Goal: Task Accomplishment & Management: Use online tool/utility

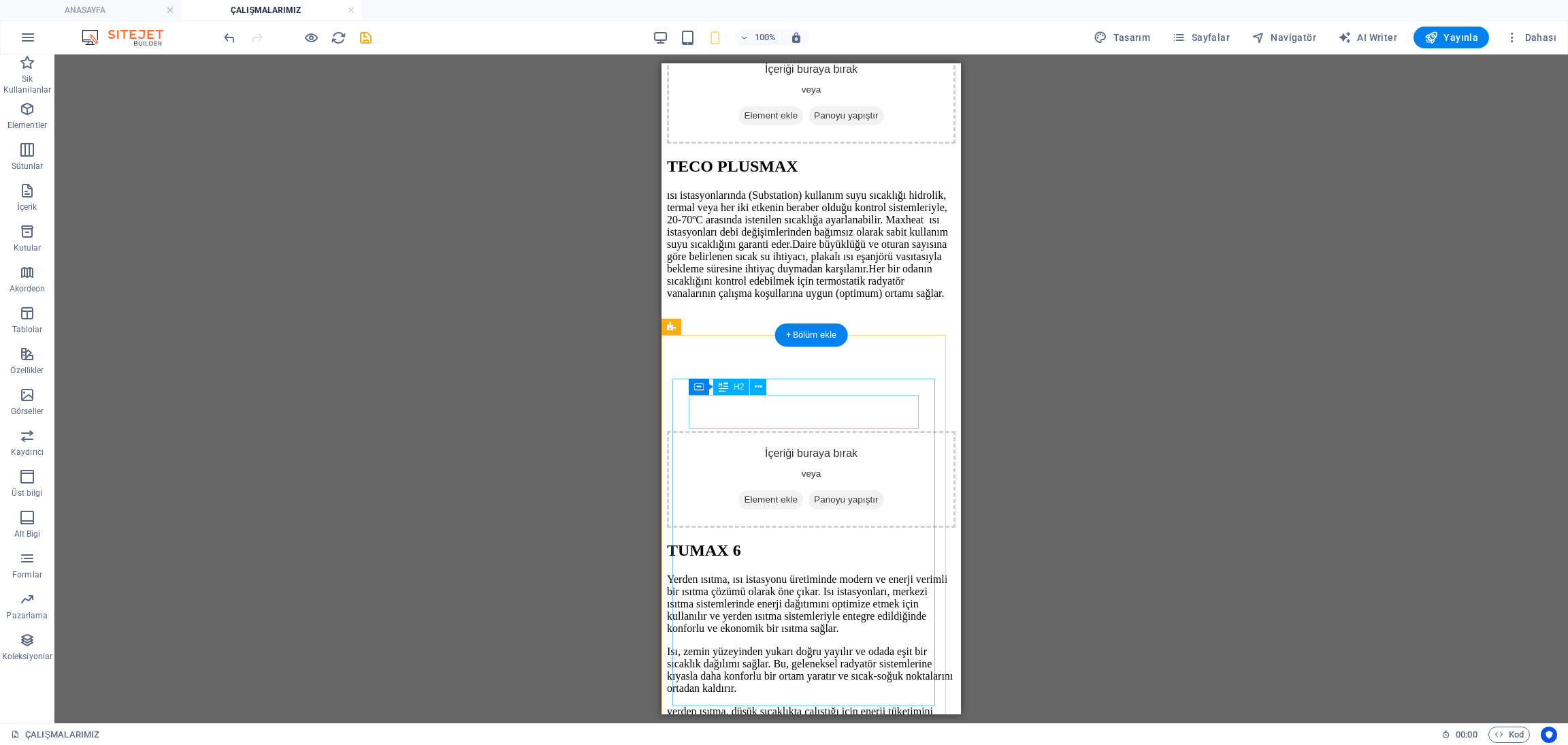
scroll to position [1429, 0]
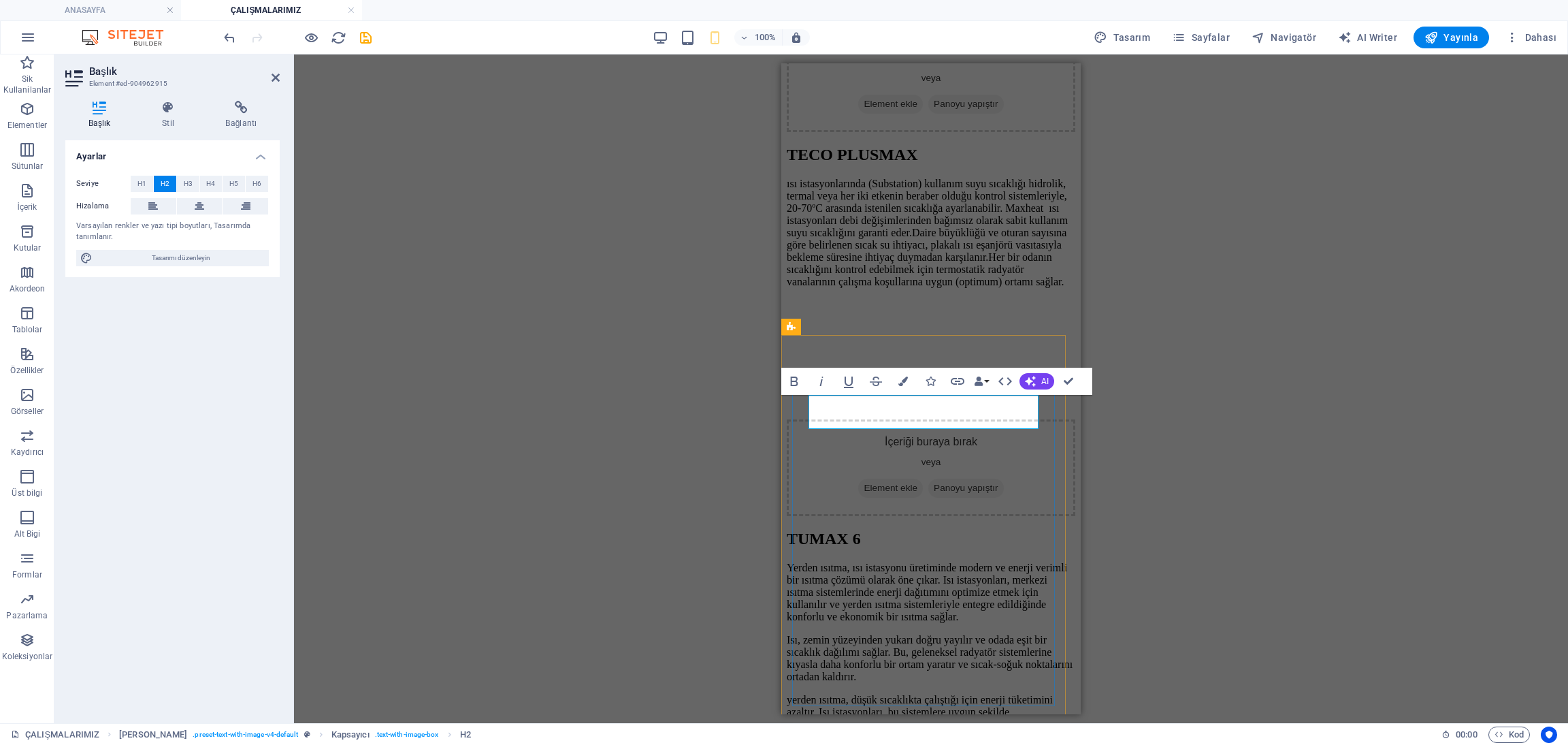
click at [1218, 417] on div "H2 Metin Yer Tutucu Ön ayar Kapsayıcı Kapsayıcı Metin Ön ayar Kapsayıcı Metin Ö…" at bounding box center [931, 389] width 1274 height 669
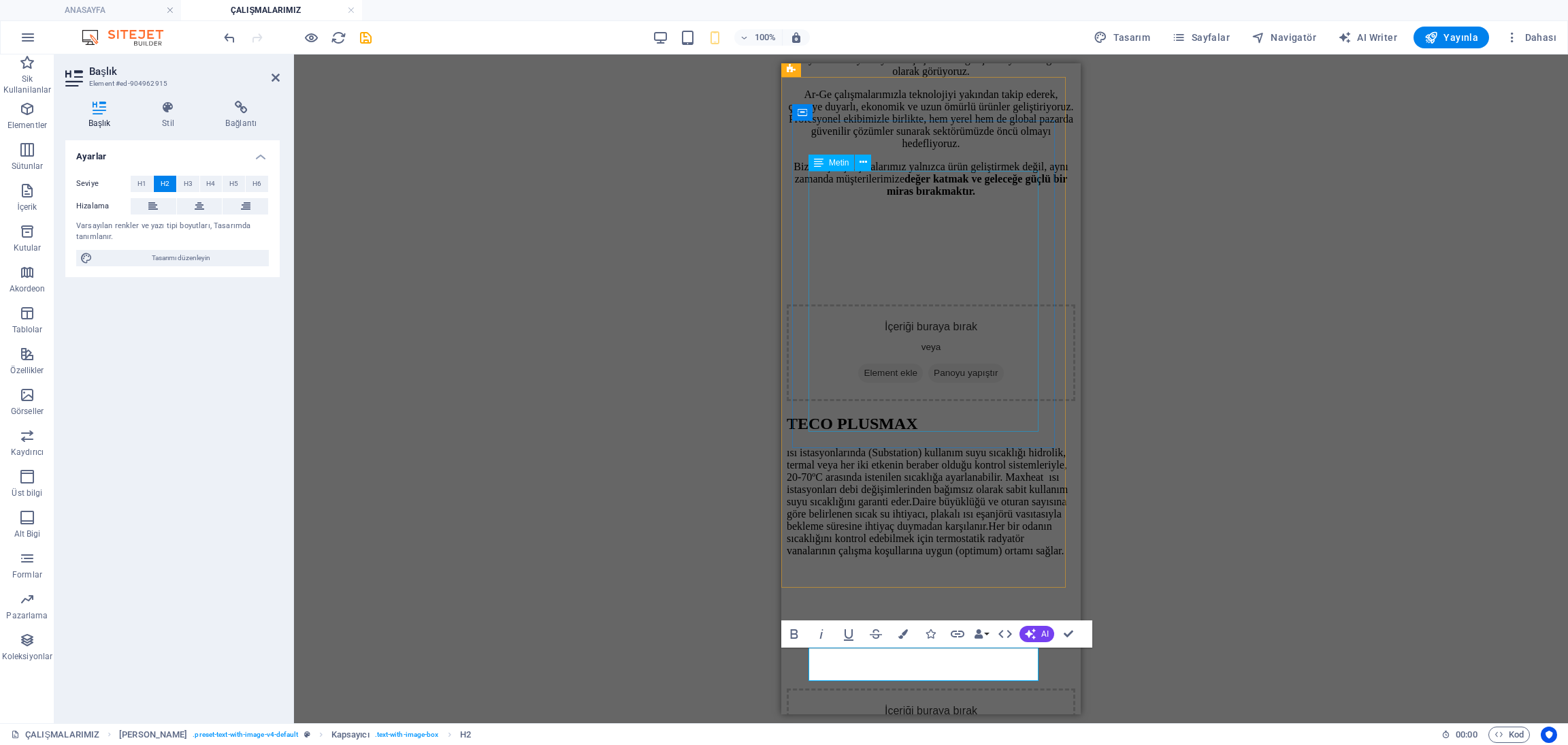
scroll to position [1122, 0]
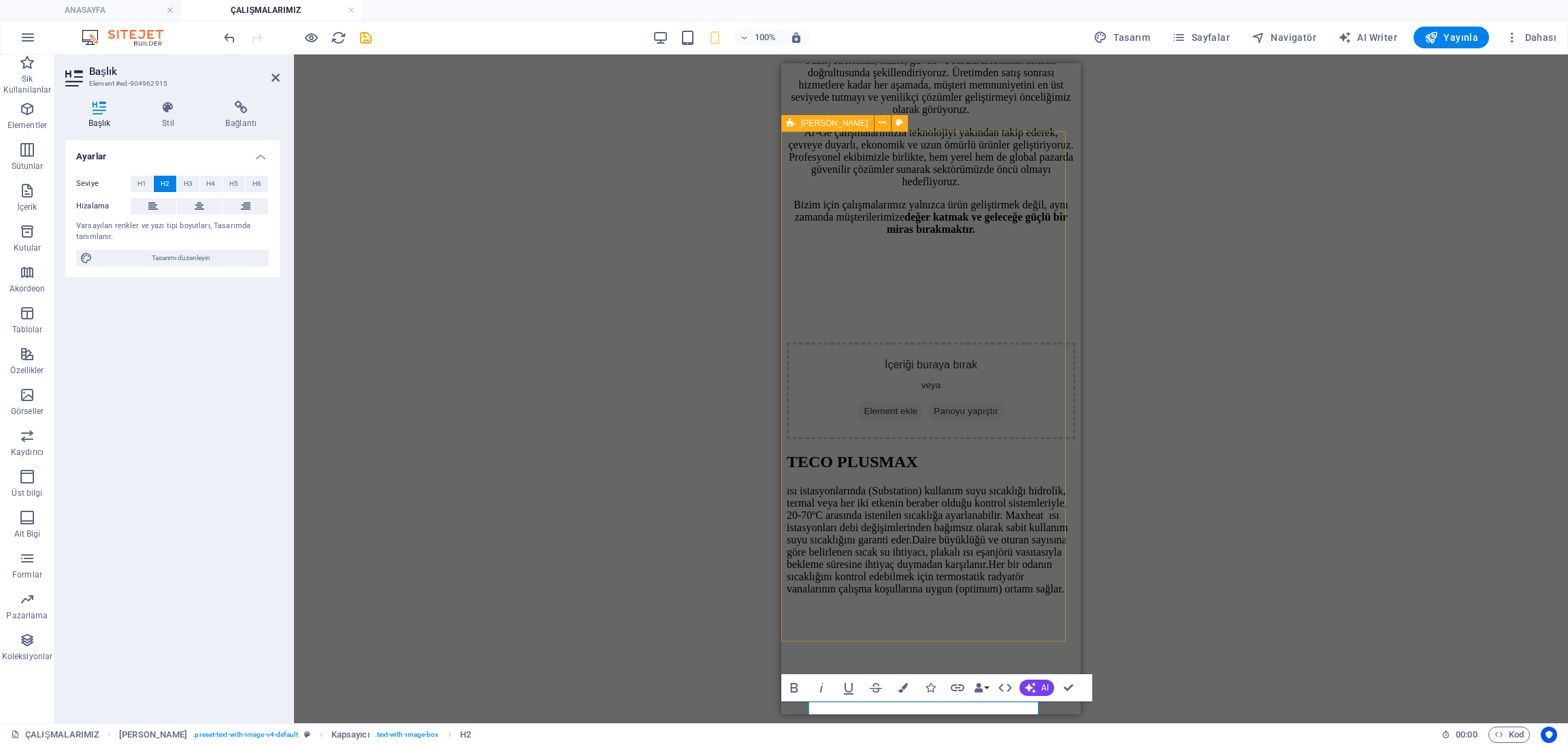
click at [1177, 314] on div "H2 Metin Yer Tutucu Ön ayar Kapsayıcı Kapsayıcı Metin Ön ayar Kapsayıcı Metin Ö…" at bounding box center [931, 389] width 1274 height 669
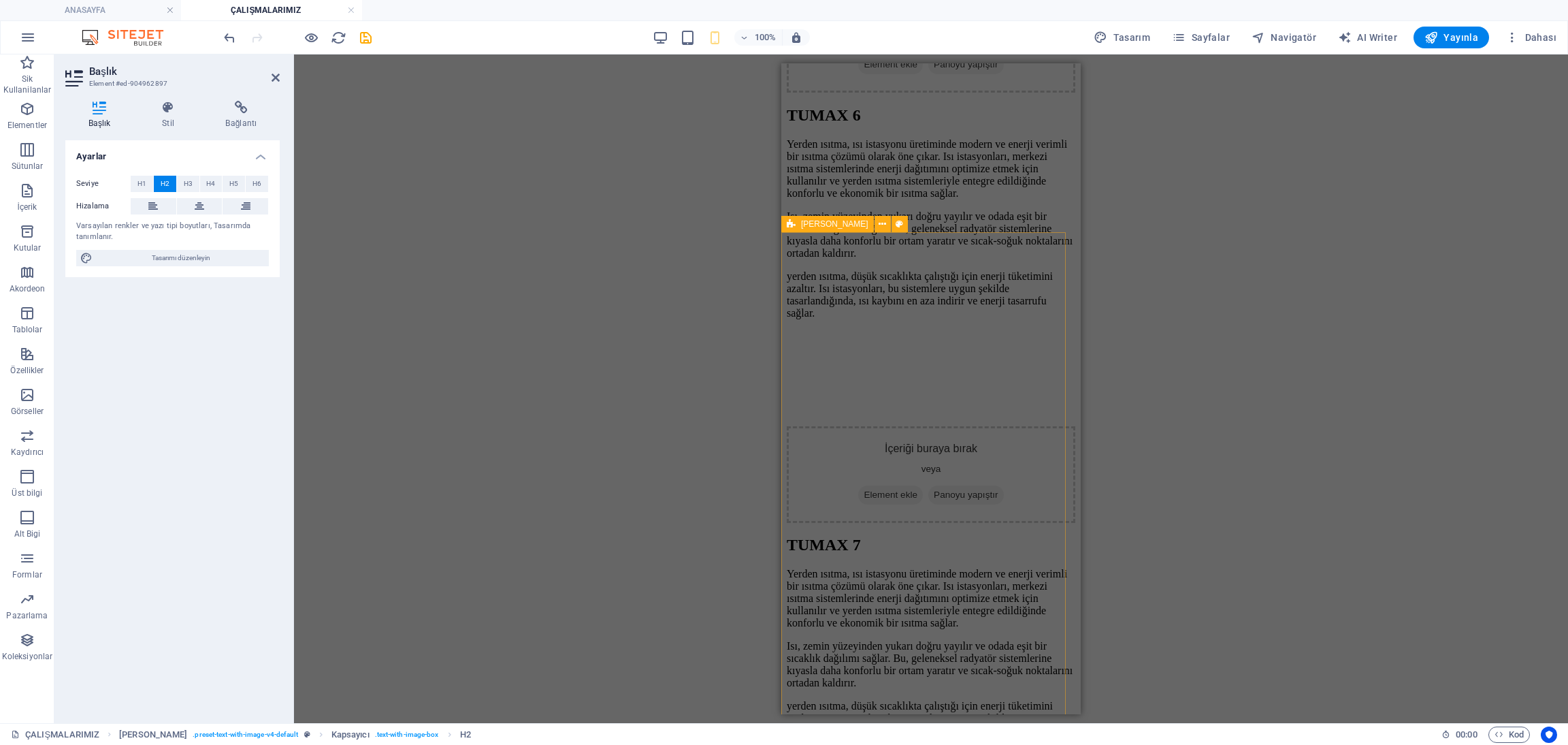
scroll to position [1939, 0]
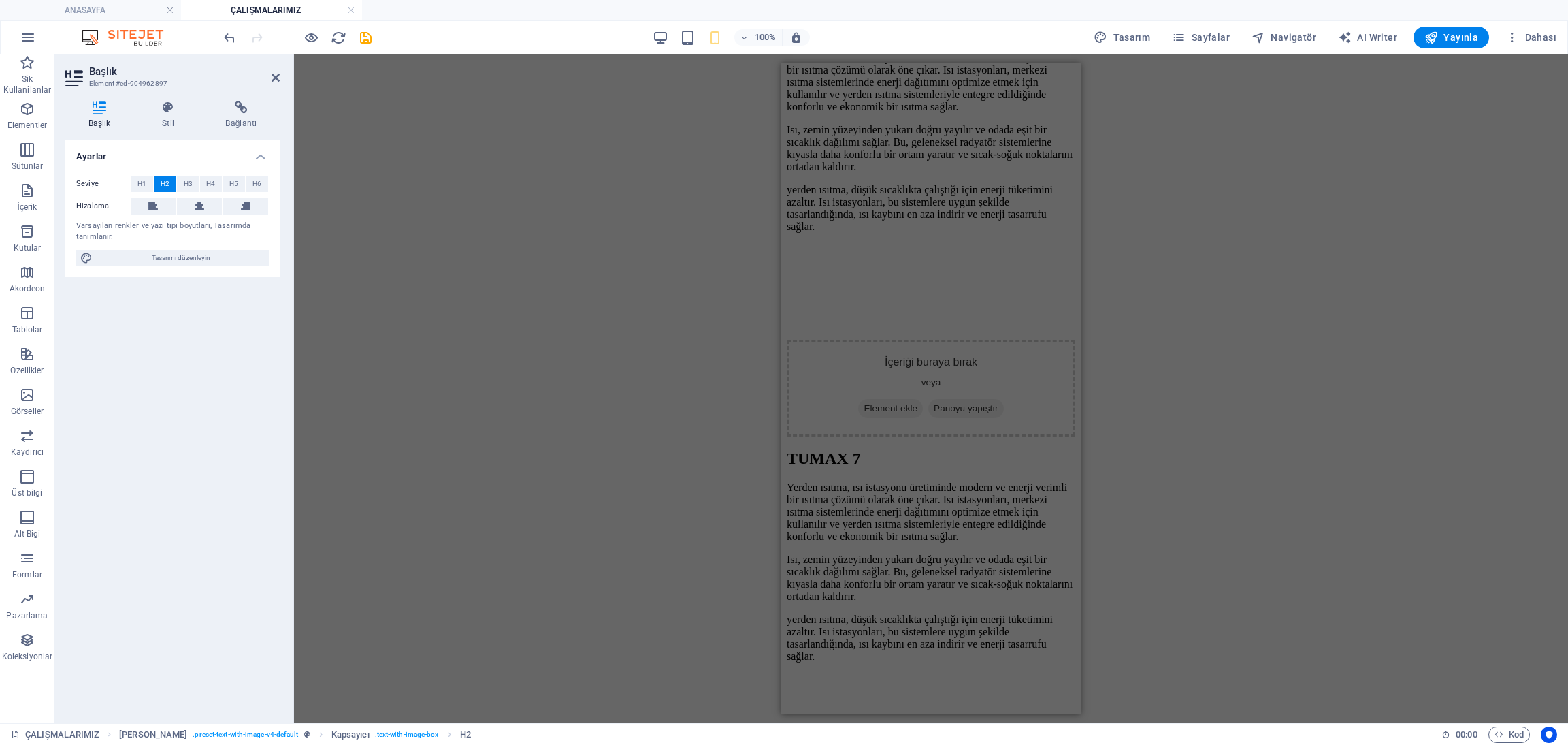
click at [1244, 333] on div "H2 Metin Yer Tutucu Ön ayar Kapsayıcı Kapsayıcı Metin Ön ayar Kapsayıcı Metin Ö…" at bounding box center [931, 389] width 1274 height 669
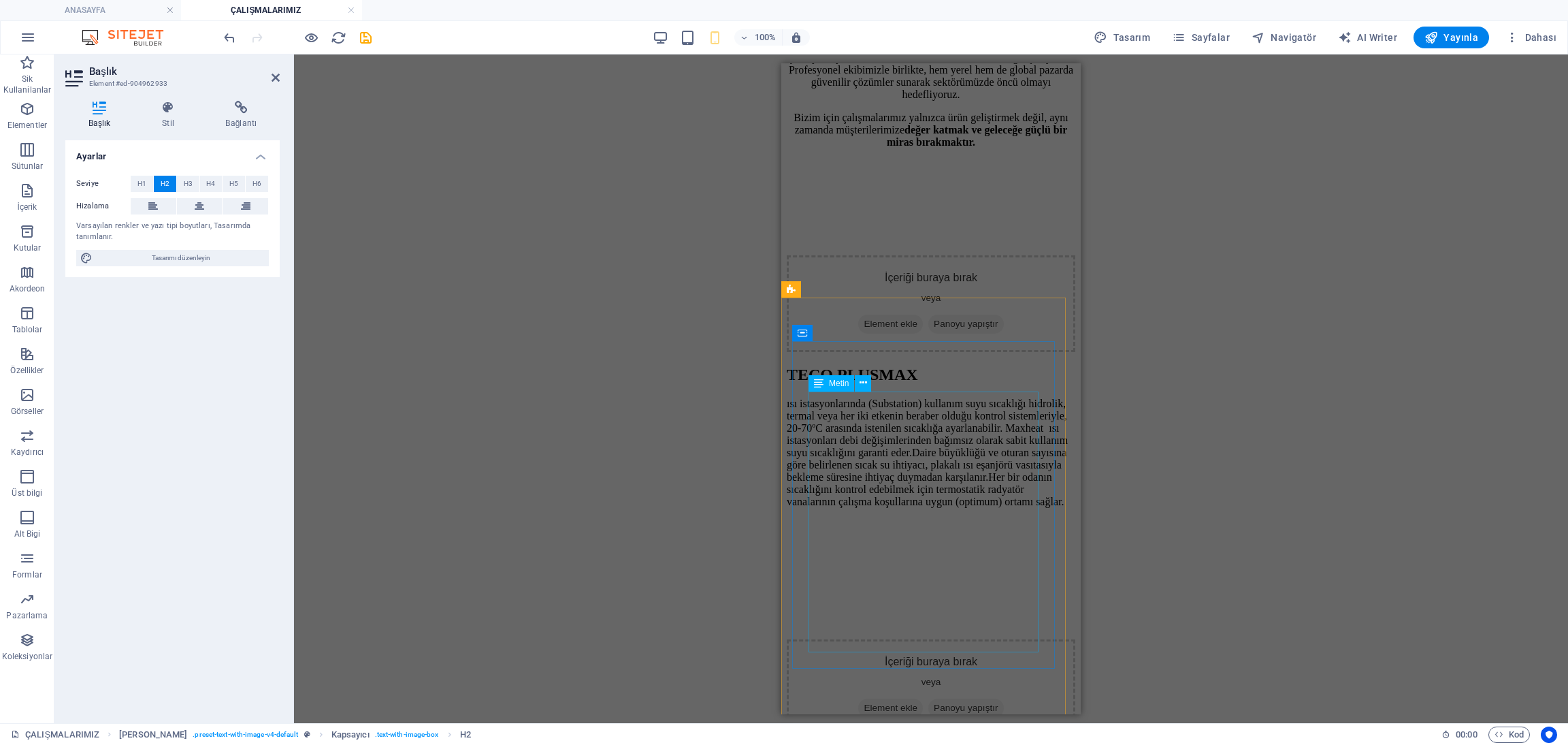
scroll to position [942, 0]
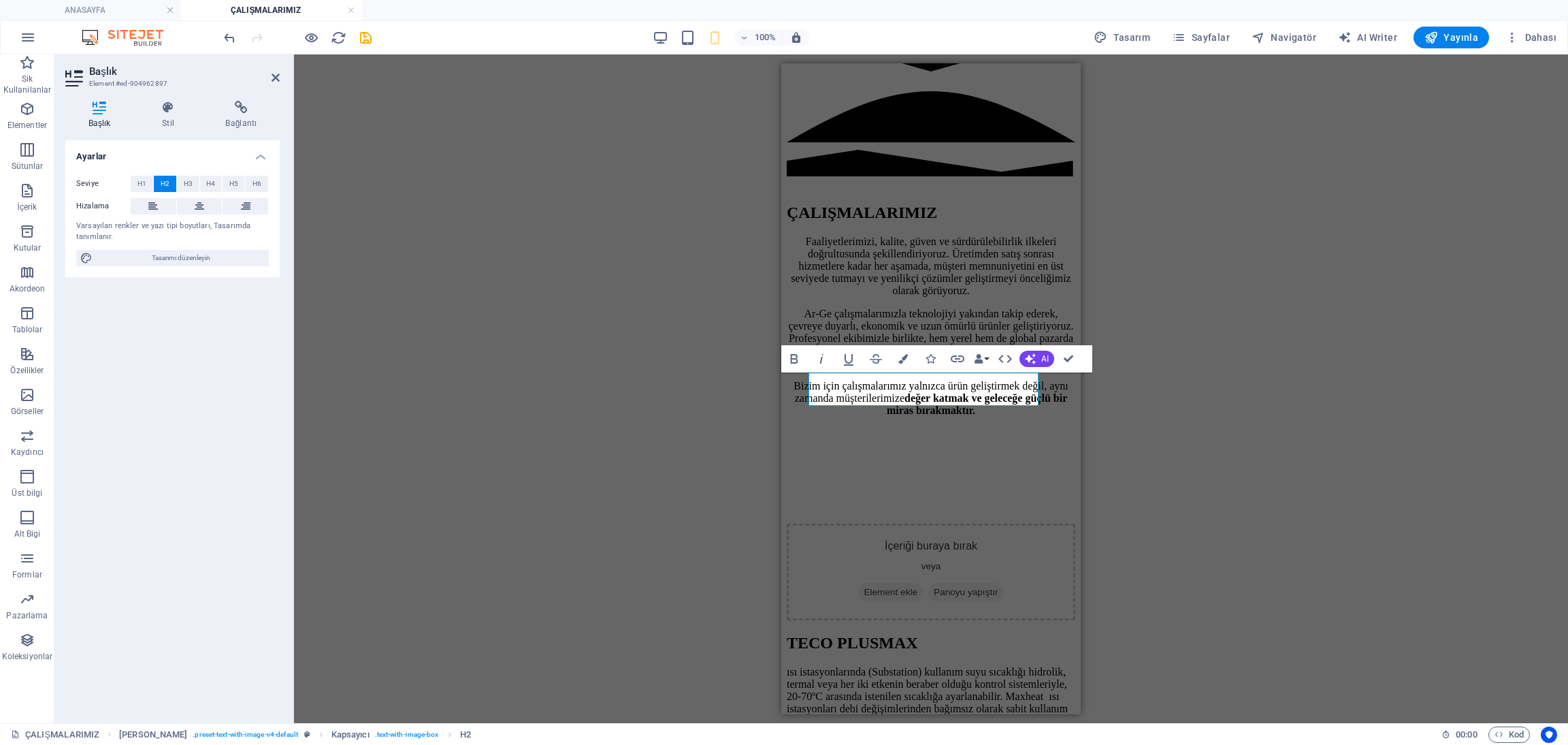
click at [1238, 393] on div "H2 Metin Yer Tutucu Ön ayar Kapsayıcı Kapsayıcı Metin Ön ayar Kapsayıcı Metin Ö…" at bounding box center [931, 389] width 1274 height 669
click at [1199, 326] on div "H2 Metin Yer Tutucu Ön ayar Kapsayıcı Kapsayıcı Metin Ön ayar Kapsayıcı Metin Ö…" at bounding box center [931, 389] width 1274 height 669
click at [1199, 325] on div "H2 Metin Yer Tutucu Ön ayar Kapsayıcı Kapsayıcı Metin Ön ayar Kapsayıcı Metin Ö…" at bounding box center [931, 389] width 1274 height 669
click at [280, 77] on aside "Başlık Element #ed-904962897 Başlık Stil Bağlantı Ayarlar Seviye H1 H2 H3 H4 H5…" at bounding box center [174, 389] width 240 height 669
click at [275, 77] on icon at bounding box center [275, 77] width 8 height 11
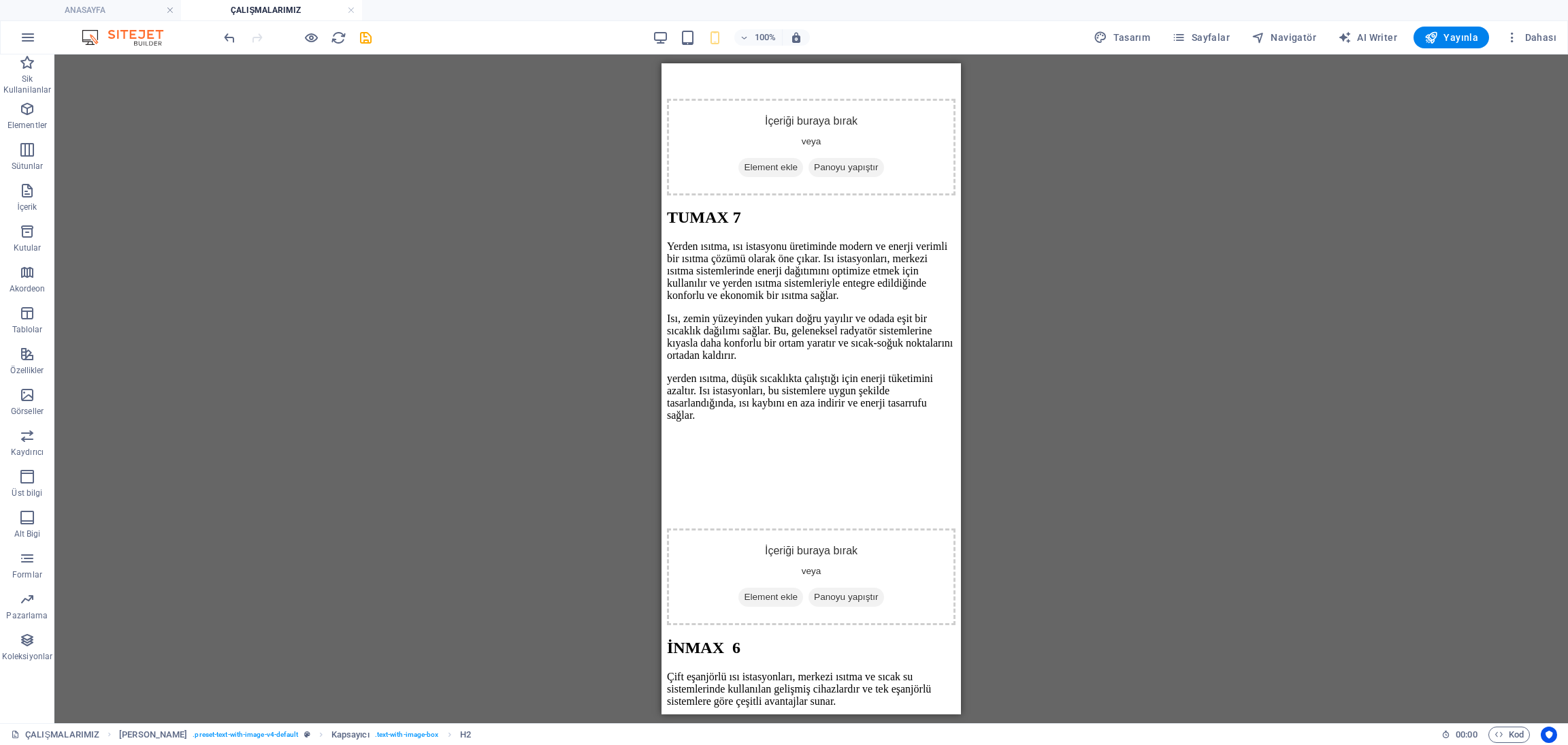
scroll to position [1913, 0]
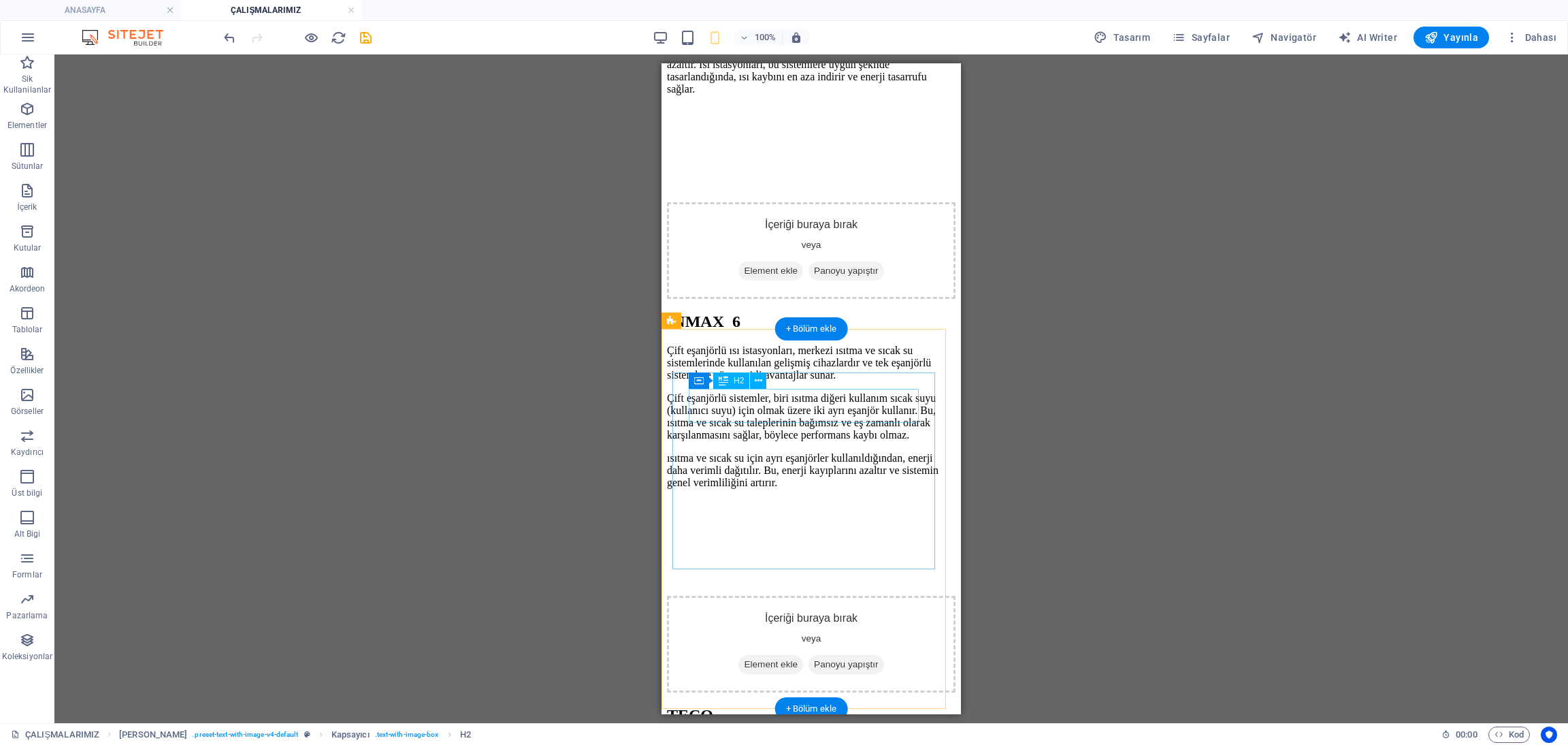
scroll to position [2600, 0]
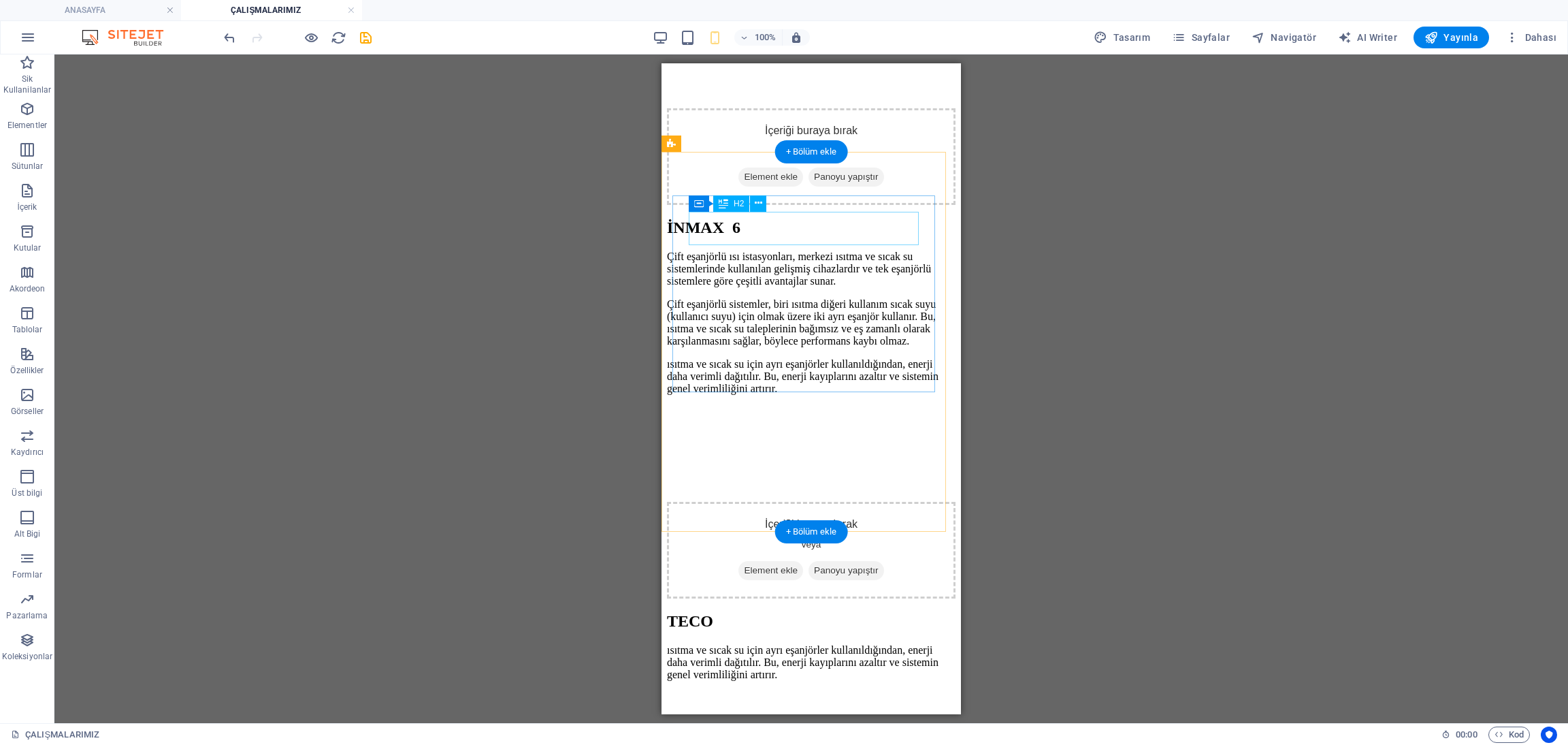
click at [714, 612] on div "TECO" at bounding box center [811, 620] width 289 height 18
drag, startPoint x: 714, startPoint y: 219, endPoint x: 1373, endPoint y: 296, distance: 663.5
click at [714, 612] on div "TECO" at bounding box center [811, 620] width 289 height 18
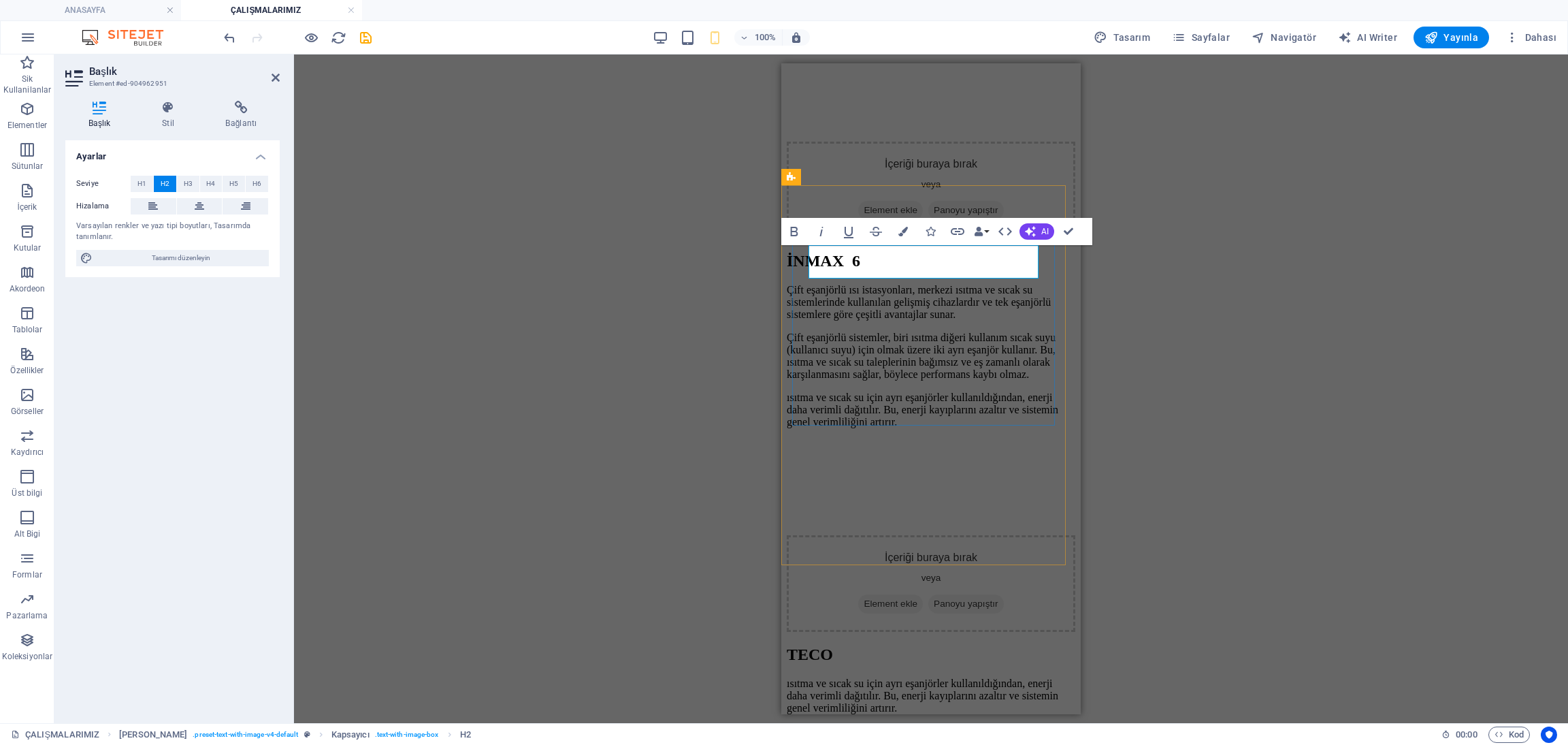
click at [818, 645] on h2 "TECO" at bounding box center [931, 654] width 289 height 18
click at [813, 645] on h2 "TECO" at bounding box center [931, 654] width 289 height 18
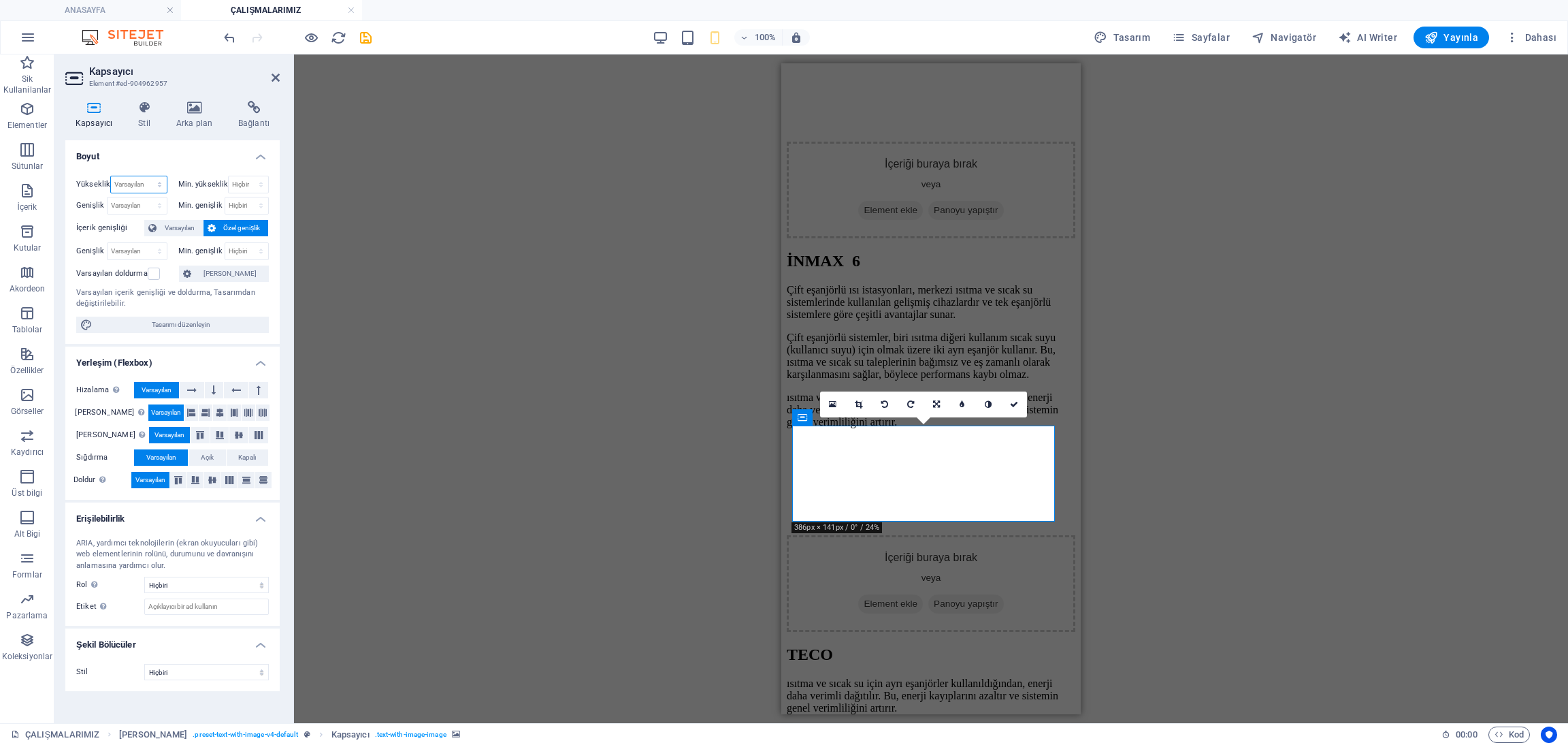
click at [152, 184] on select "Varsayılan px rem % vh vw" at bounding box center [138, 184] width 55 height 17
select select "rem"
click at [147, 176] on select "Varsayılan px rem % vh vw" at bounding box center [138, 184] width 55 height 17
type input "8.8125"
click at [159, 188] on select "Varsayılan px rem % vh vw" at bounding box center [157, 184] width 19 height 17
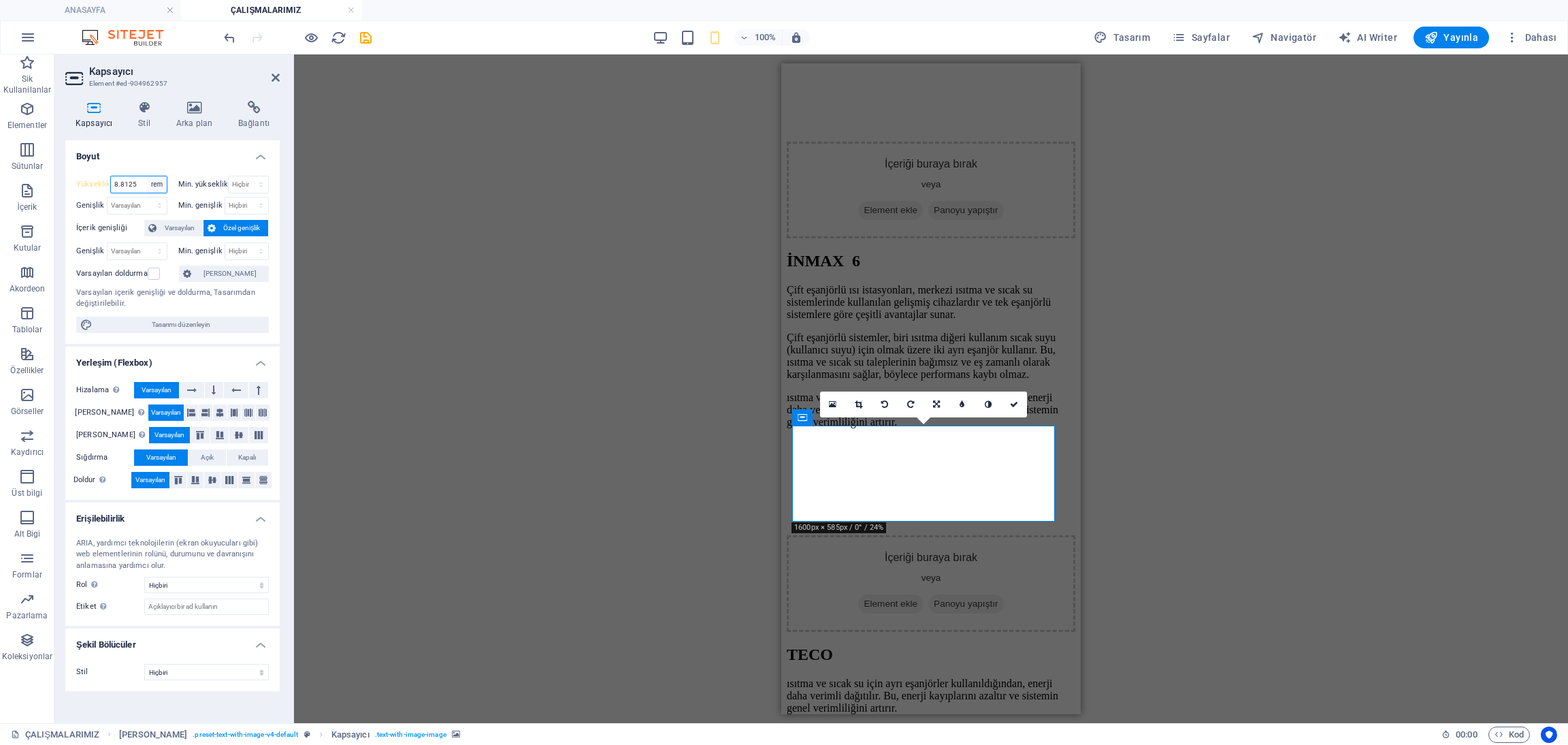
select select "vh"
click at [147, 176] on select "Varsayılan px rem % vh vw" at bounding box center [157, 184] width 19 height 17
type input "14.7"
click at [147, 204] on select "Varsayılan px rem % em vh vw" at bounding box center [137, 205] width 59 height 17
select select "px"
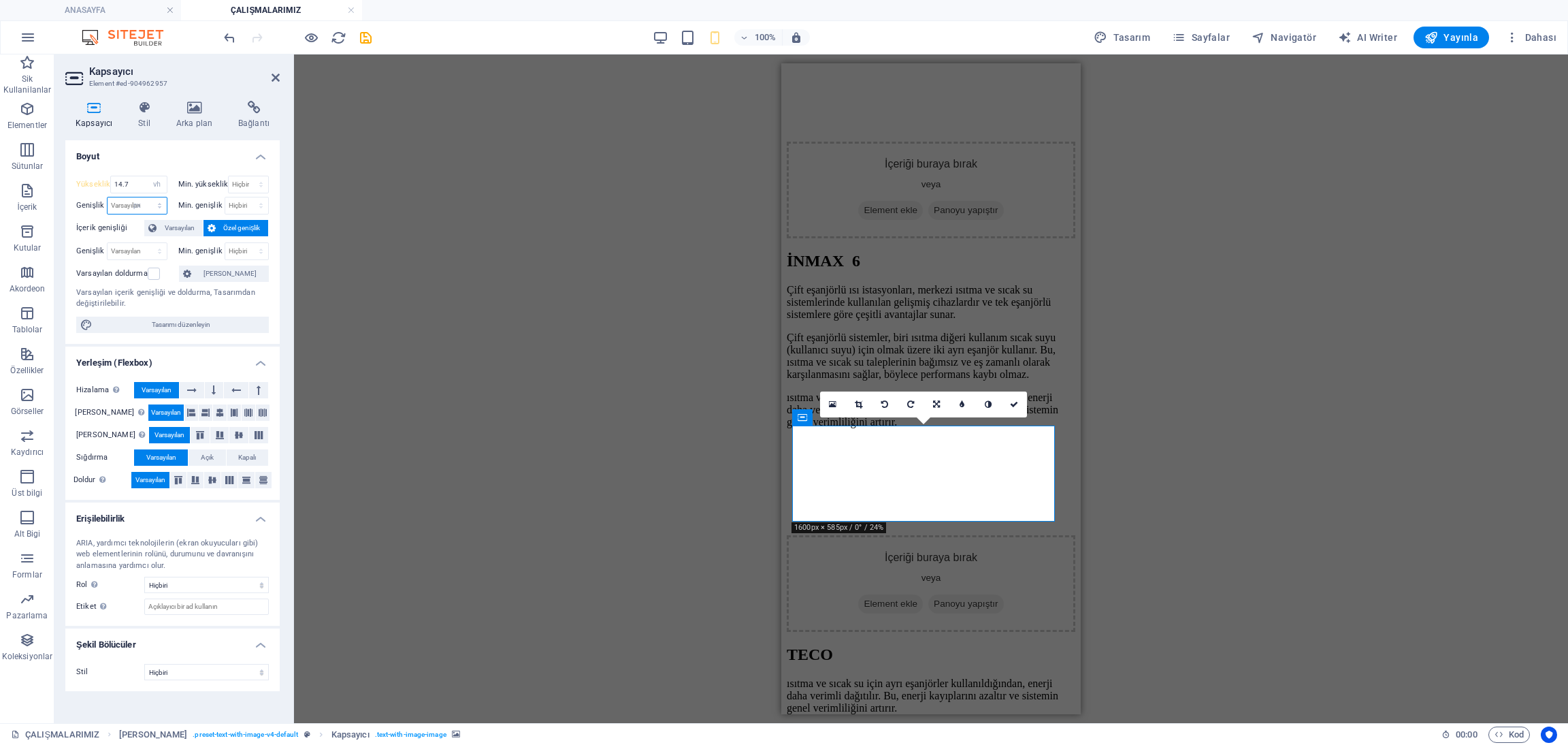
click at [147, 197] on select "Varsayılan px rem % em vh vw" at bounding box center [137, 205] width 59 height 17
type input "386"
click at [240, 182] on select "Hiçbiri px rem % vh vw" at bounding box center [248, 184] width 39 height 17
select select "px"
click at [248, 176] on select "Hiçbiri px rem % vh vw" at bounding box center [248, 184] width 39 height 17
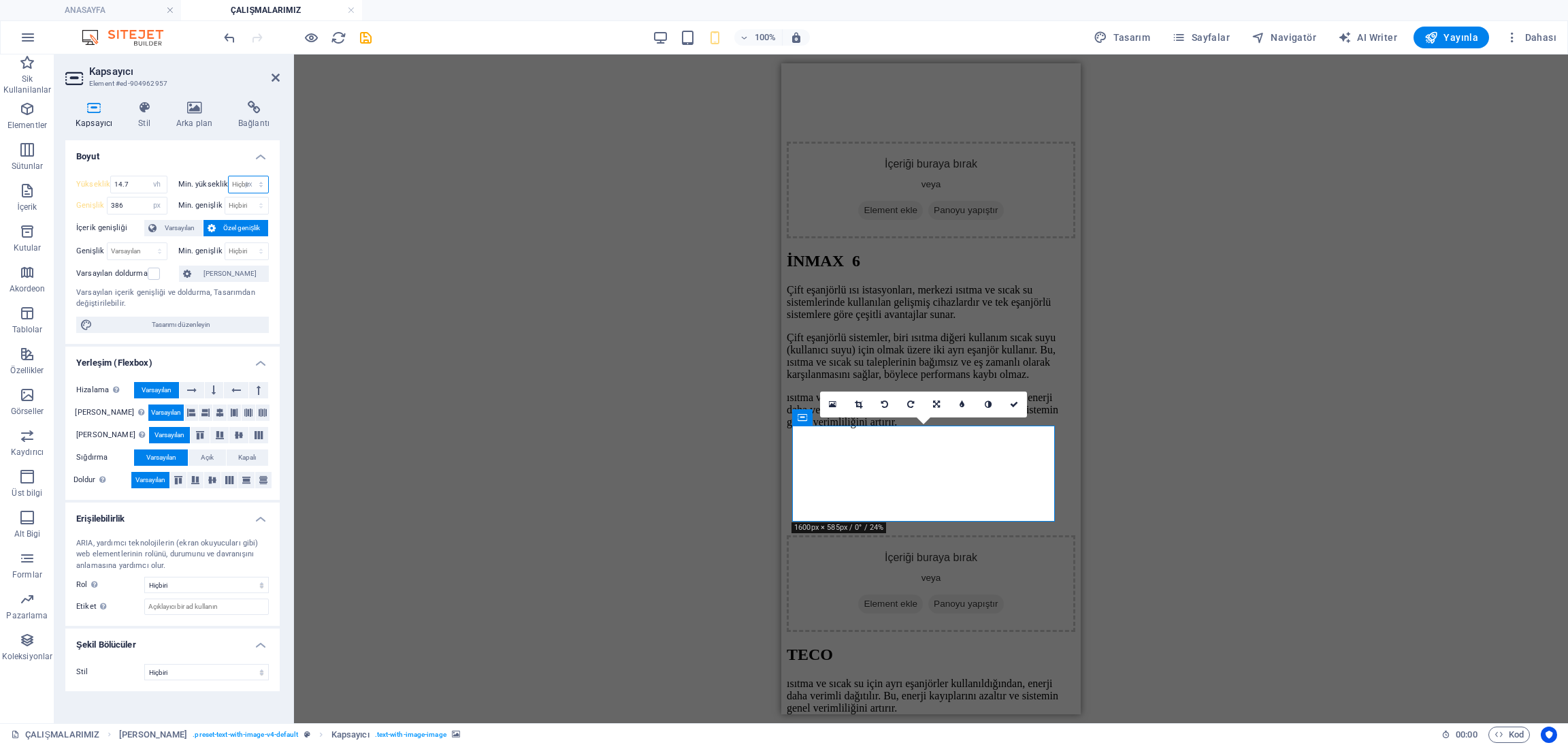
type input "0"
click at [1006, 402] on link at bounding box center [1013, 404] width 25 height 25
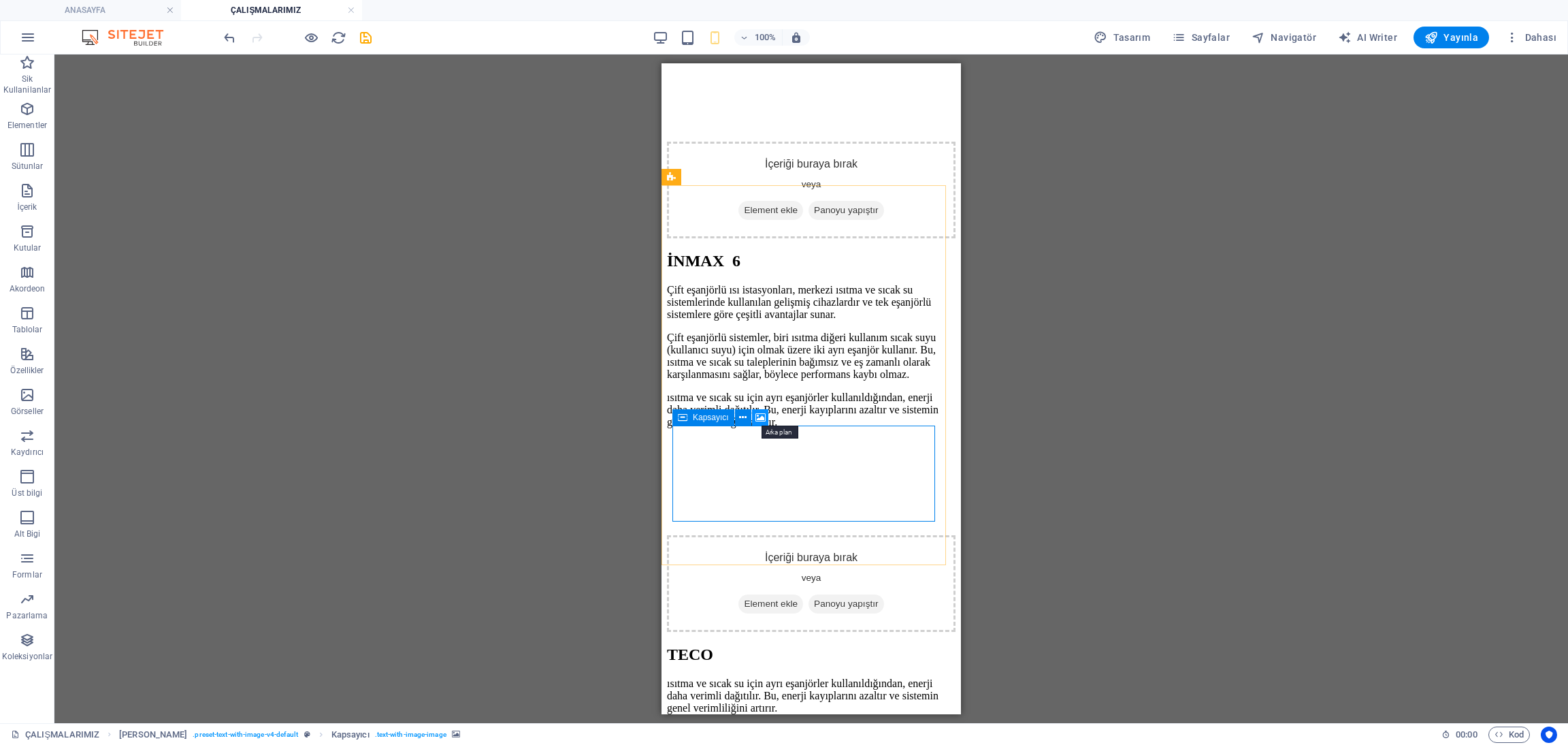
click at [763, 412] on icon at bounding box center [761, 418] width 11 height 14
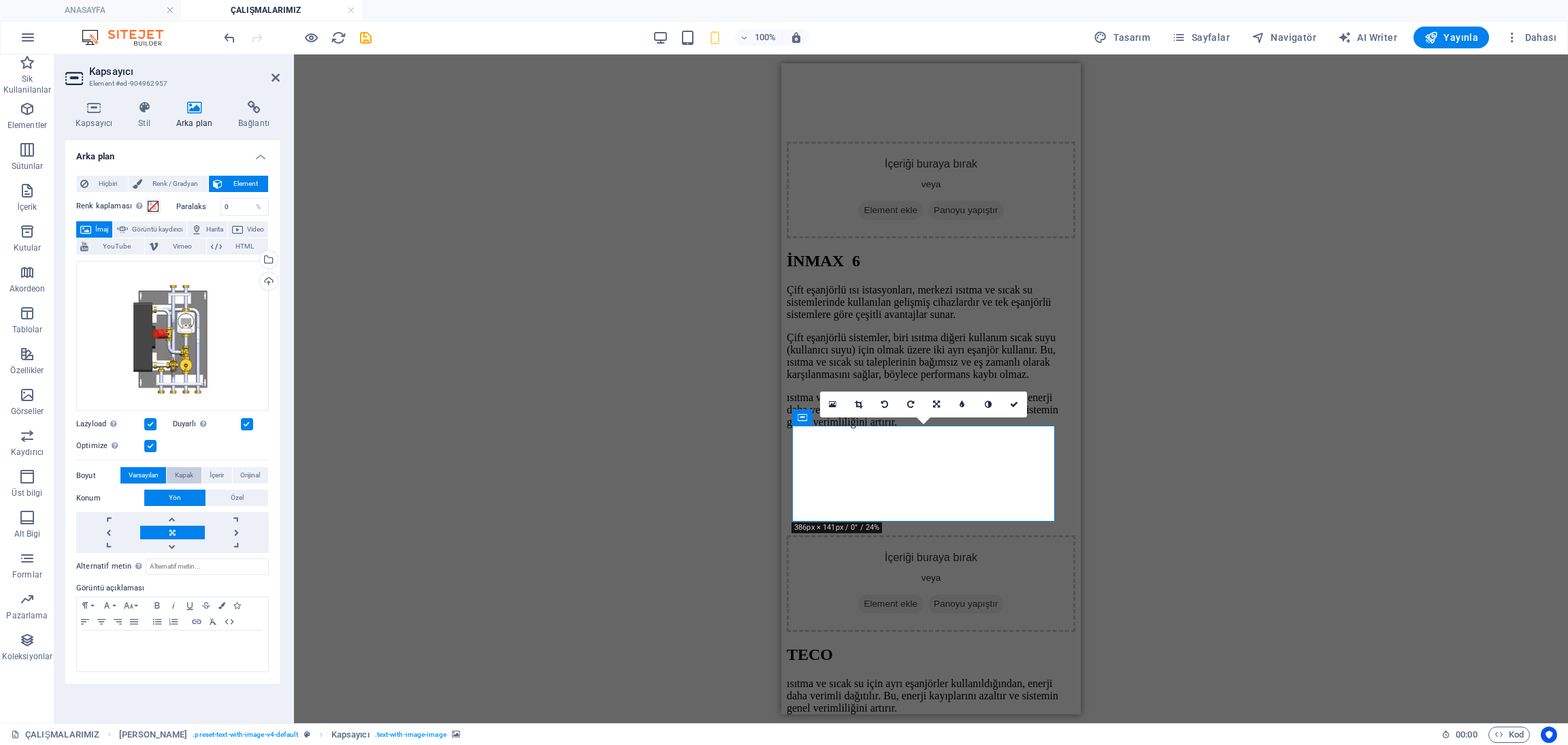
click at [187, 470] on span "Kapak" at bounding box center [183, 475] width 18 height 17
click at [150, 469] on span "Varsayılan" at bounding box center [144, 475] width 30 height 17
click at [133, 104] on icon at bounding box center [144, 108] width 32 height 14
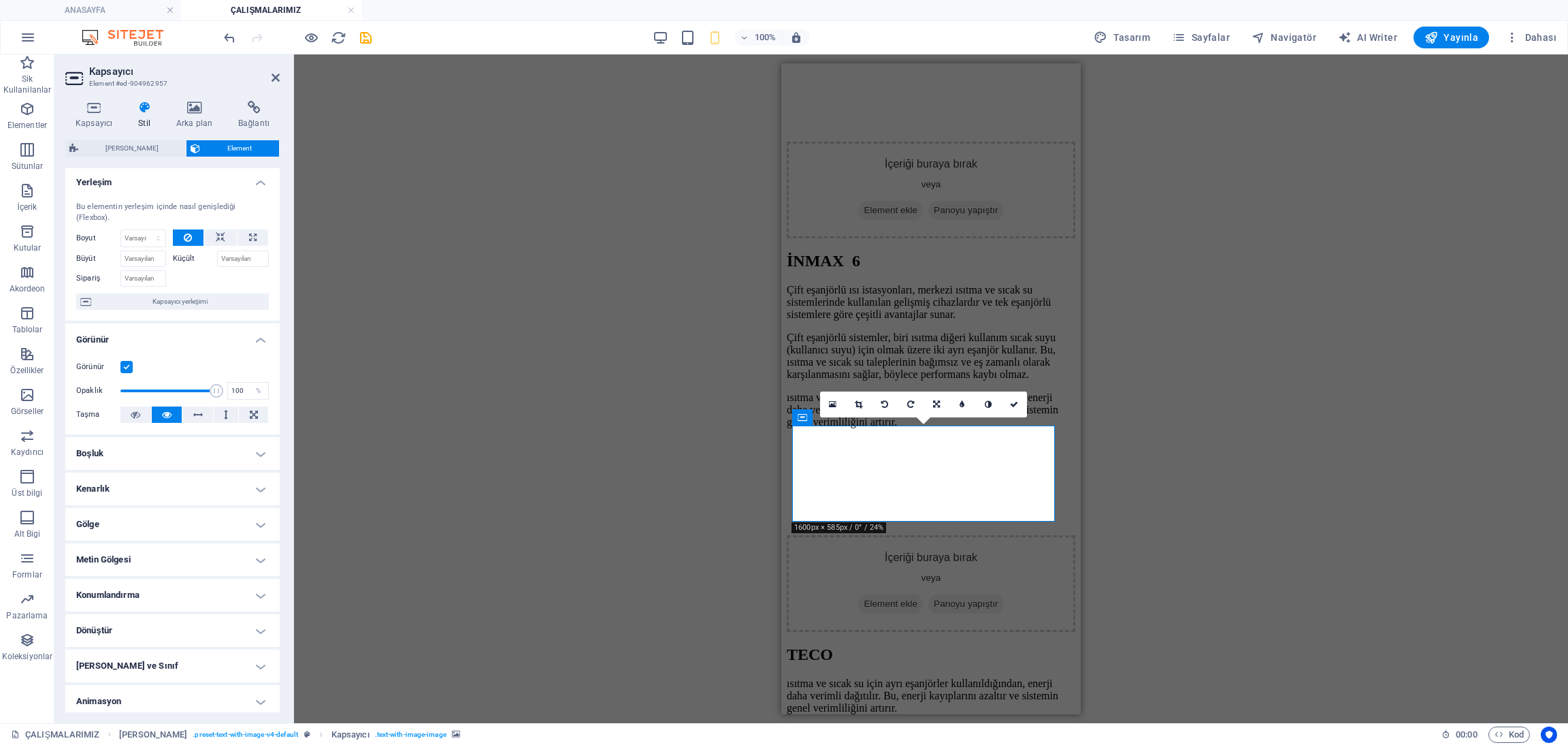
scroll to position [0, 0]
click at [235, 150] on span "Element" at bounding box center [240, 148] width 71 height 17
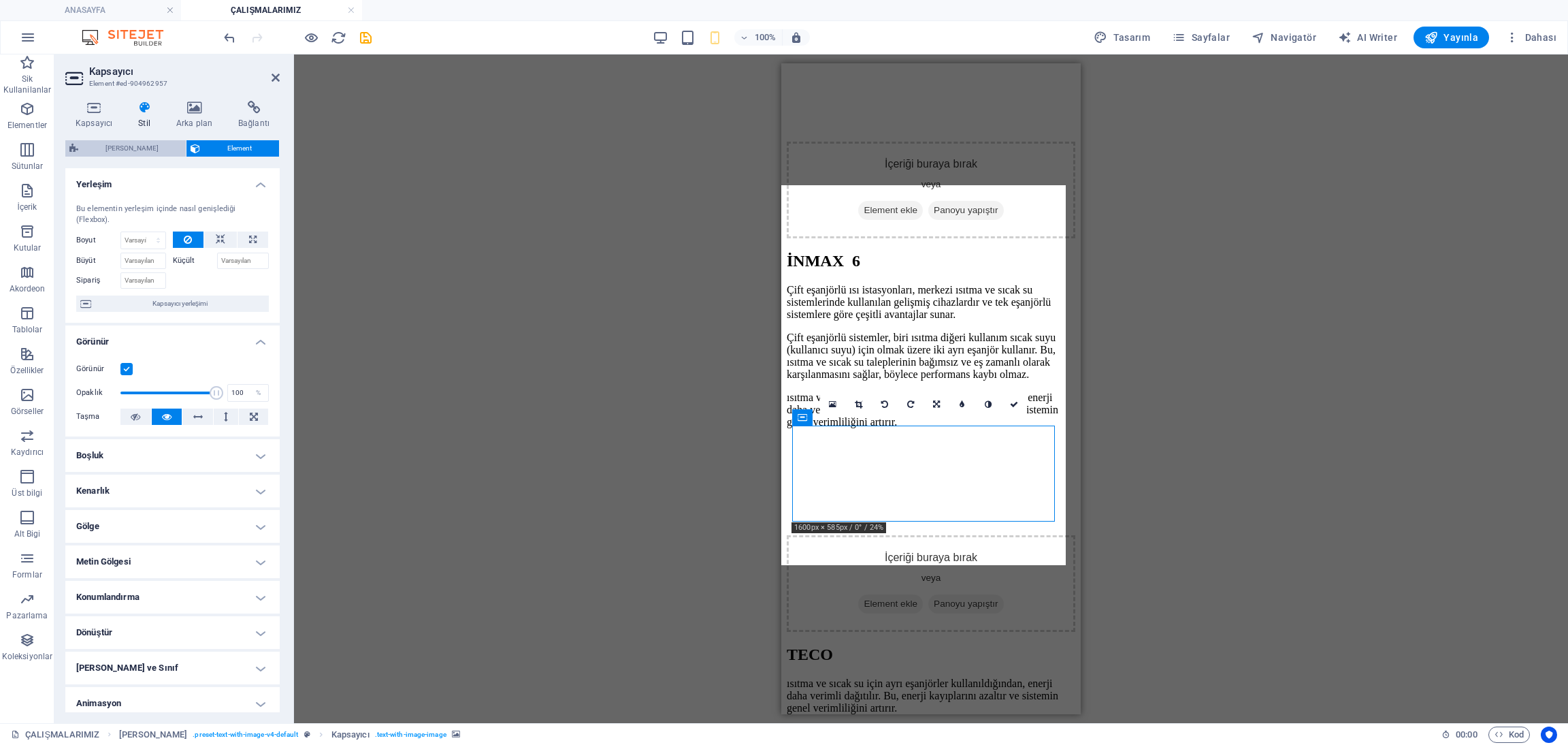
click at [146, 142] on span "[PERSON_NAME]" at bounding box center [132, 148] width 99 height 17
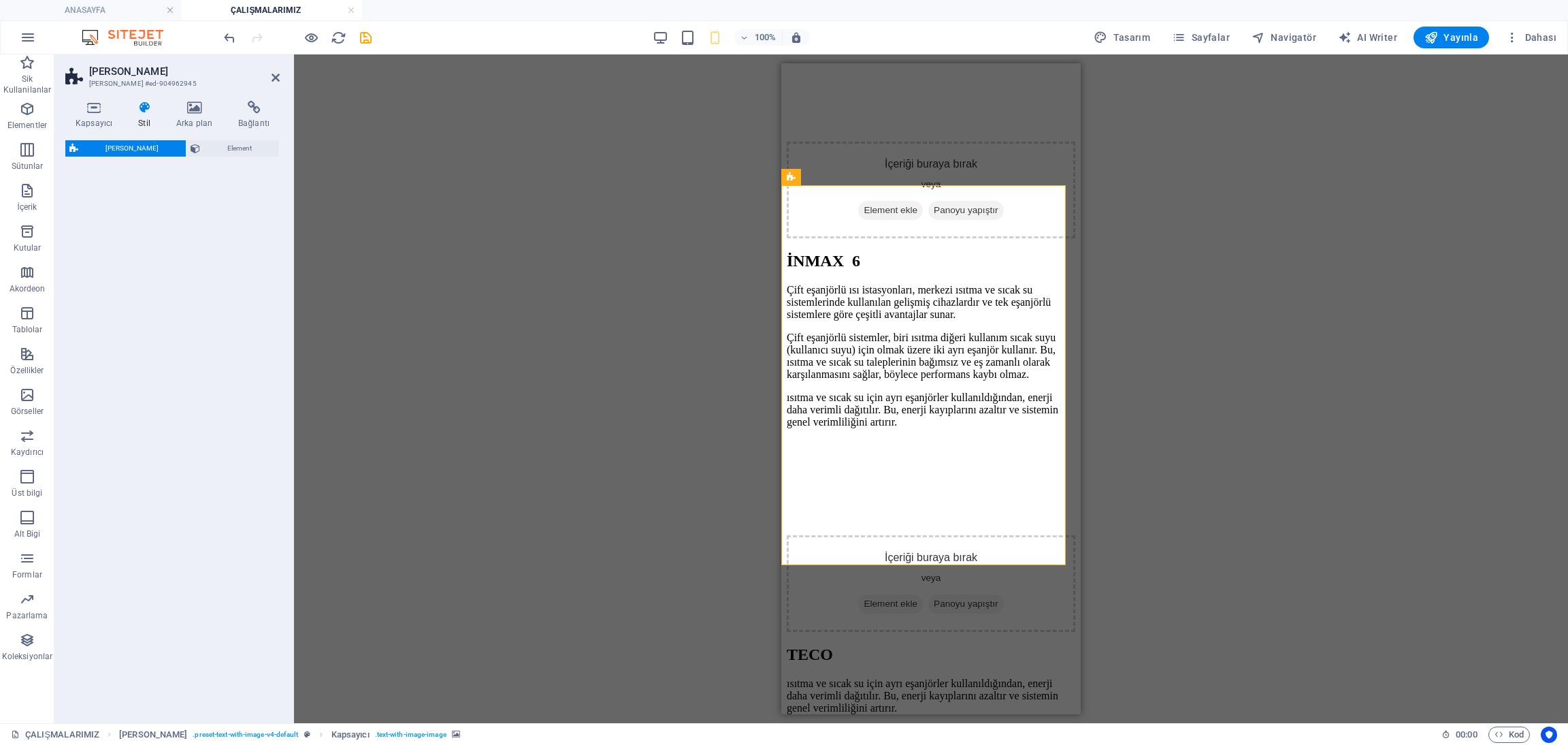
select select "rem"
select select "px"
select select "preset-text-with-image-v4-default"
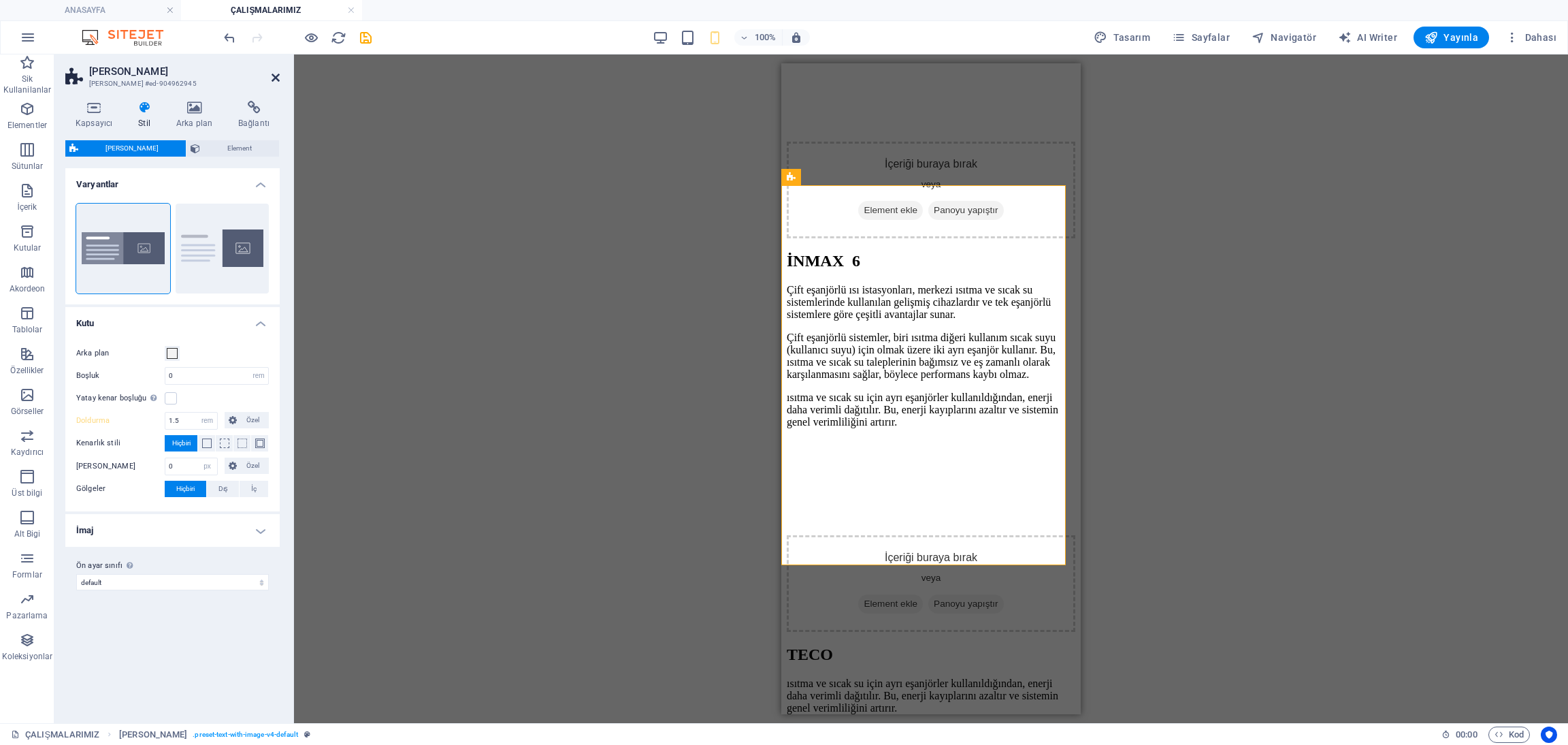
click at [275, 75] on icon at bounding box center [275, 77] width 8 height 11
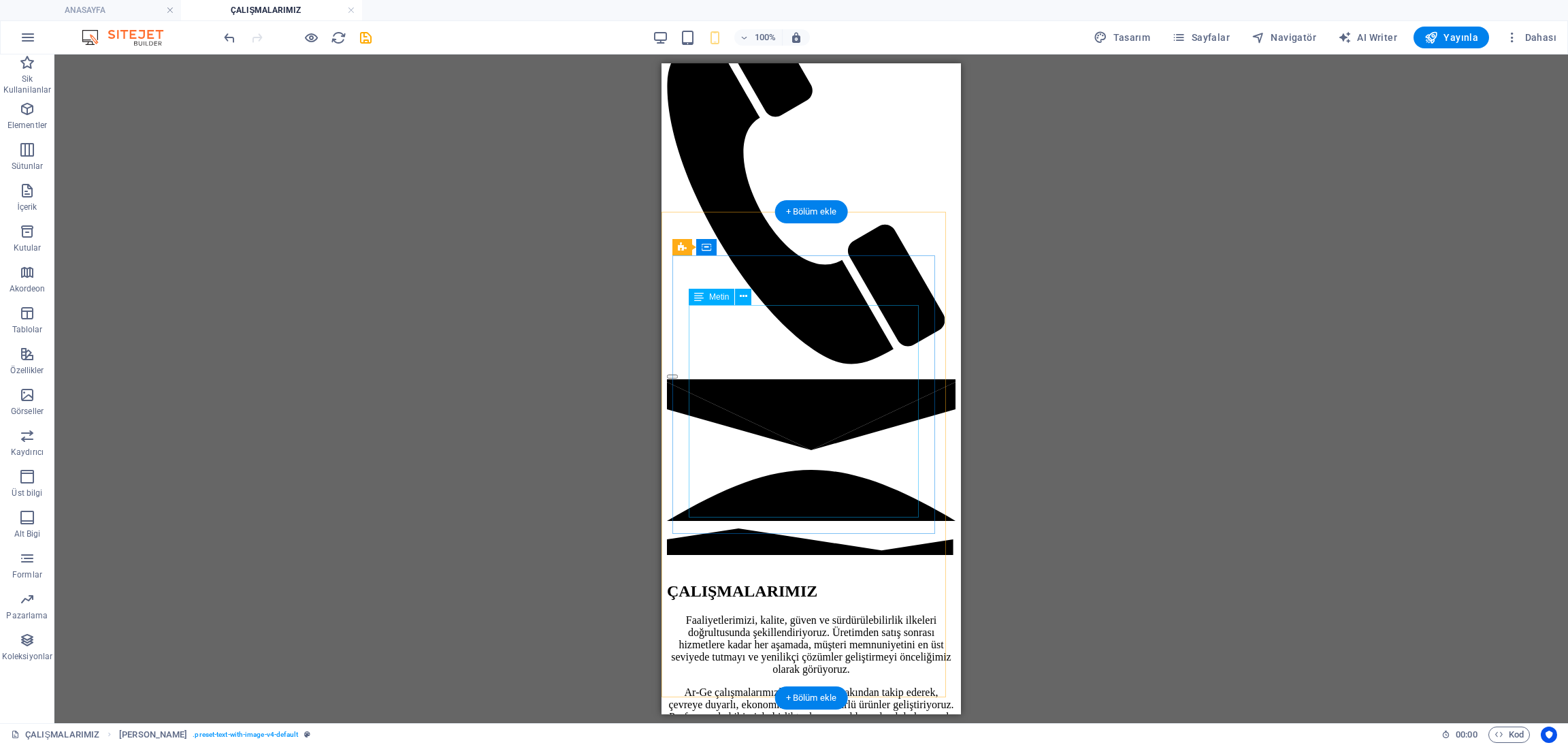
scroll to position [525, 0]
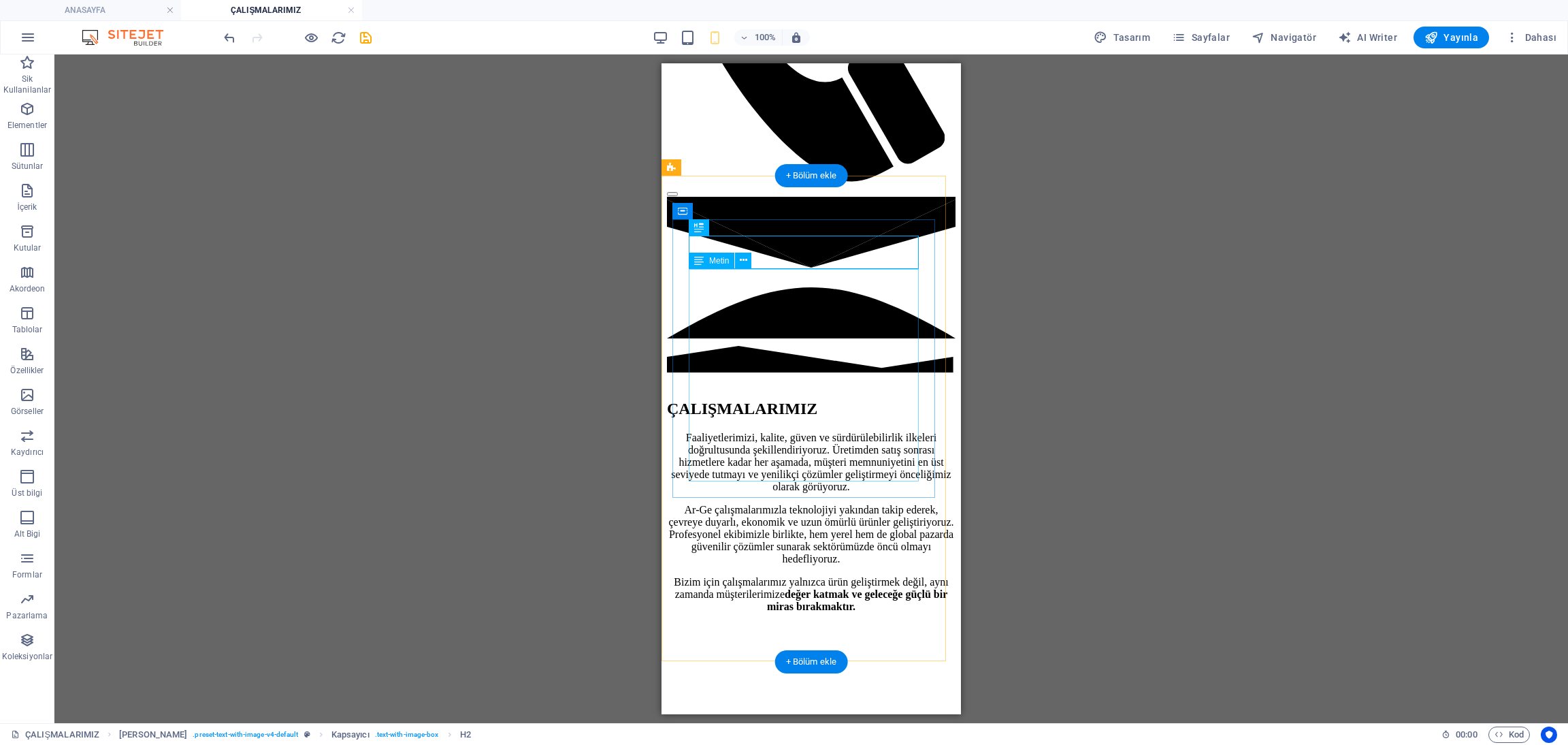
scroll to position [831, 0]
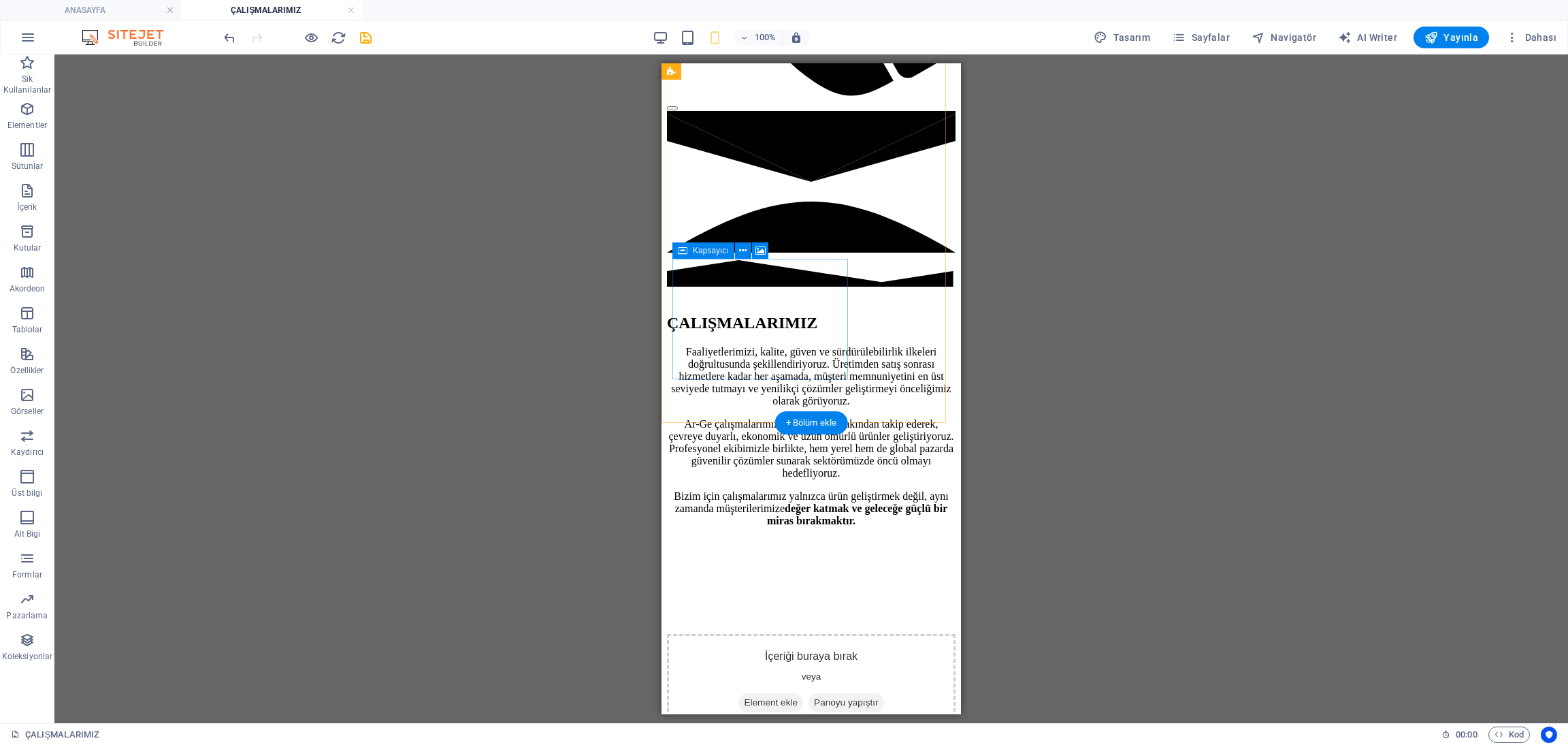
drag, startPoint x: 832, startPoint y: 338, endPoint x: 924, endPoint y: 329, distance: 92.4
drag, startPoint x: 845, startPoint y: 377, endPoint x: 861, endPoint y: 398, distance: 26.4
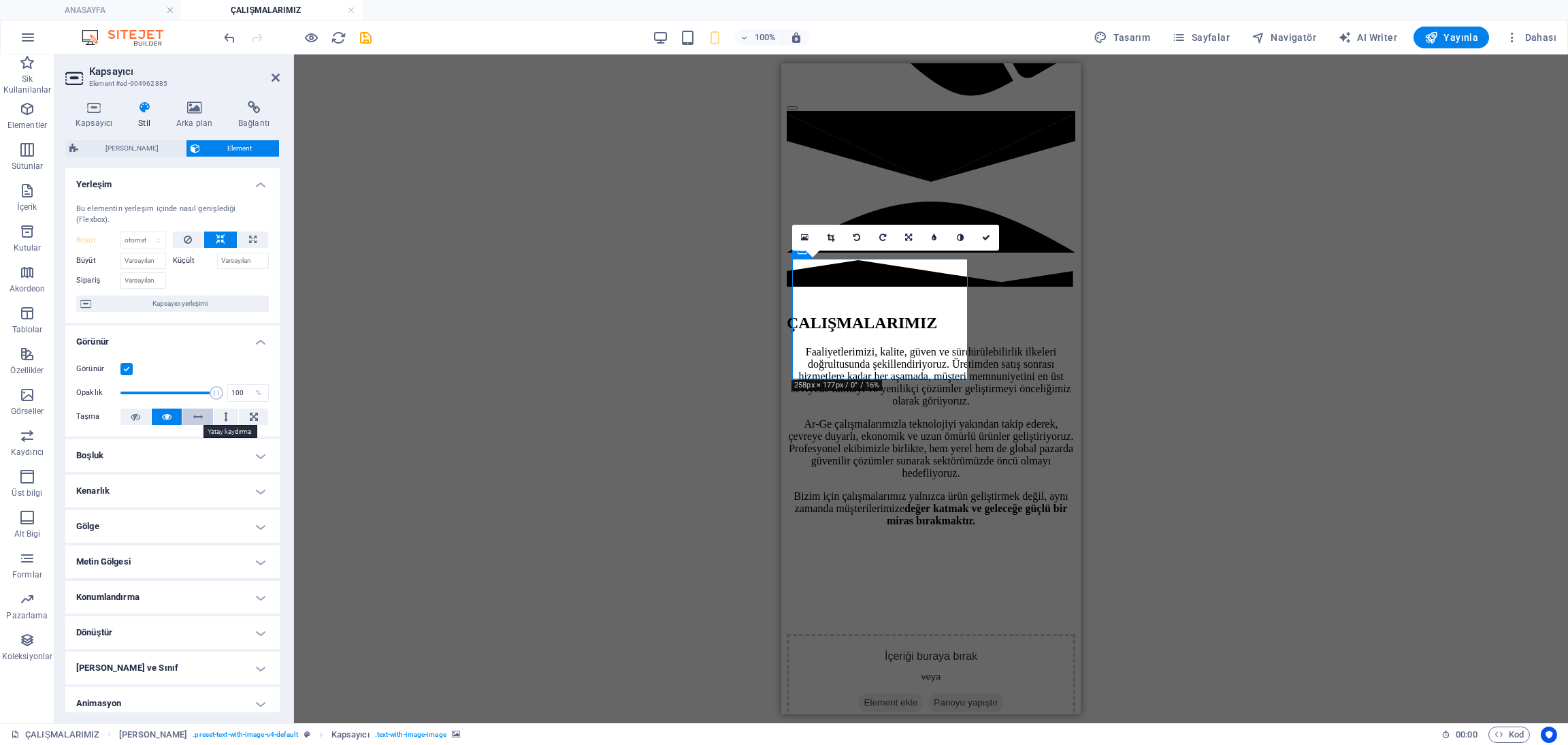
click at [202, 413] on button at bounding box center [197, 416] width 31 height 17
click at [224, 414] on icon at bounding box center [226, 416] width 4 height 17
click at [250, 416] on icon at bounding box center [254, 416] width 8 height 17
click at [232, 418] on button at bounding box center [226, 416] width 25 height 17
click at [195, 418] on icon at bounding box center [197, 416] width 10 height 17
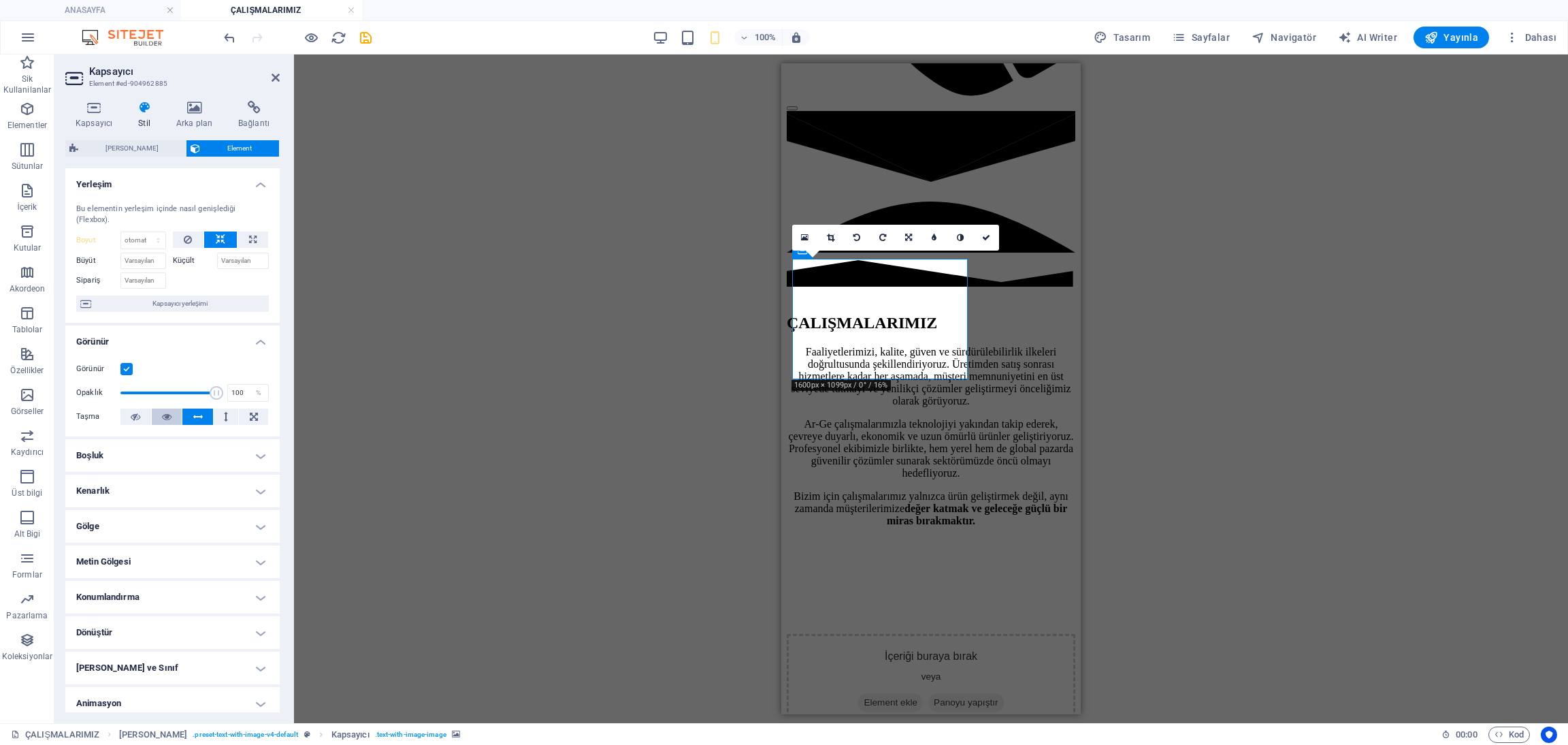
click at [168, 423] on icon at bounding box center [167, 416] width 10 height 17
click at [242, 233] on button at bounding box center [253, 240] width 31 height 17
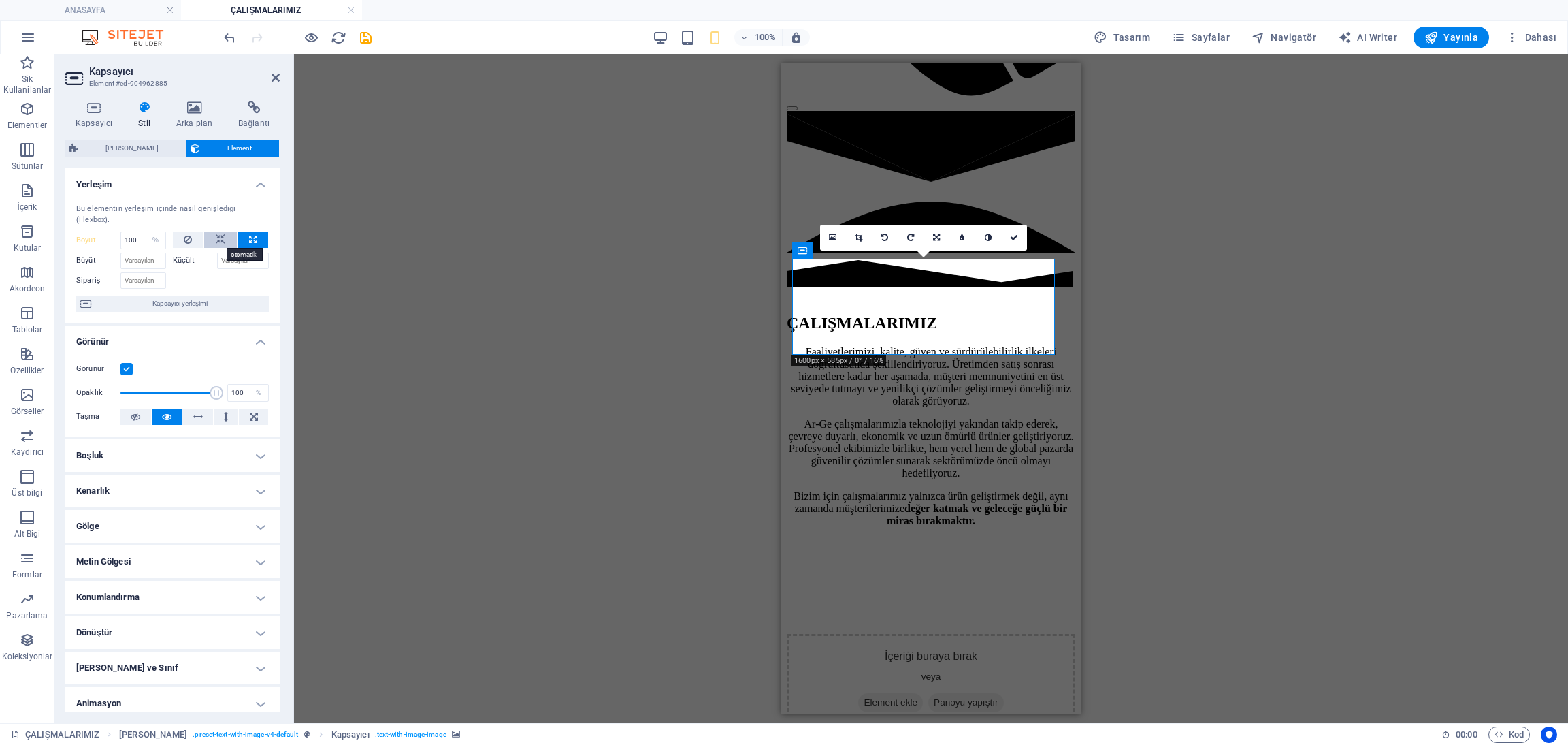
click at [224, 238] on button at bounding box center [220, 240] width 32 height 17
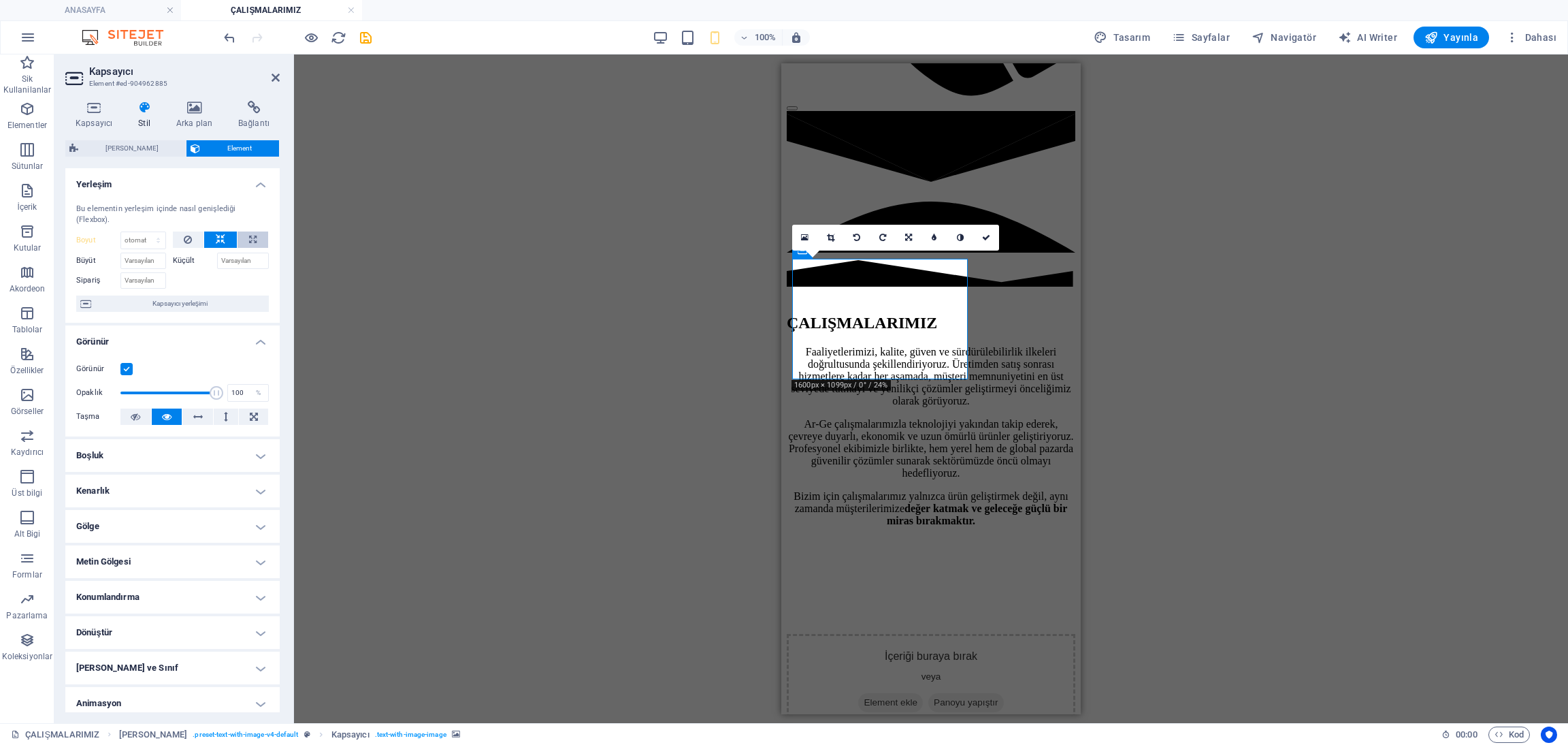
click at [244, 238] on button at bounding box center [253, 240] width 31 height 17
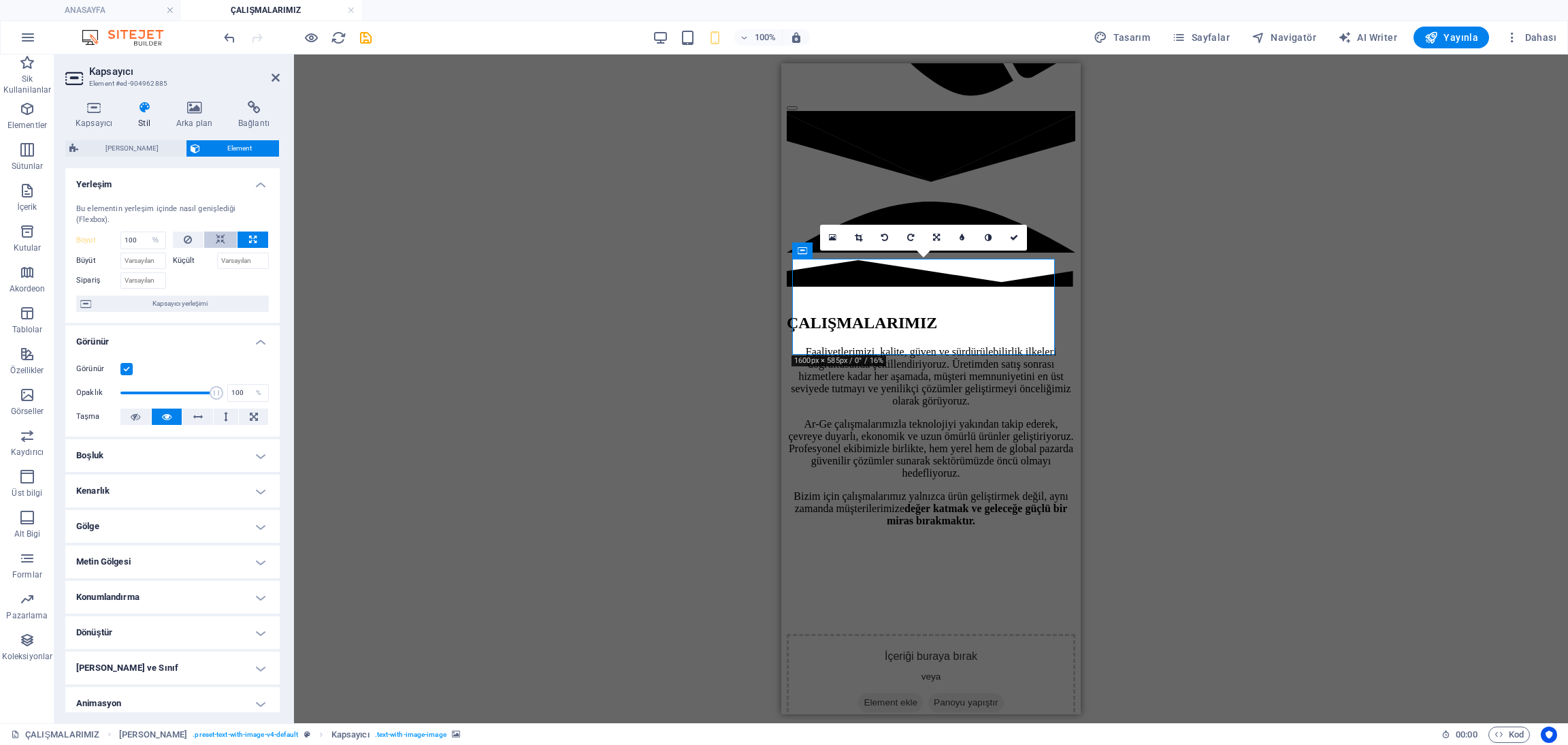
click at [223, 241] on button at bounding box center [220, 240] width 32 height 17
select select "DISABLED_OPTION_VALUE"
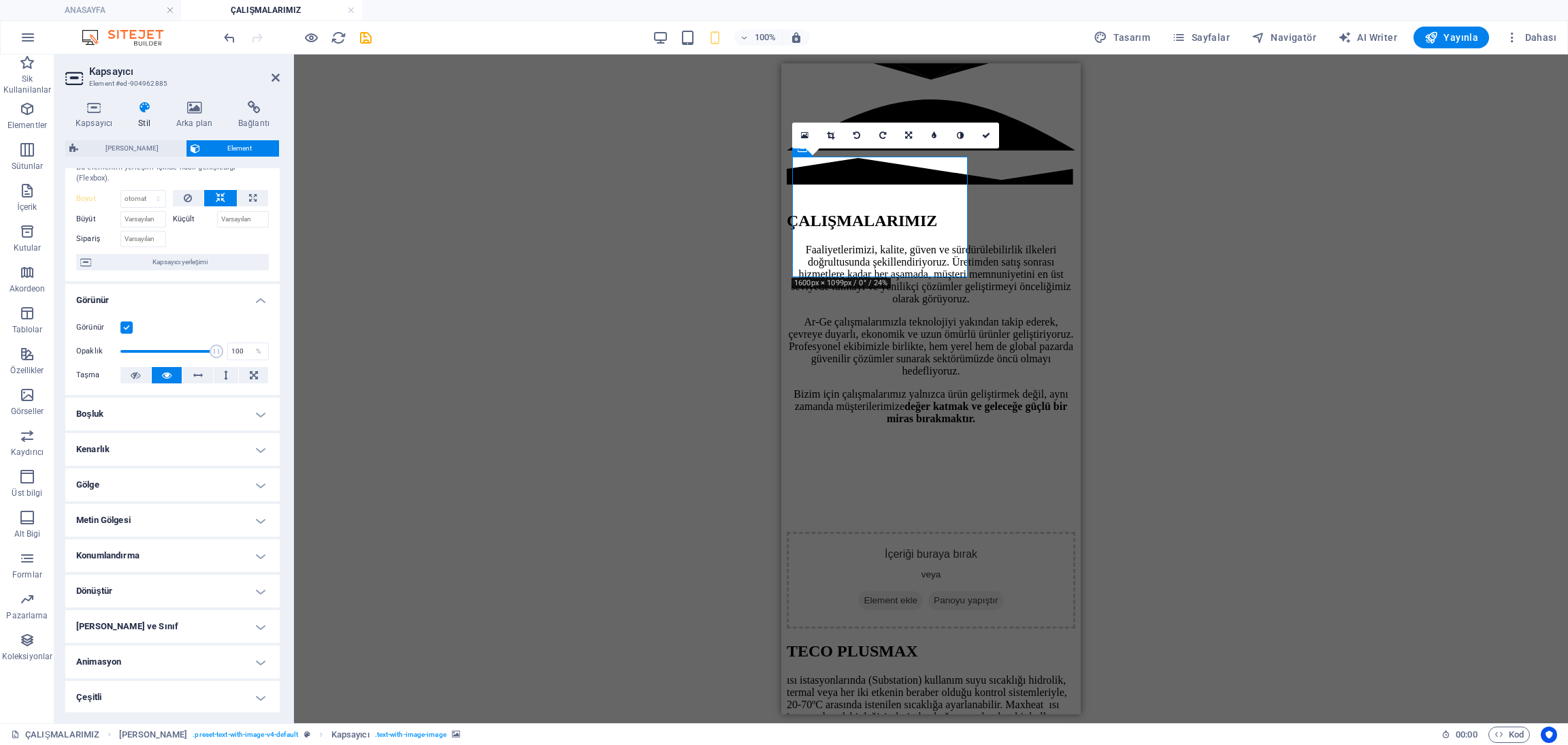
scroll to position [42, 0]
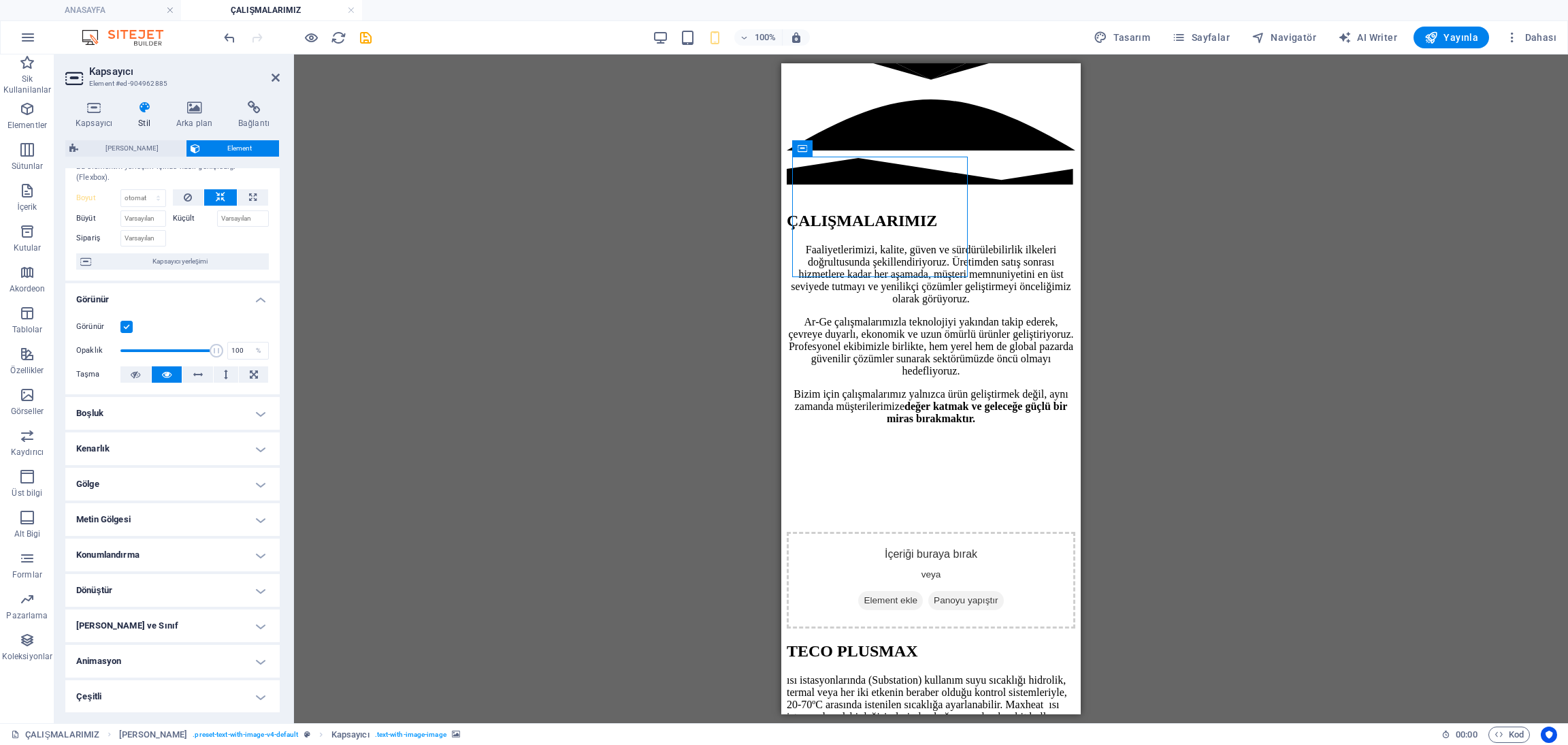
drag, startPoint x: 920, startPoint y: 222, endPoint x: 1015, endPoint y: 221, distance: 95.0
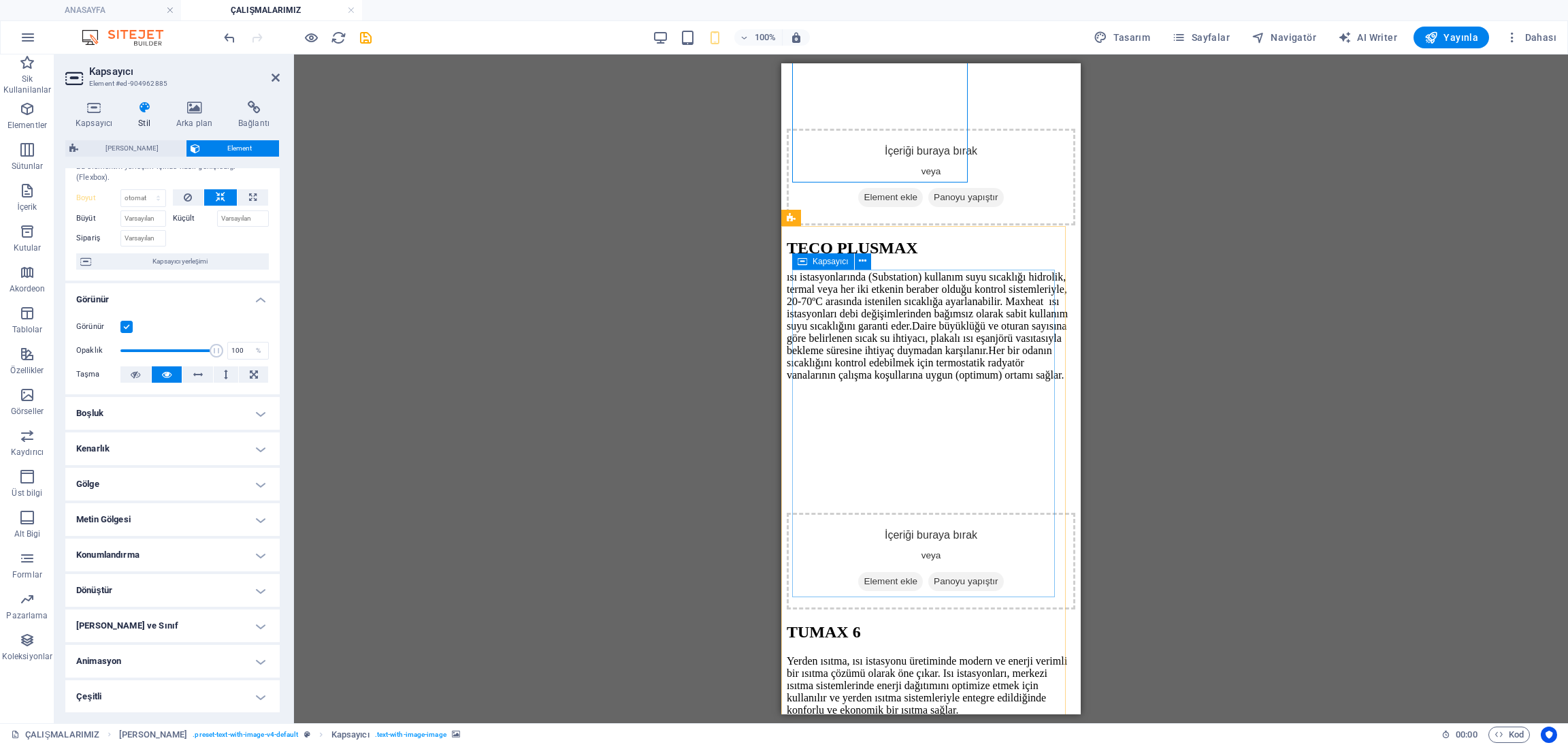
scroll to position [1443, 0]
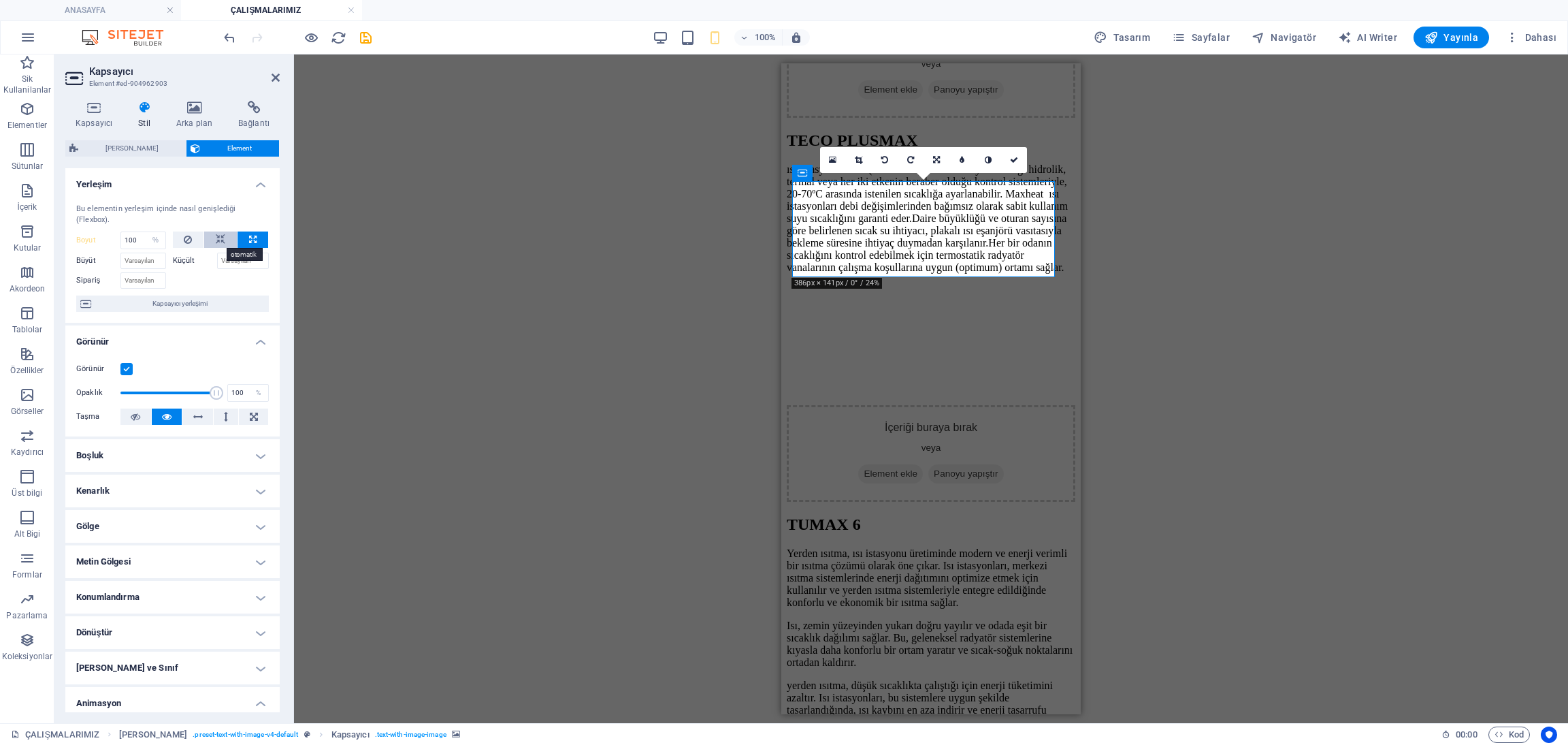
click at [232, 241] on button at bounding box center [220, 240] width 32 height 17
select select "DISABLED_OPTION_VALUE"
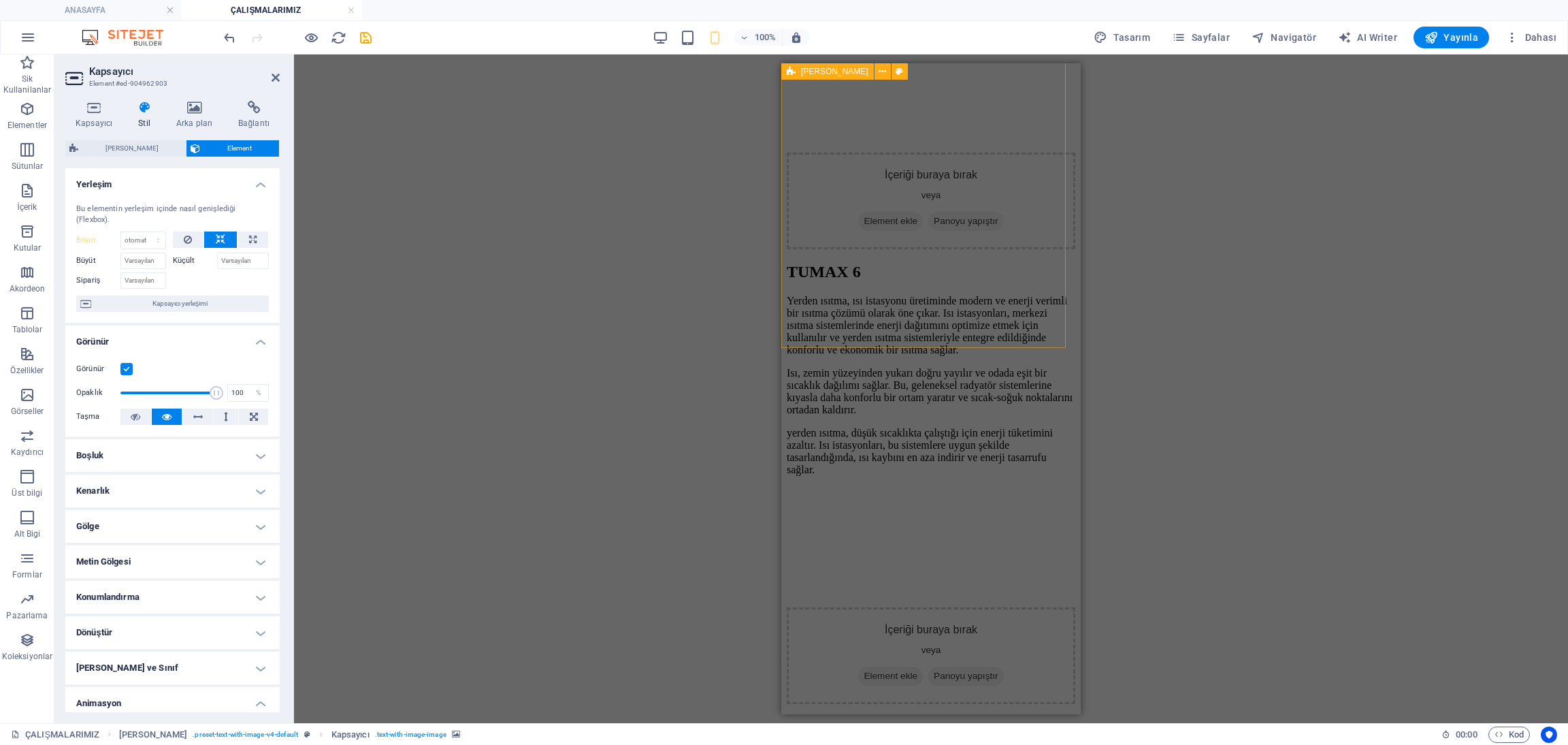
scroll to position [1954, 0]
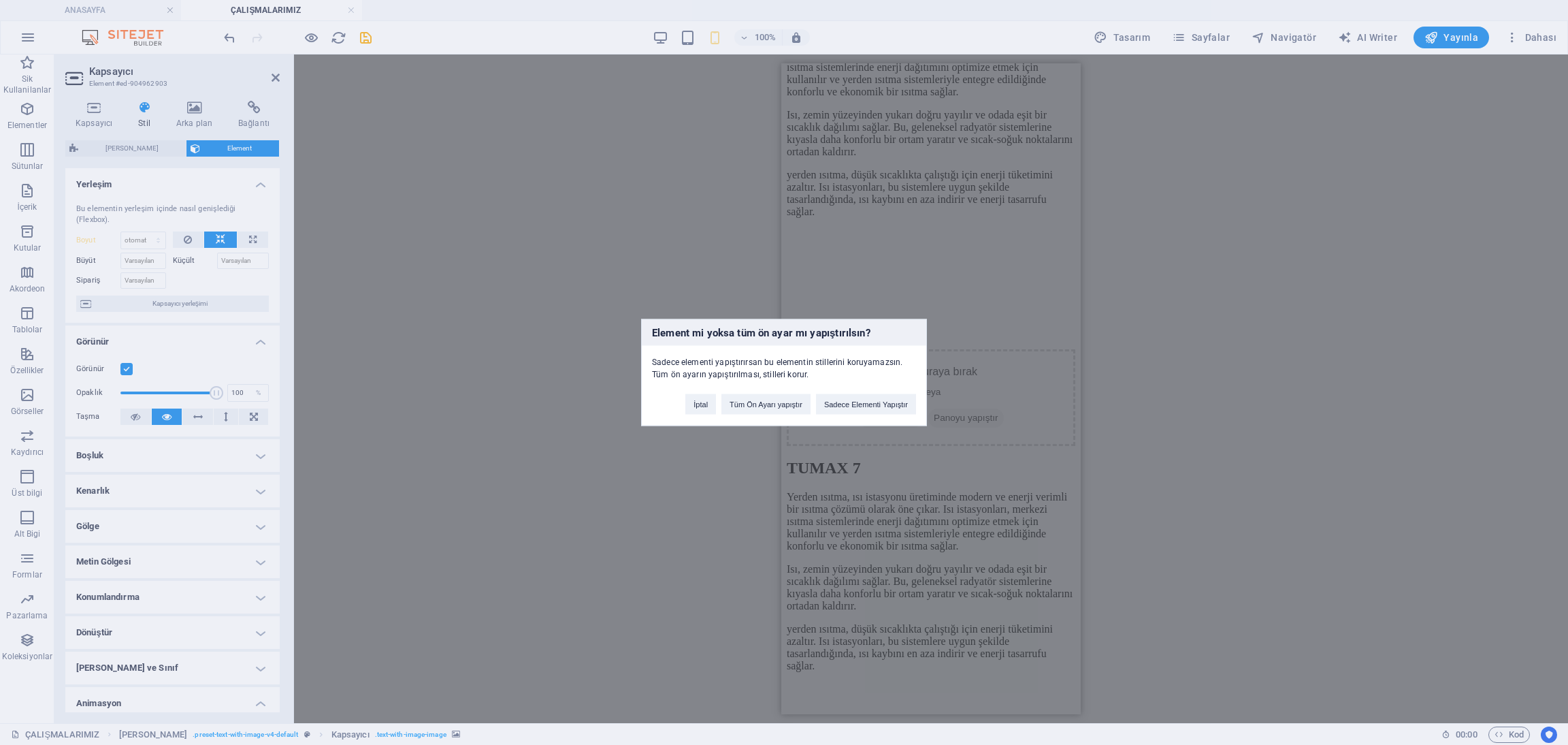
click at [928, 267] on div "Element mi yoksa tüm ön ayar mı yapıştırılsın? Sadece elementi yapıştırırsan bu…" at bounding box center [784, 372] width 1568 height 745
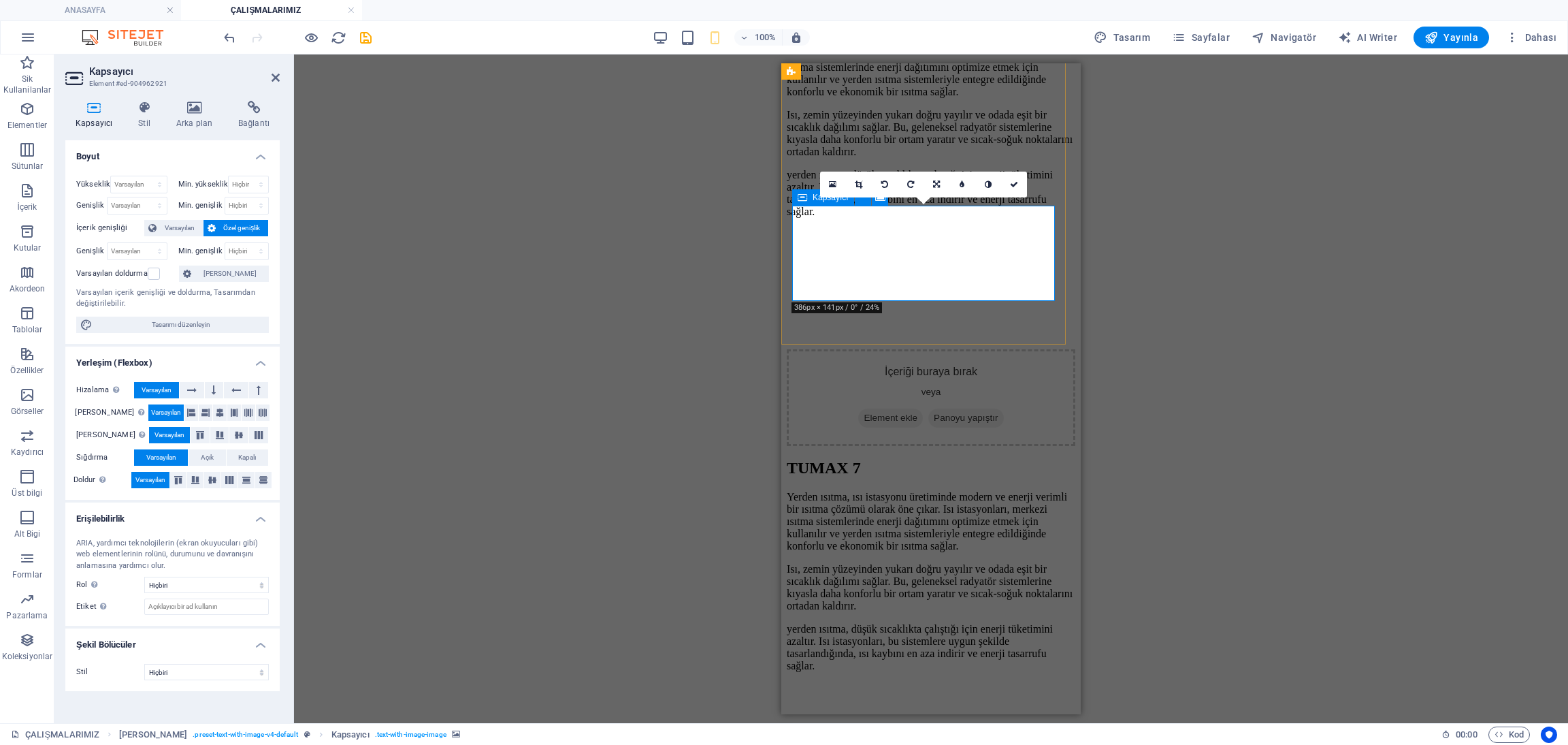
click at [144, 105] on icon at bounding box center [144, 108] width 32 height 14
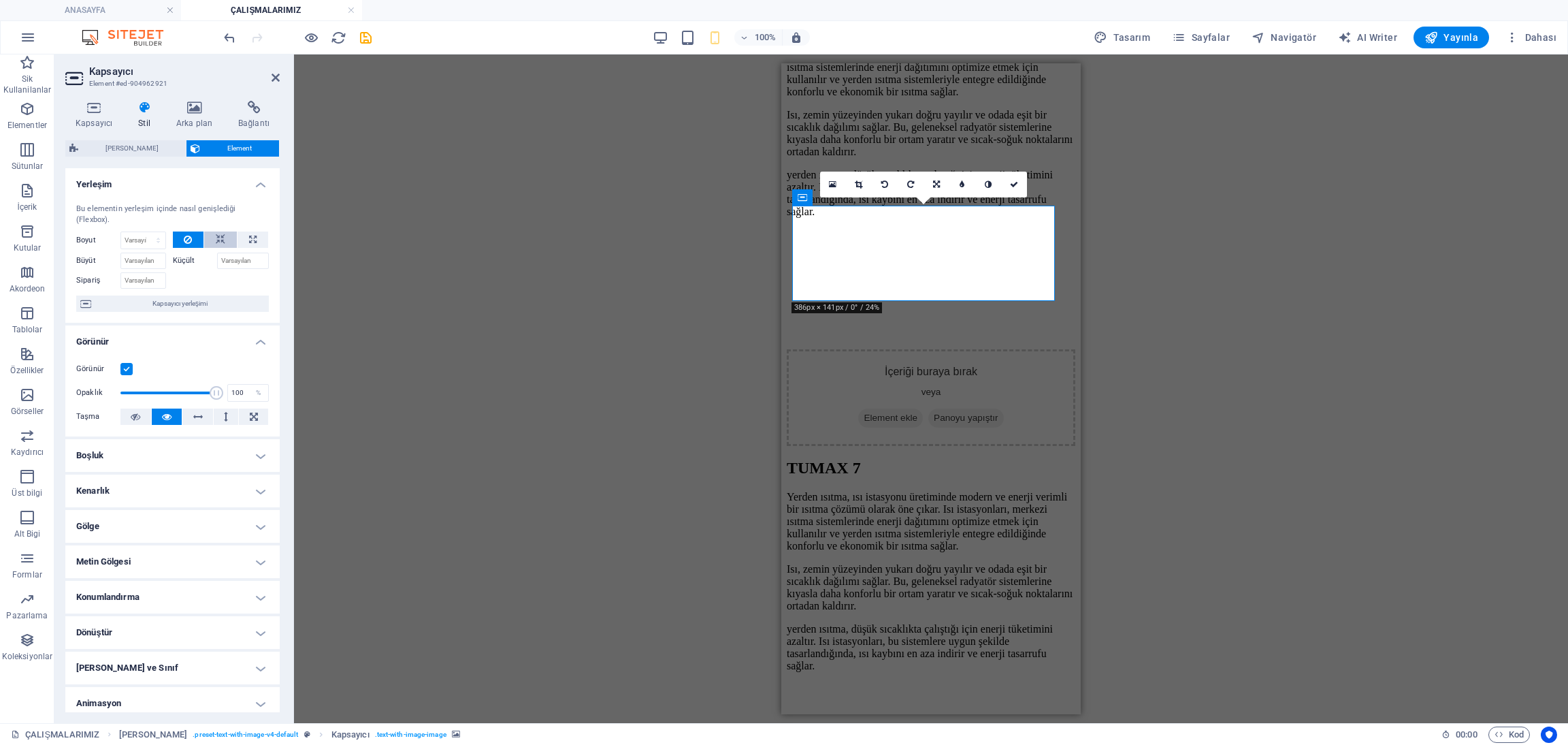
click at [220, 238] on icon at bounding box center [220, 240] width 10 height 17
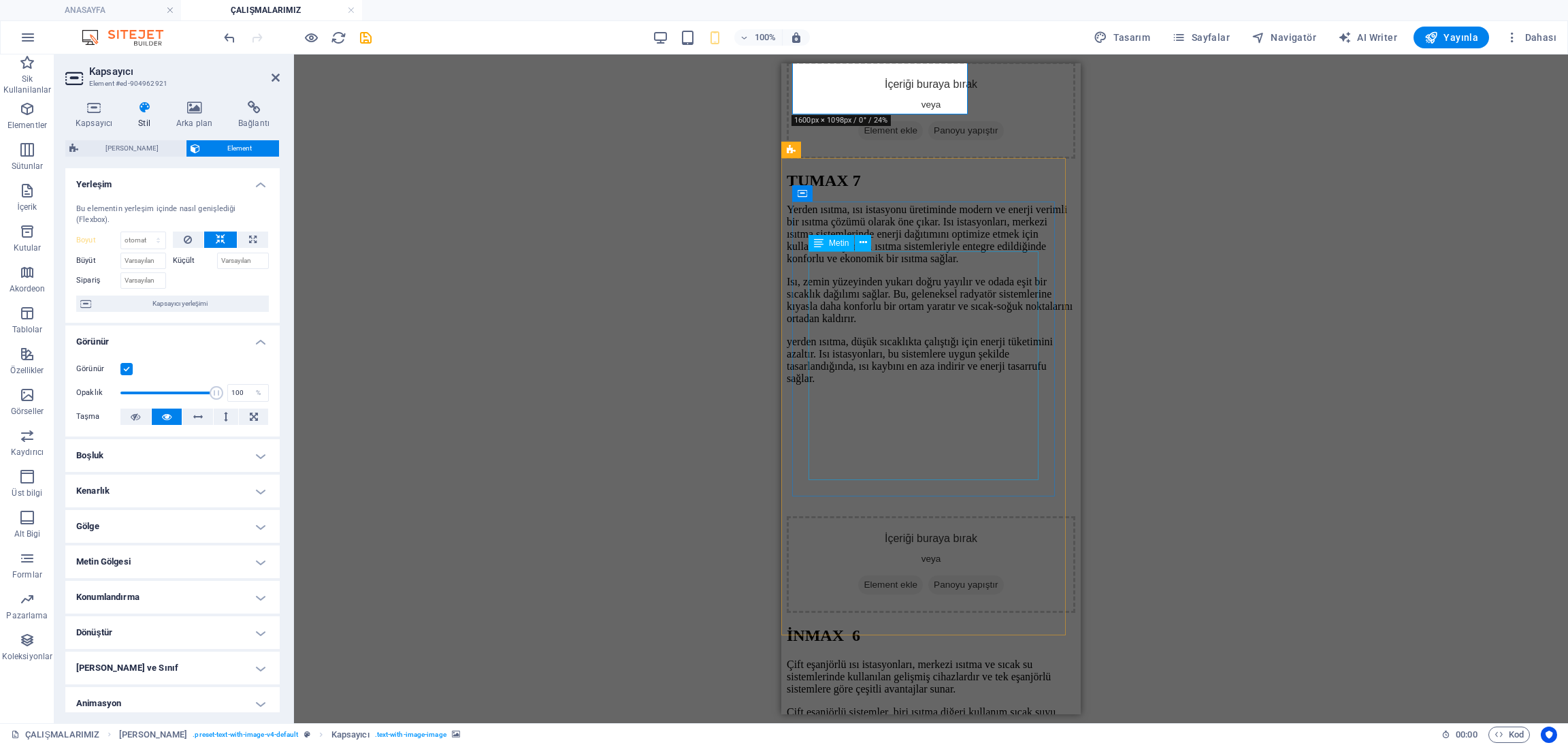
scroll to position [2465, 0]
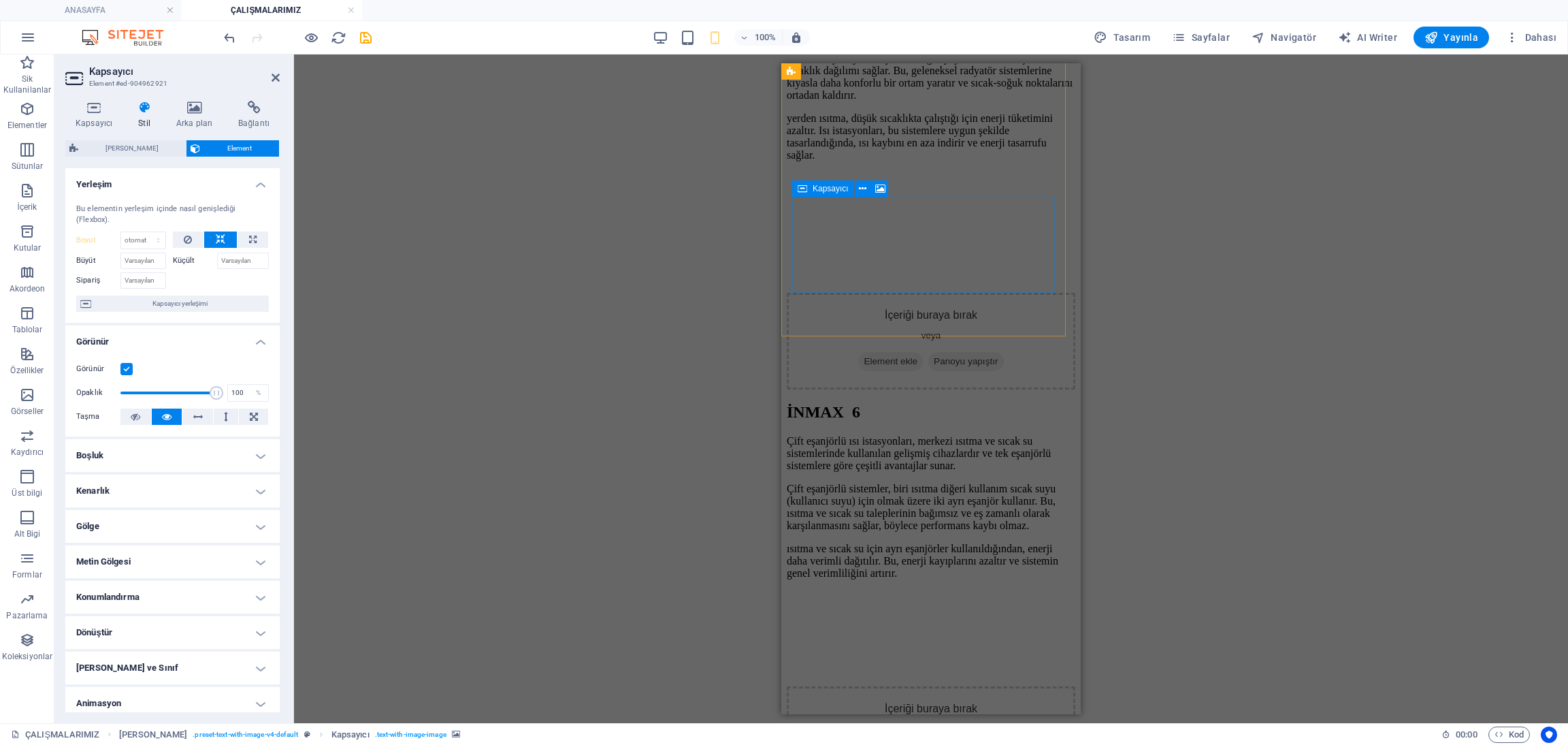
click at [949, 744] on span "Panoyu yapıştır" at bounding box center [965, 755] width 75 height 19
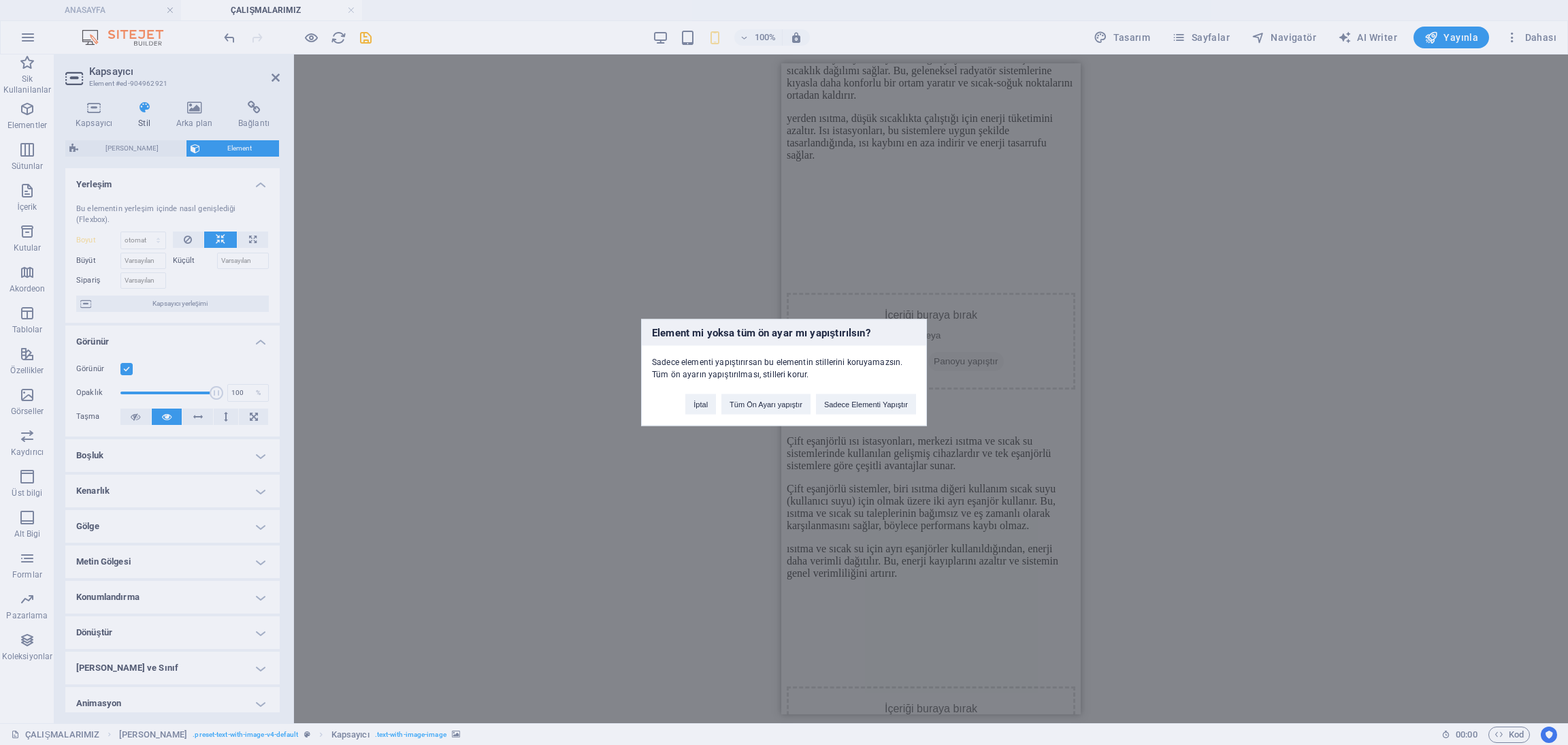
click at [949, 266] on div "Element mi yoksa tüm ön ayar mı yapıştırılsın? Sadece elementi yapıştırırsan bu…" at bounding box center [784, 372] width 1568 height 745
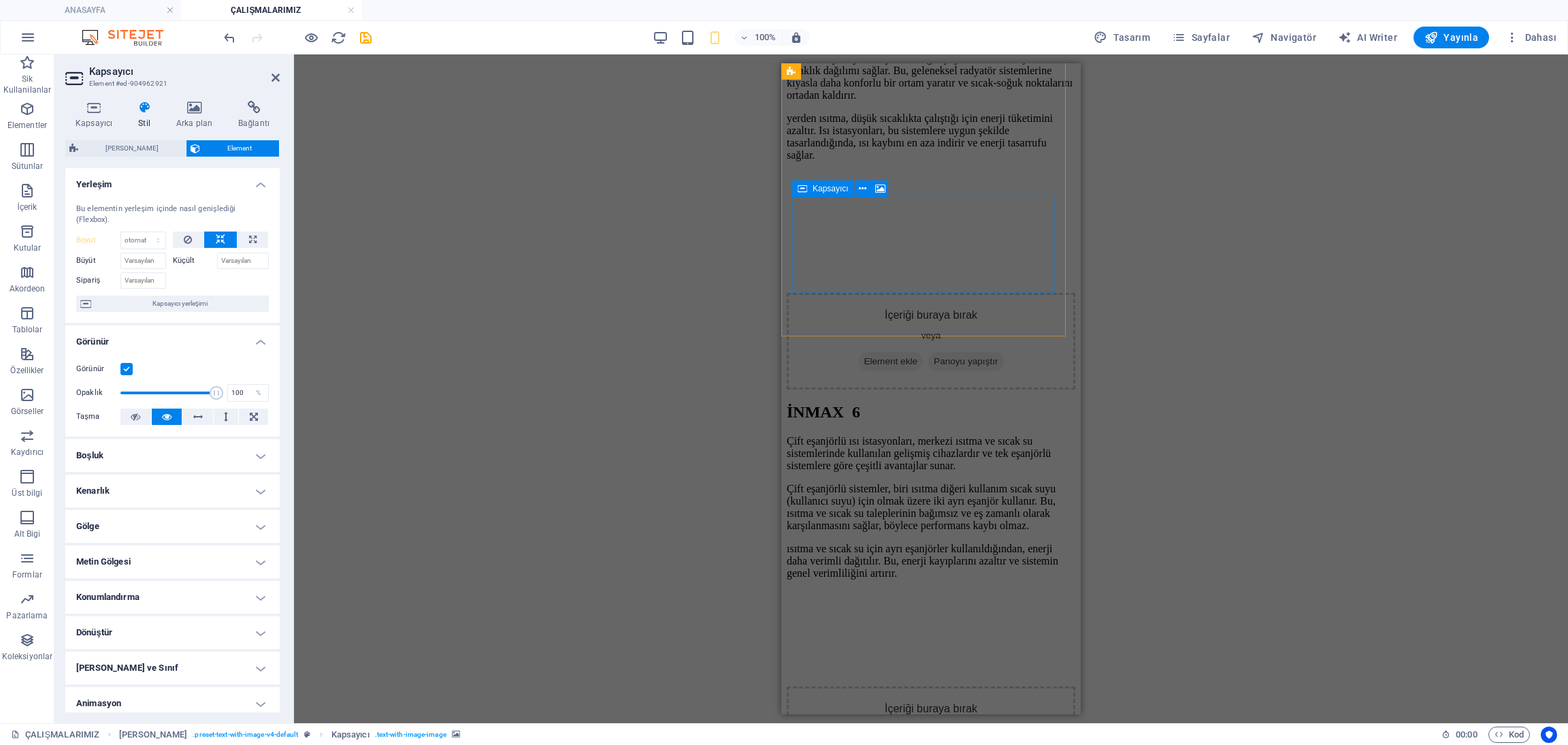
click at [943, 686] on div "İçeriği buraya bırak veya Element ekle Panoyu yapıştır" at bounding box center [931, 734] width 289 height 97
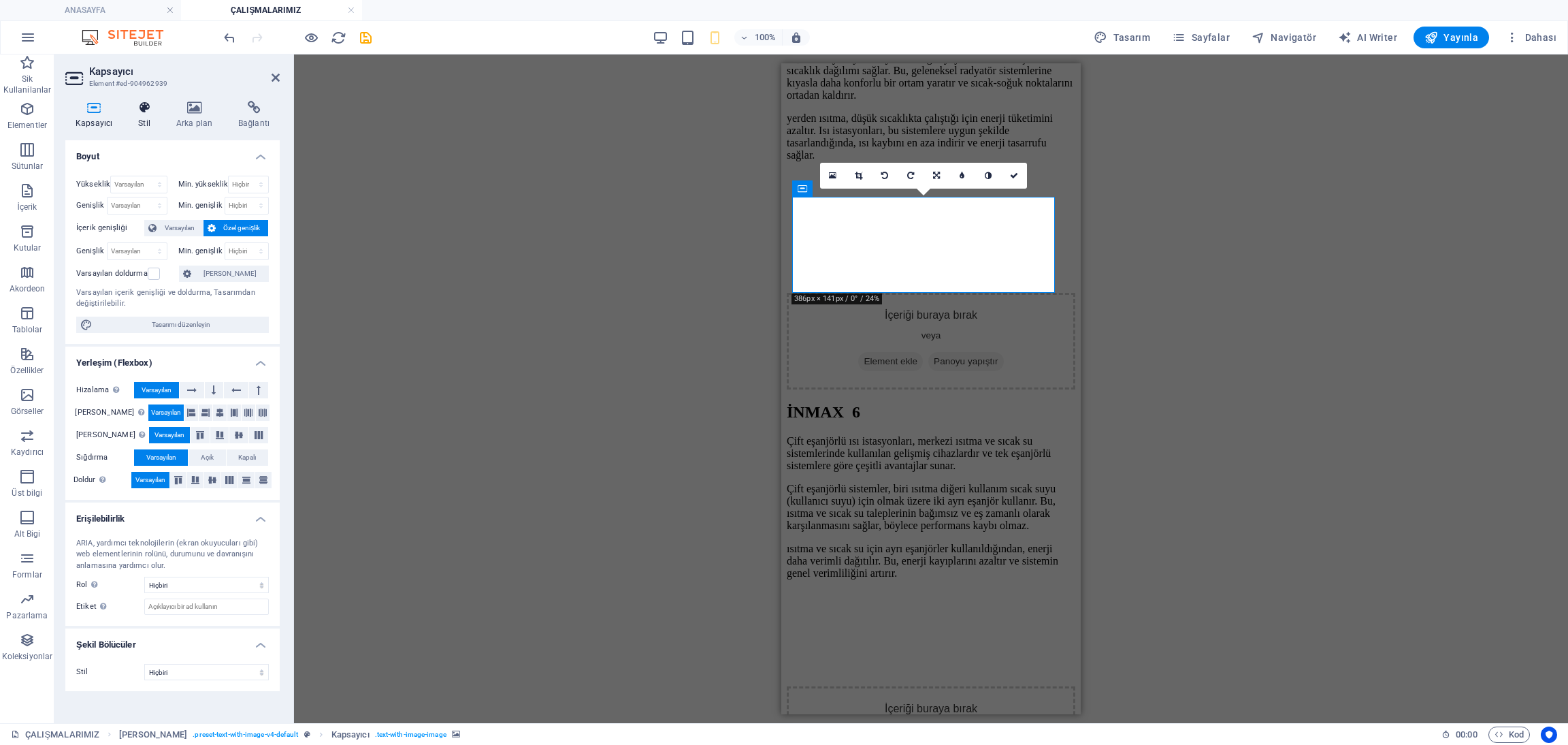
click at [142, 115] on h4 "Stil" at bounding box center [147, 115] width 38 height 29
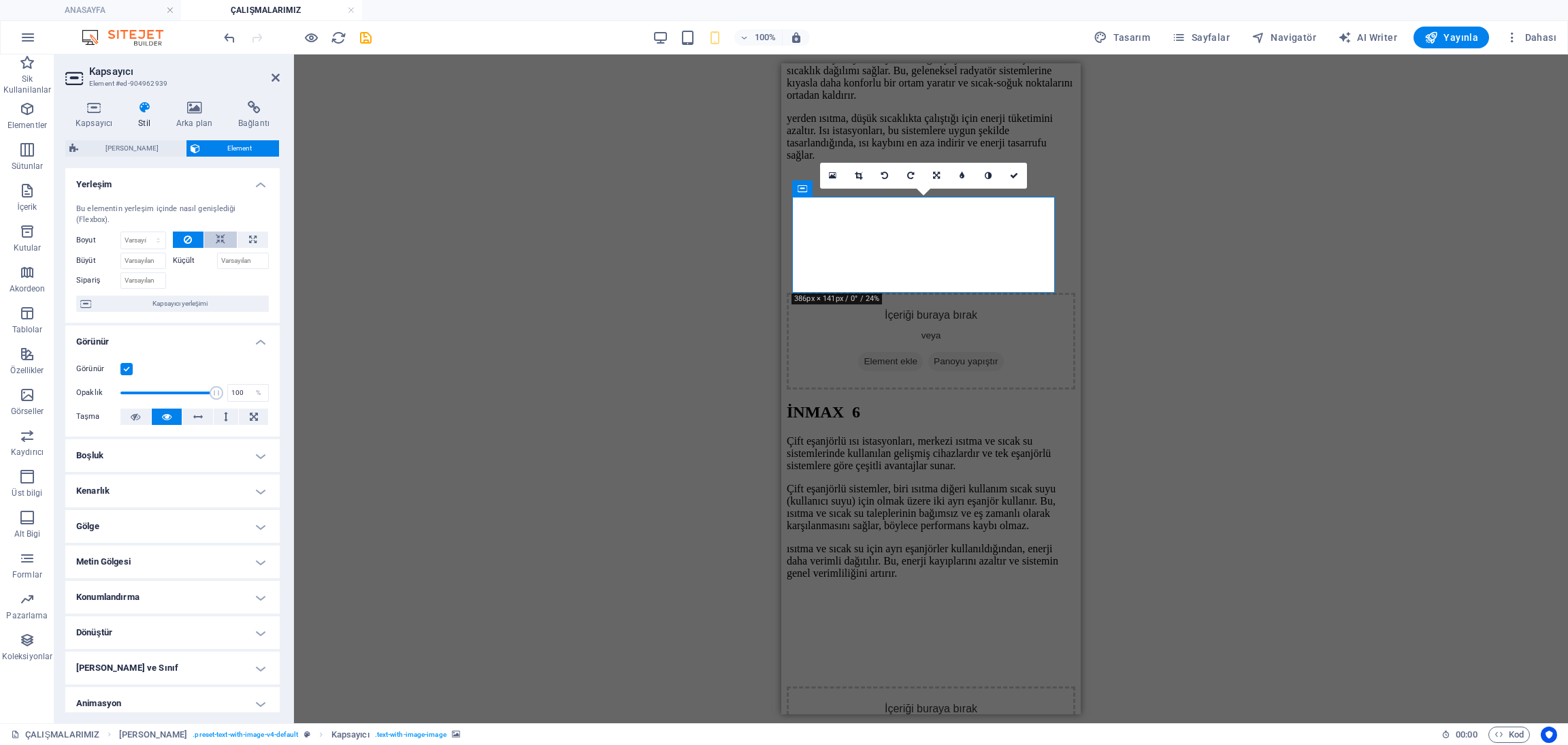
click at [211, 238] on button at bounding box center [220, 240] width 32 height 17
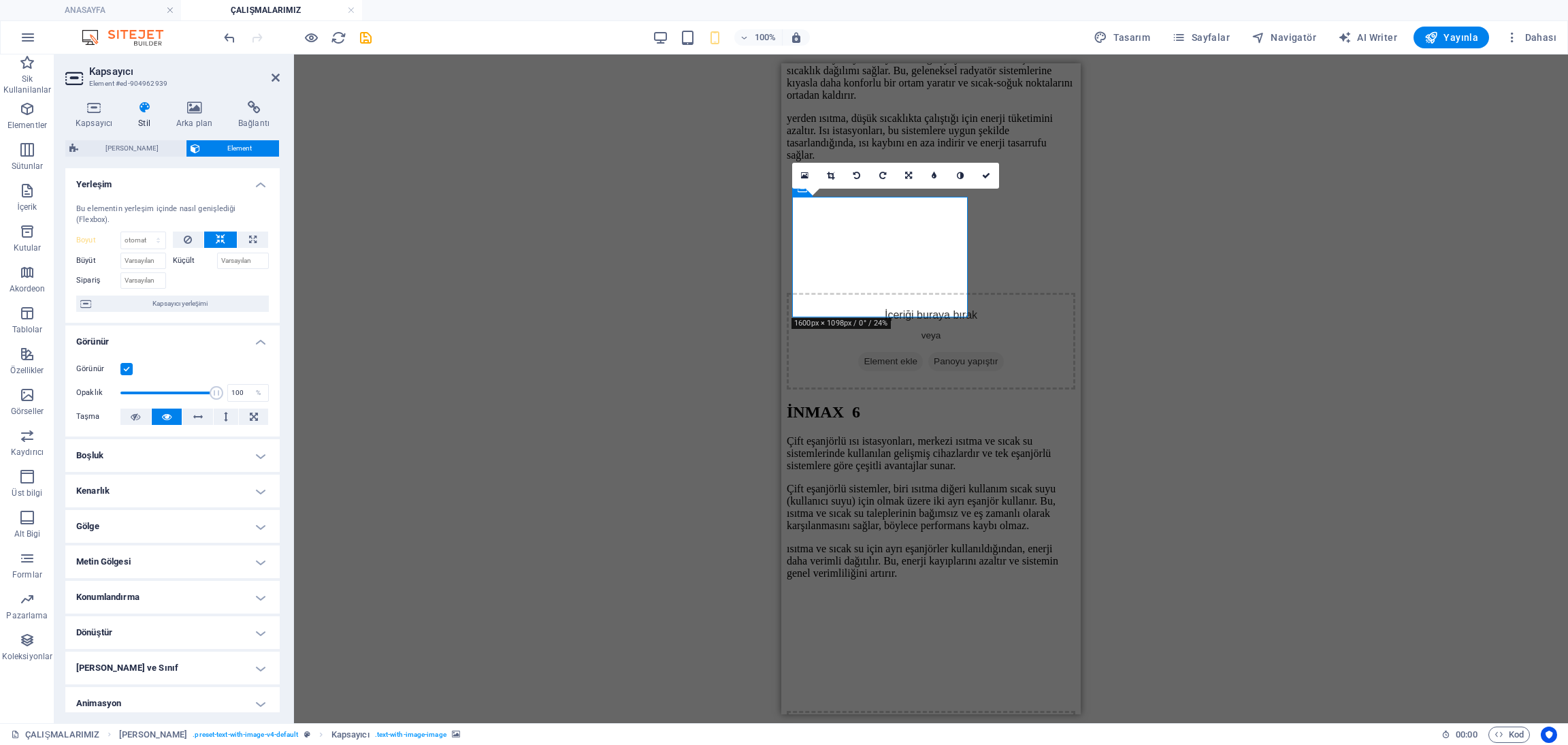
click at [1227, 355] on div "H2 Metin Yer Tutucu Ön ayar Kapsayıcı Kapsayıcı Metin Ön ayar Kapsayıcı Metin Ö…" at bounding box center [931, 389] width 1274 height 669
click at [1171, 250] on div "H2 Metin Yer Tutucu Ön ayar Kapsayıcı Kapsayıcı Metin Ön ayar Kapsayıcı Metin Ö…" at bounding box center [931, 389] width 1274 height 669
click at [268, 77] on h2 "Kapsayıcı" at bounding box center [184, 71] width 190 height 12
click at [275, 77] on icon at bounding box center [275, 77] width 8 height 11
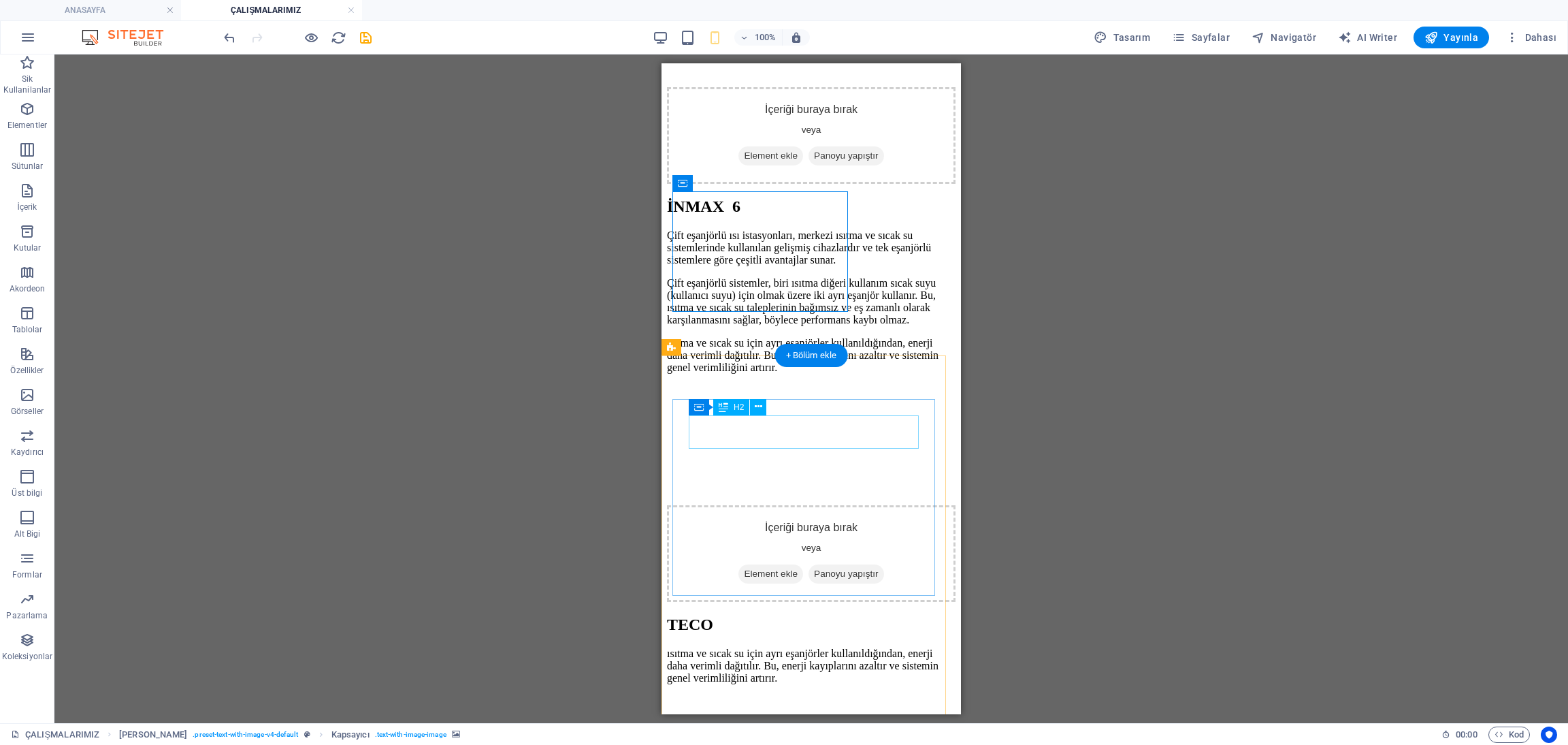
scroll to position [2674, 0]
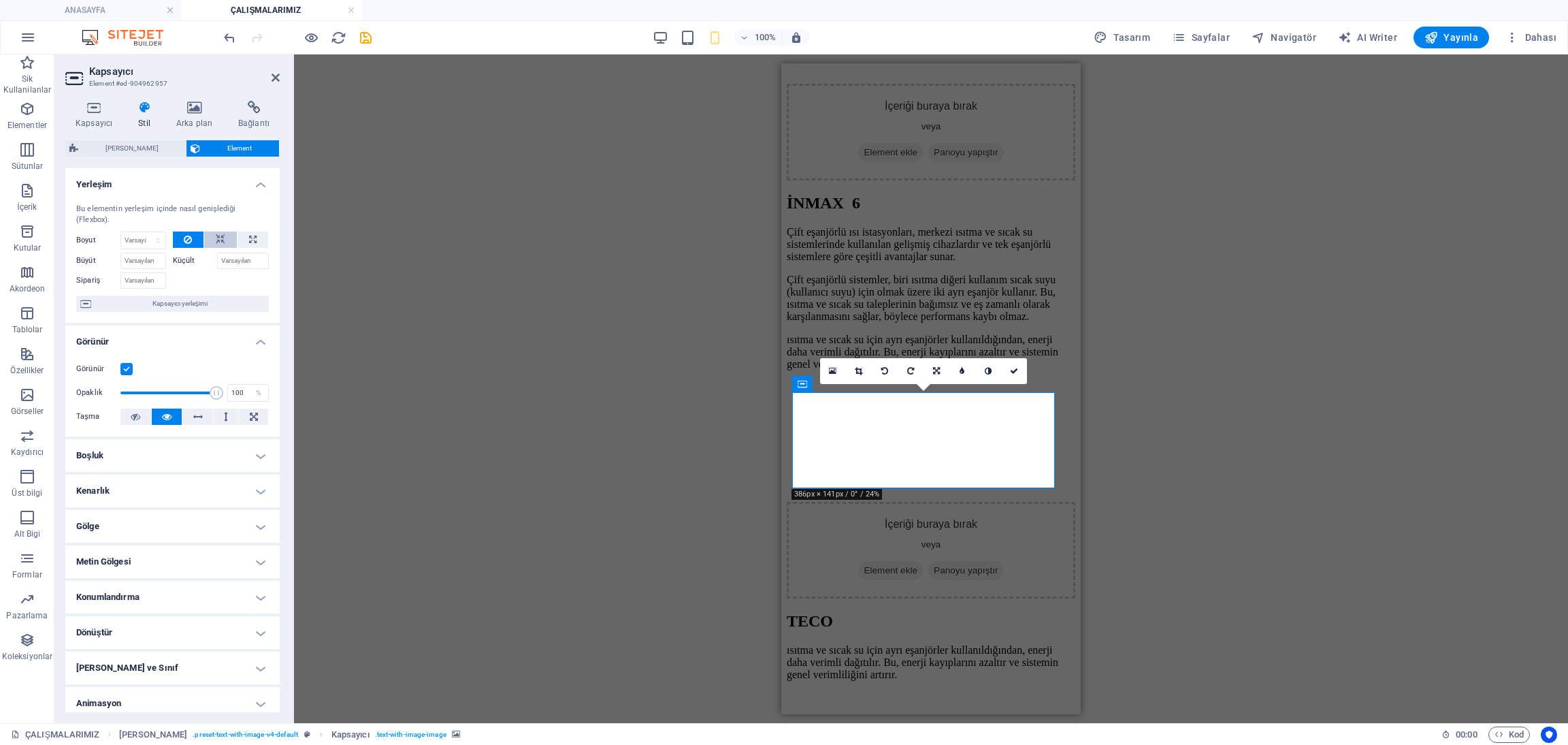
click at [218, 240] on icon at bounding box center [220, 240] width 10 height 17
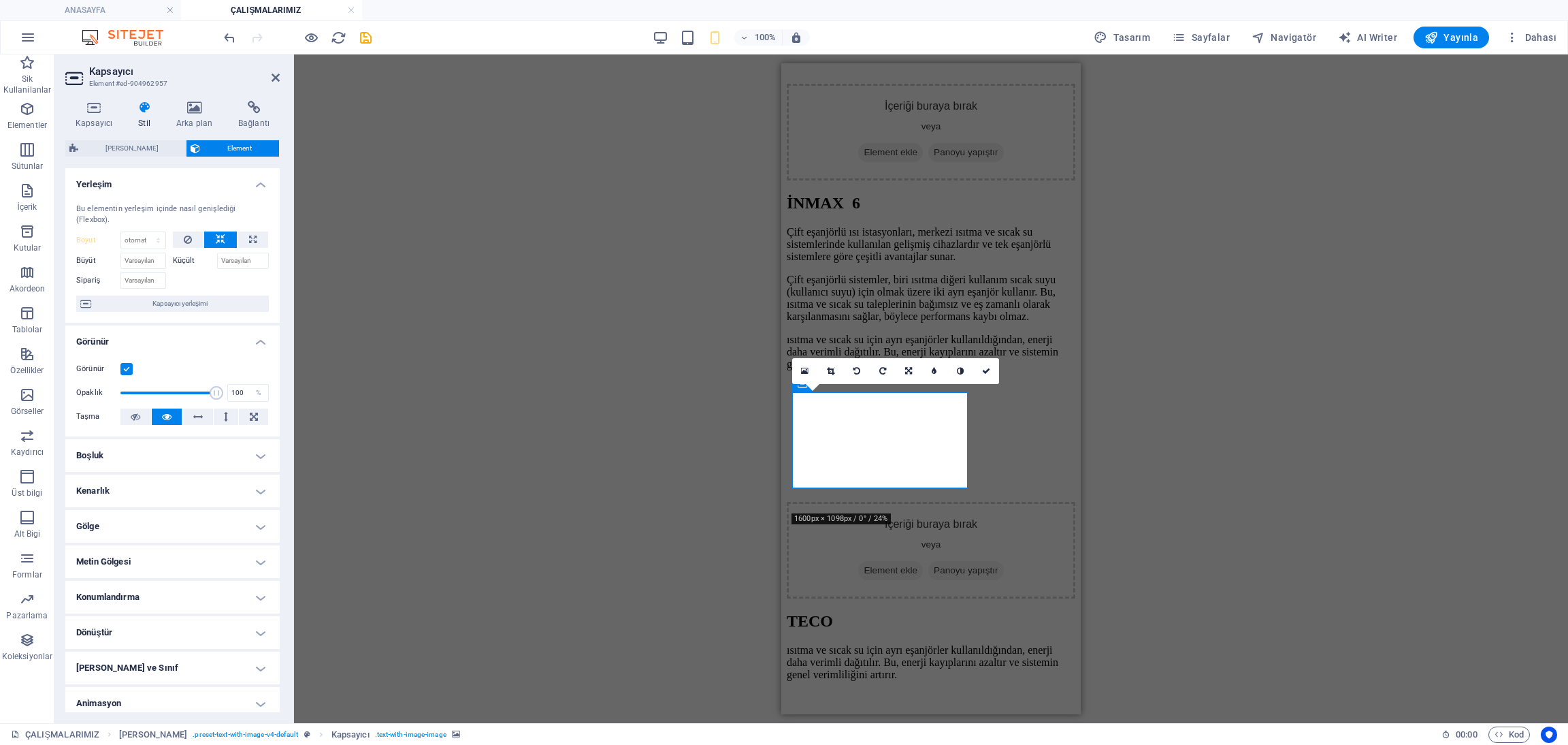
click at [1249, 305] on div "H2 Metin Yer Tutucu Ön ayar Kapsayıcı Kapsayıcı Metin Ön ayar Kapsayıcı Metin Ö…" at bounding box center [931, 389] width 1274 height 669
click at [272, 75] on icon at bounding box center [275, 77] width 8 height 11
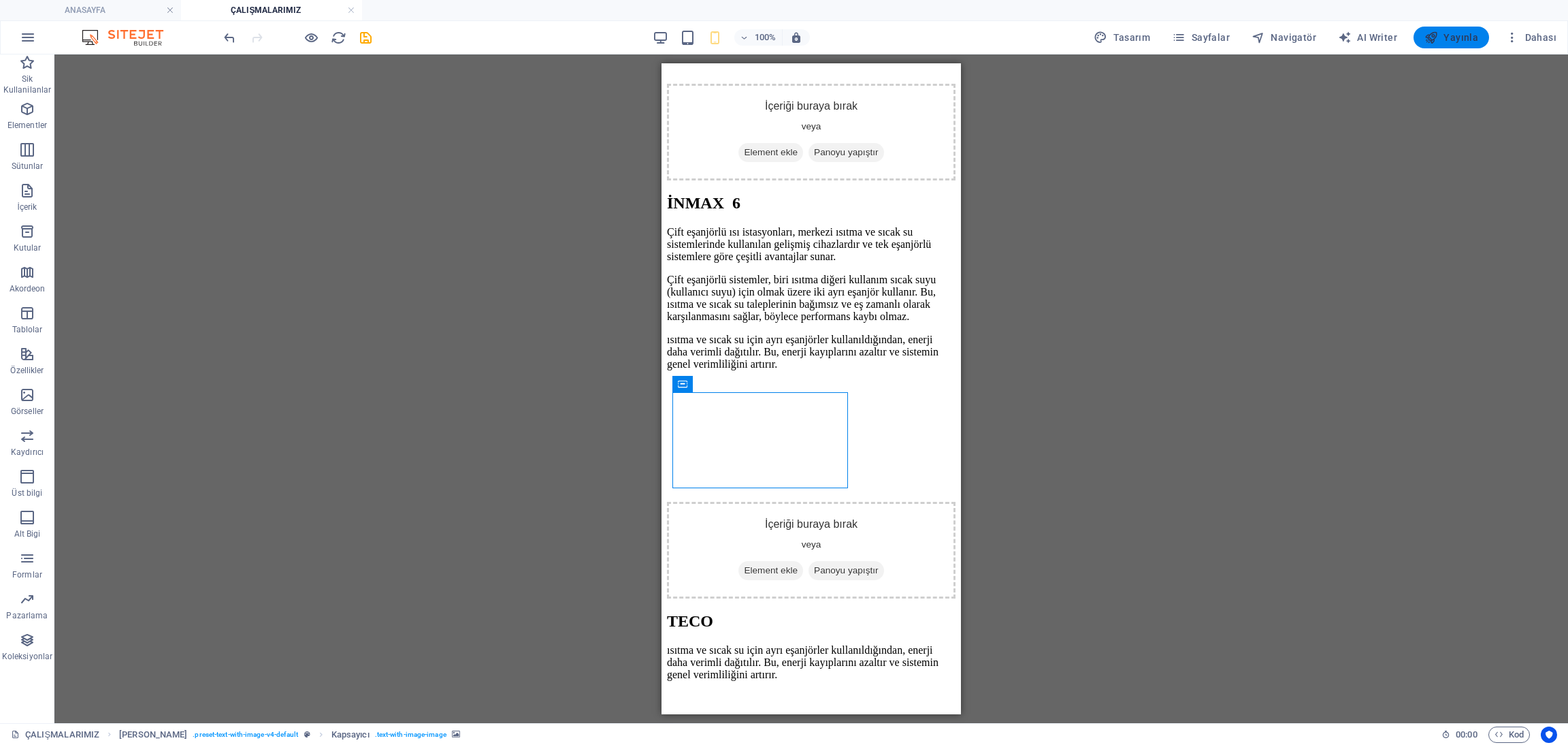
click at [1457, 29] on button "Yayınla" at bounding box center [1451, 37] width 75 height 22
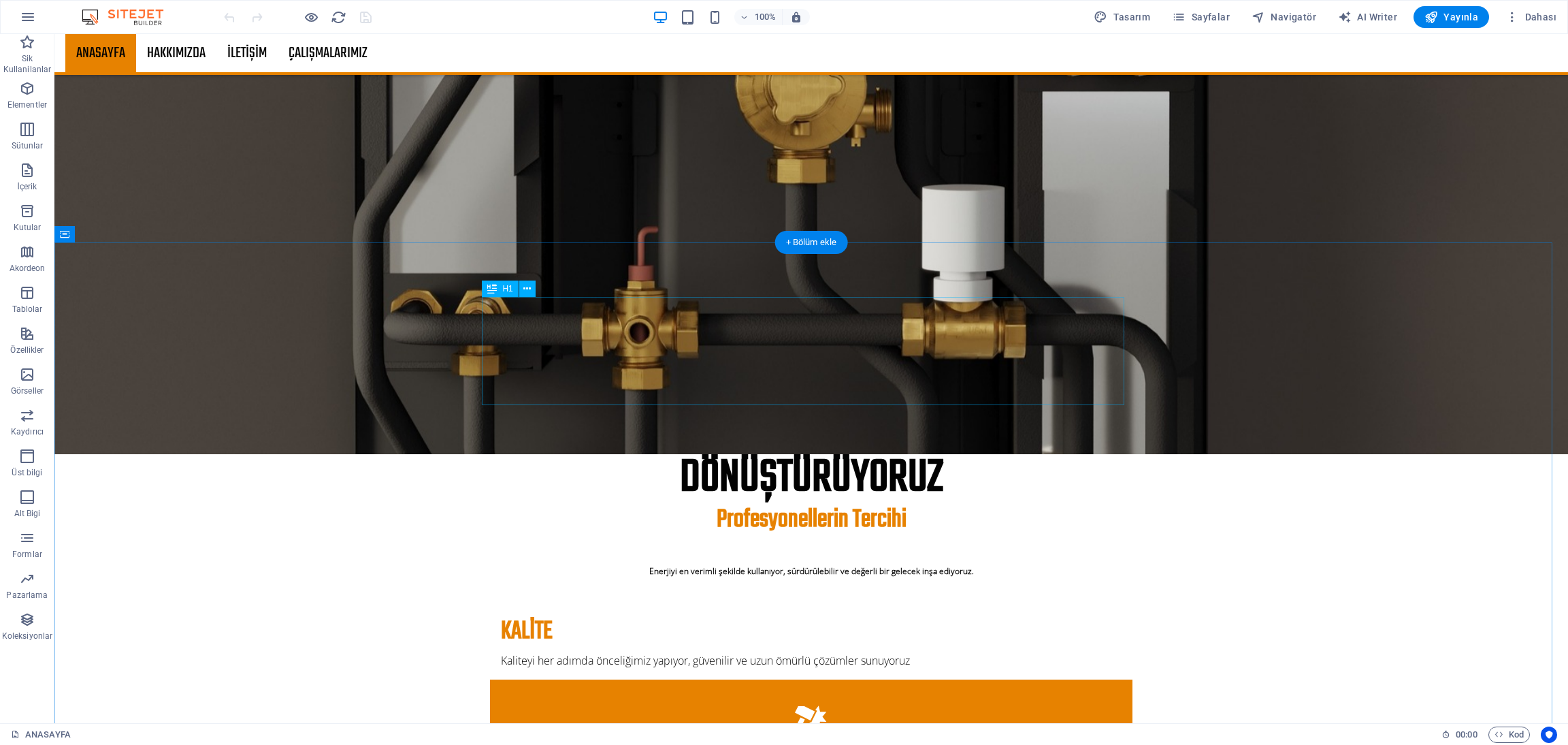
scroll to position [714, 0]
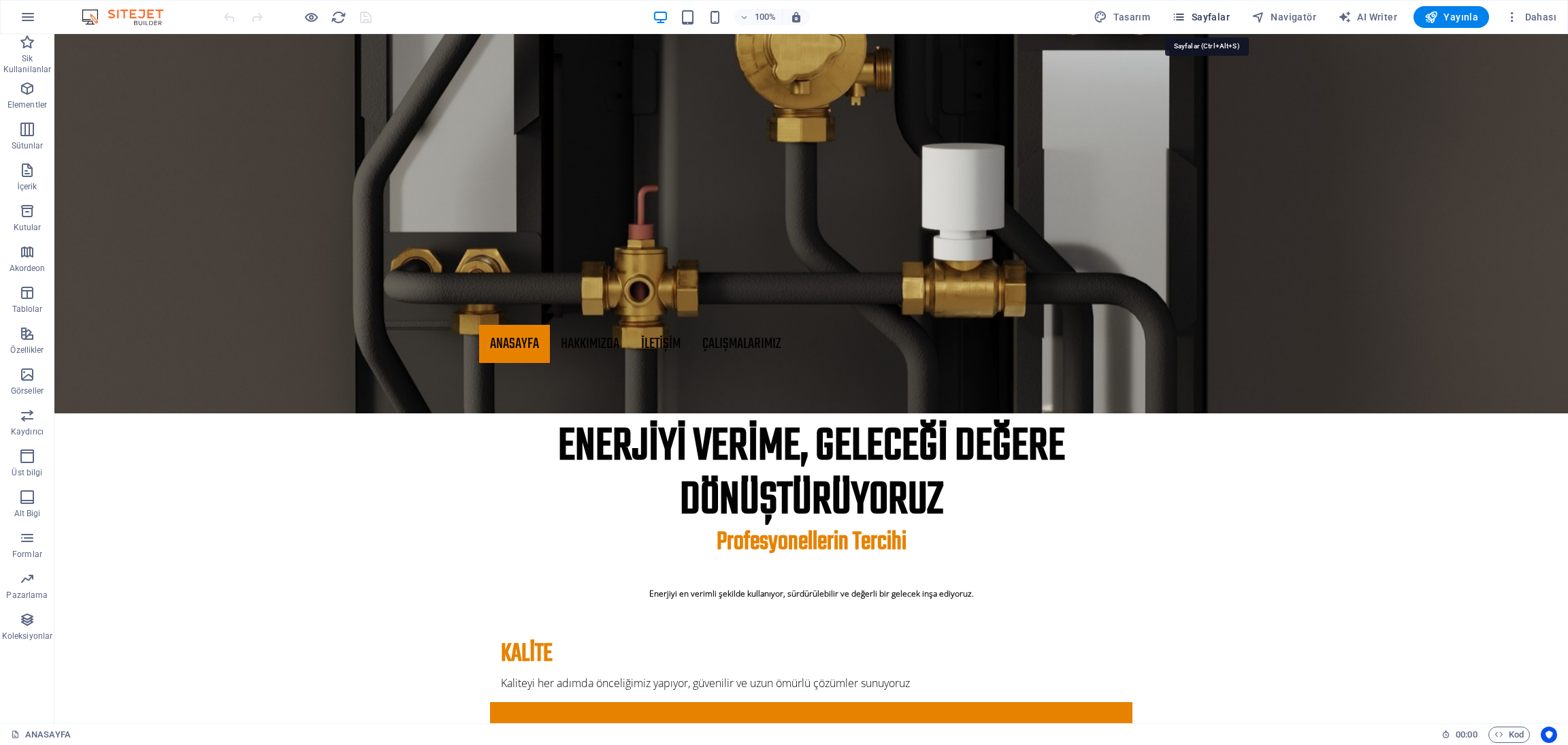
click at [1199, 23] on span "Sayfalar" at bounding box center [1201, 18] width 58 height 14
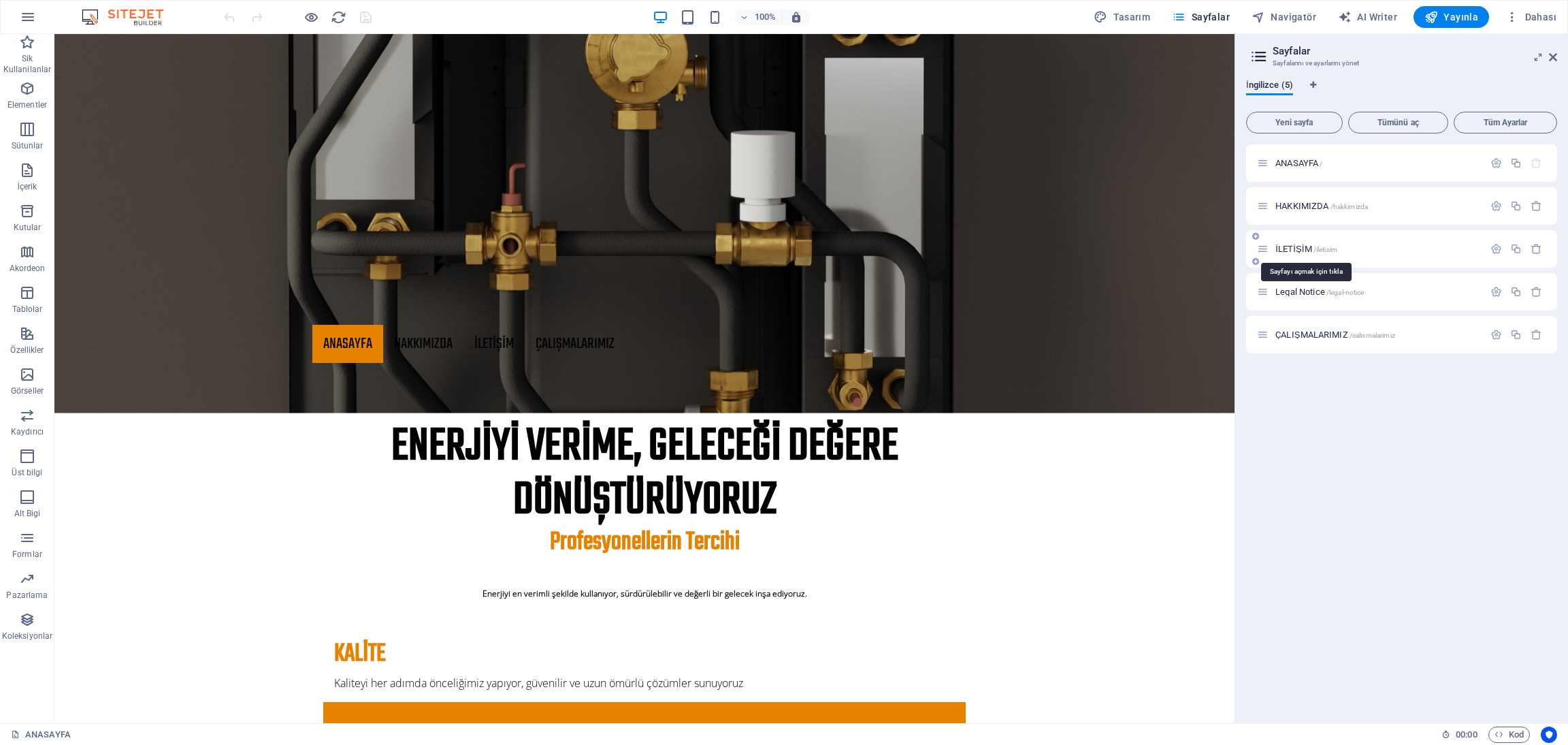
click at [1287, 247] on span "İLETİŞİM /iletisim" at bounding box center [1307, 249] width 62 height 11
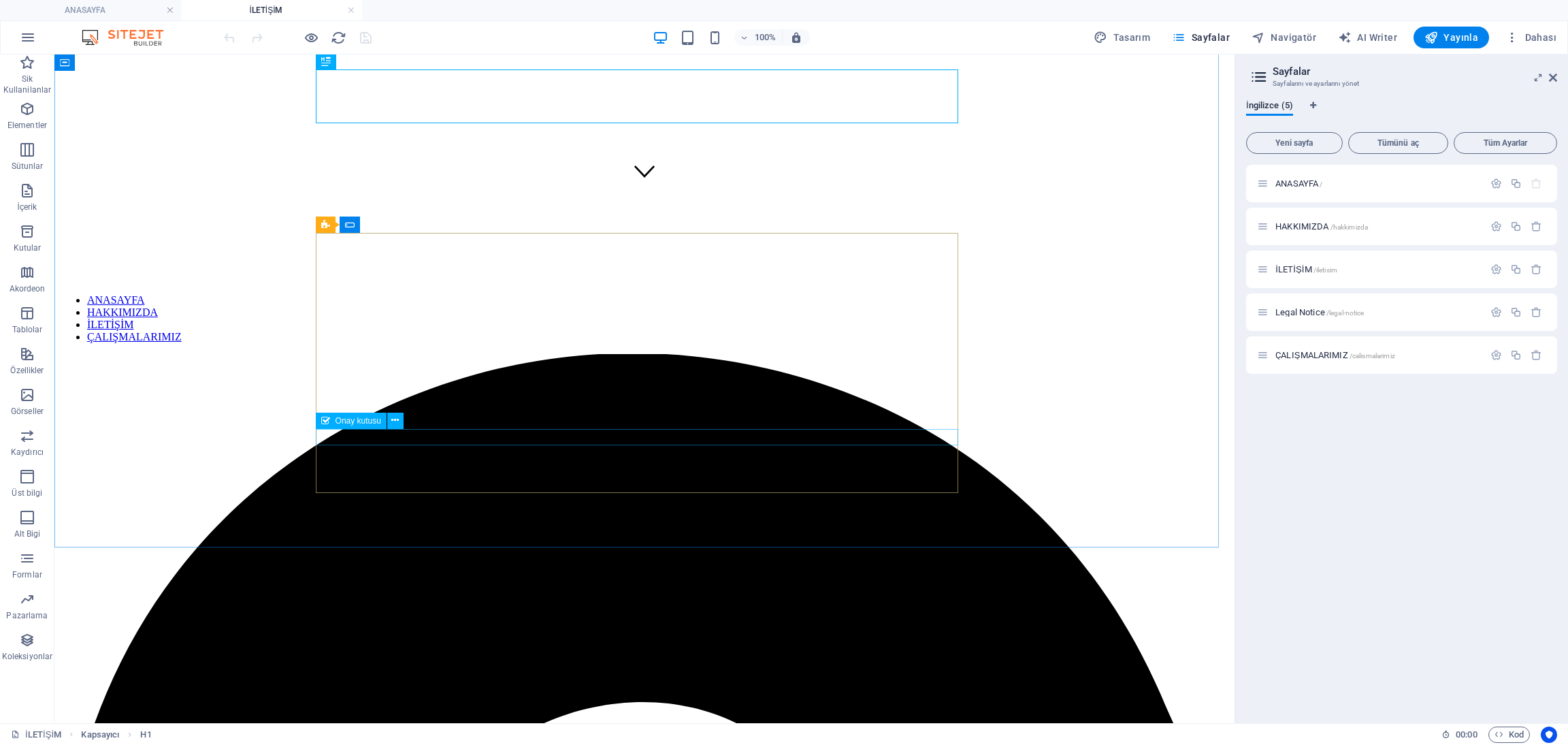
scroll to position [604, 0]
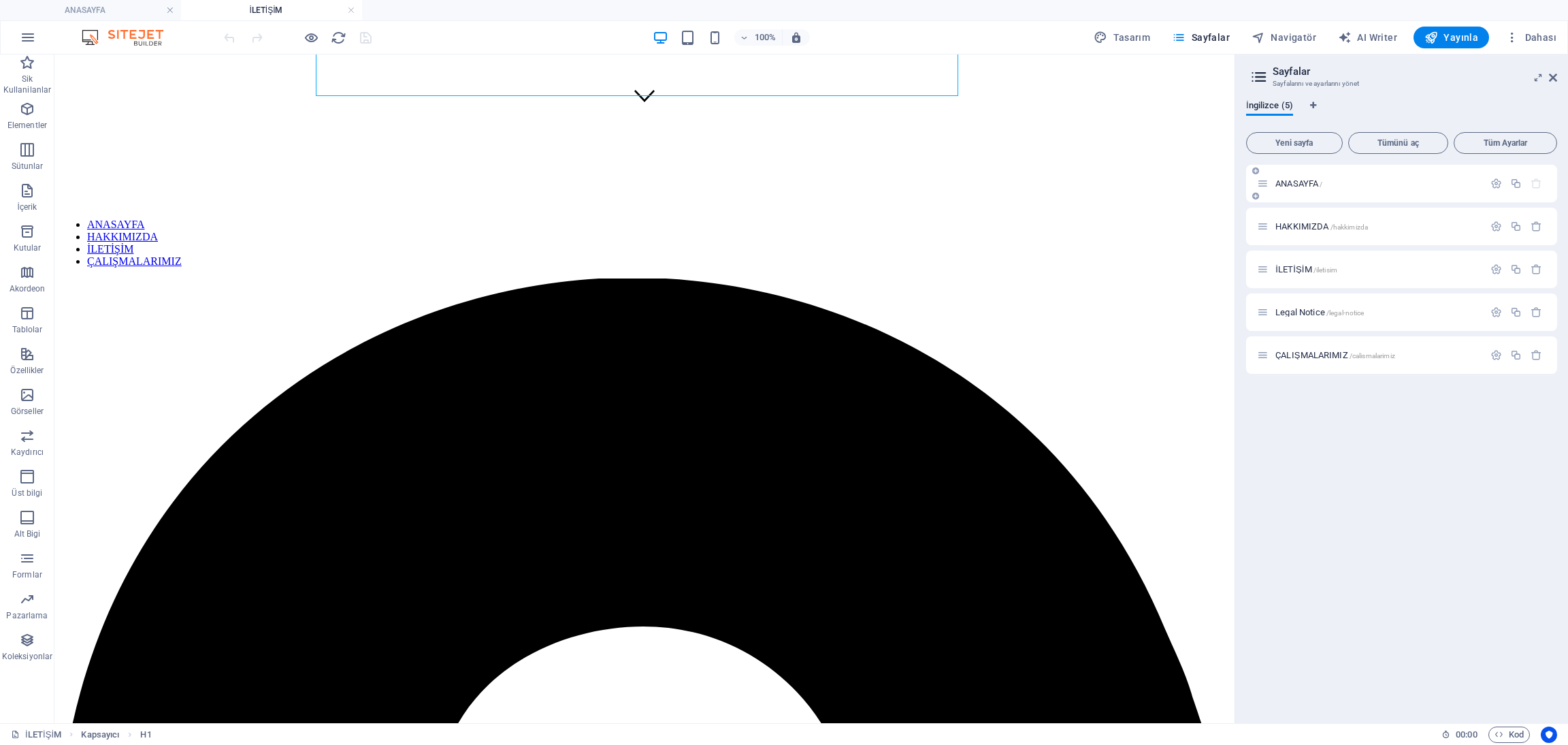
click at [1297, 179] on span "ANASAYFA /" at bounding box center [1300, 183] width 47 height 11
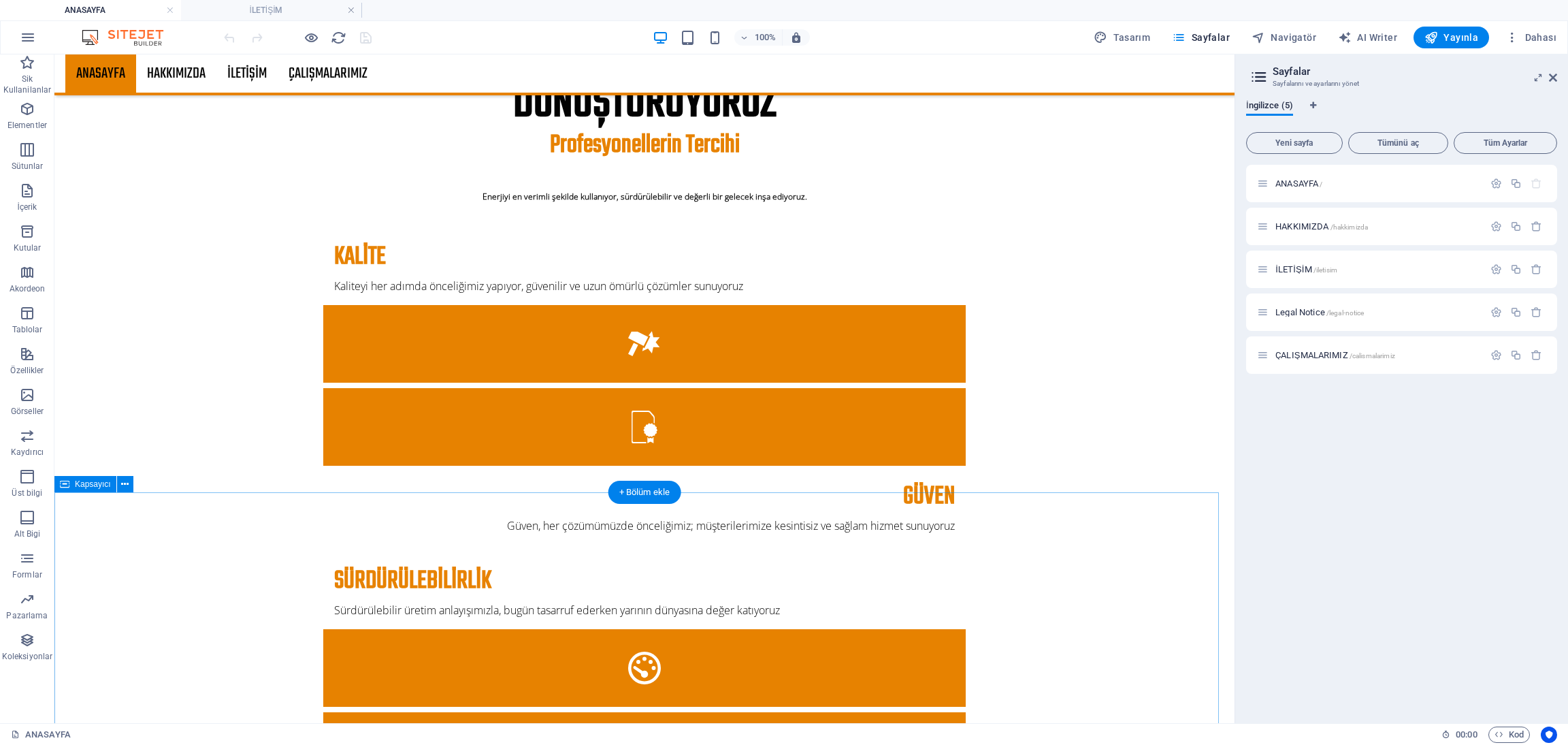
scroll to position [1531, 0]
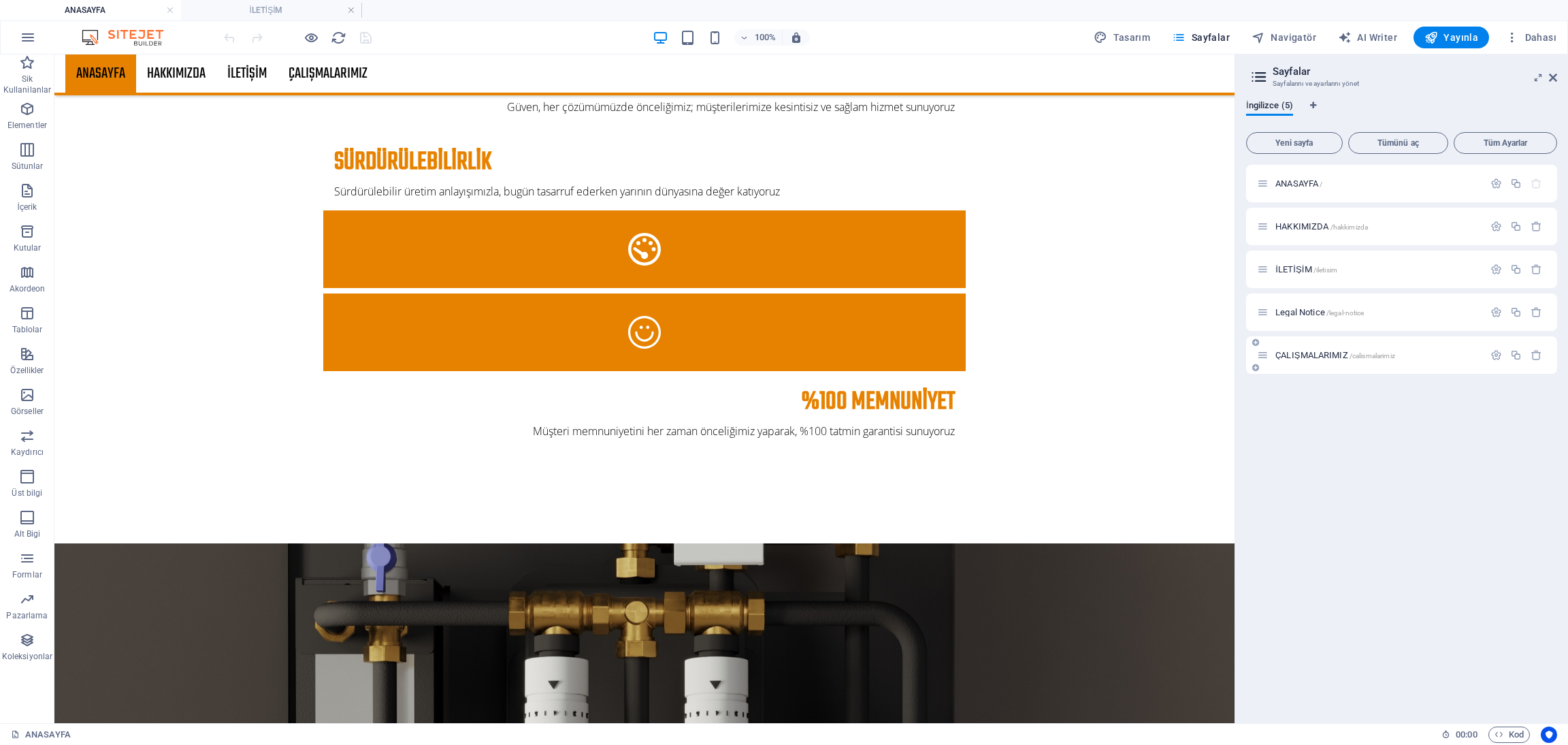
click at [1290, 348] on div "ÇALIŞMALARIMIZ /calismalarimiz" at bounding box center [1371, 355] width 226 height 16
click at [1292, 351] on span "ÇALIŞMALARIMIZ /calismalarimiz" at bounding box center [1335, 355] width 120 height 11
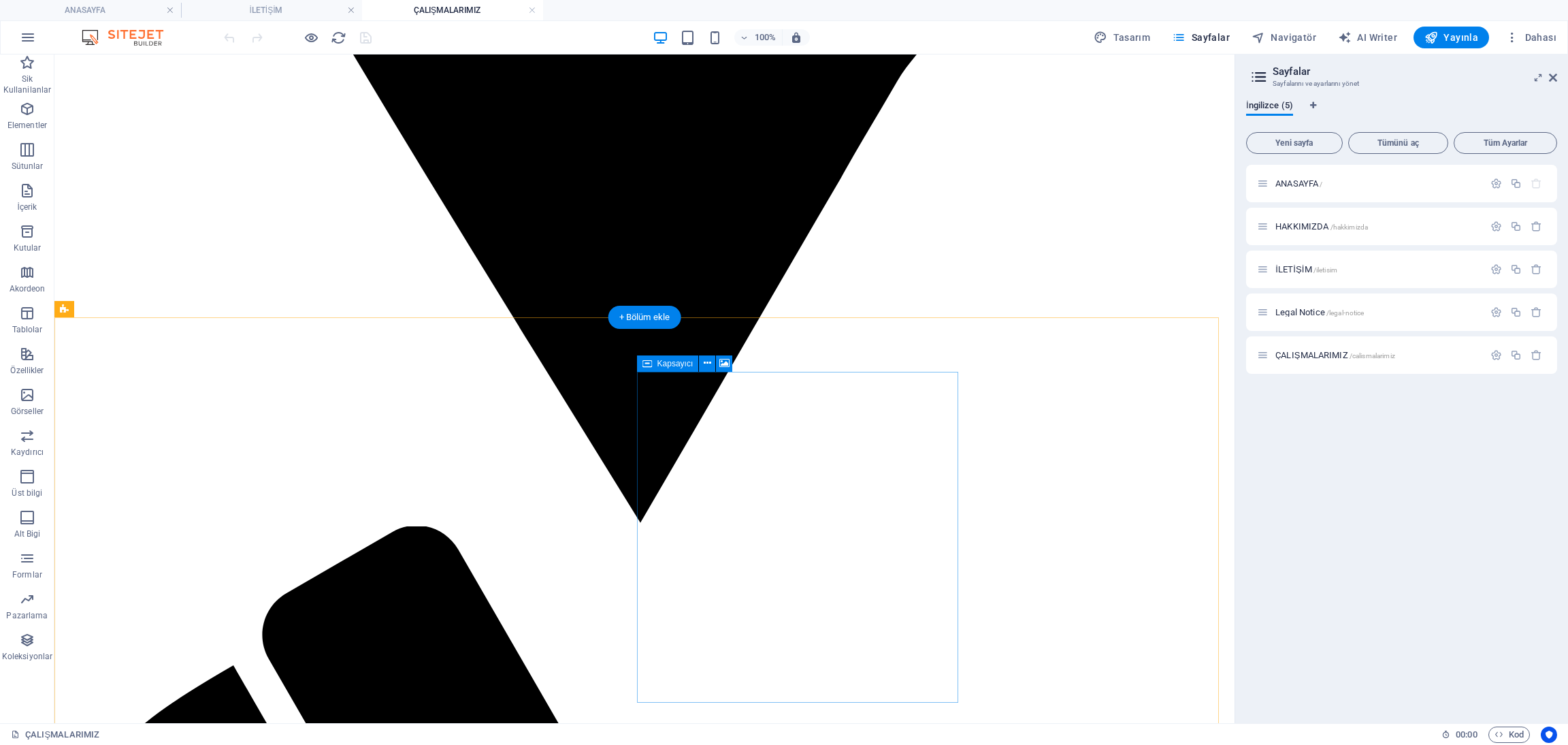
scroll to position [1327, 0]
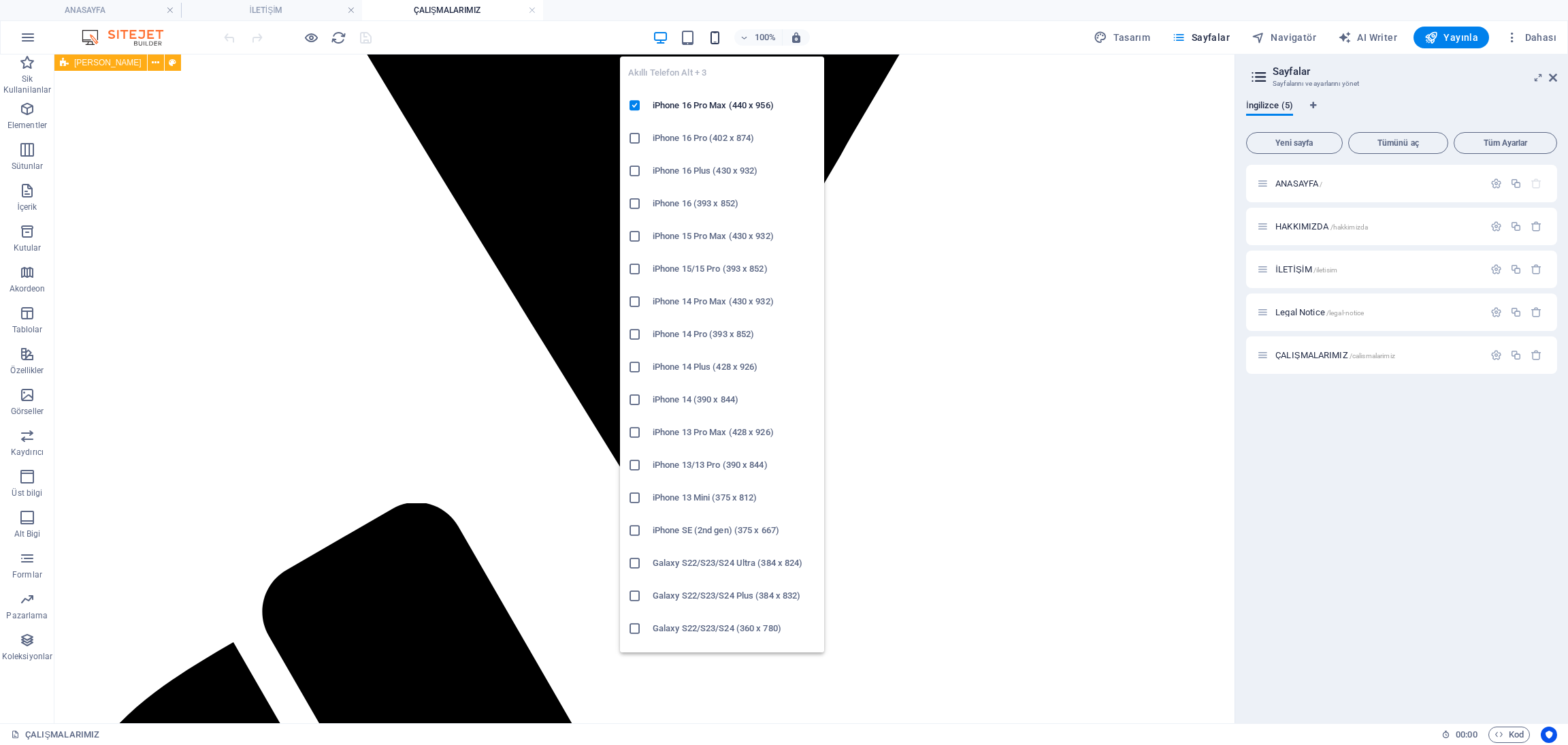
click at [720, 33] on icon "button" at bounding box center [715, 38] width 16 height 16
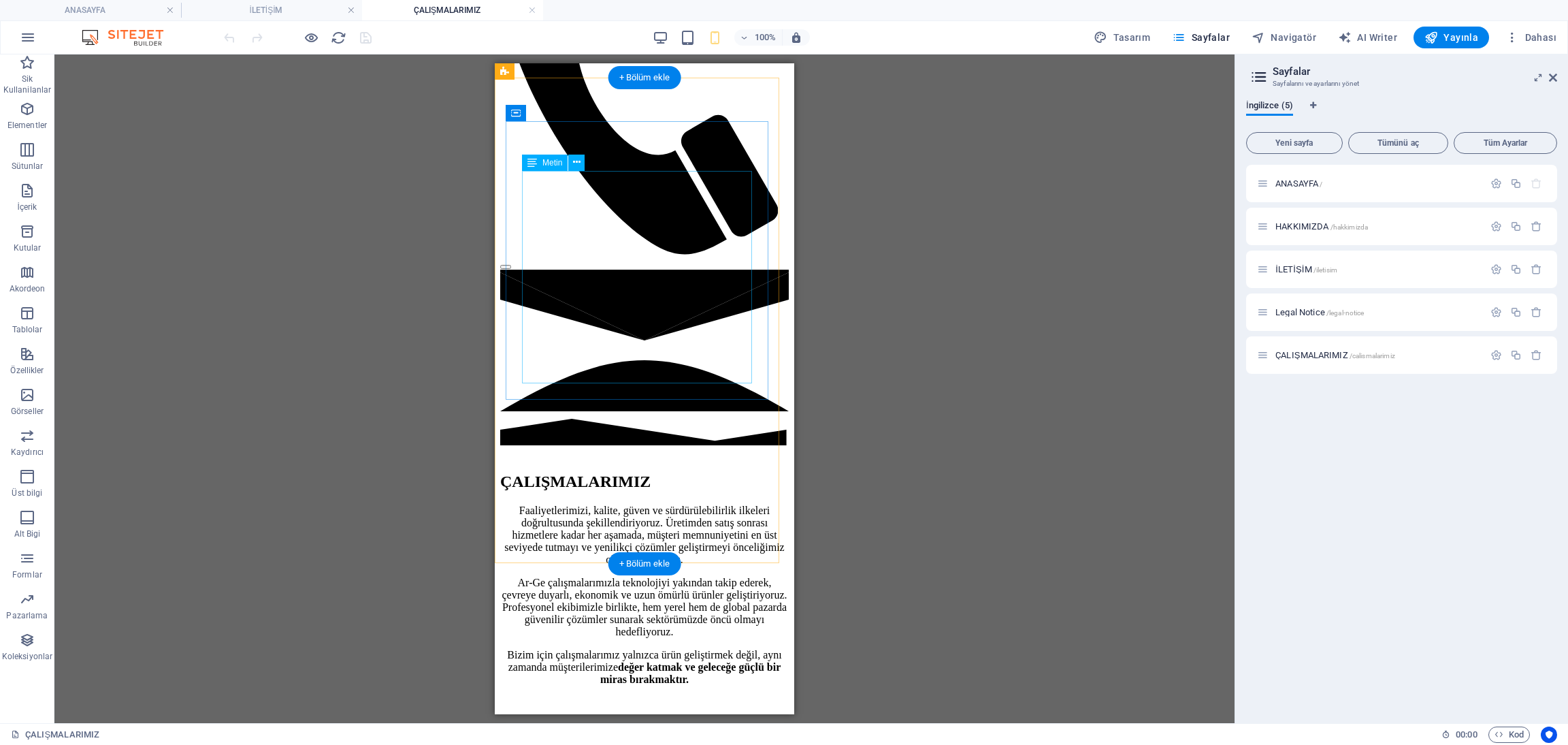
scroll to position [612, 0]
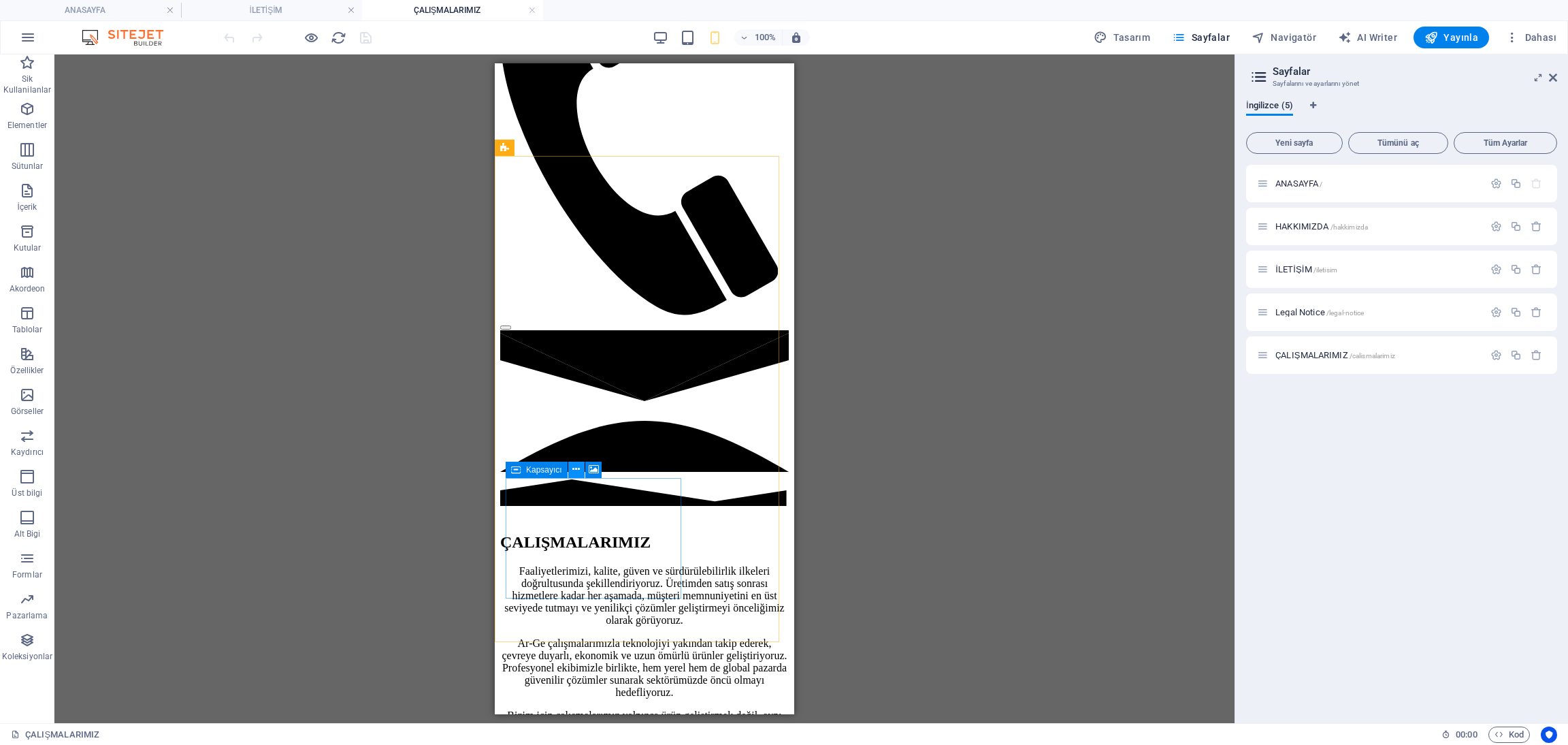
click at [581, 468] on button at bounding box center [576, 469] width 17 height 17
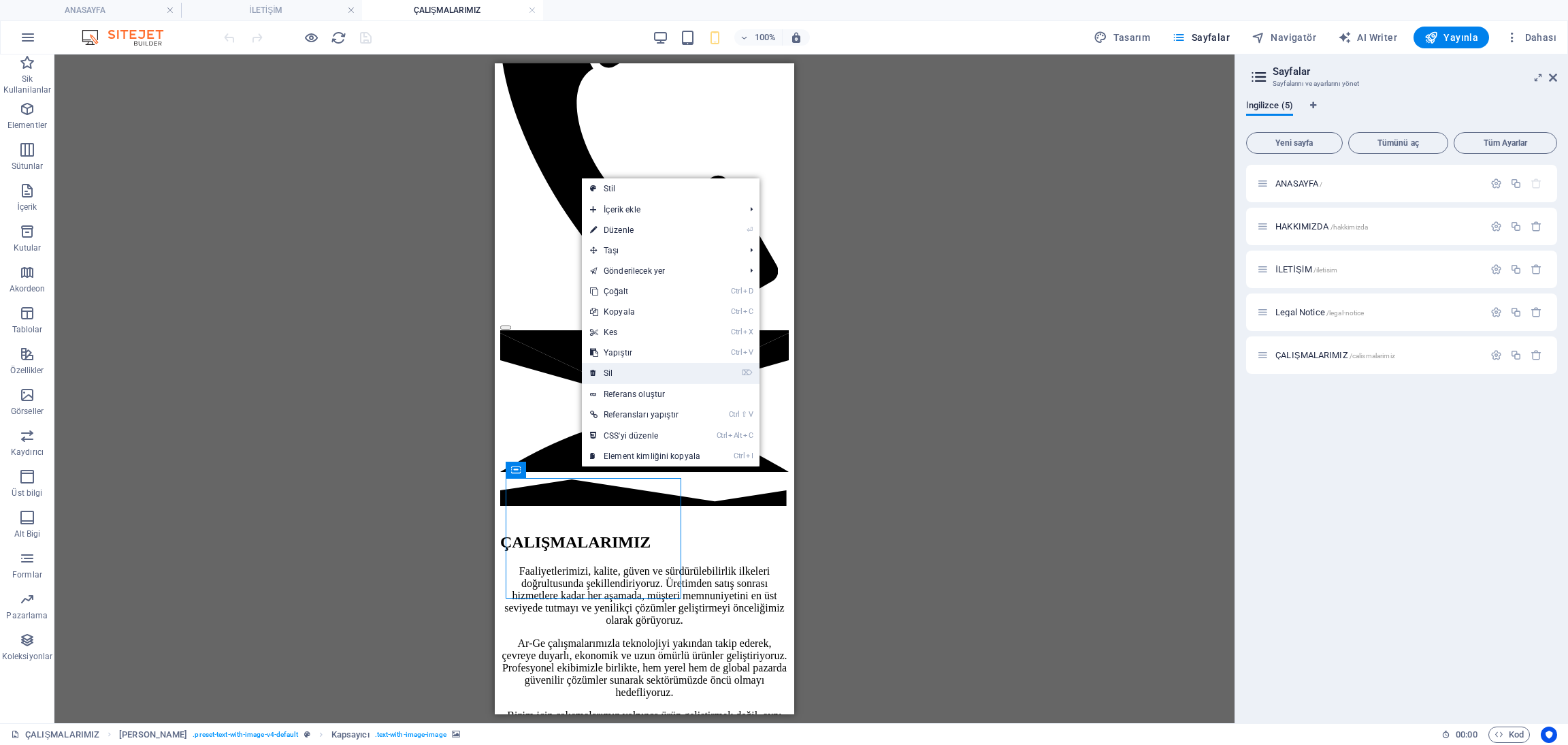
click at [641, 374] on link "⌦ Sil" at bounding box center [645, 372] width 126 height 20
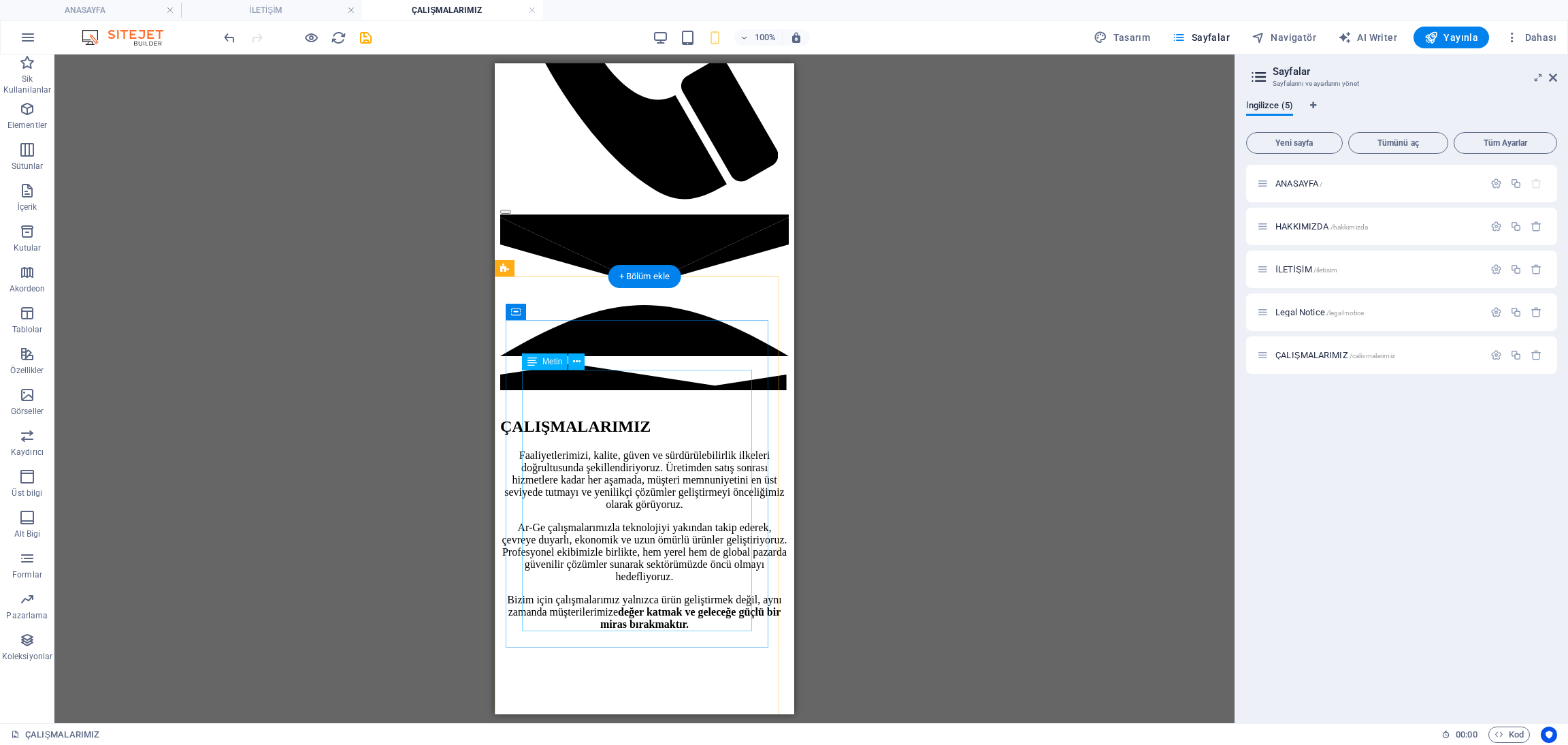
scroll to position [714, 0]
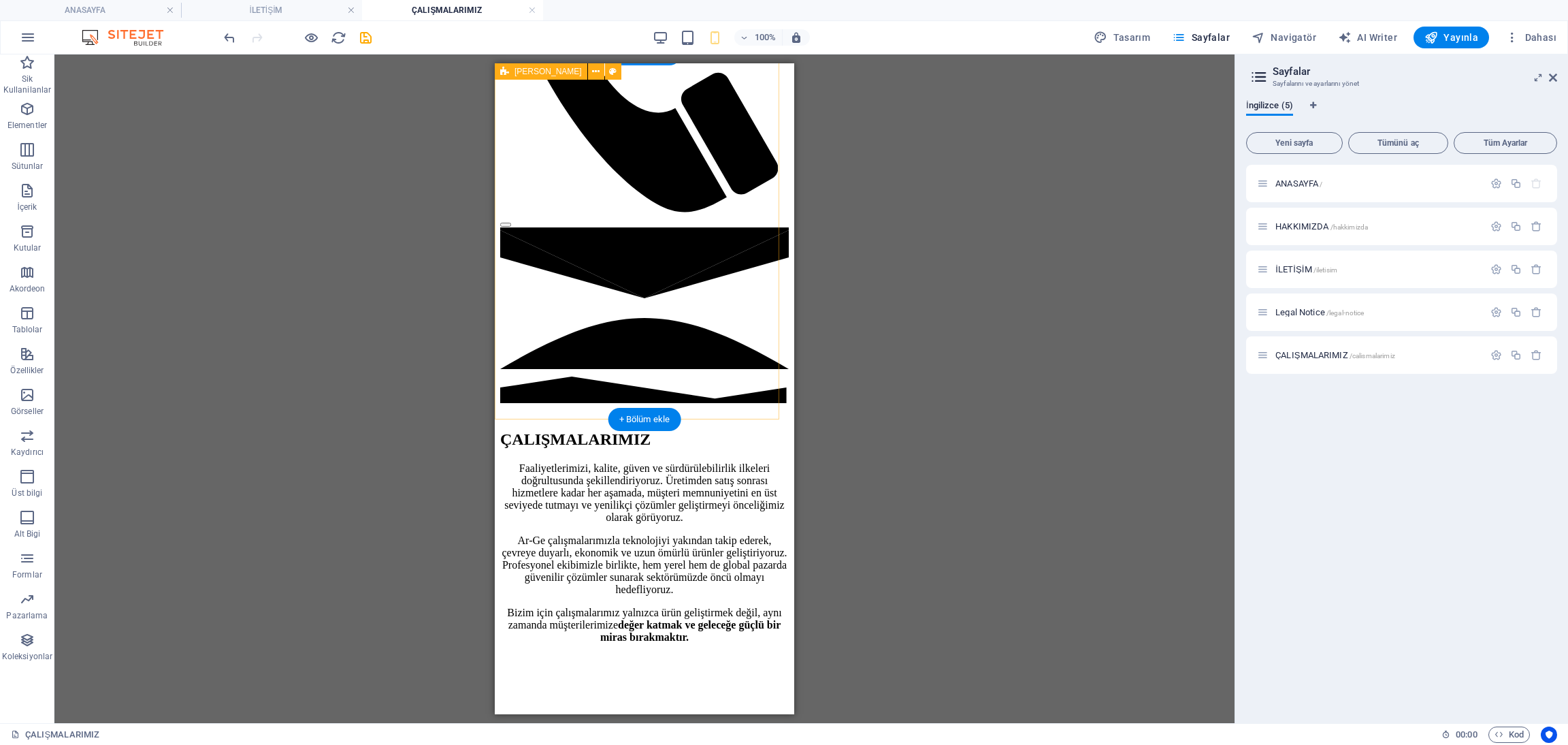
click at [32, 189] on icon "button" at bounding box center [27, 190] width 17 height 17
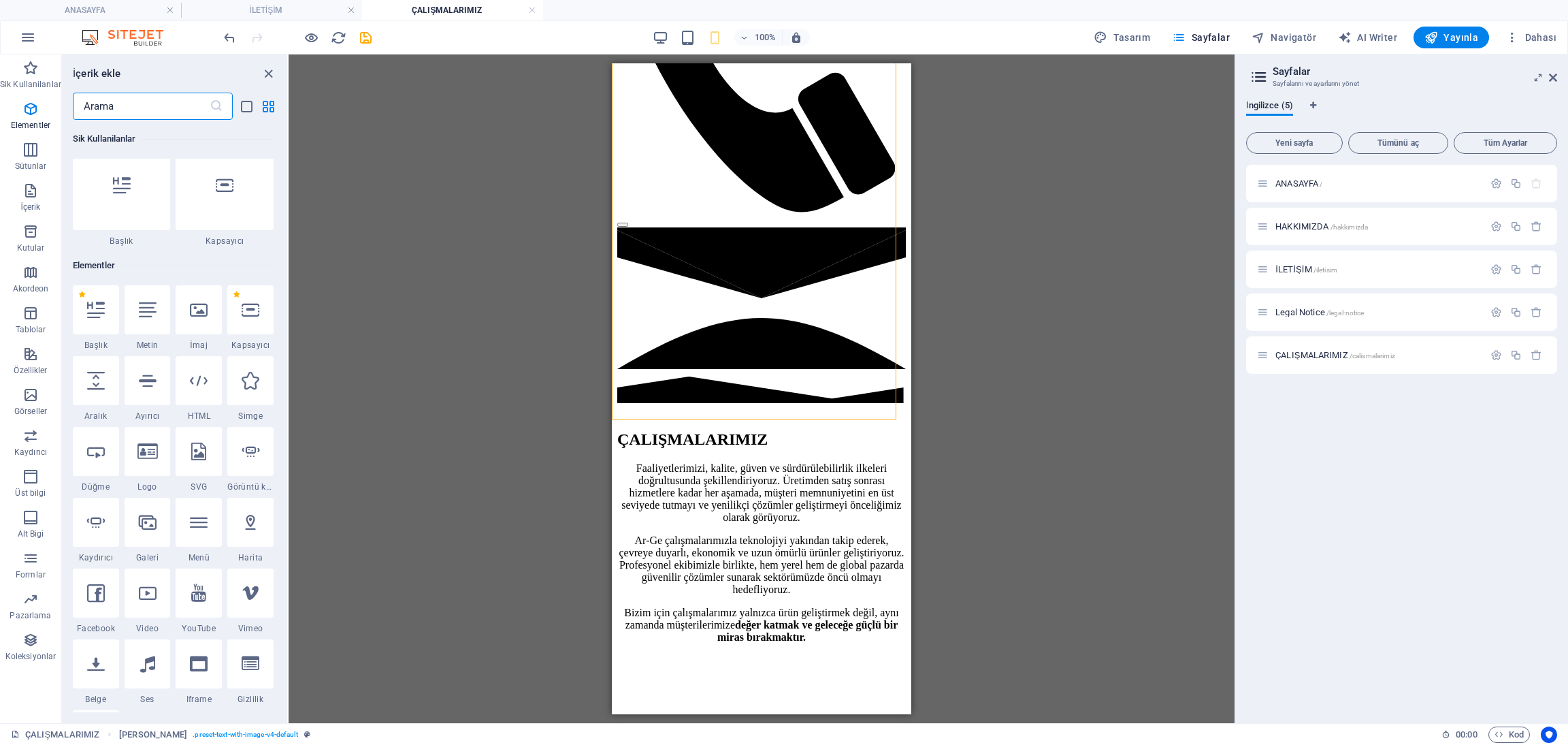
scroll to position [0, 0]
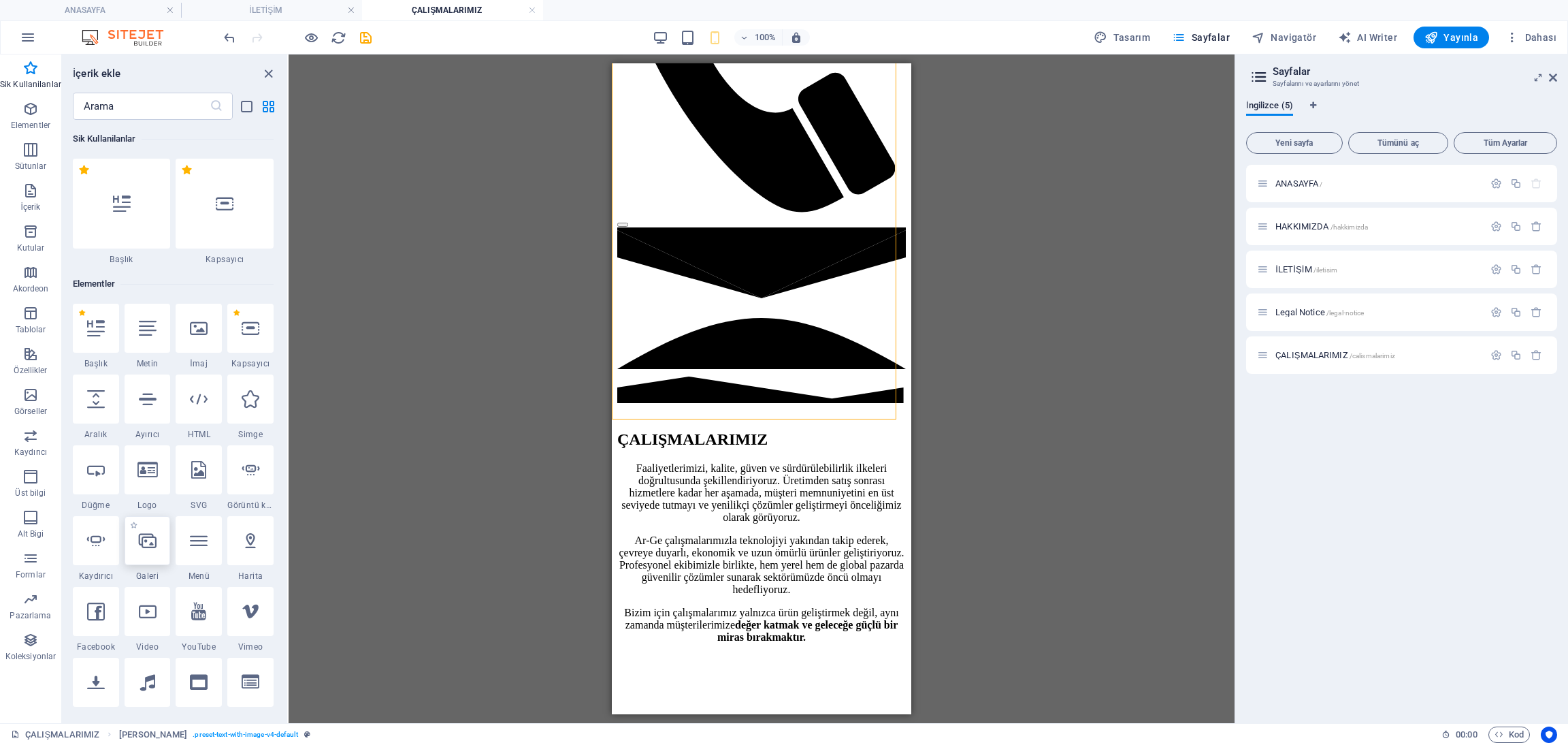
click at [149, 532] on icon at bounding box center [147, 541] width 18 height 18
select select "4"
select select "%"
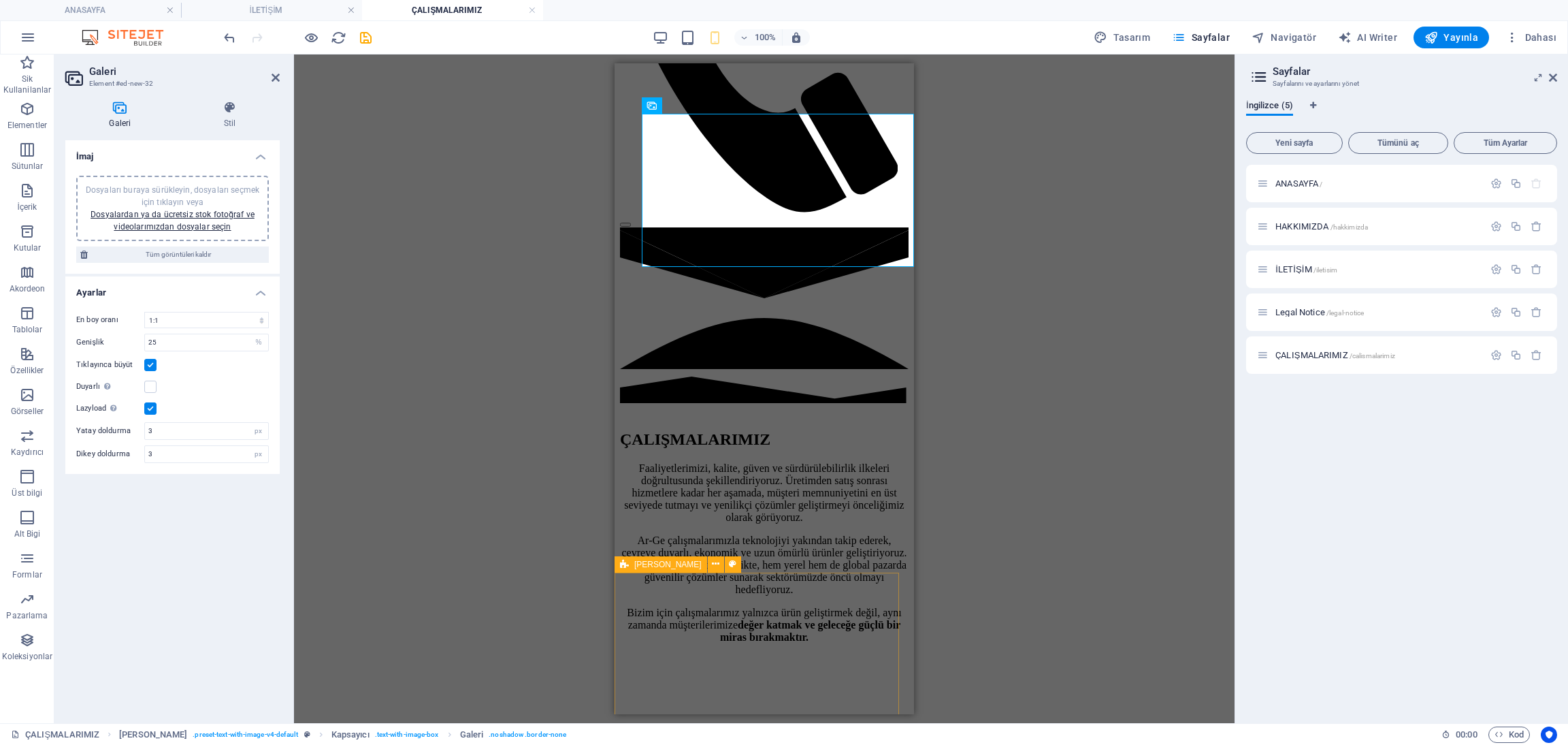
drag, startPoint x: 772, startPoint y: 195, endPoint x: 738, endPoint y: 573, distance: 379.5
drag, startPoint x: 1338, startPoint y: 168, endPoint x: 748, endPoint y: 431, distance: 646.0
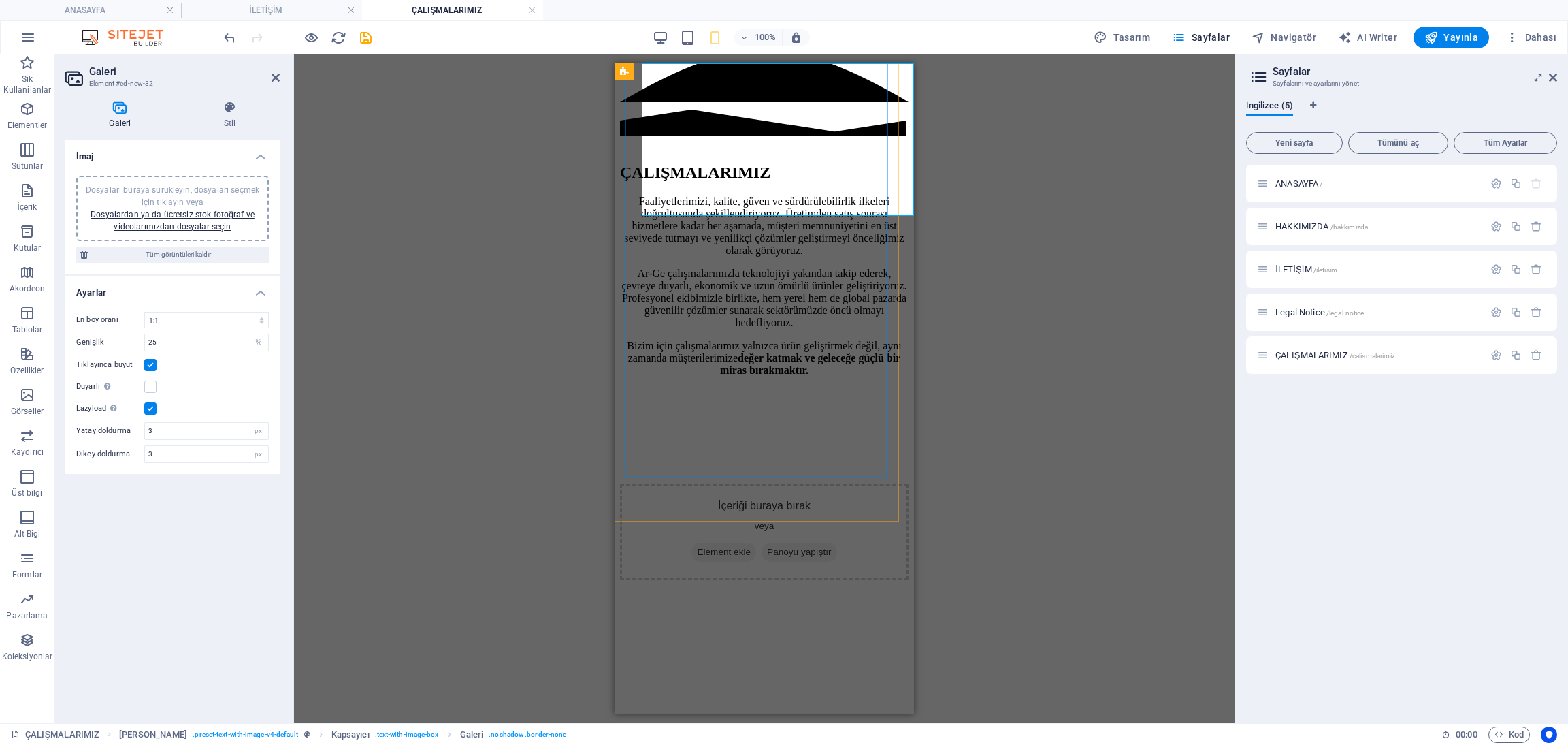
scroll to position [1021, 0]
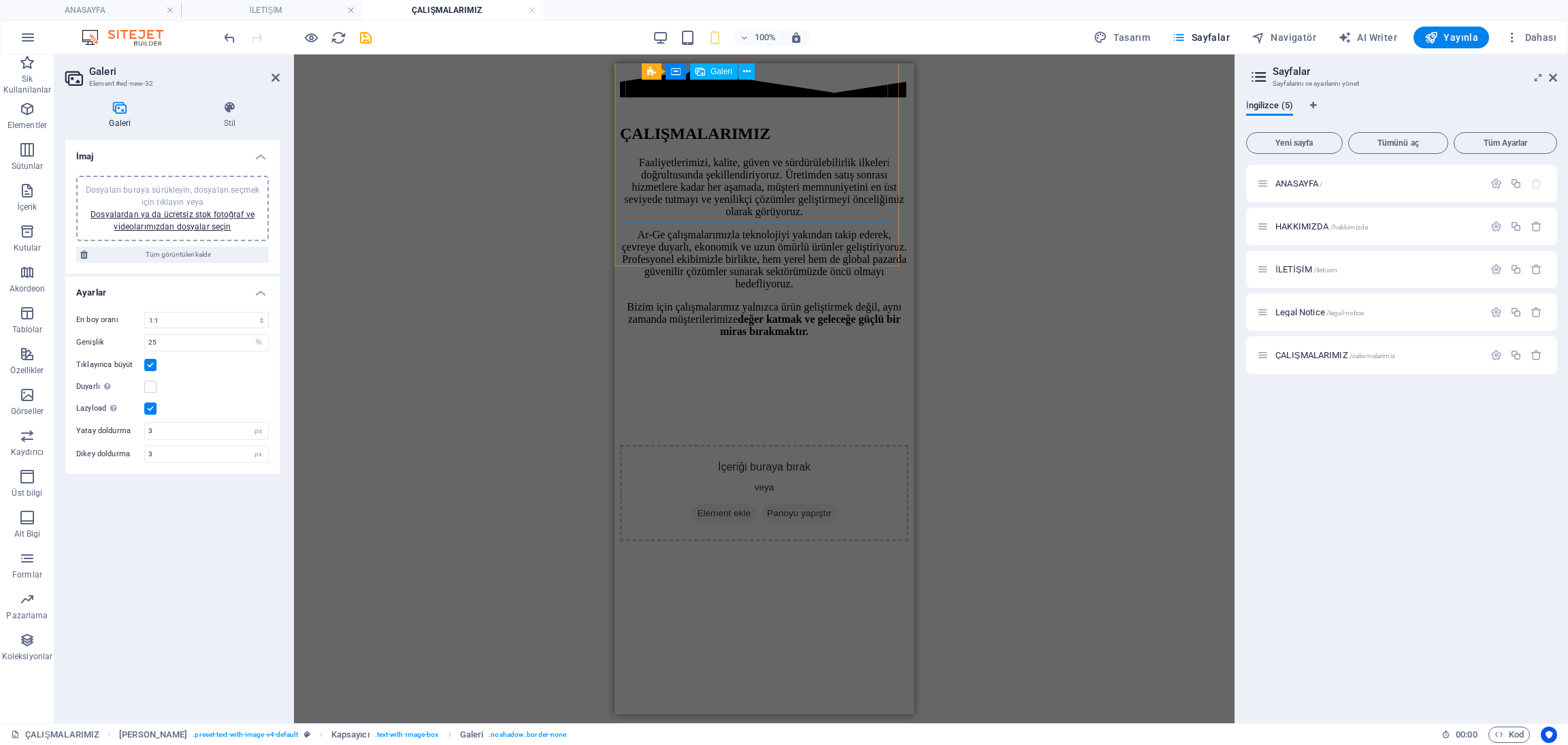
drag, startPoint x: 791, startPoint y: 165, endPoint x: 790, endPoint y: 258, distance: 93.0
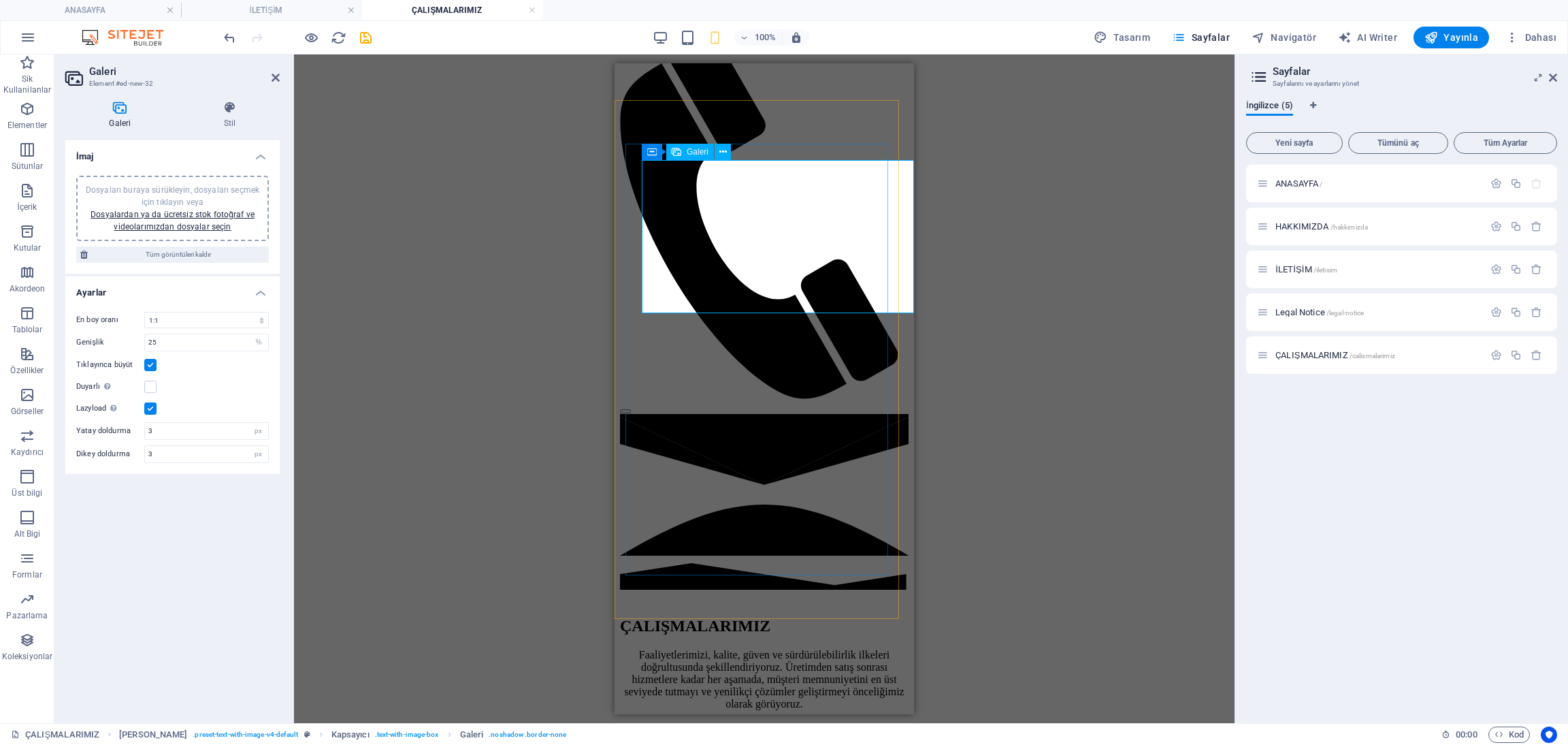
scroll to position [510, 0]
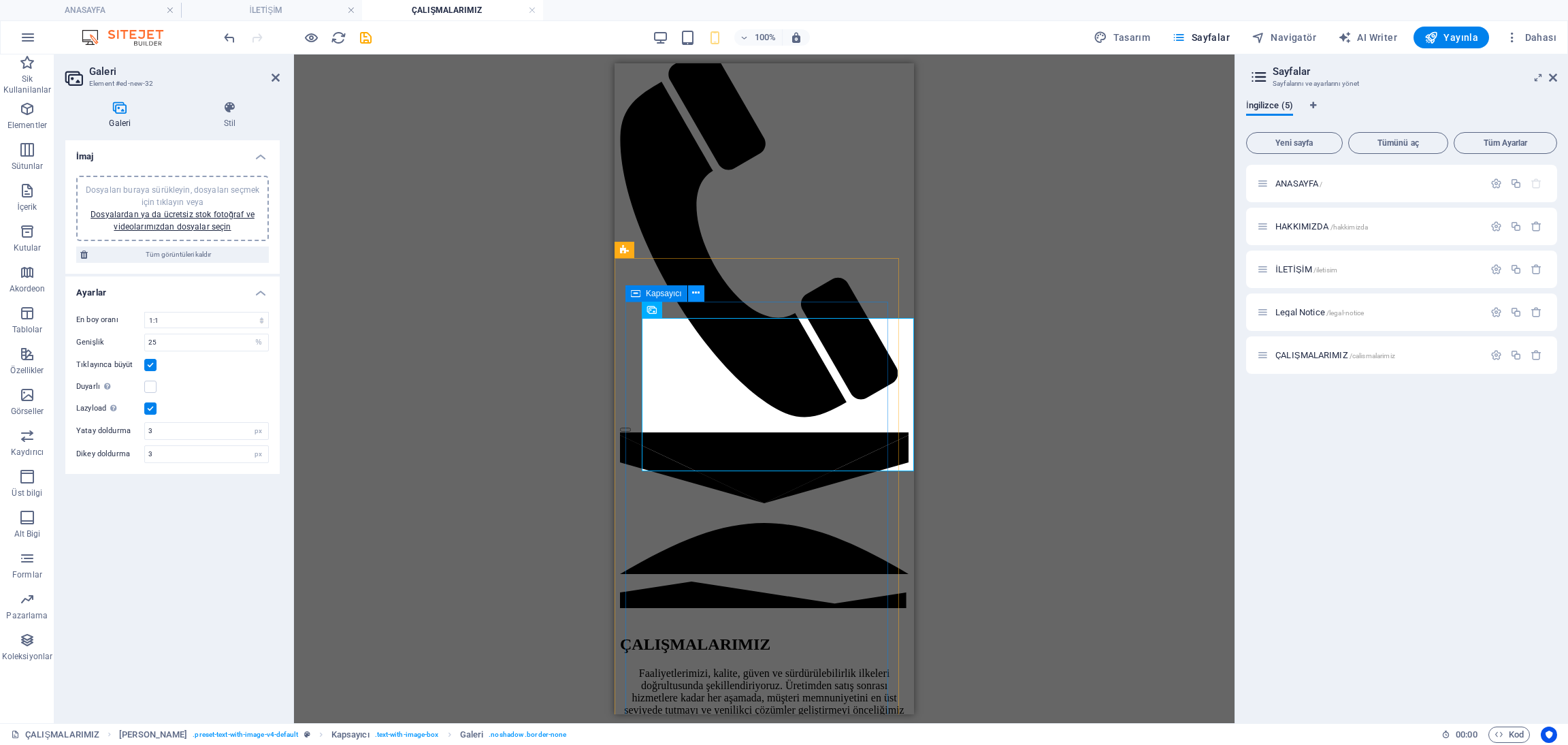
click at [704, 288] on button at bounding box center [696, 293] width 17 height 17
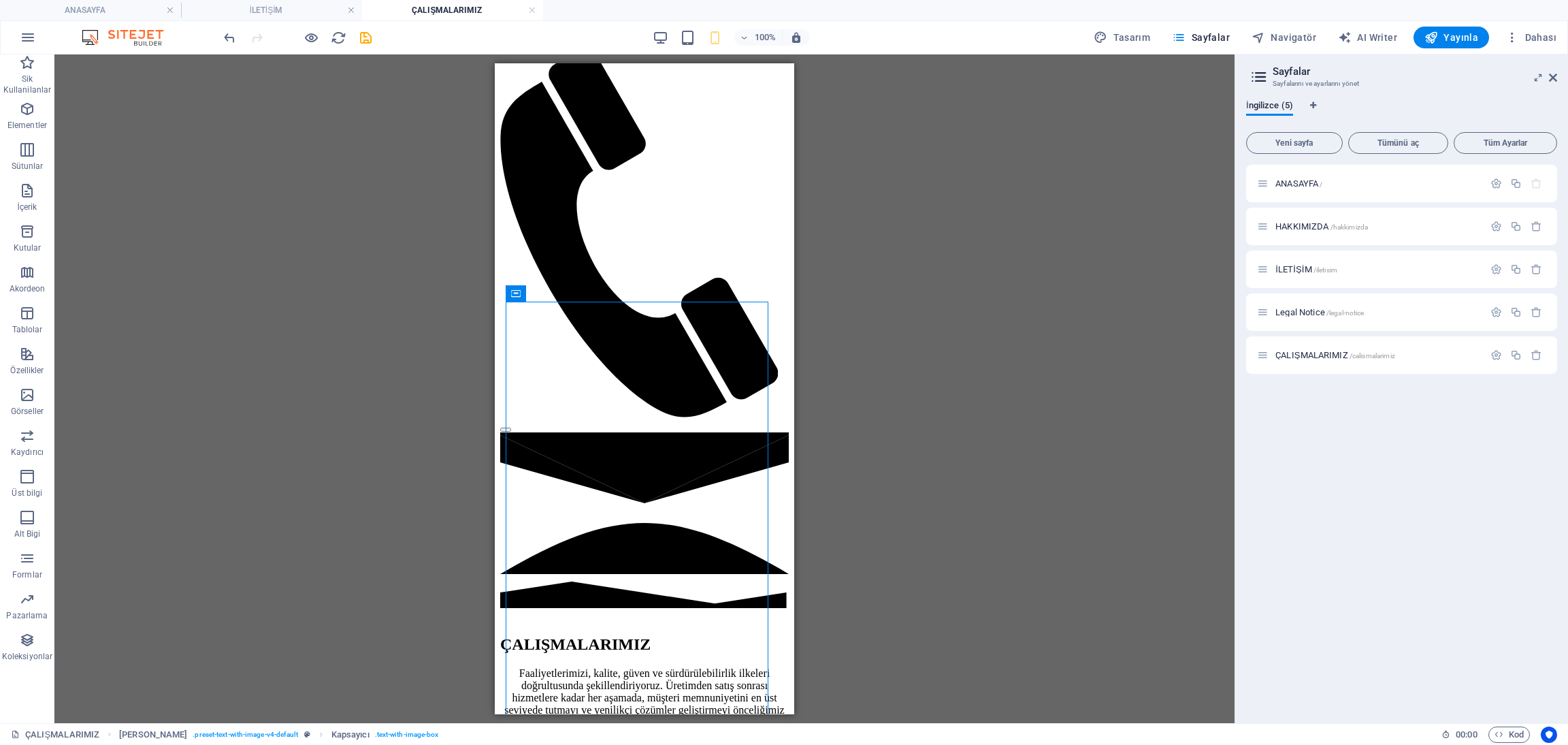
click at [856, 204] on div "Dosyayı eklemek için sürükleyip bırakın H2 Metin Yer Tutucu Ön ayar Kapsayıcı Ö…" at bounding box center [644, 389] width 1180 height 669
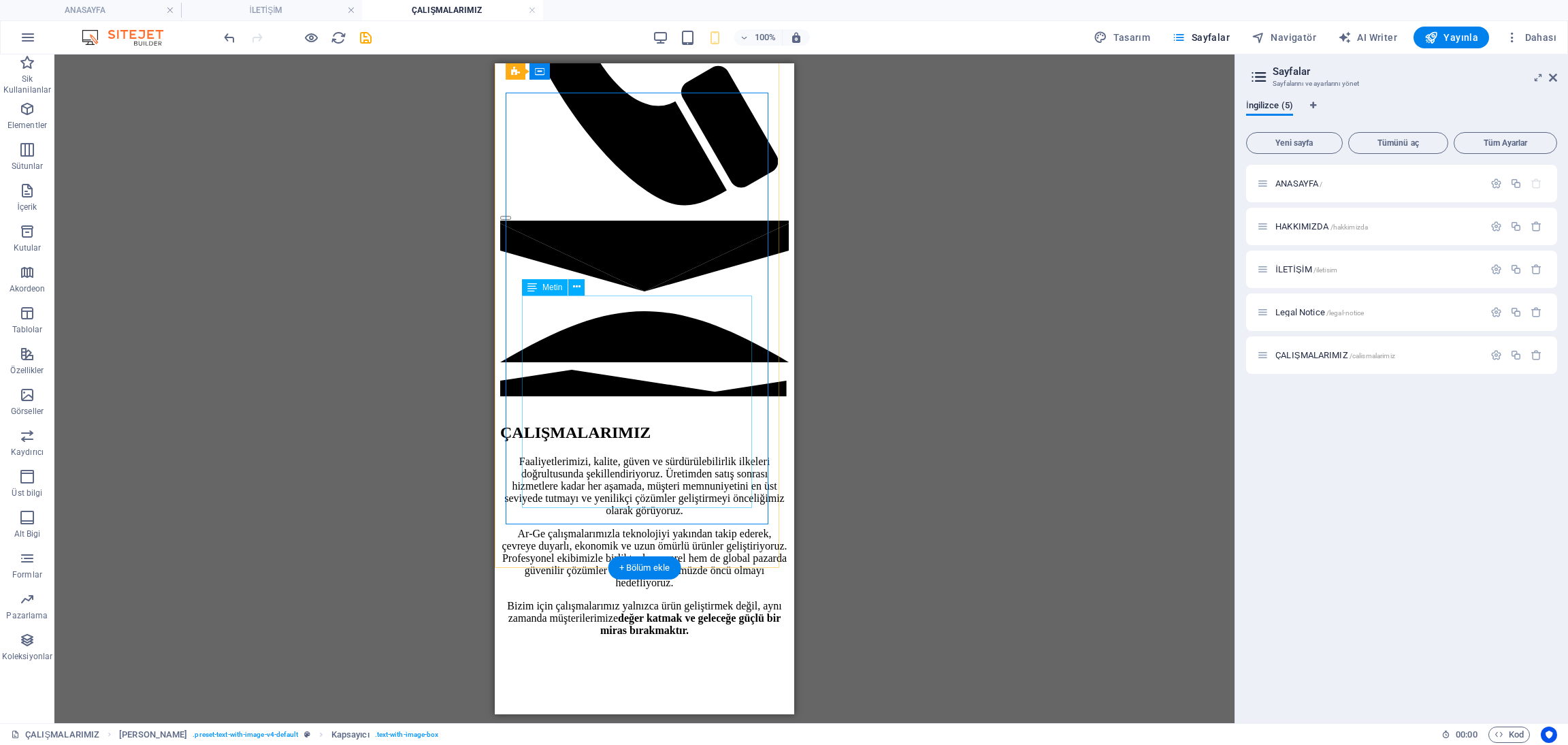
scroll to position [714, 0]
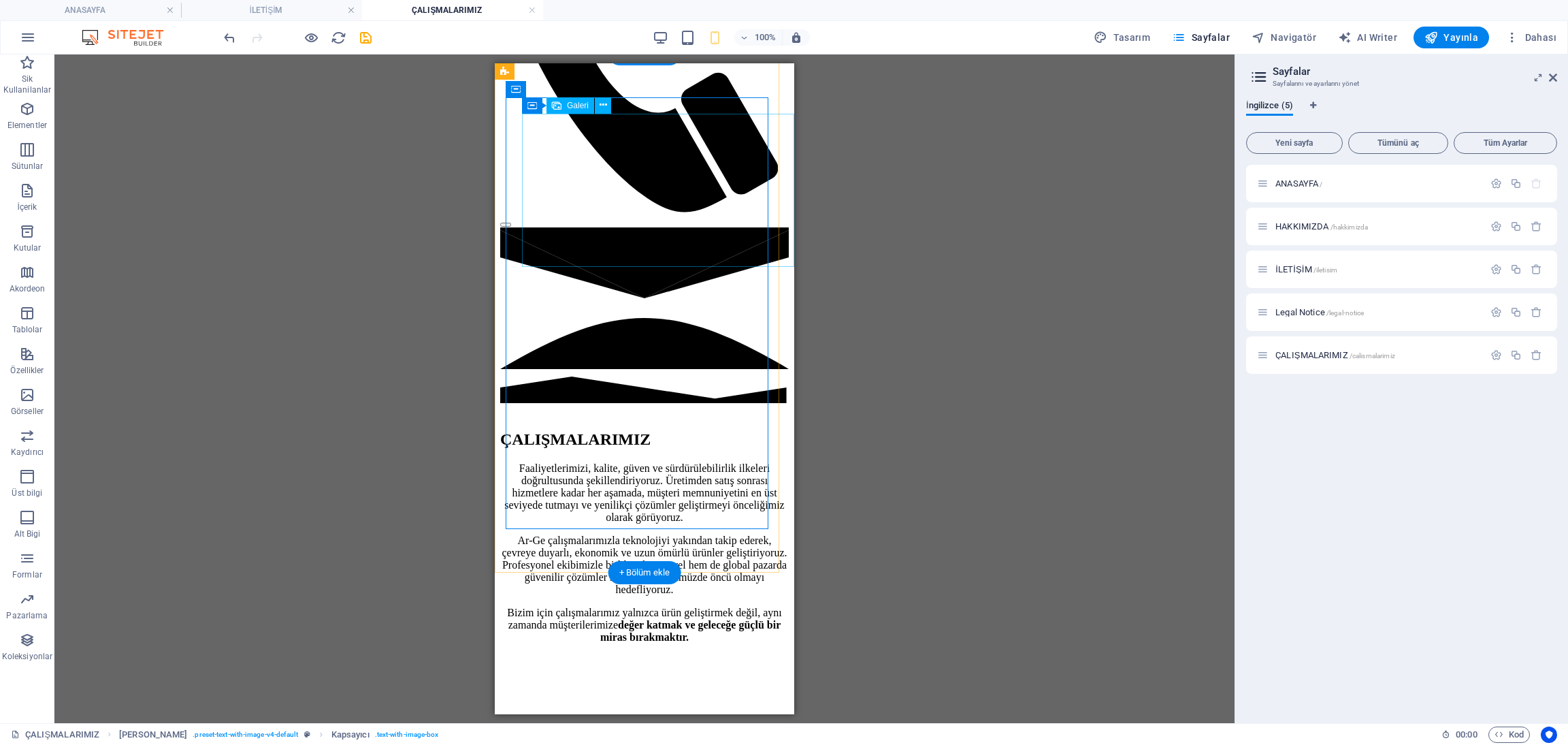
select select "4"
select select "%"
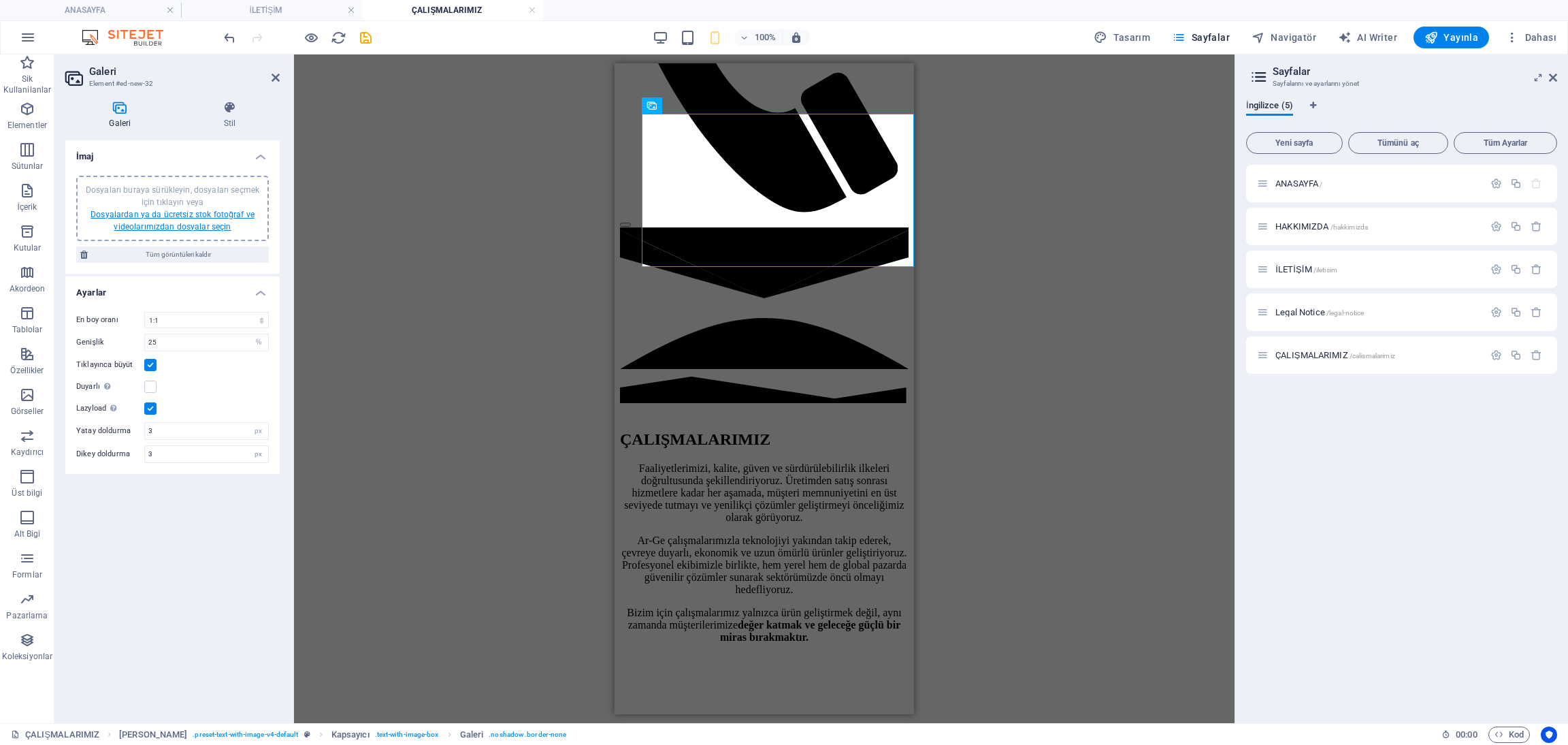
click at [209, 218] on link "Dosyalardan ya da ücretsiz stok fotoğraf ve videolarımızdan dosyalar seçin" at bounding box center [172, 220] width 164 height 22
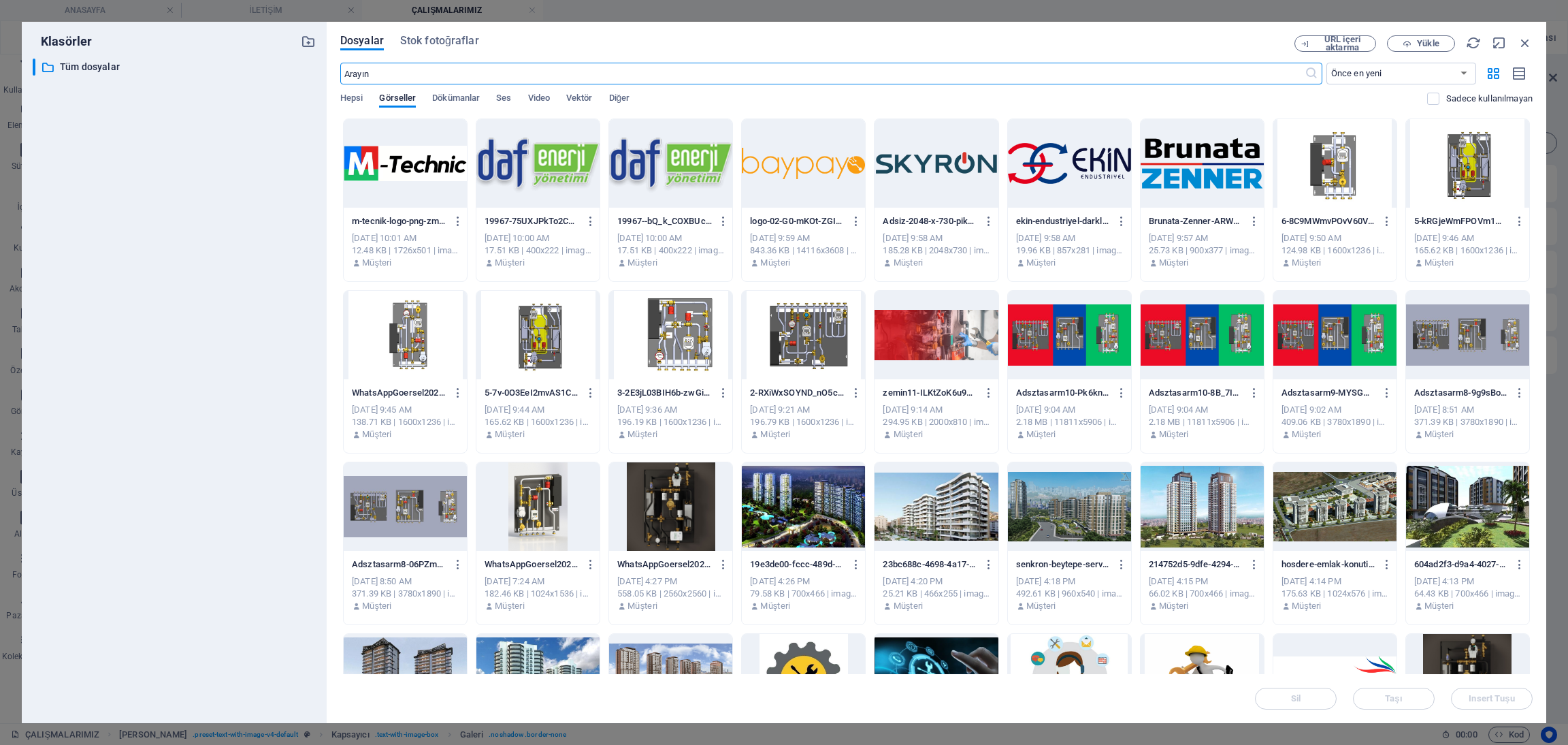
click at [781, 333] on div at bounding box center [803, 334] width 123 height 89
click at [1489, 691] on button "Insert Tuşu" at bounding box center [1492, 698] width 82 height 22
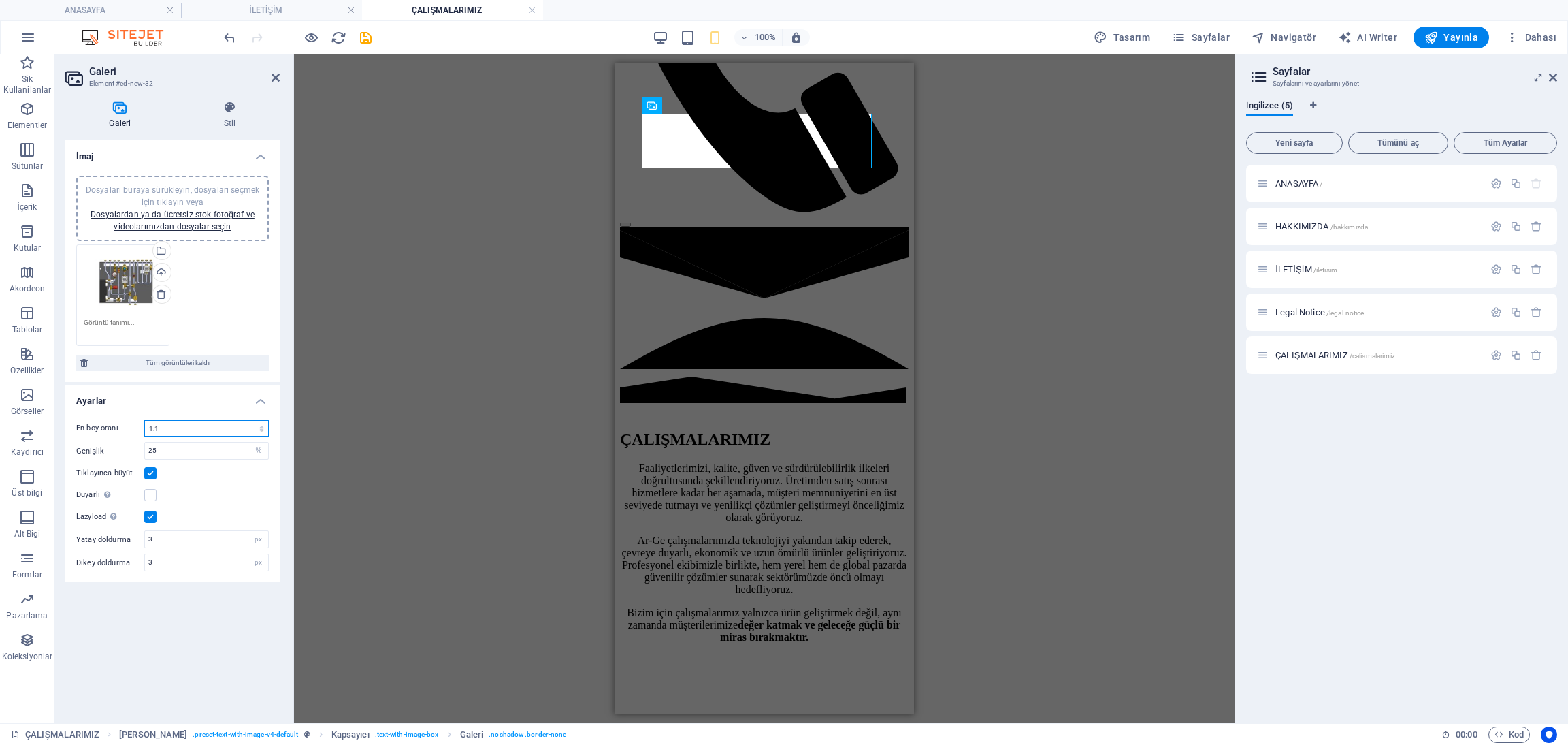
click at [211, 424] on select "Sabit en boy oranı yok 16:9 16:10 4:3 1:1 1:2 2:1" at bounding box center [206, 428] width 125 height 17
click at [144, 420] on select "Sabit en boy oranı yok 16:9 16:10 4:3 1:1 1:2 2:1" at bounding box center [206, 428] width 125 height 17
click at [218, 428] on select "Sabit en boy oranı yok 16:9 16:10 4:3 1:1 1:2 2:1" at bounding box center [206, 428] width 125 height 17
click at [144, 420] on select "Sabit en boy oranı yok 16:9 16:10 4:3 1:1 1:2 2:1" at bounding box center [206, 428] width 125 height 17
click at [229, 429] on select "Sabit en boy oranı yok 16:9 16:10 4:3 1:1 1:2 2:1" at bounding box center [206, 428] width 125 height 17
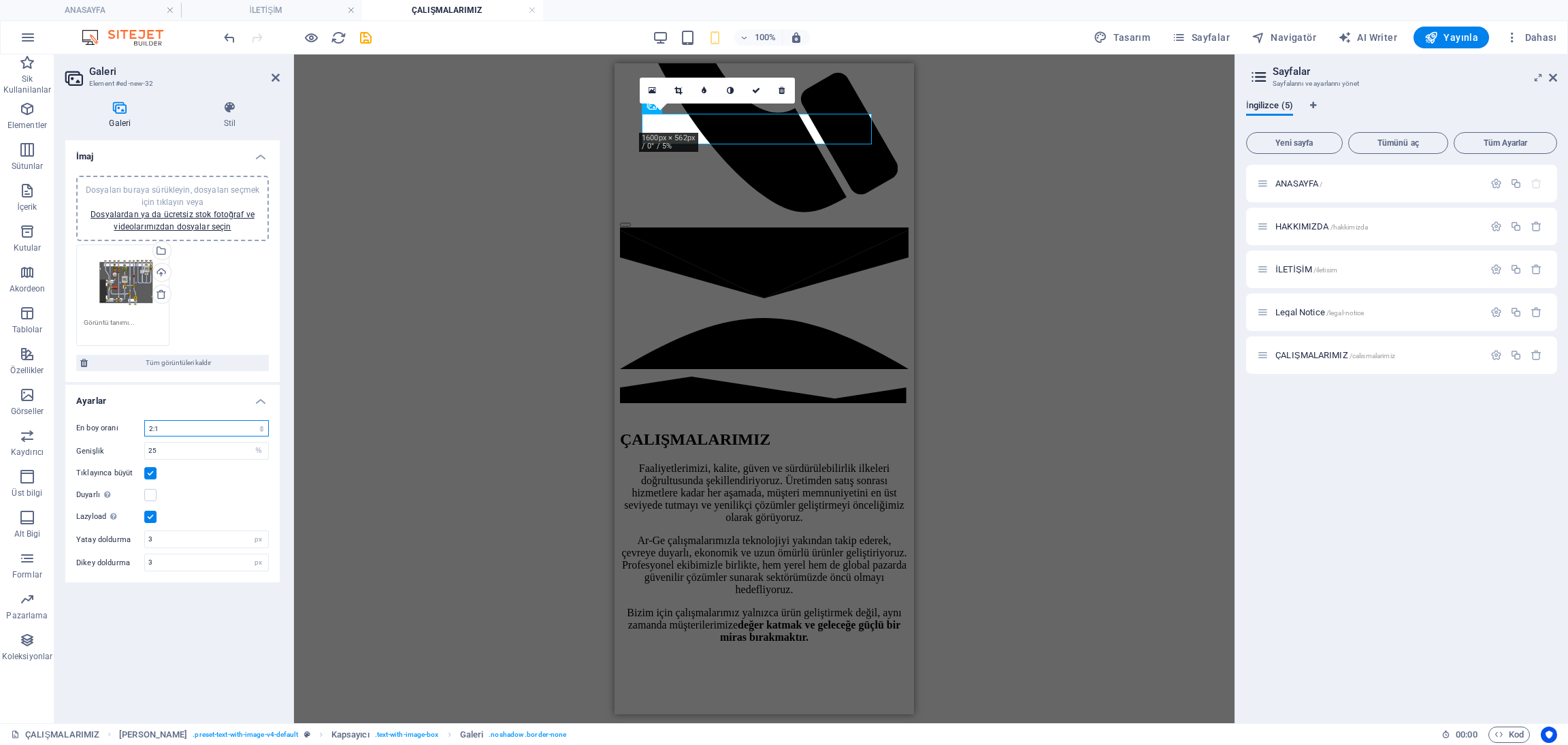
click at [144, 420] on select "Sabit en boy oranı yok 16:9 16:10 4:3 1:1 1:2 2:1" at bounding box center [206, 428] width 125 height 17
click at [226, 428] on select "Sabit en boy oranı yok 16:9 16:10 4:3 1:1 1:2 2:1" at bounding box center [206, 428] width 125 height 17
click at [144, 420] on select "Sabit en boy oranı yok 16:9 16:10 4:3 1:1 1:2 2:1" at bounding box center [206, 428] width 125 height 17
click at [235, 426] on select "Sabit en boy oranı yok 16:9 16:10 4:3 1:1 1:2 2:1" at bounding box center [206, 428] width 125 height 17
select select "5"
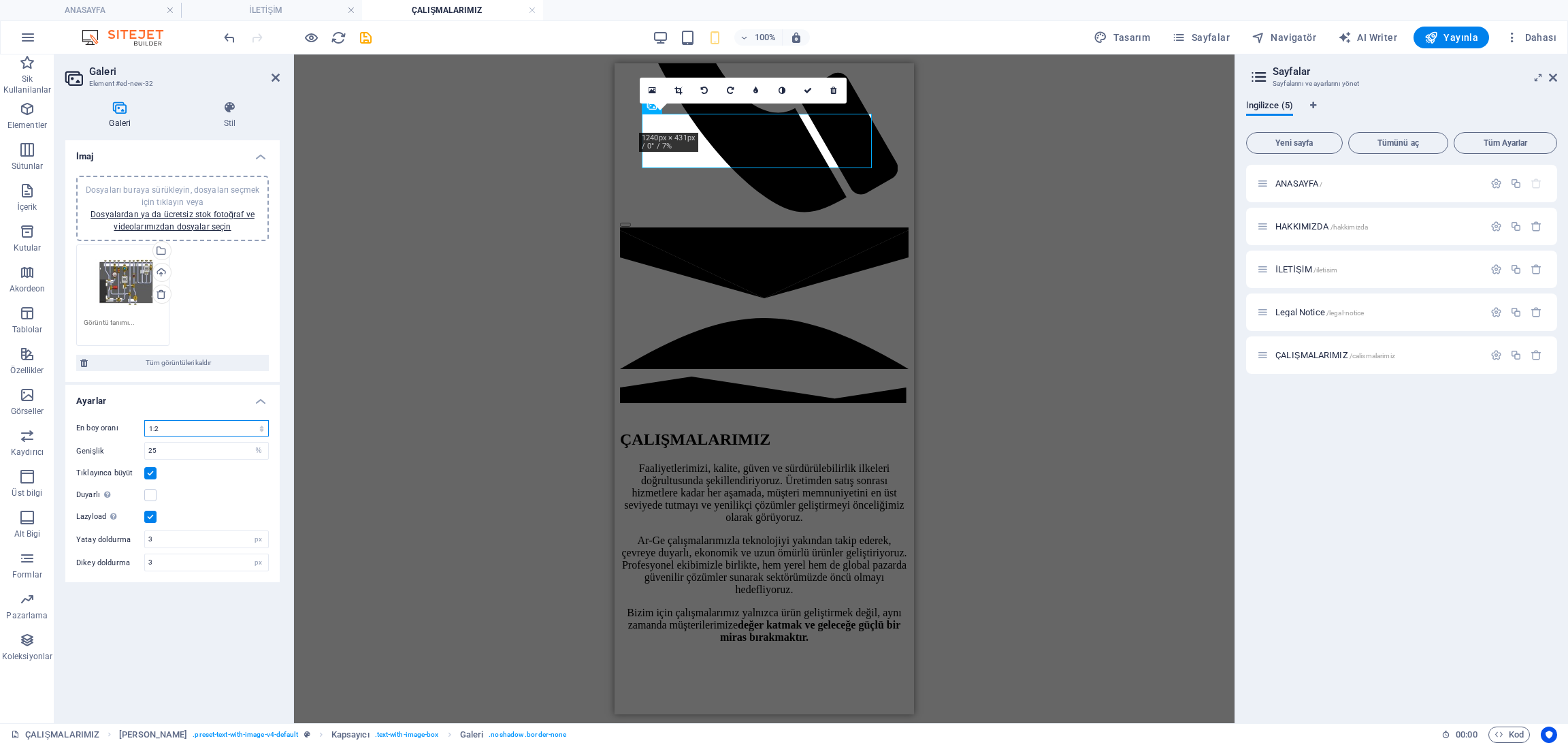
click at [144, 420] on select "Sabit en boy oranı yok 16:9 16:10 4:3 1:1 1:2 2:1" at bounding box center [206, 428] width 125 height 17
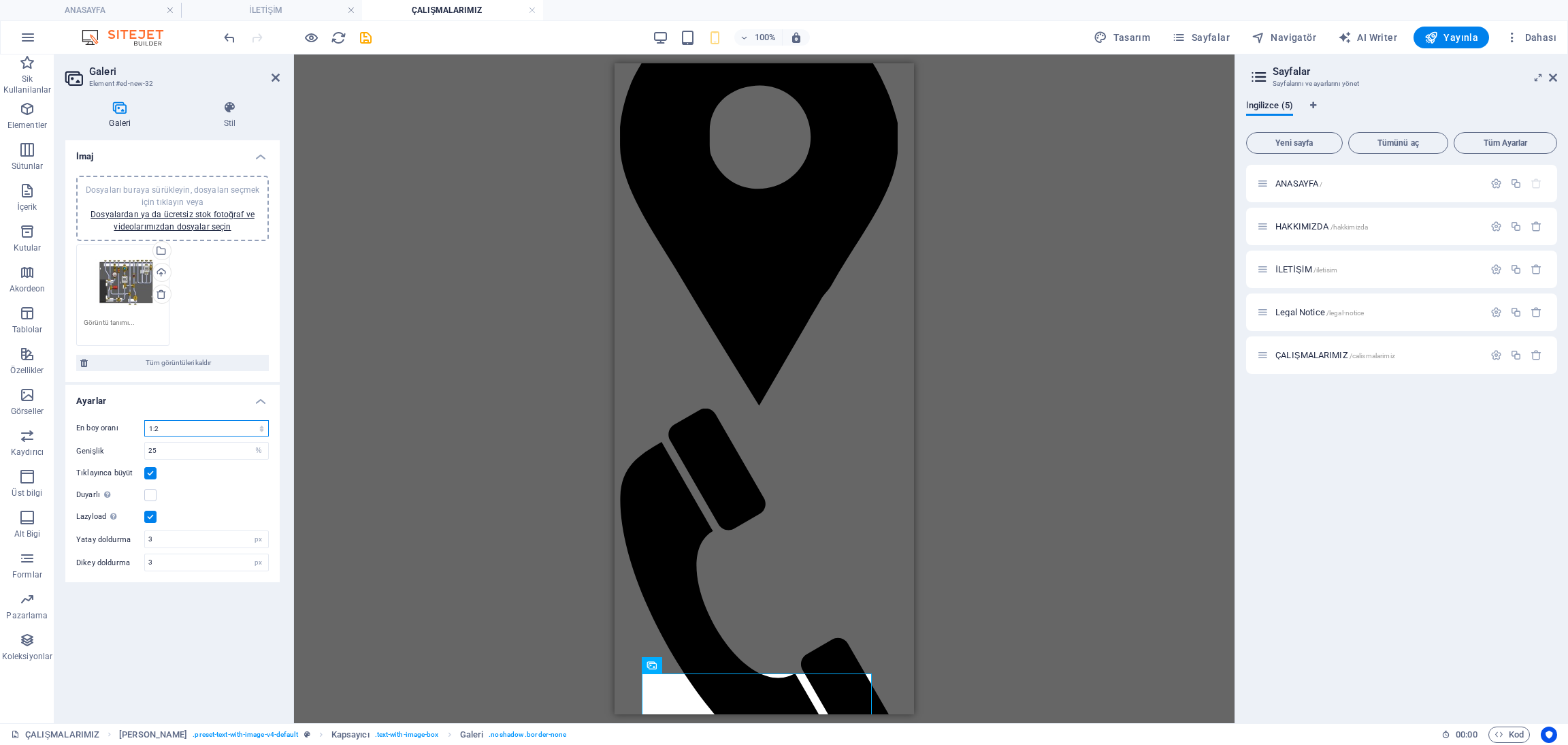
scroll to position [159, 0]
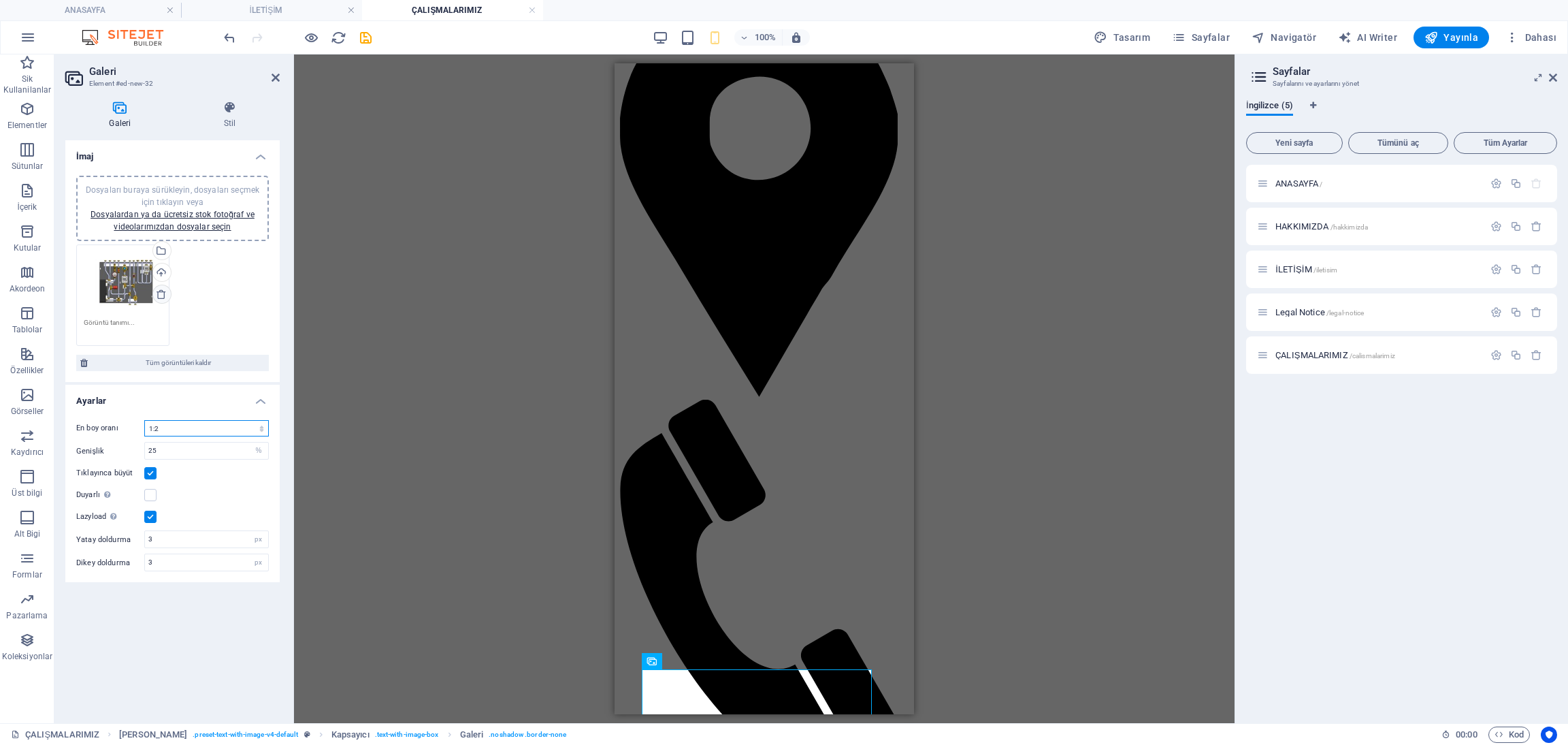
click at [164, 292] on icon at bounding box center [161, 294] width 11 height 11
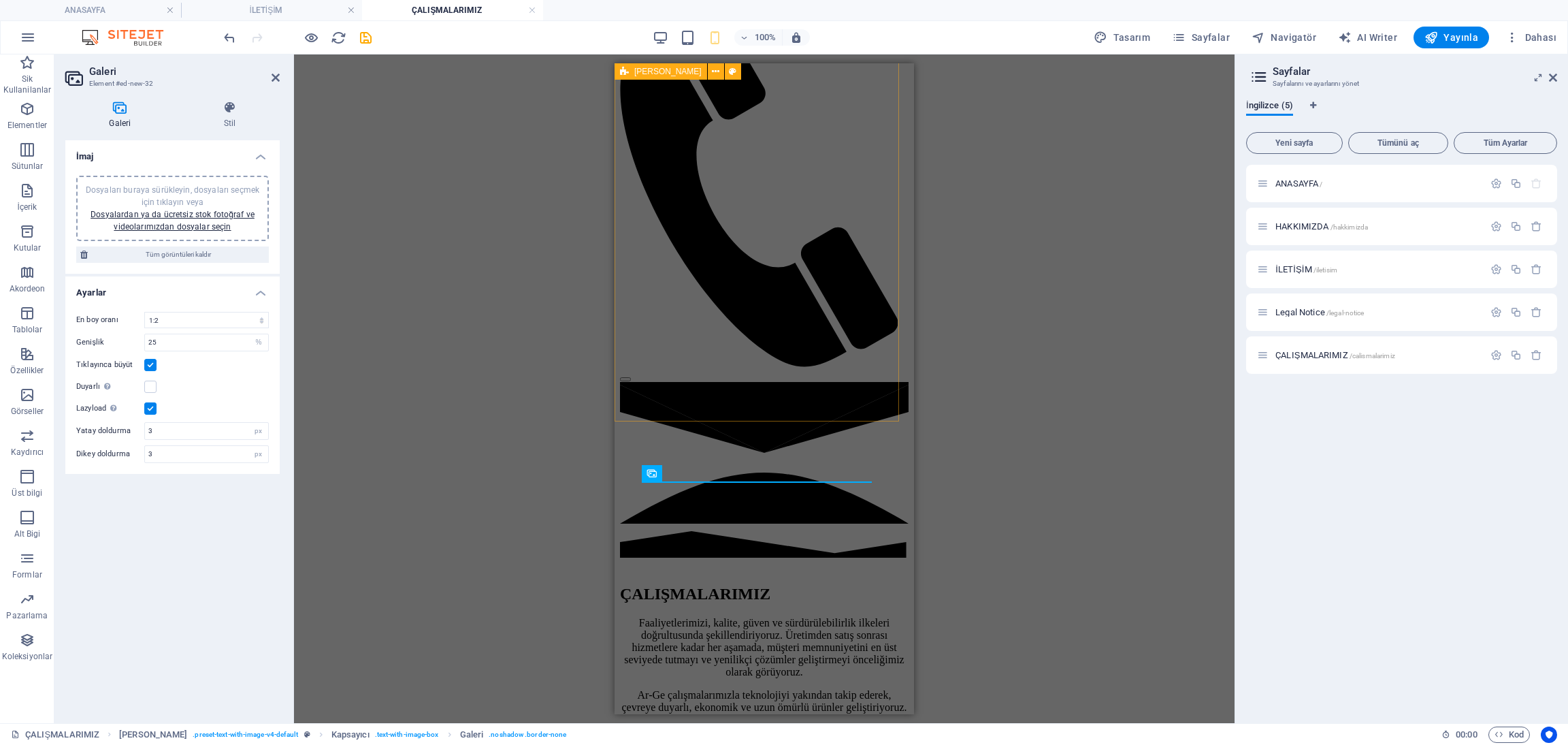
scroll to position [567, 0]
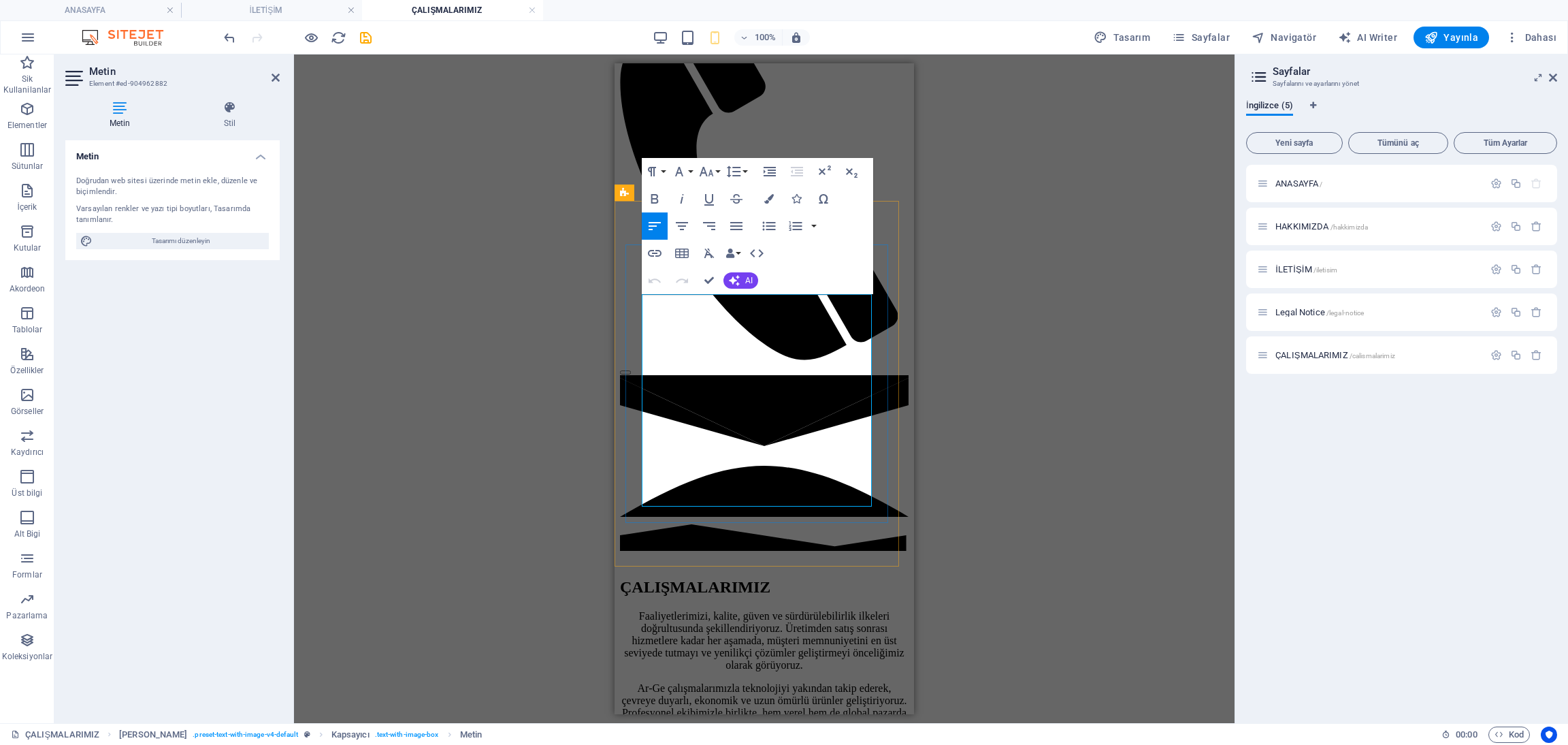
click at [1003, 159] on div "Mevcut içeriği değiştirmek için buraya sürükleyin. Yeni bir element oluşturmak …" at bounding box center [764, 389] width 941 height 669
click at [277, 72] on icon at bounding box center [275, 77] width 8 height 11
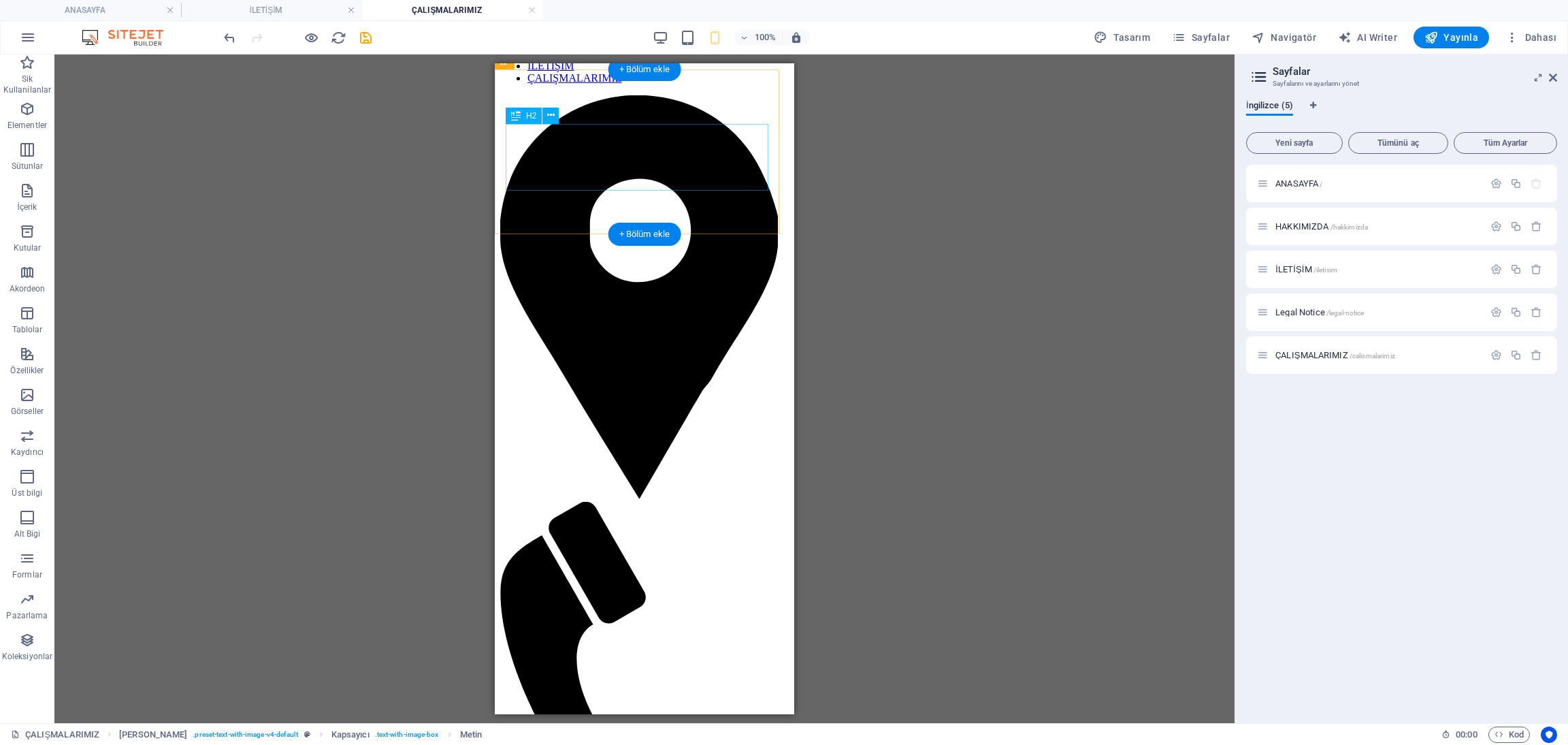
scroll to position [0, 0]
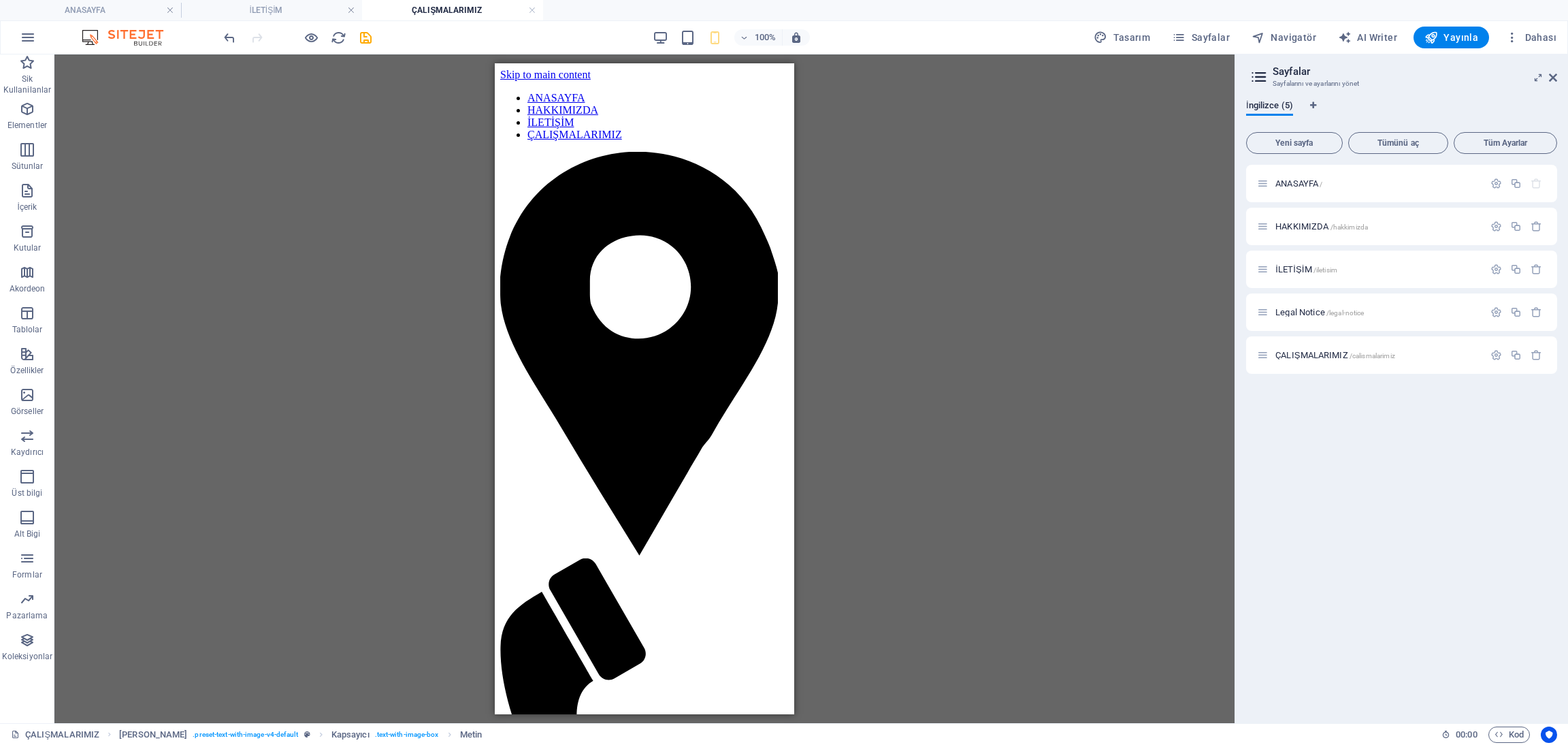
click at [651, 34] on div "100% Tasarım [PERSON_NAME] AI Writer Yayınla Dahası" at bounding box center [891, 37] width 1341 height 22
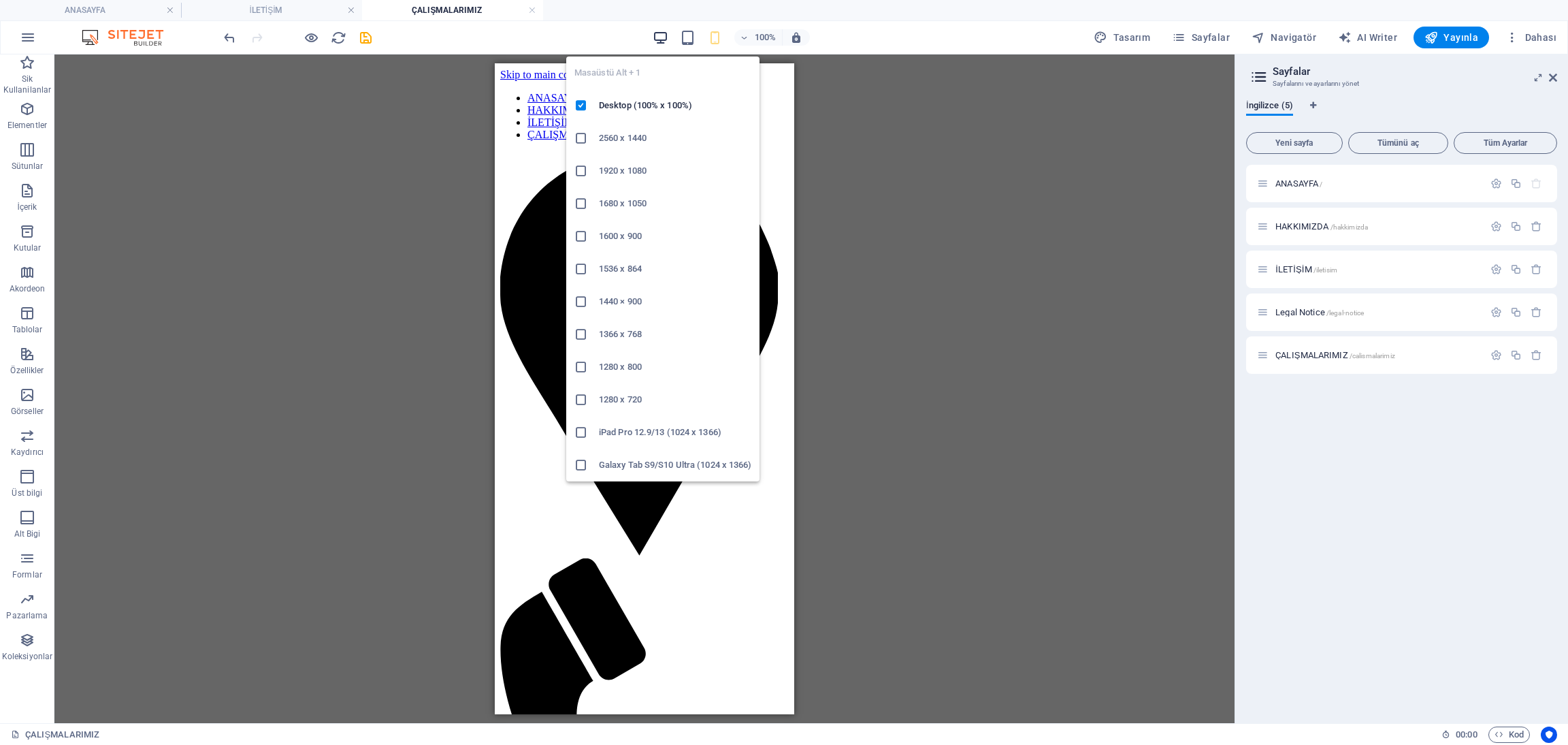
click at [662, 37] on icon "button" at bounding box center [661, 38] width 16 height 16
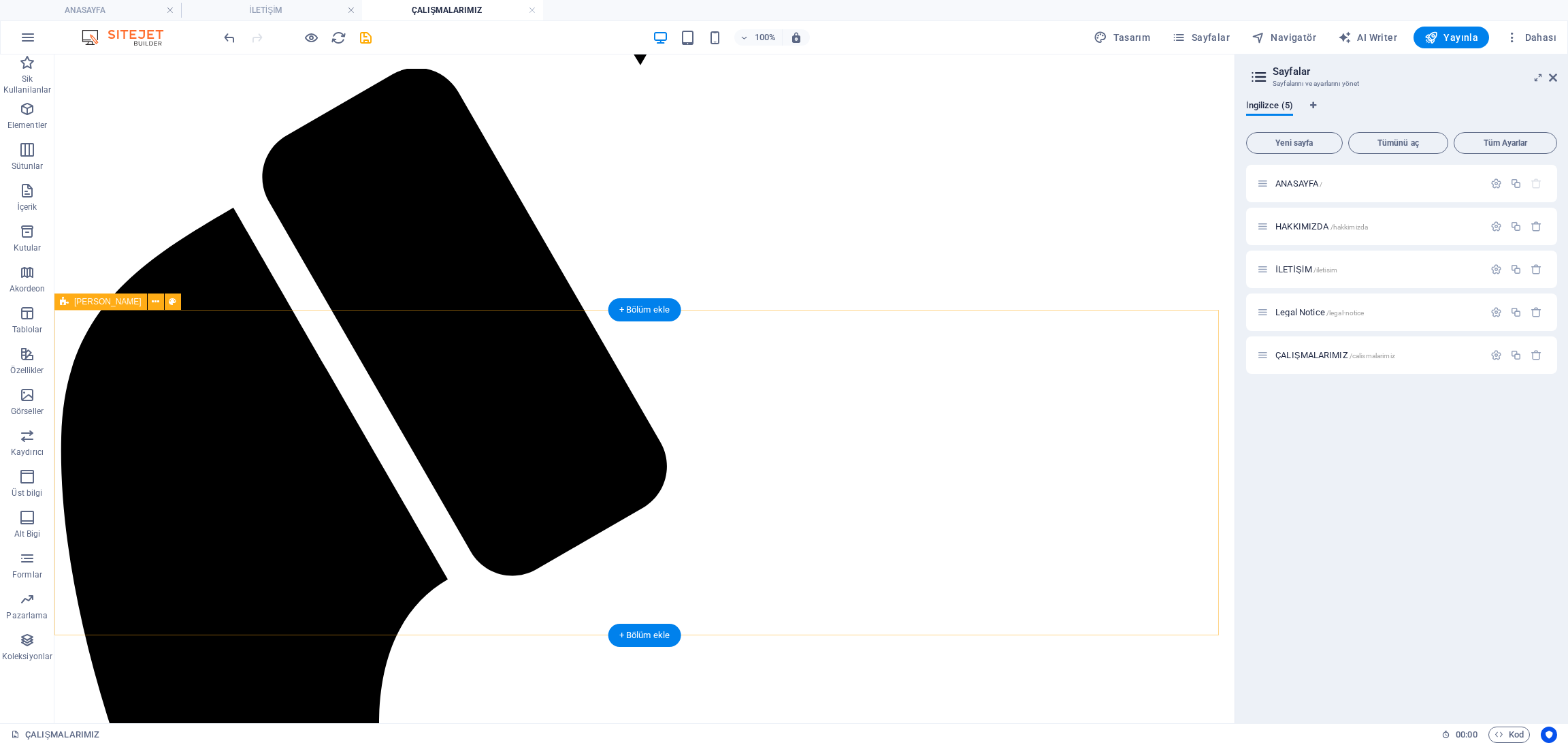
scroll to position [1655, 0]
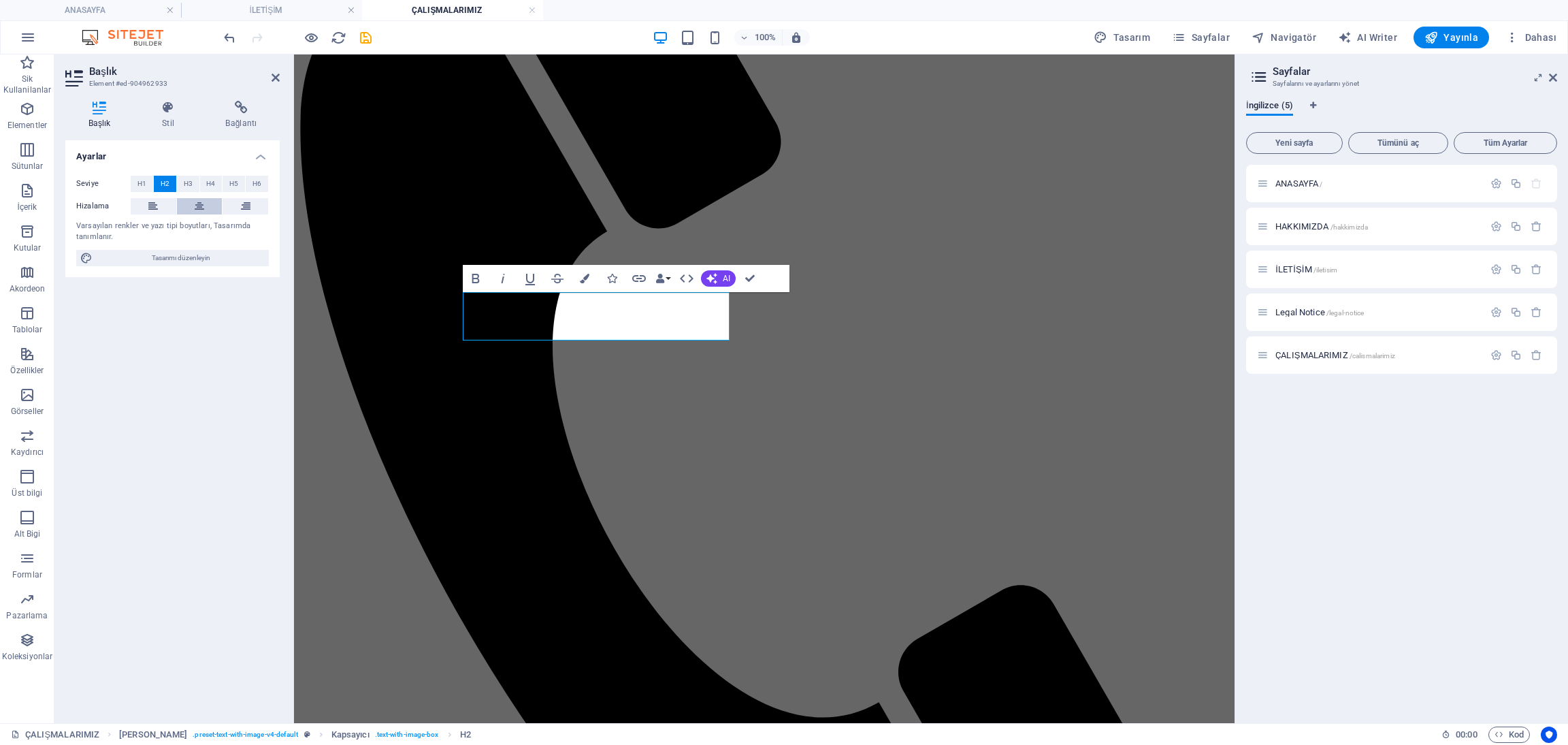
click at [202, 202] on icon at bounding box center [199, 206] width 10 height 17
click at [154, 204] on icon at bounding box center [153, 206] width 10 height 17
click at [156, 202] on icon at bounding box center [153, 206] width 10 height 17
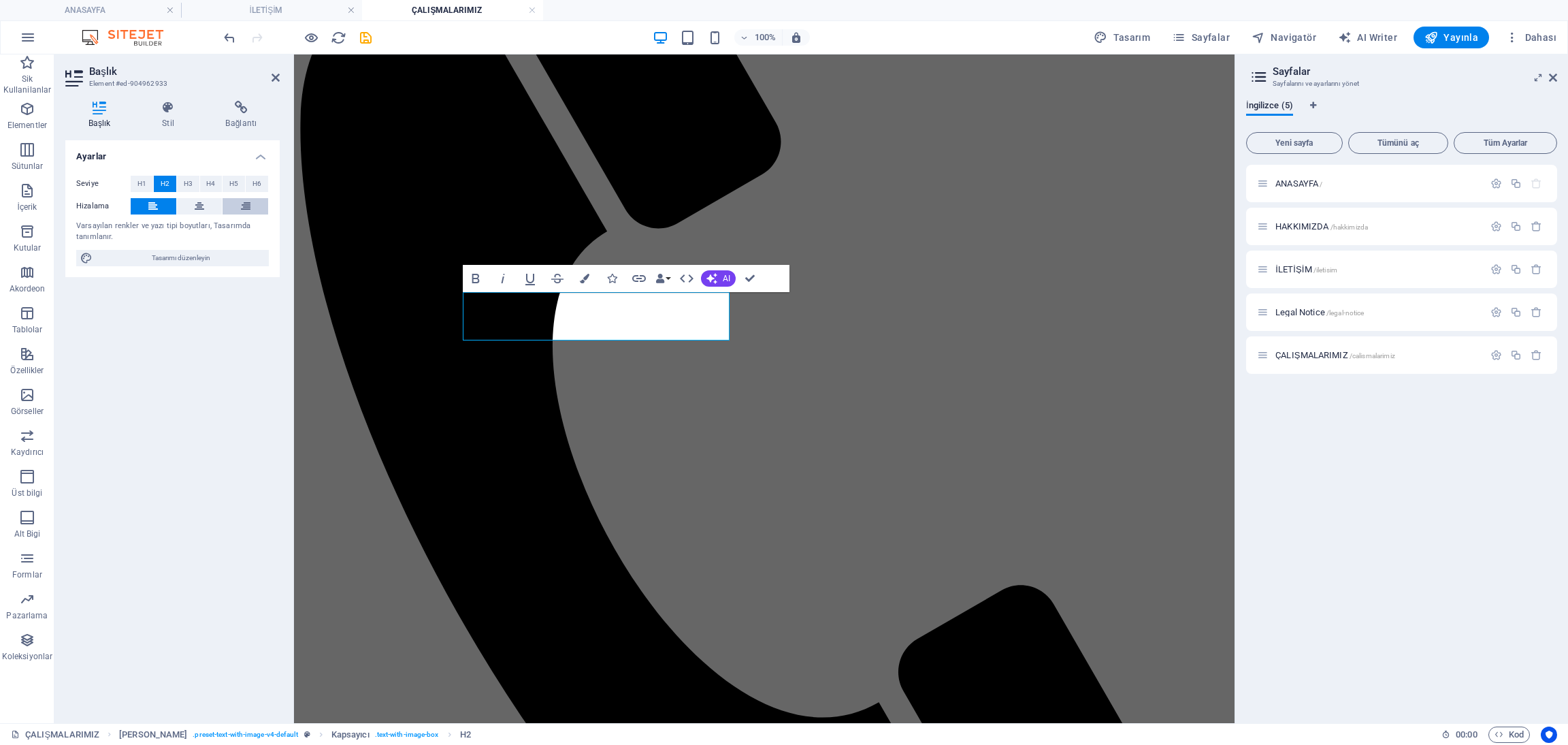
click at [253, 204] on button at bounding box center [246, 206] width 46 height 17
click at [147, 202] on button at bounding box center [154, 206] width 46 height 17
click at [190, 183] on span "H3" at bounding box center [188, 183] width 9 height 17
click at [209, 185] on span "H4" at bounding box center [211, 183] width 9 height 17
click at [177, 185] on button "H3" at bounding box center [189, 183] width 23 height 17
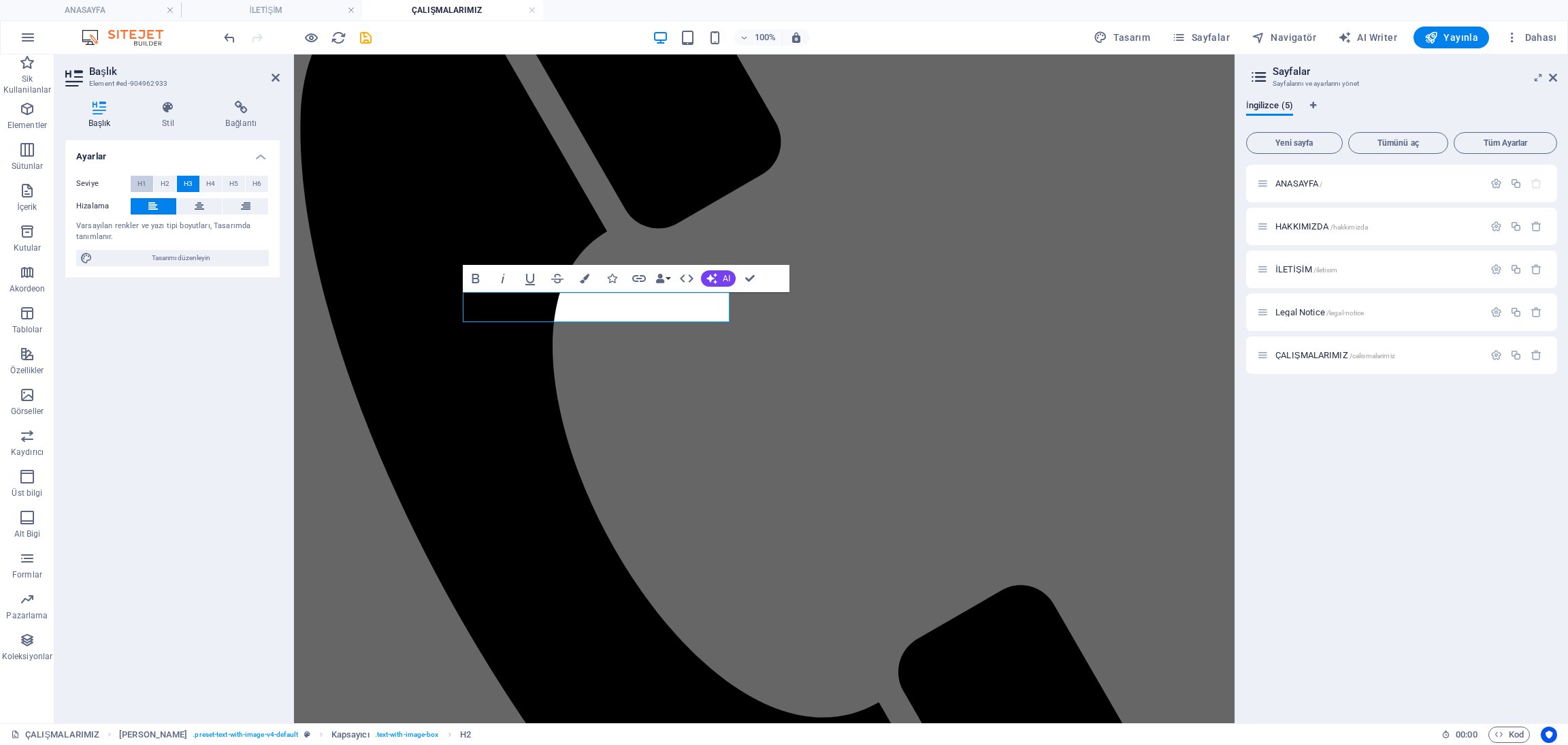
click at [147, 177] on button "H1" at bounding box center [142, 183] width 23 height 17
click at [161, 184] on span "H2" at bounding box center [165, 183] width 9 height 17
click at [183, 184] on span "H3" at bounding box center [188, 183] width 9 height 17
click at [190, 202] on button at bounding box center [200, 206] width 46 height 17
click at [168, 180] on span "H2" at bounding box center [165, 183] width 9 height 17
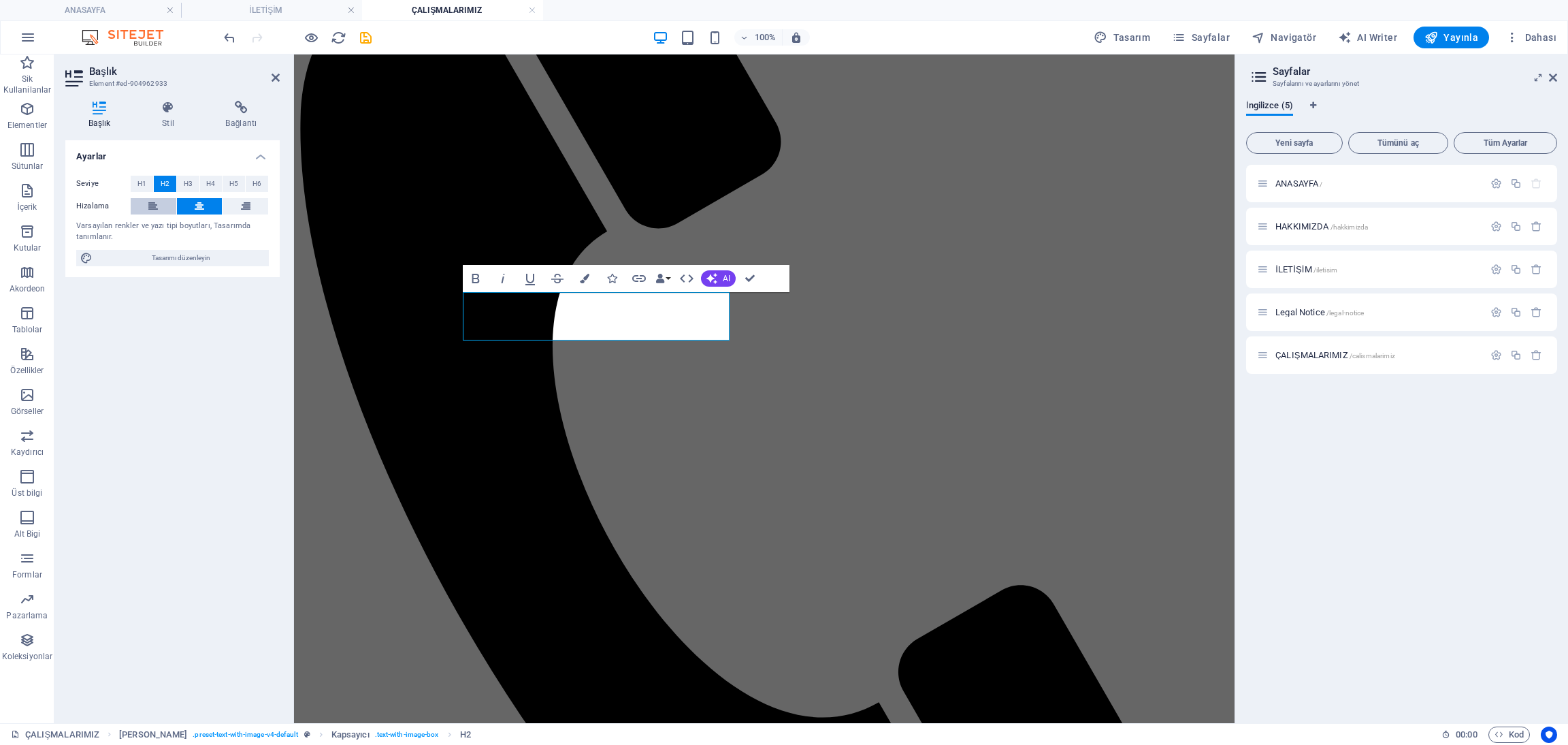
click at [170, 205] on button at bounding box center [154, 206] width 46 height 17
click at [183, 202] on button at bounding box center [200, 206] width 46 height 17
click at [136, 202] on button at bounding box center [154, 206] width 46 height 17
click at [145, 183] on span "H1" at bounding box center [142, 183] width 9 height 17
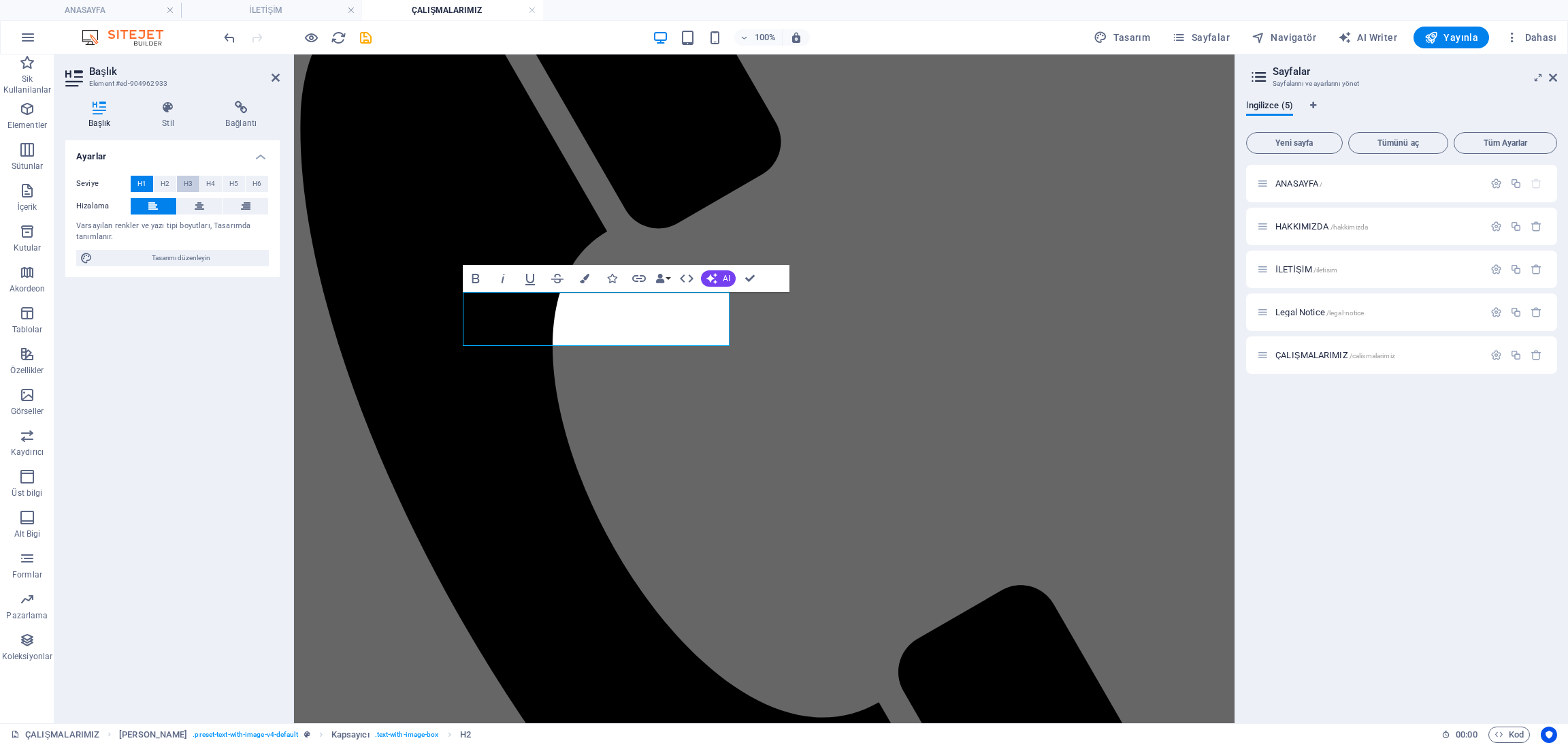
click at [177, 183] on button "H3" at bounding box center [189, 183] width 23 height 17
click at [195, 210] on icon at bounding box center [199, 206] width 10 height 17
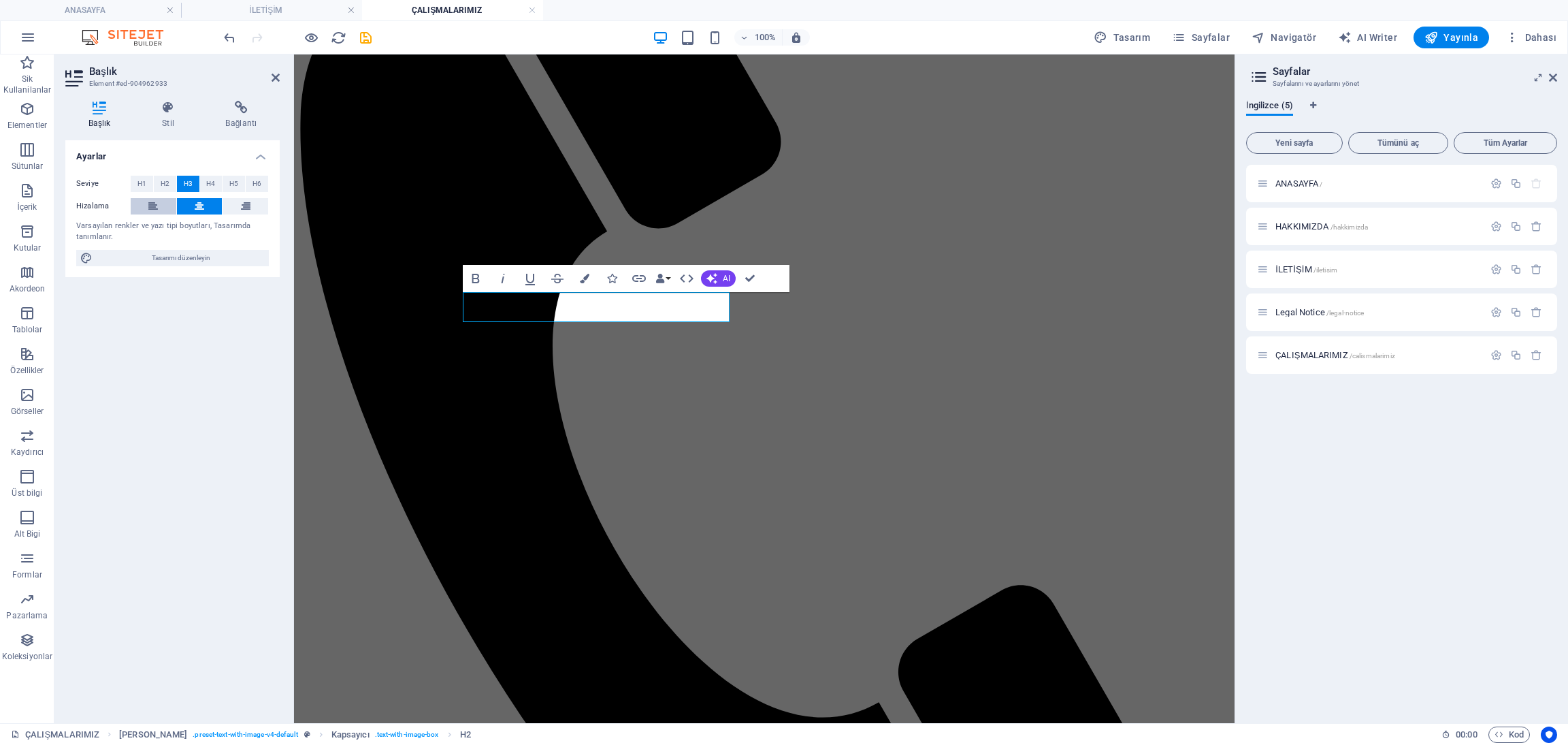
click at [162, 211] on button at bounding box center [154, 206] width 46 height 17
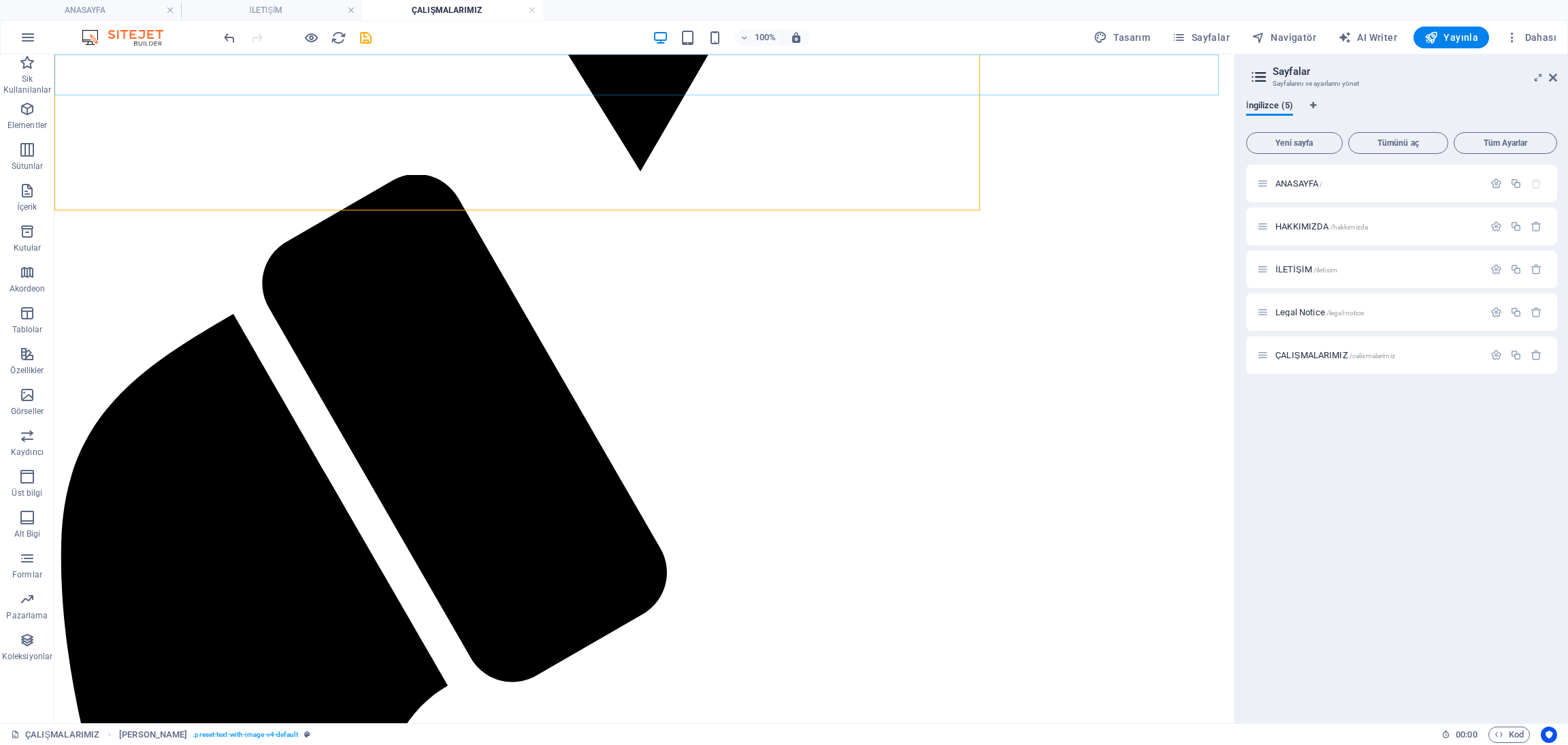
drag, startPoint x: 326, startPoint y: 134, endPoint x: 271, endPoint y: 80, distance: 77.1
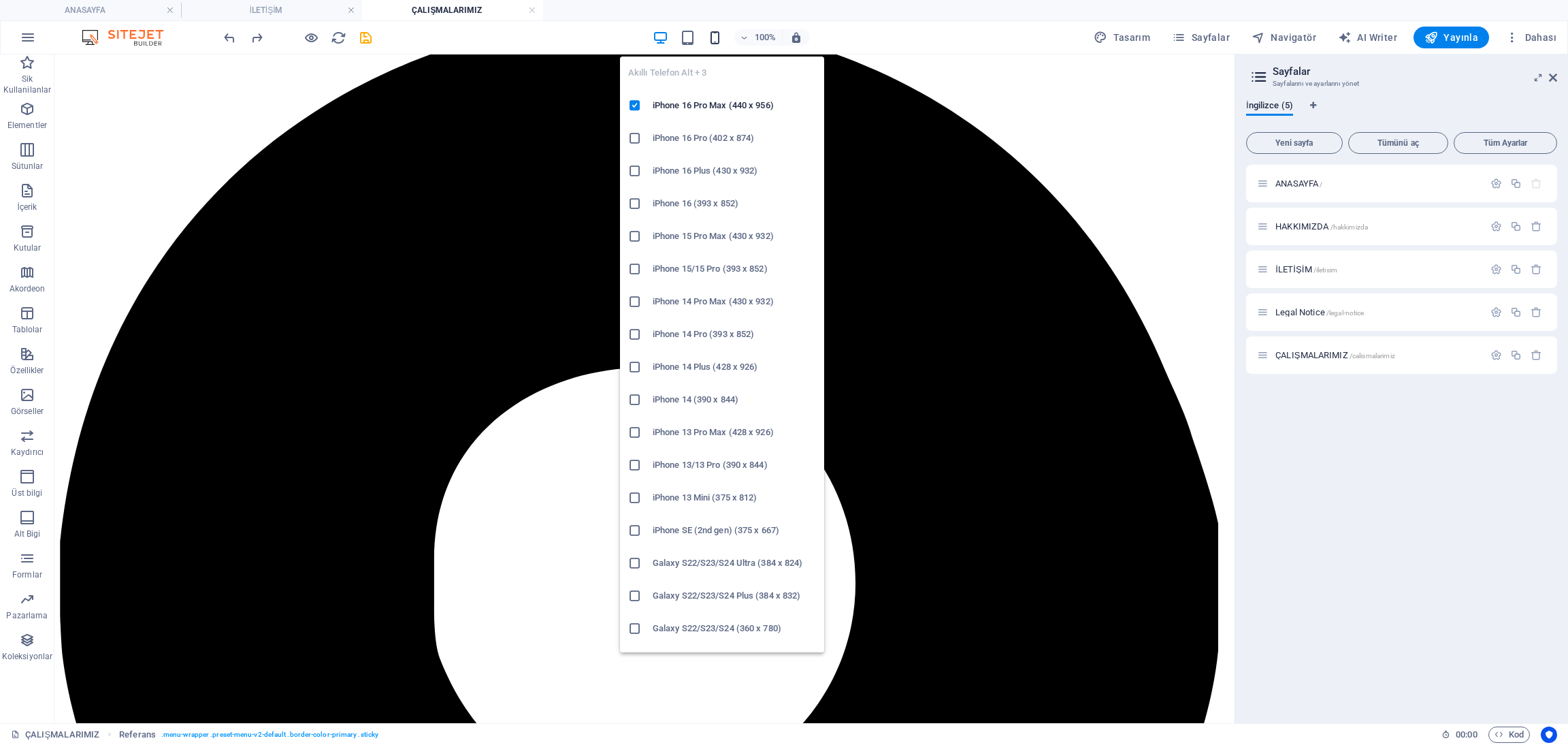
click at [718, 41] on icon "button" at bounding box center [715, 38] width 16 height 16
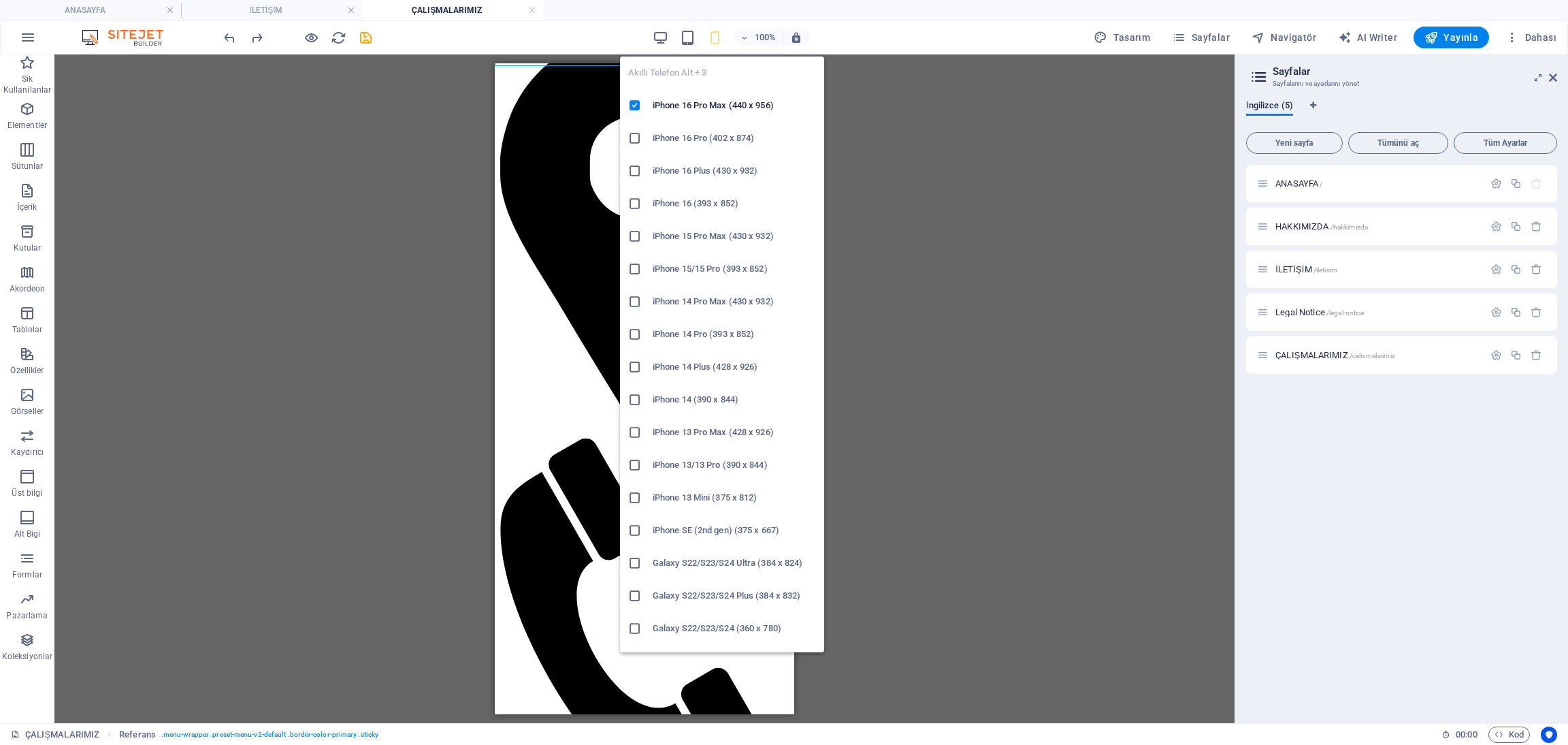
scroll to position [124, 0]
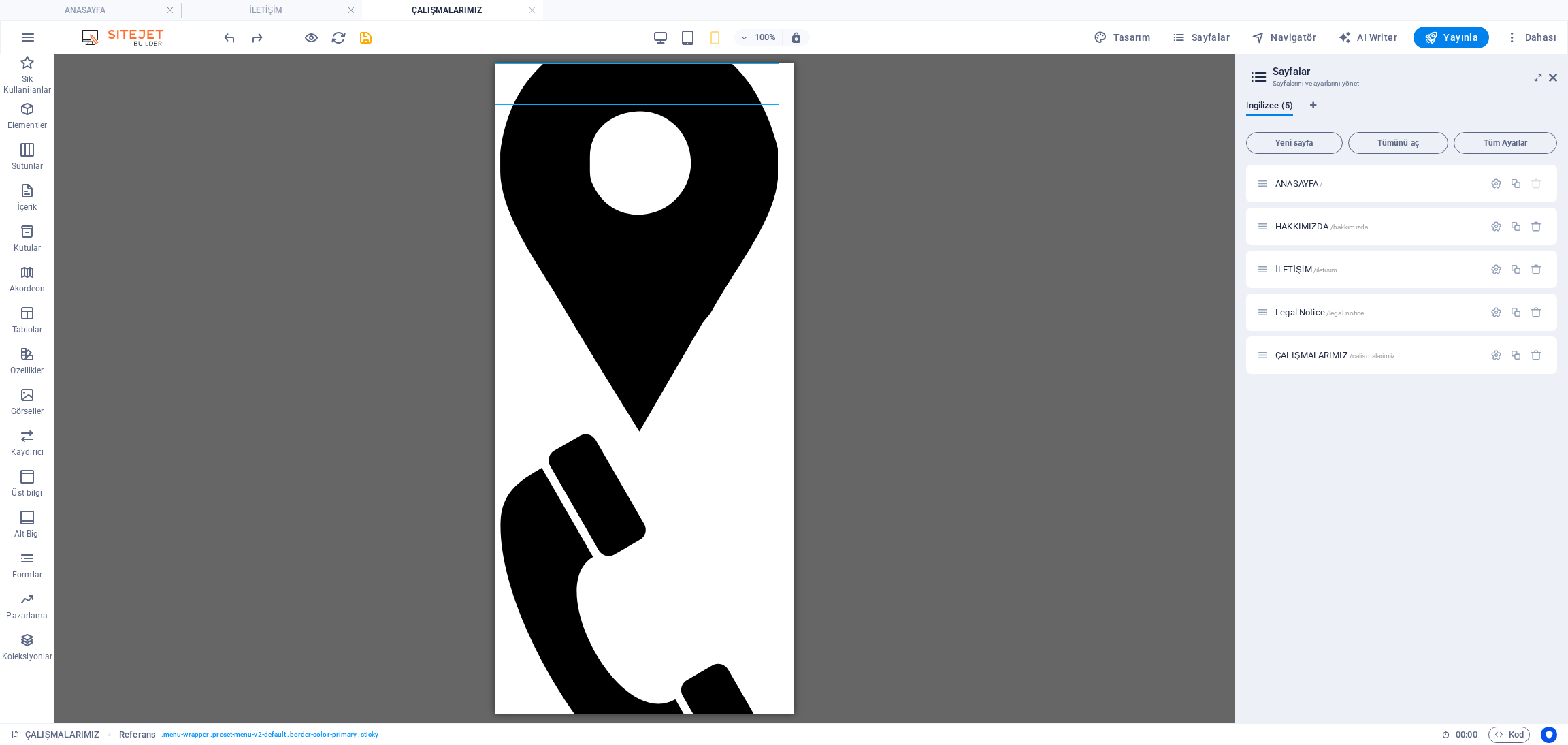
click at [783, 46] on div "100%" at bounding box center [731, 37] width 157 height 22
click at [795, 41] on icon "button" at bounding box center [797, 38] width 12 height 12
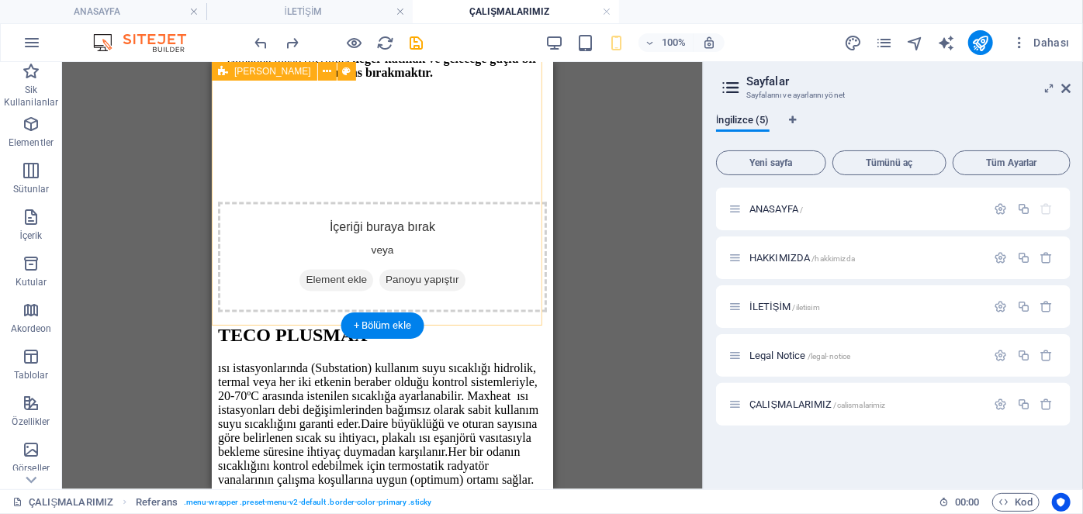
scroll to position [1426, 0]
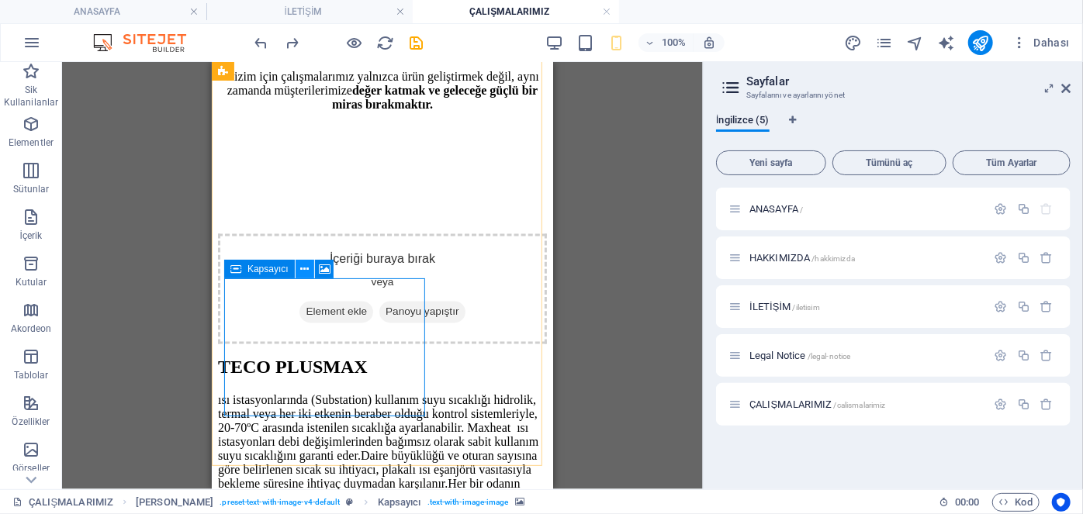
click at [296, 267] on button at bounding box center [305, 269] width 19 height 19
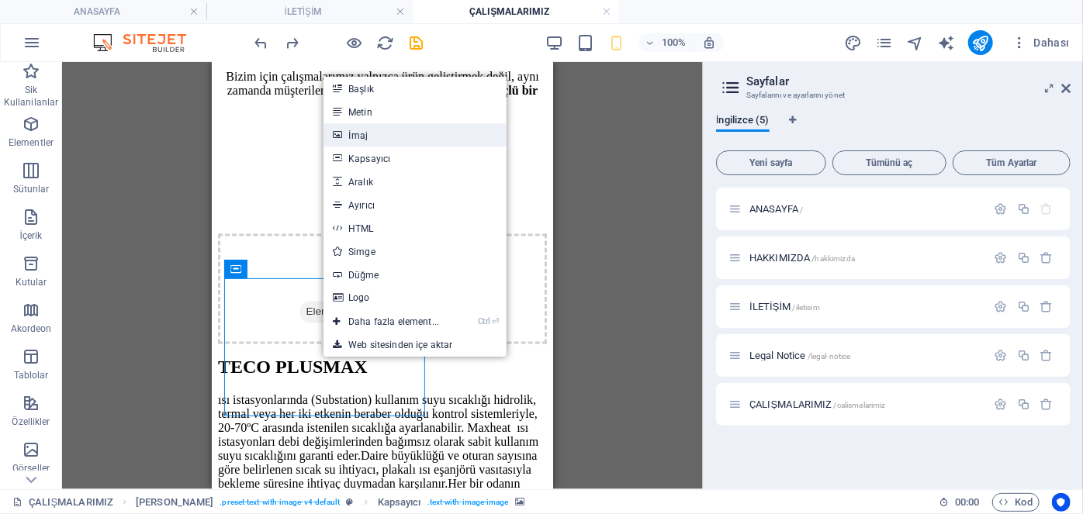
click at [400, 139] on link "İmaj" at bounding box center [414, 134] width 183 height 23
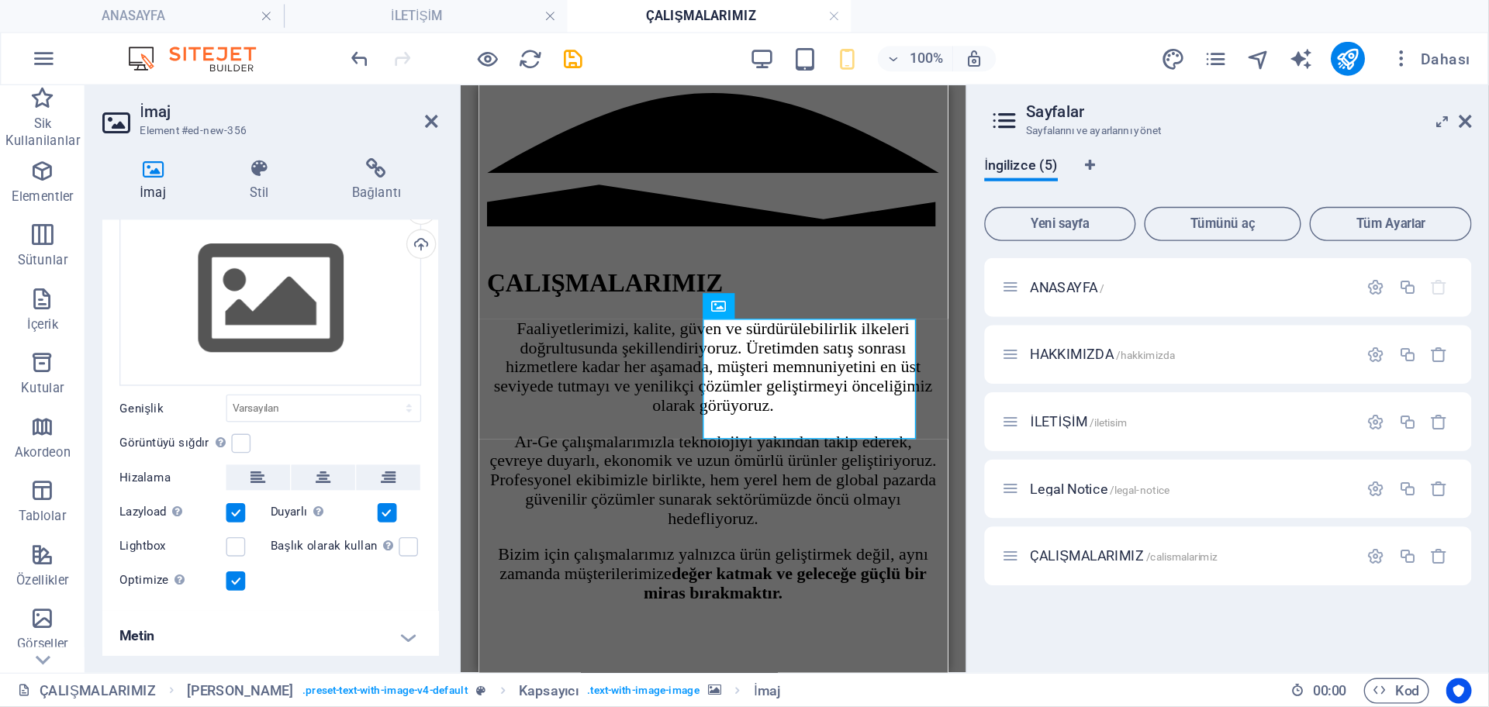
scroll to position [48, 0]
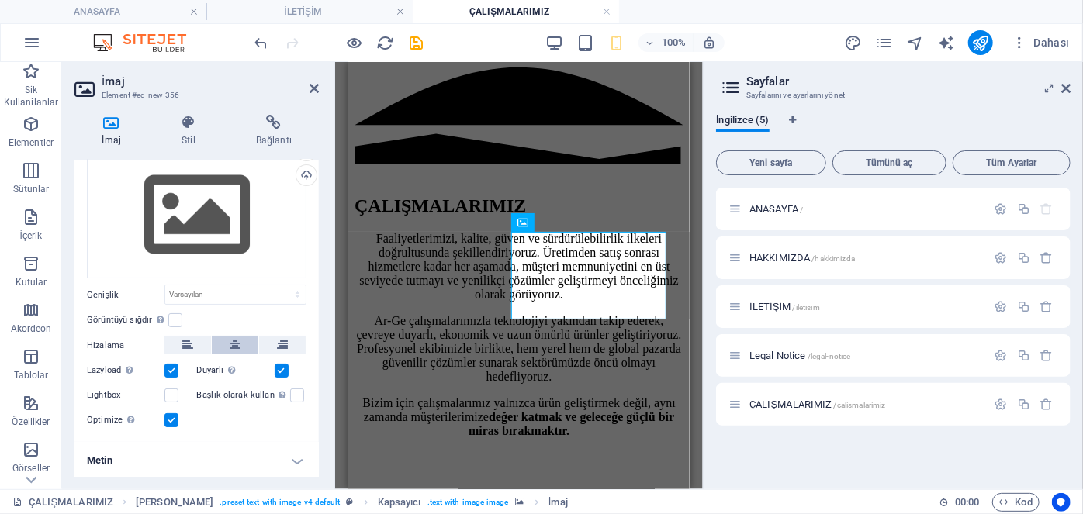
click at [248, 341] on button at bounding box center [235, 345] width 47 height 19
click at [316, 89] on icon at bounding box center [313, 88] width 9 height 12
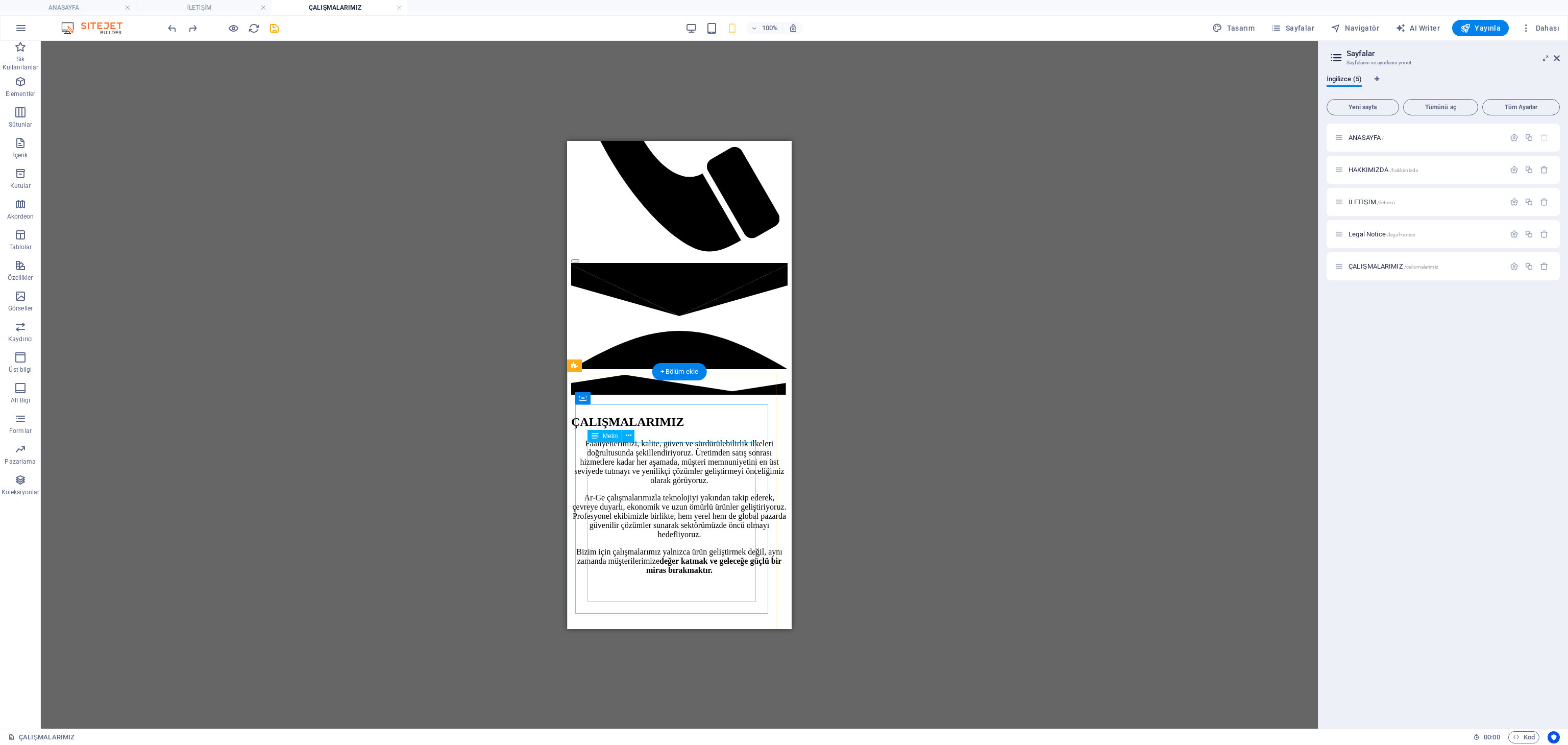
scroll to position [596, 0]
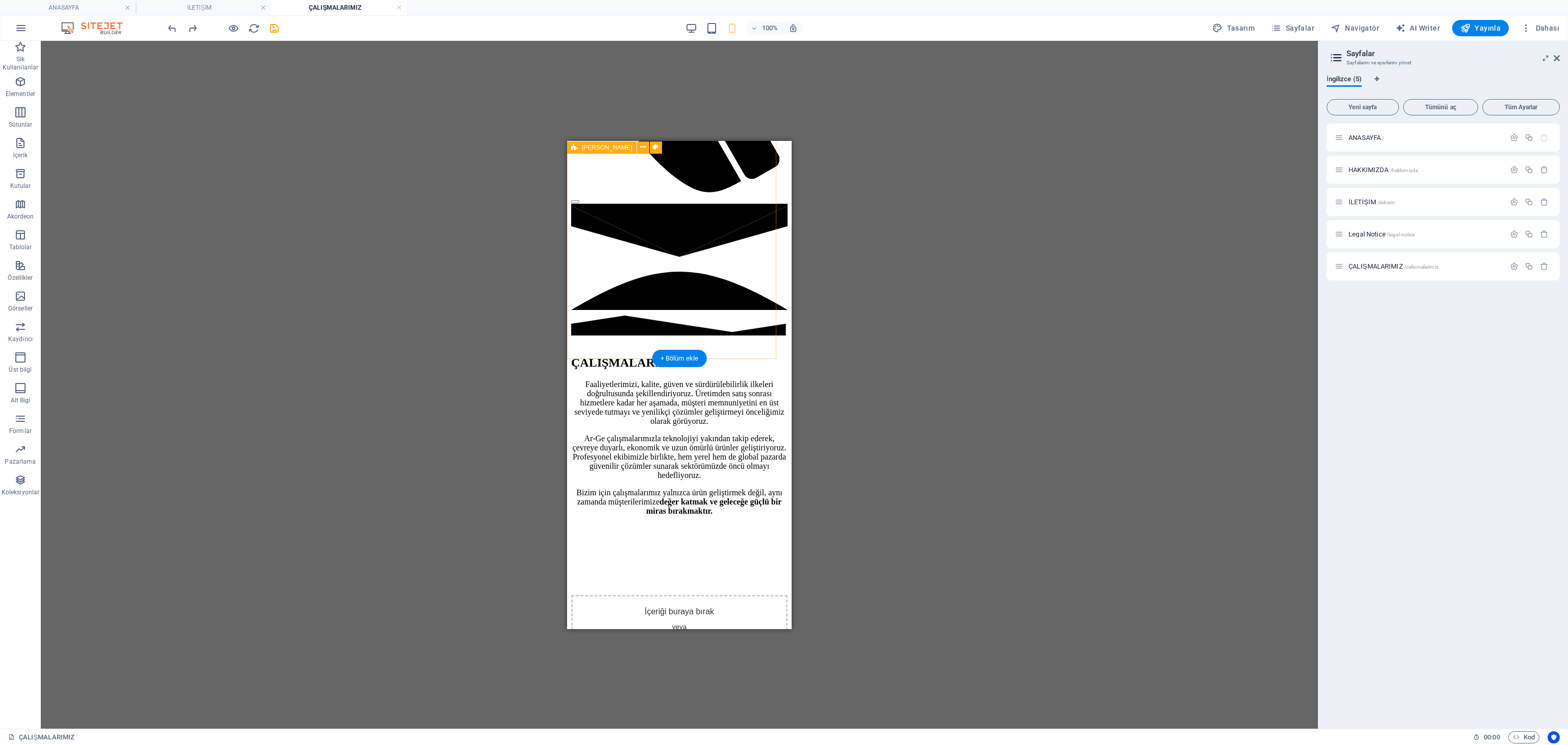
click at [693, 558] on div "TECO PLUSMAX ısı istasyonlarında (Substation) kullanım suyu sıcaklığı hidrolik,…" at bounding box center [679, 729] width 216 height 107
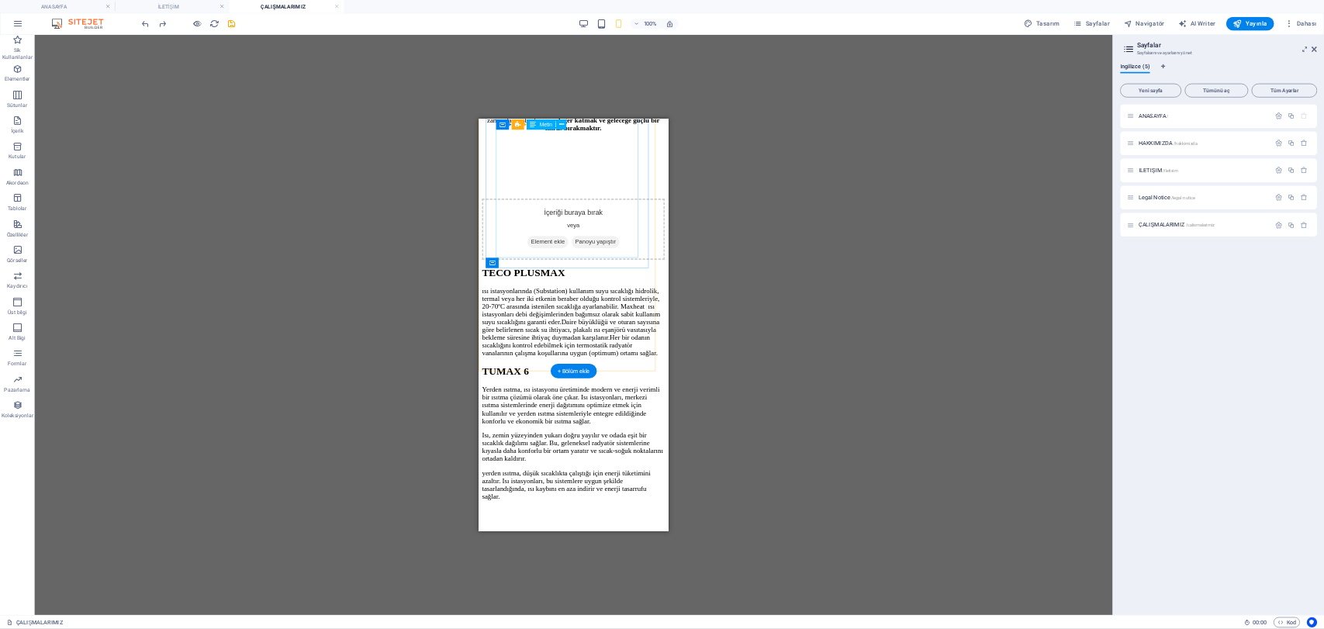
scroll to position [1551, 0]
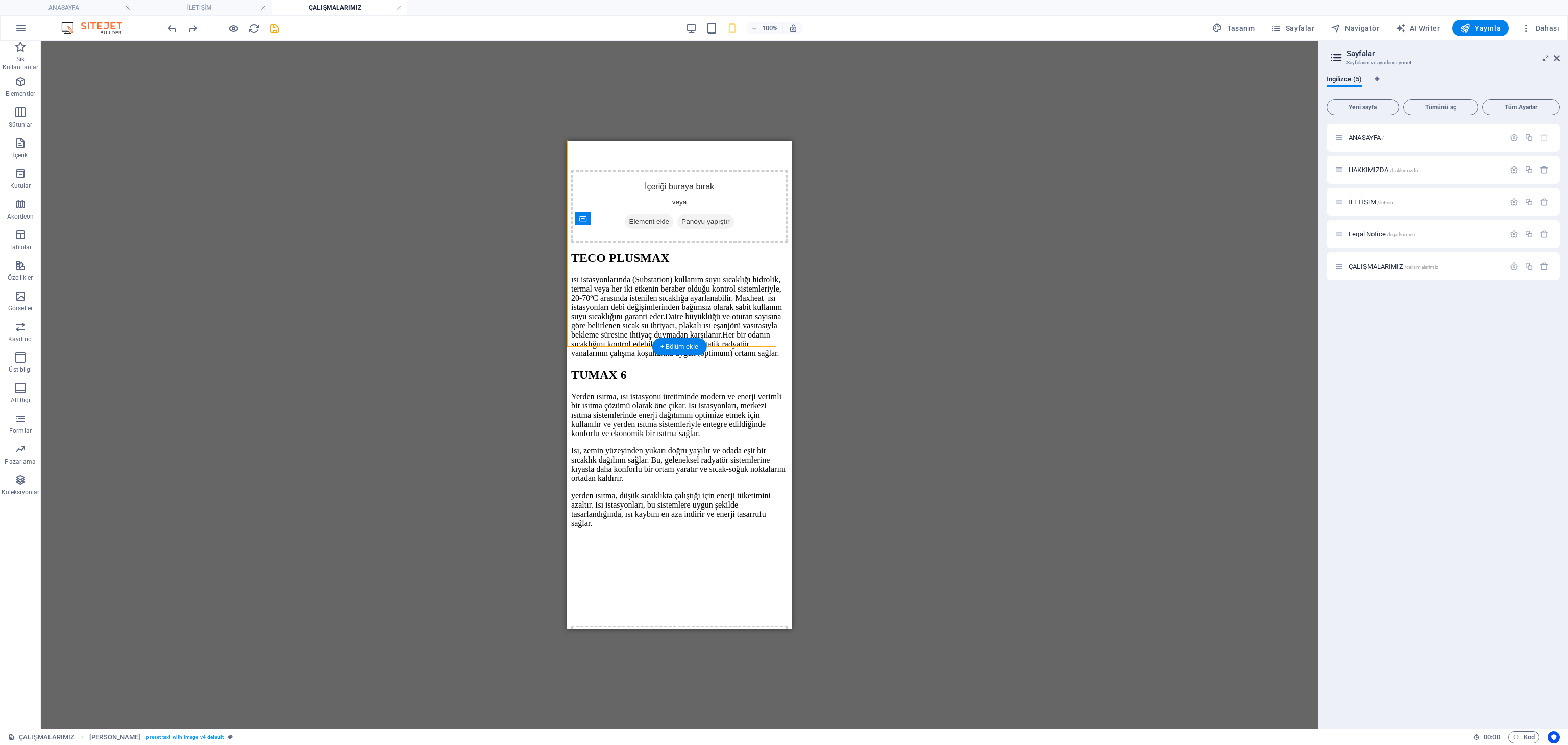
drag, startPoint x: 655, startPoint y: 272, endPoint x: 745, endPoint y: 279, distance: 90.3
click at [745, 367] on div "TUMAX 6 Yerden ısıtma, ısı istasyonu üretiminde modern ve enerji verimli bir ıs…" at bounding box center [679, 532] width 216 height 330
click at [769, 27] on h6 "100%" at bounding box center [770, 28] width 16 height 13
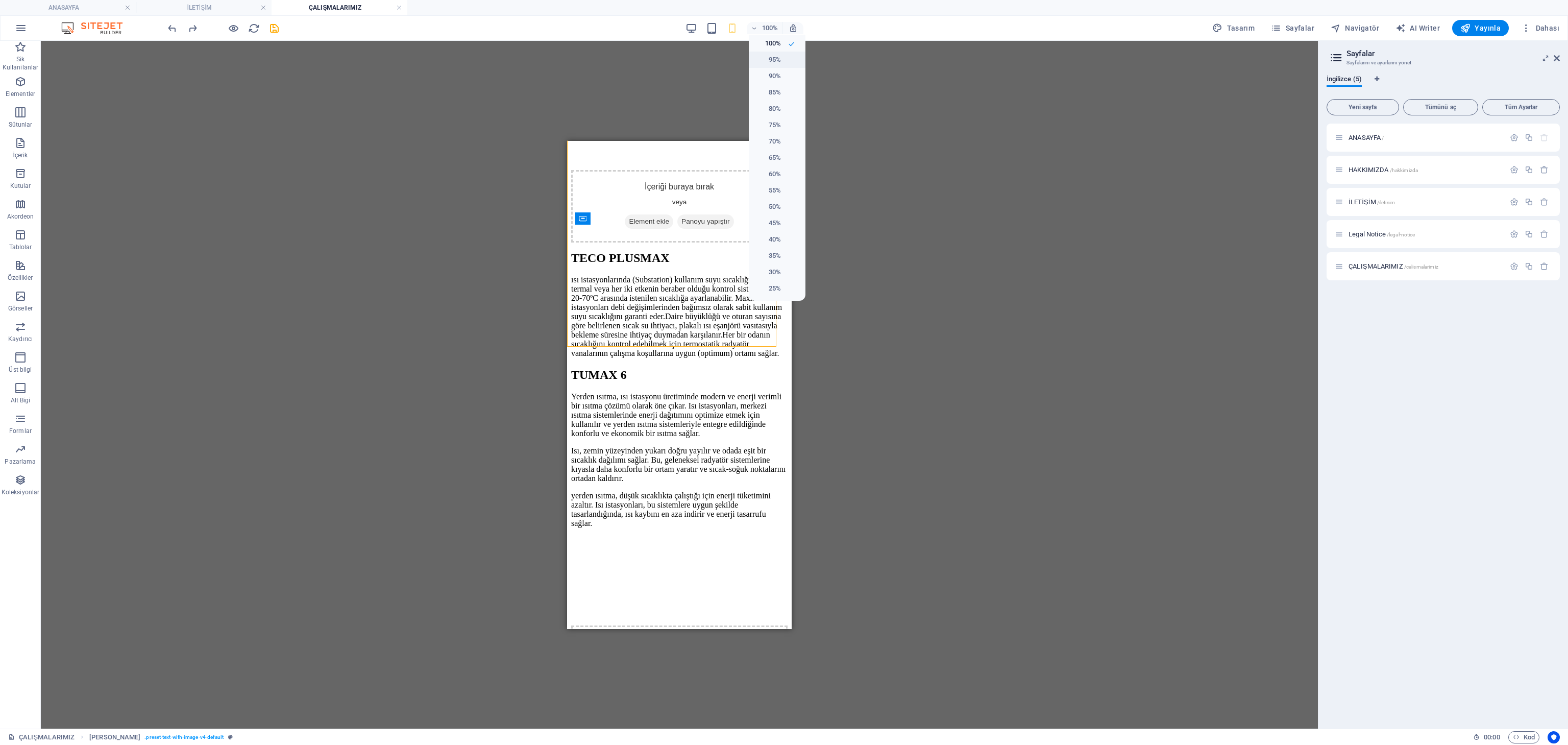
click at [791, 56] on li "95%" at bounding box center [777, 59] width 57 height 16
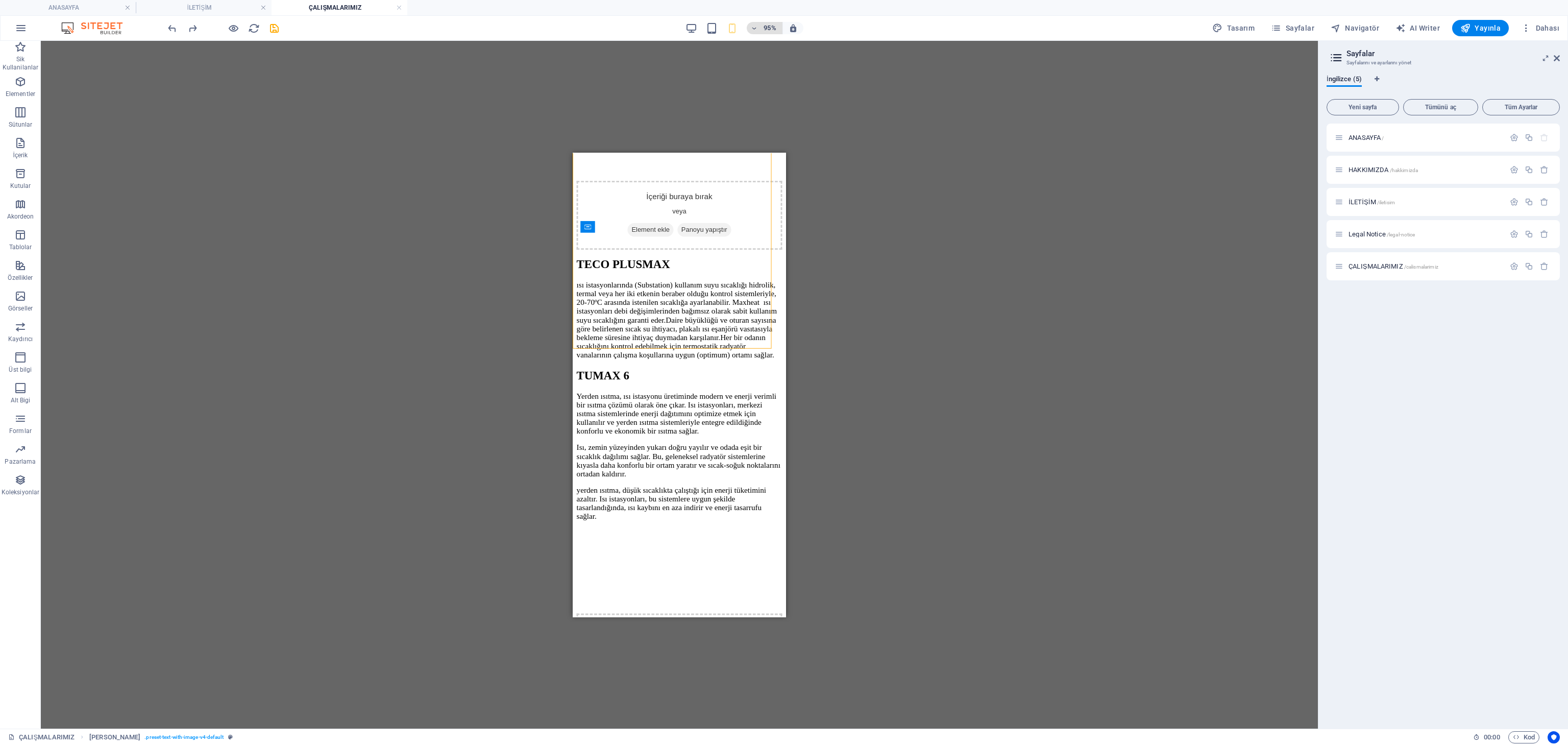
click at [777, 26] on h6 "95%" at bounding box center [770, 28] width 16 height 13
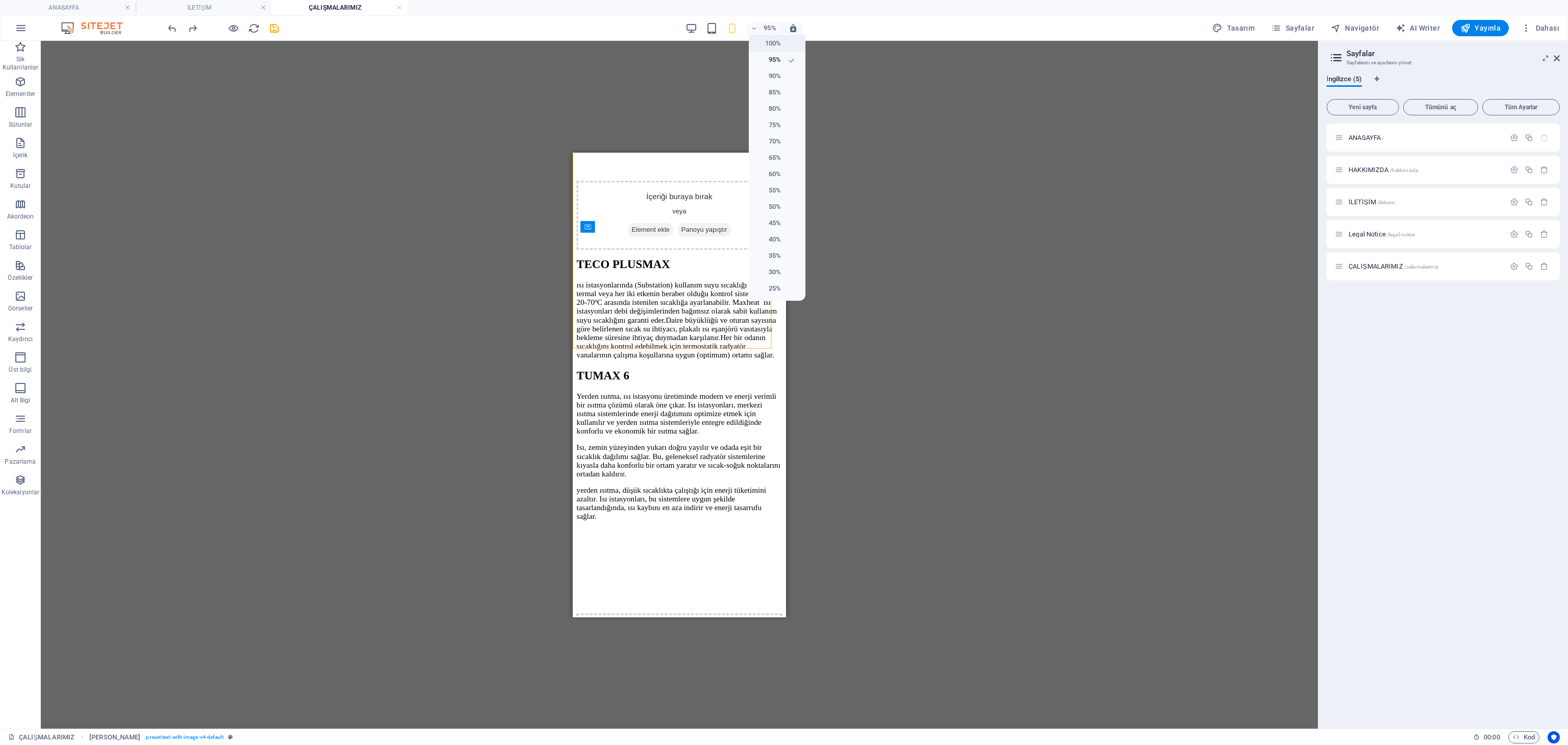
click at [782, 39] on li "100%" at bounding box center [777, 43] width 57 height 16
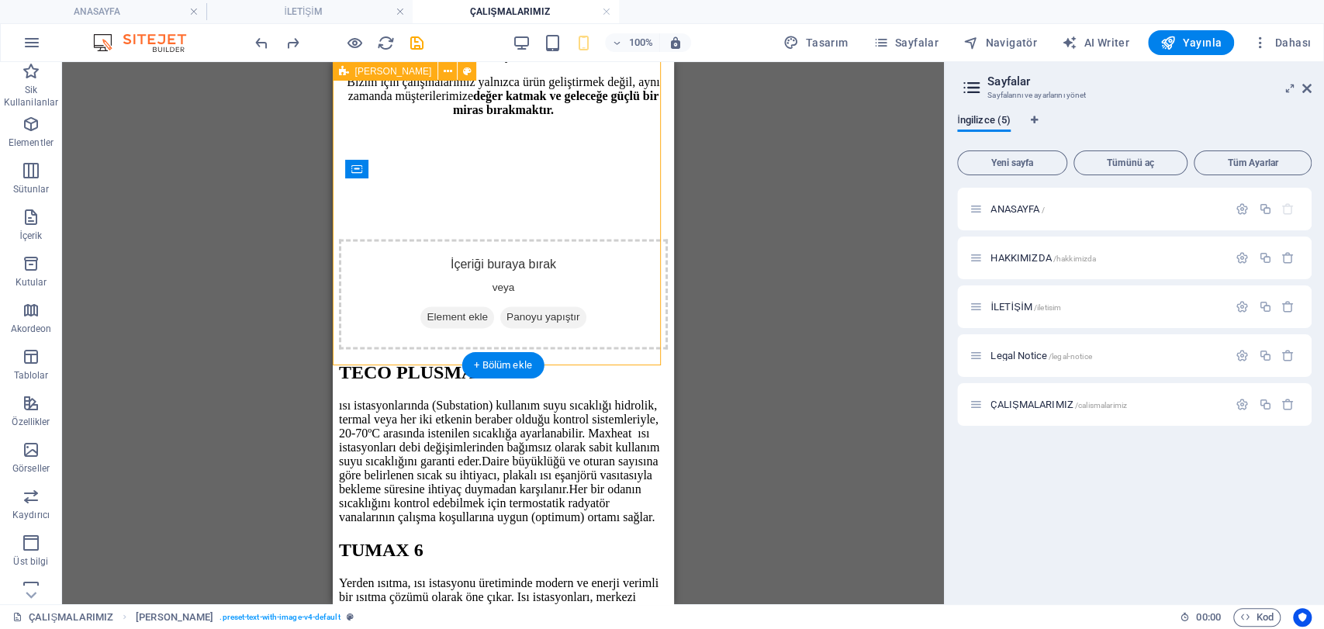
scroll to position [1378, 0]
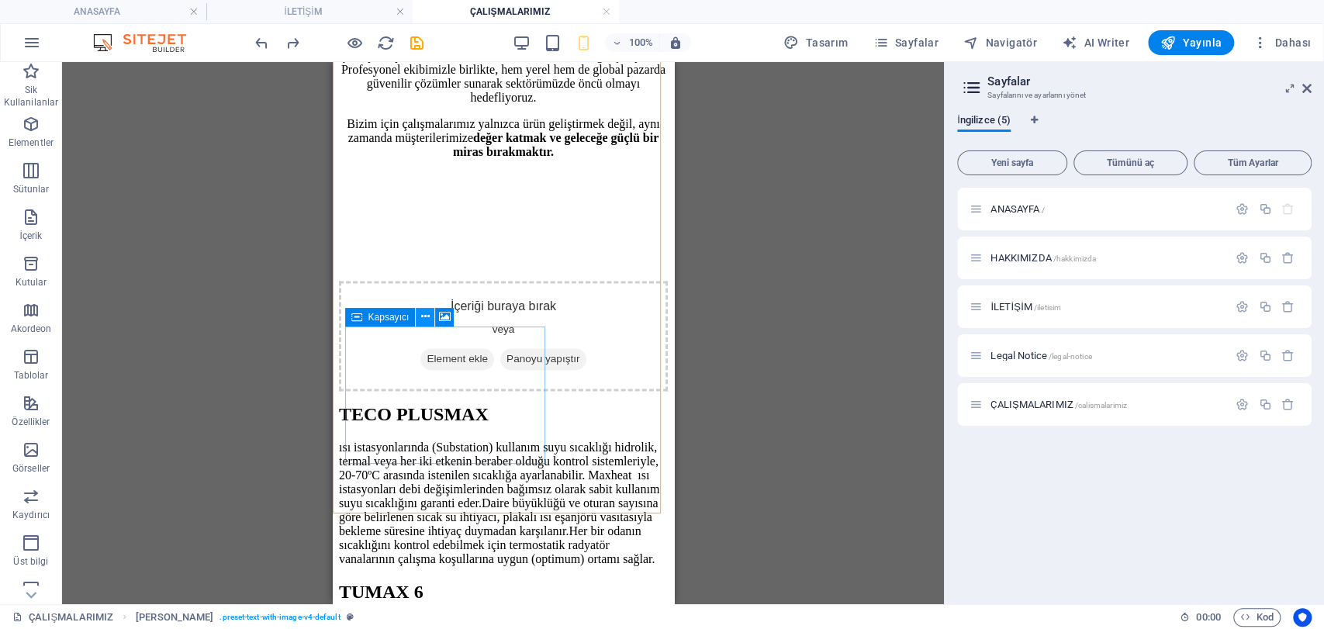
click at [428, 317] on icon at bounding box center [425, 317] width 9 height 16
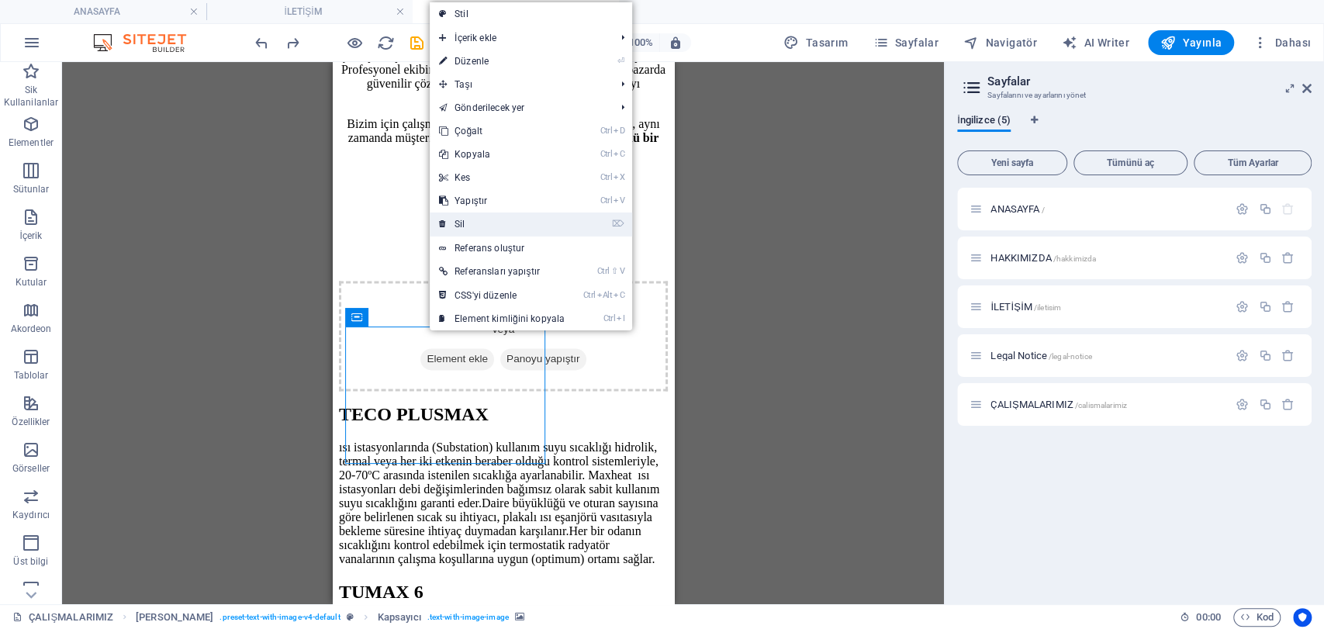
click at [473, 225] on link "⌦ Sil" at bounding box center [502, 224] width 144 height 23
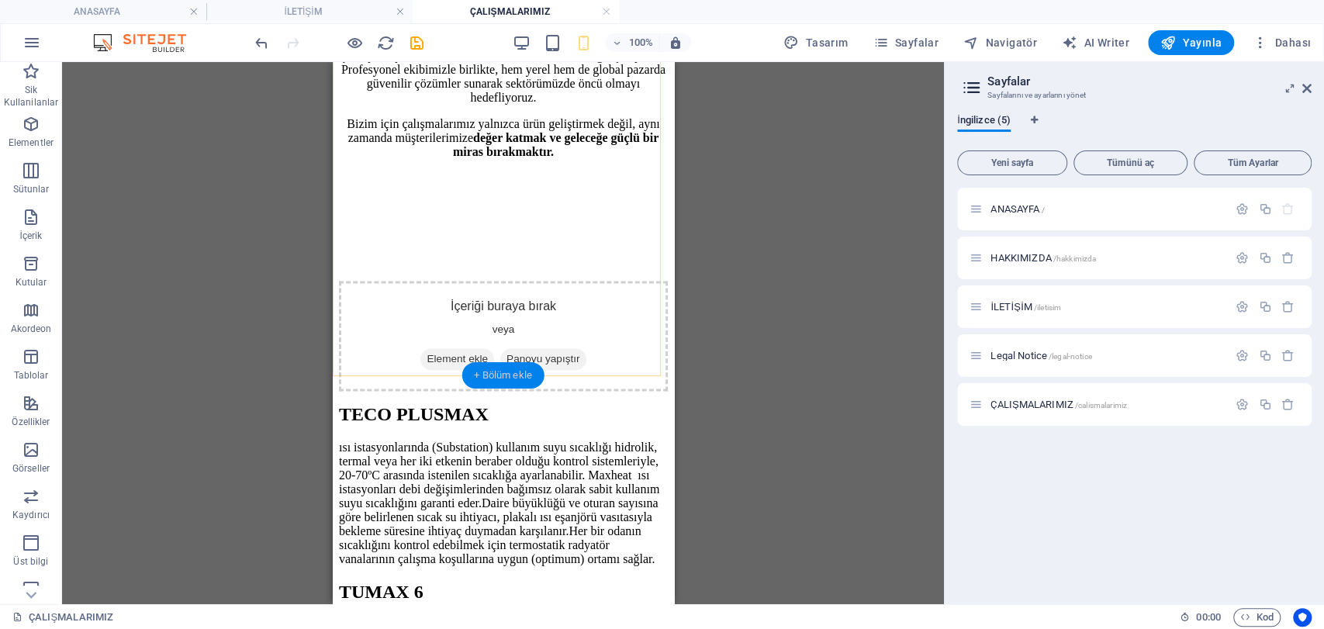
click at [517, 370] on div "+ Bölüm ekle" at bounding box center [503, 375] width 83 height 26
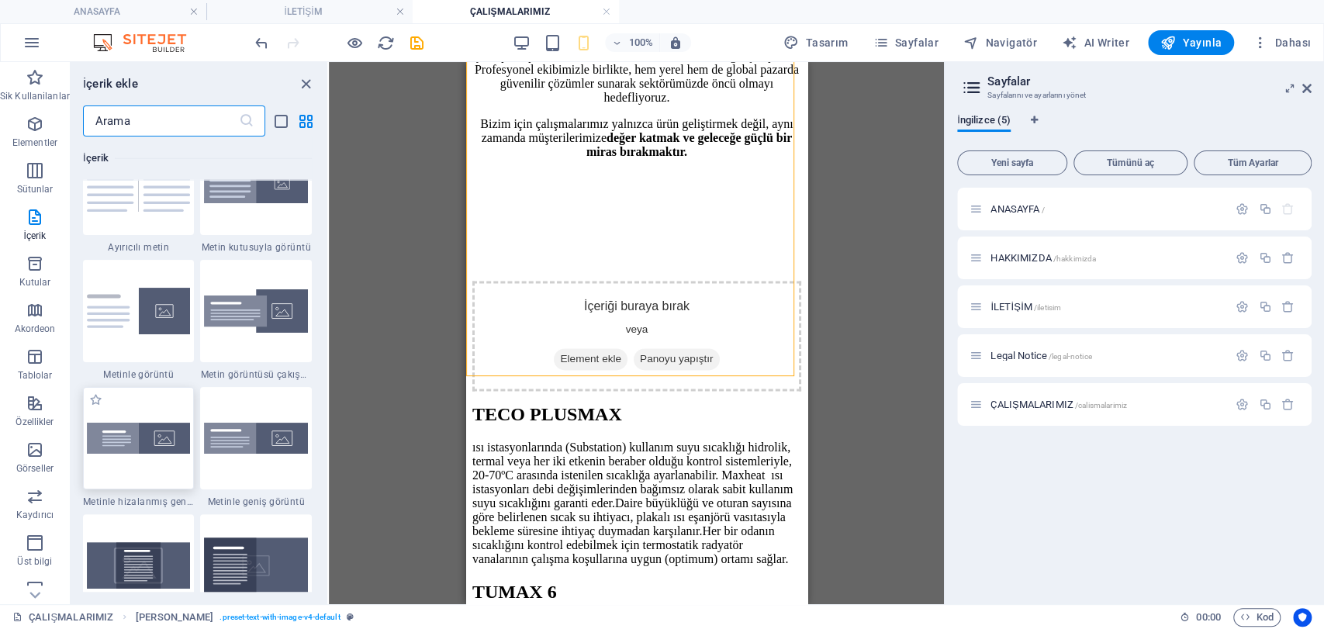
scroll to position [2885, 0]
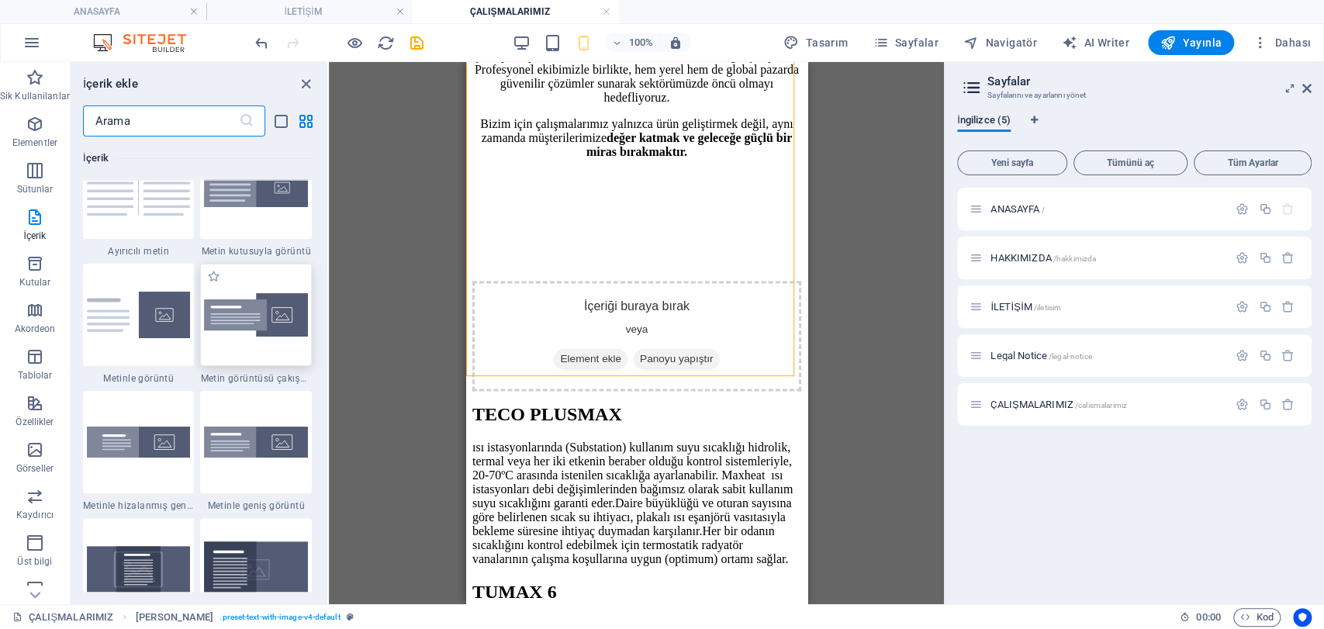
click at [237, 323] on img at bounding box center [256, 315] width 104 height 44
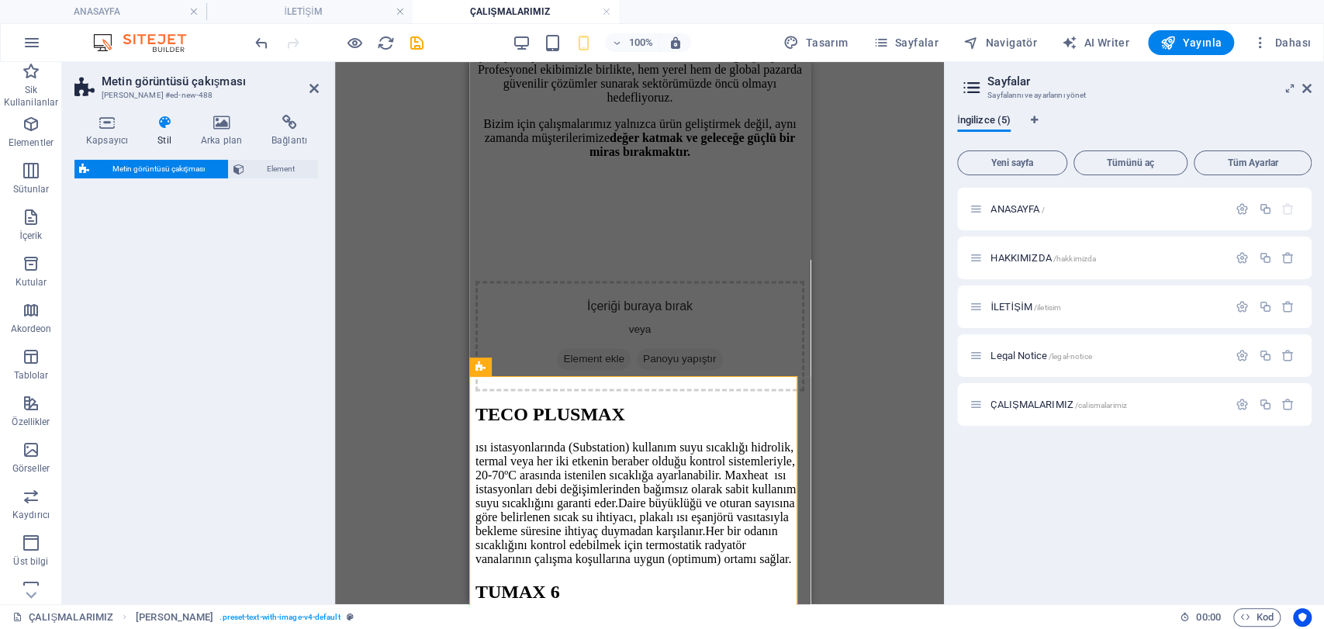
select select "rem"
select select "px"
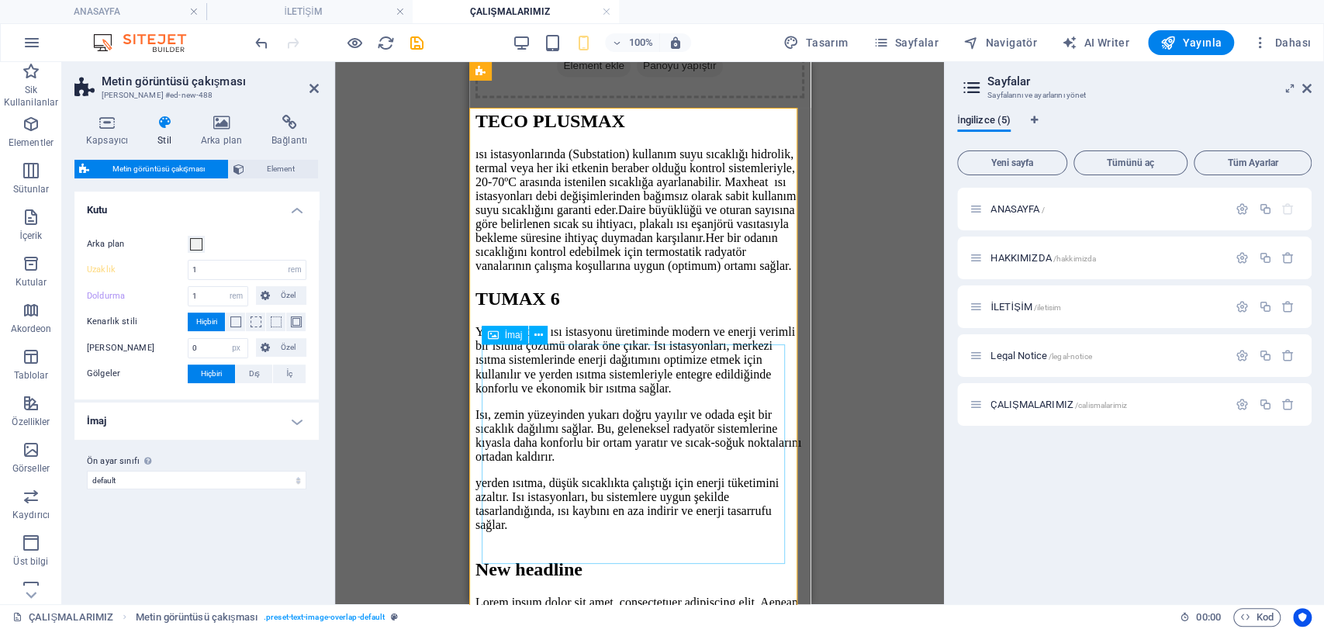
scroll to position [1637, 0]
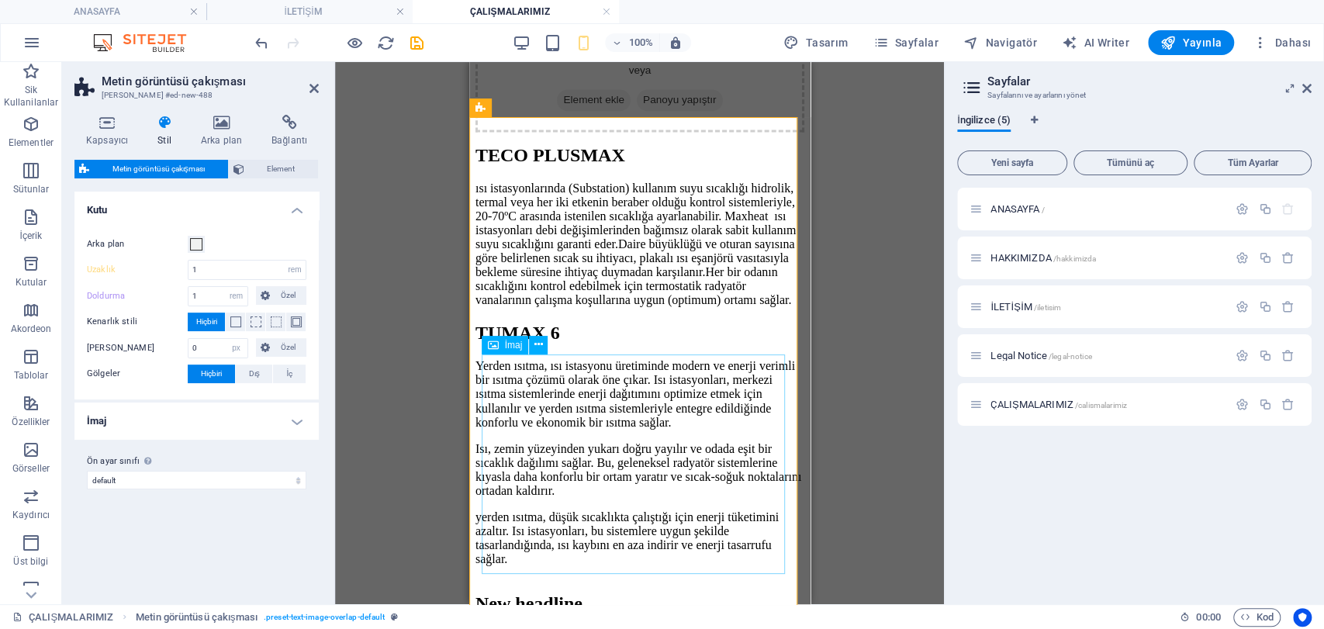
select select "%"
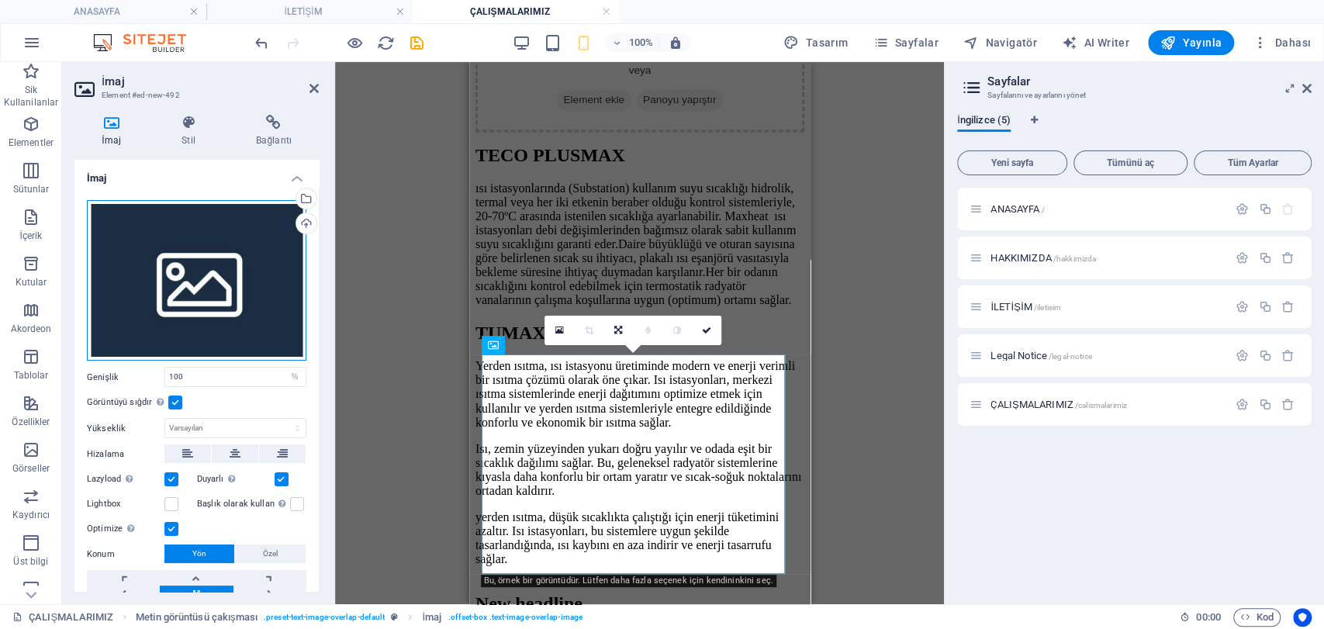
click at [192, 289] on div "Dosyaları buraya sürükleyin, dosyaları seçmek için tıklayın veya Dosyalardan ya…" at bounding box center [197, 280] width 220 height 161
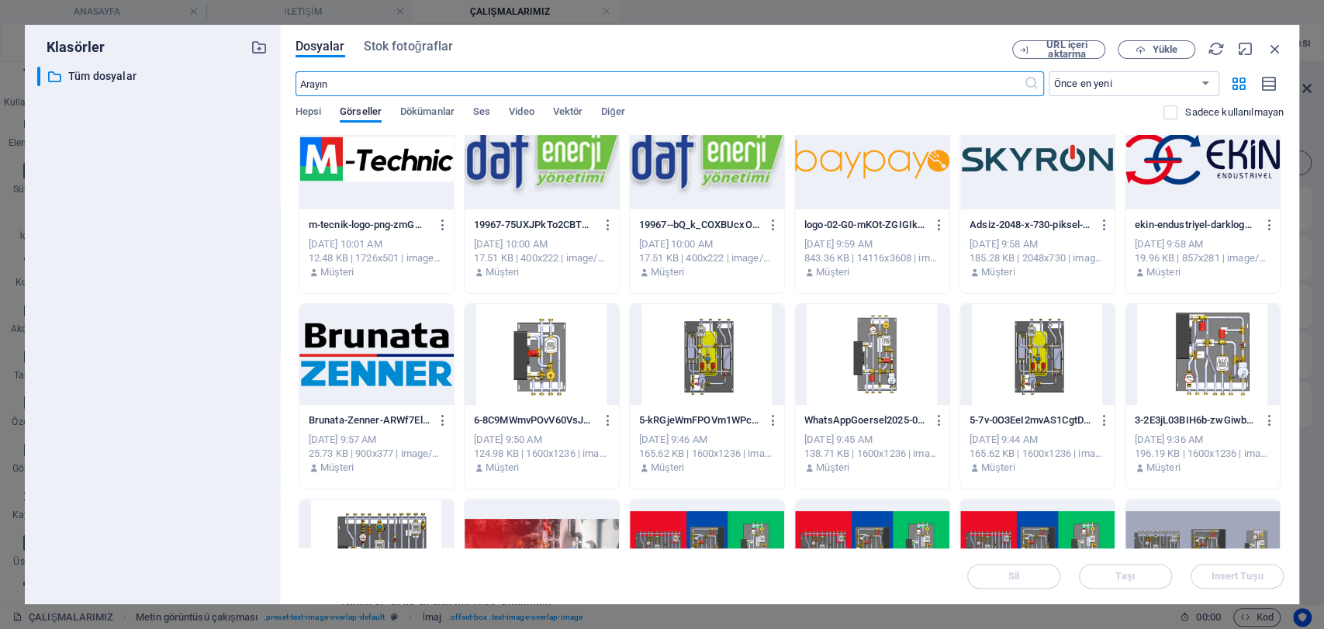
scroll to position [0, 0]
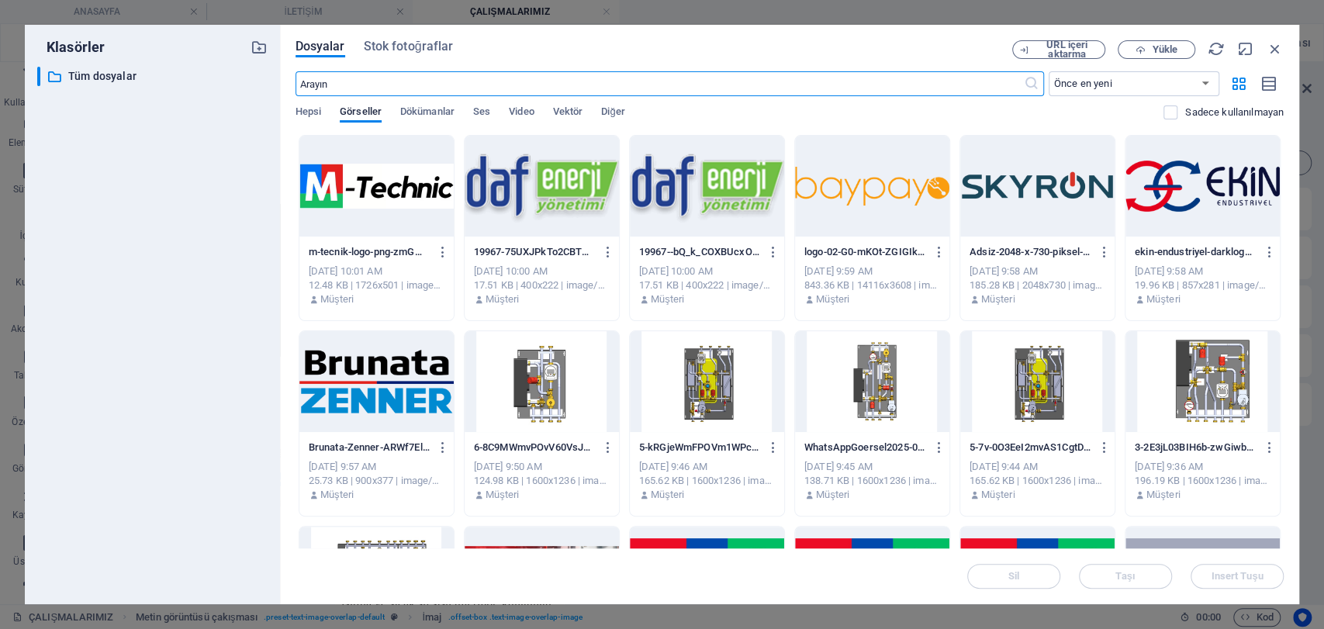
click at [1207, 374] on div at bounding box center [1202, 381] width 154 height 101
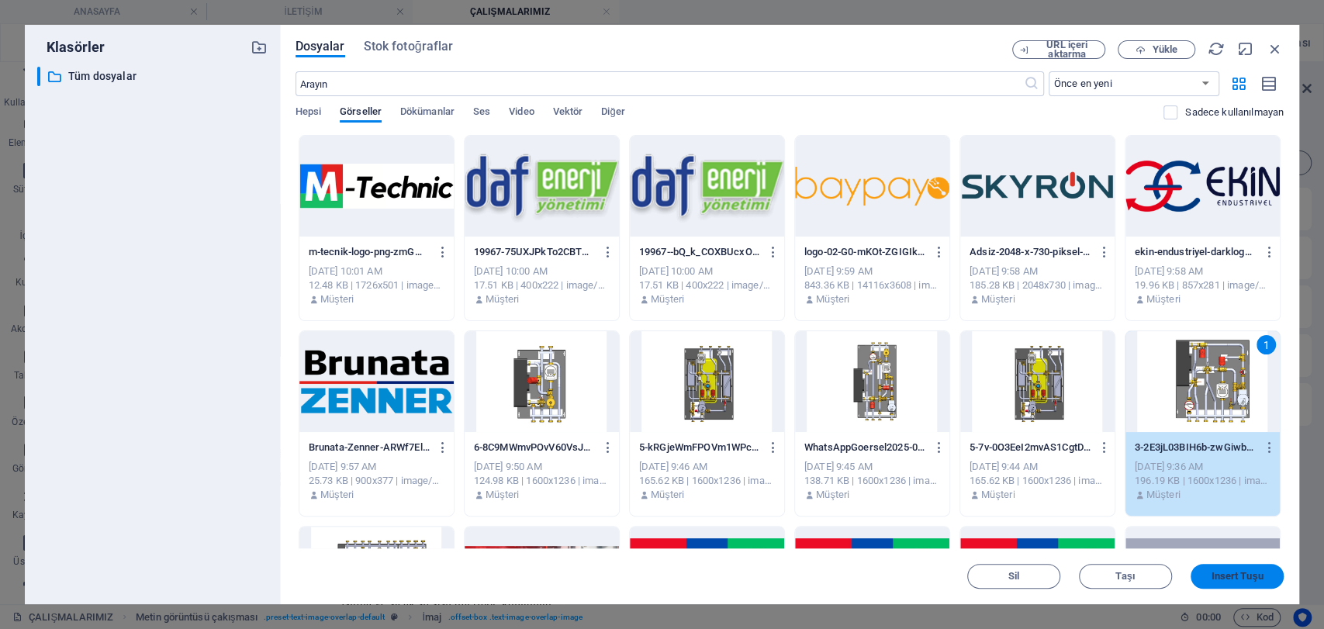
click at [1247, 566] on button "Insert Tuşu" at bounding box center [1237, 576] width 93 height 25
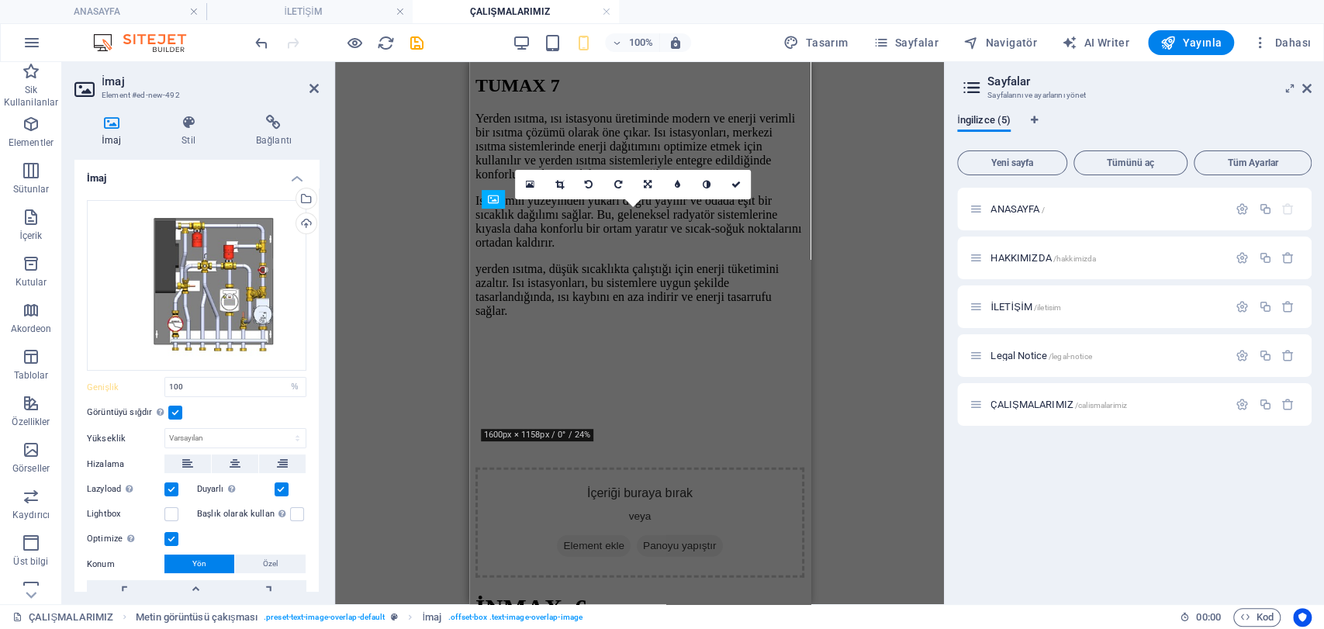
scroll to position [1783, 0]
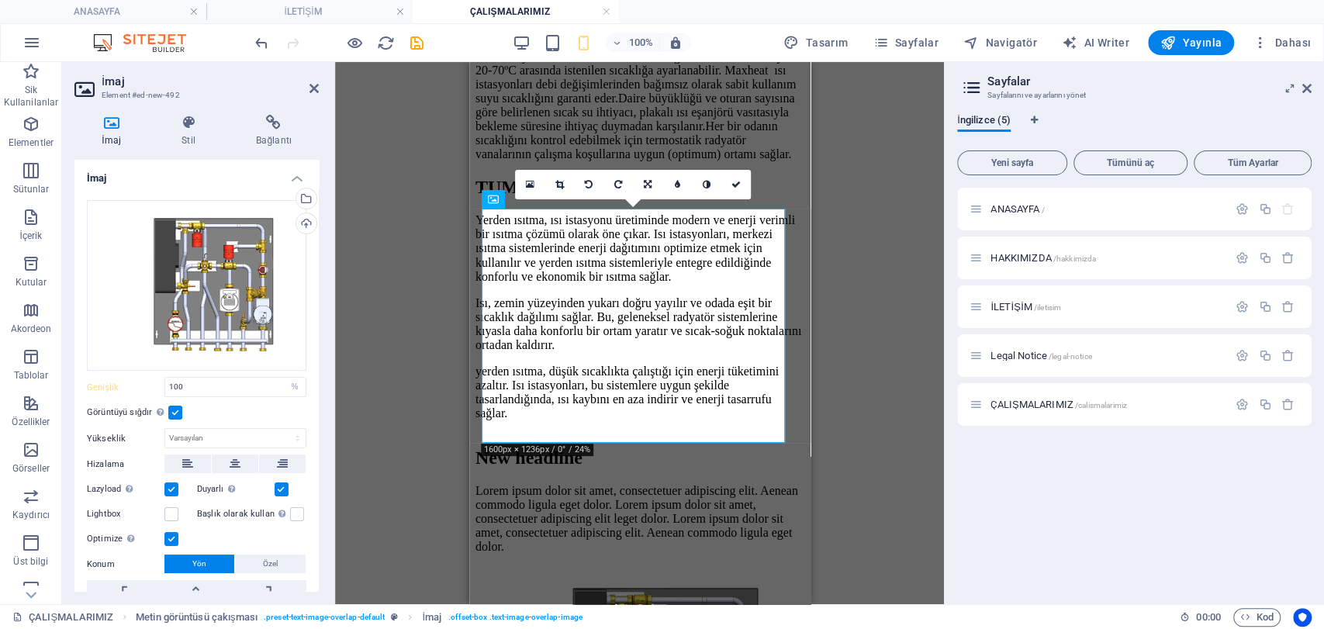
click at [861, 185] on div "Mevcut içeriği değiştirmek için buraya sürükleyin. Yeni bir element oluşturmak …" at bounding box center [639, 333] width 609 height 542
click at [311, 93] on icon at bounding box center [313, 88] width 9 height 12
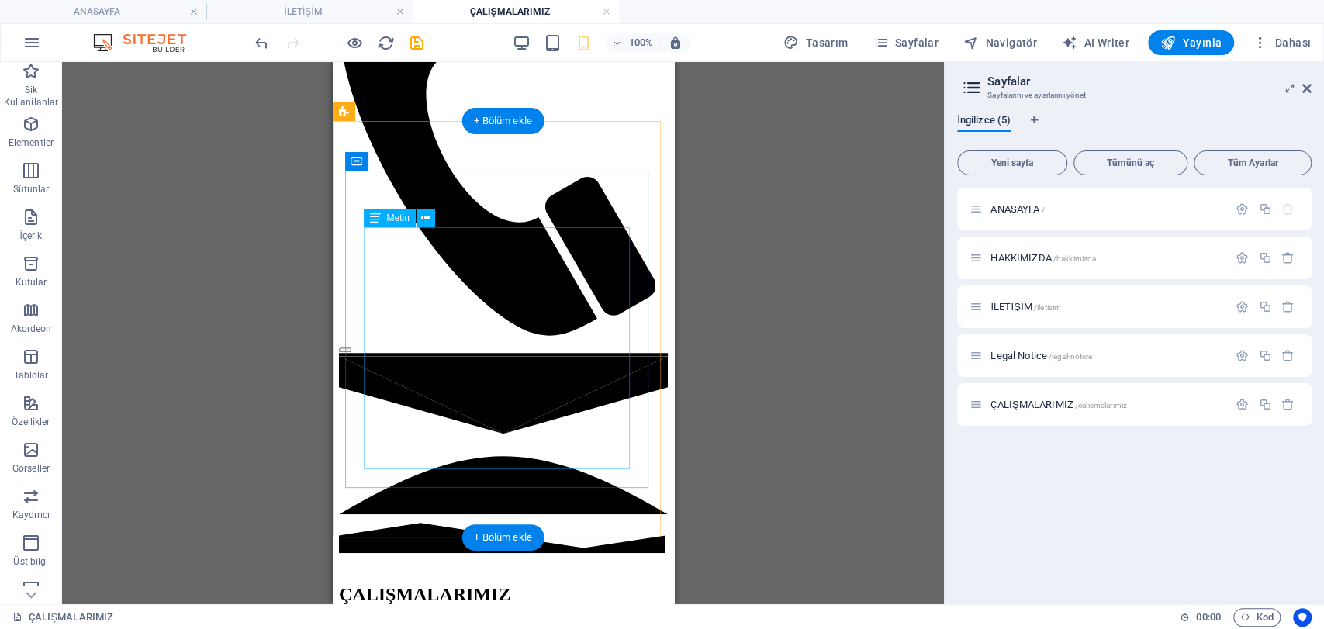
scroll to position [749, 0]
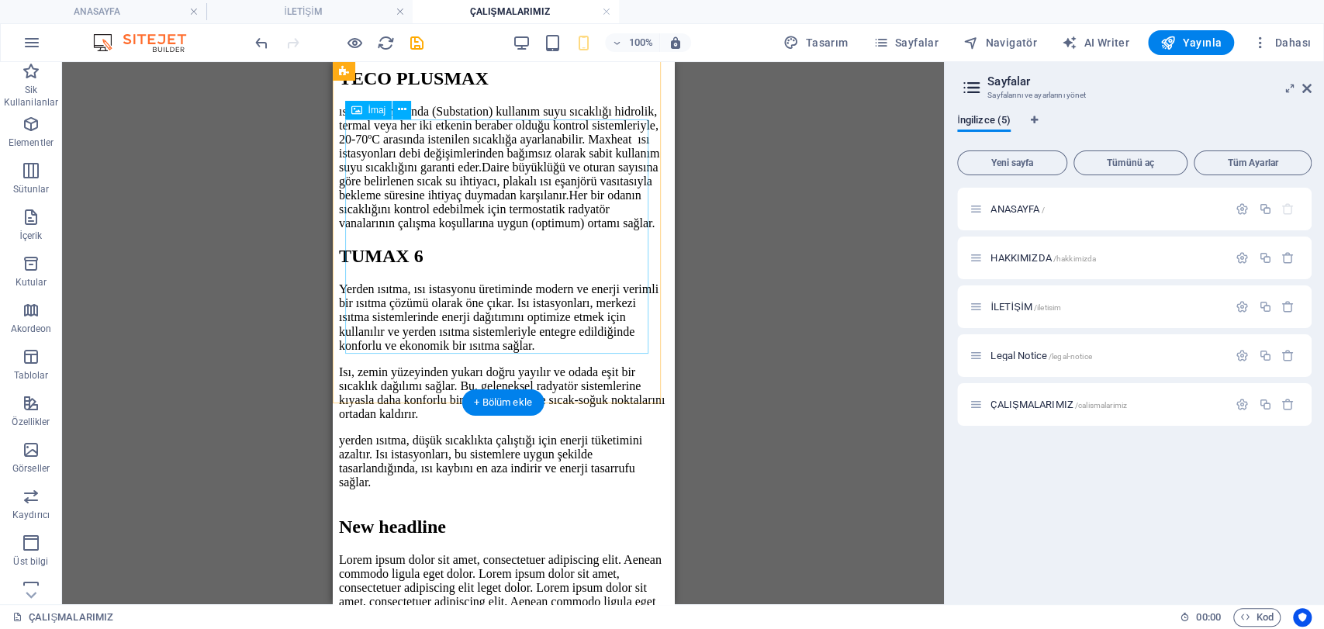
scroll to position [1697, 0]
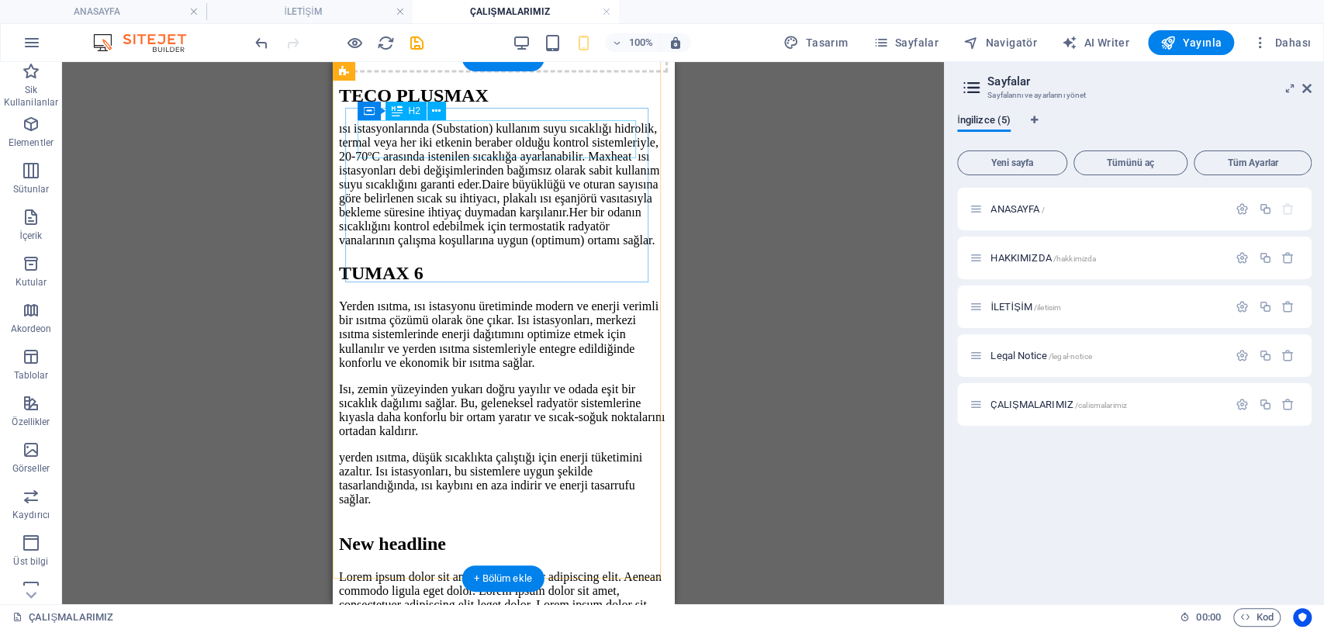
click at [486, 533] on div "New headline" at bounding box center [502, 543] width 329 height 21
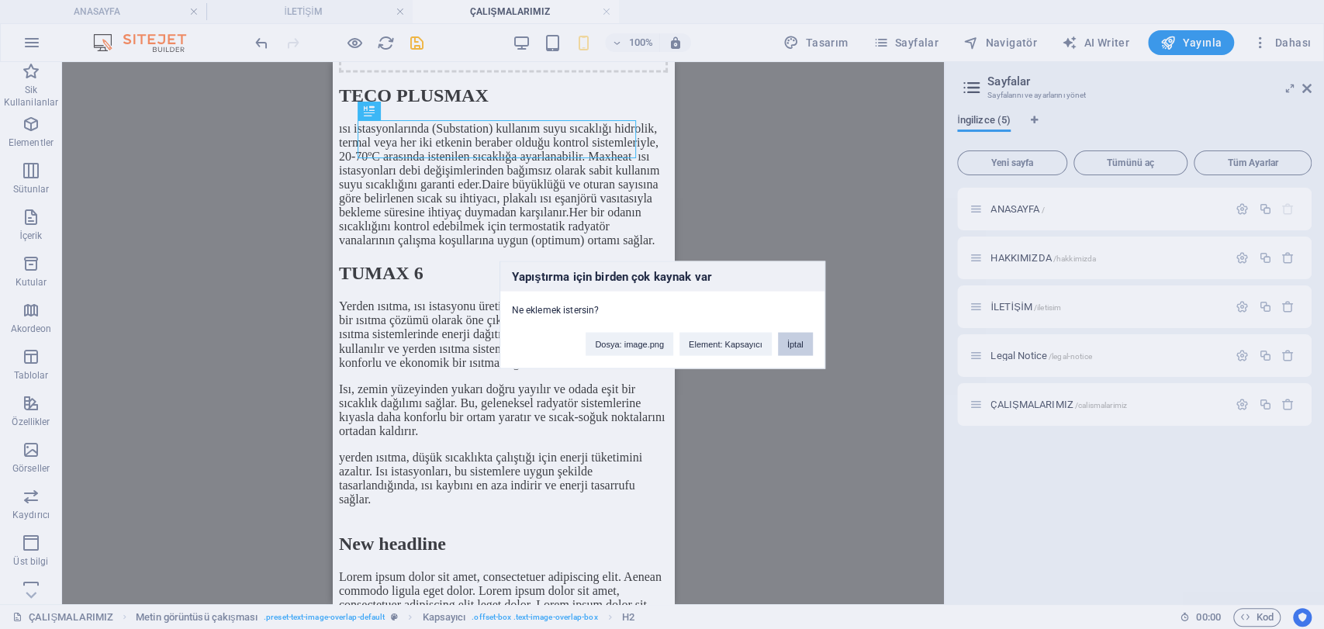
click at [788, 344] on button "İptal" at bounding box center [795, 343] width 35 height 23
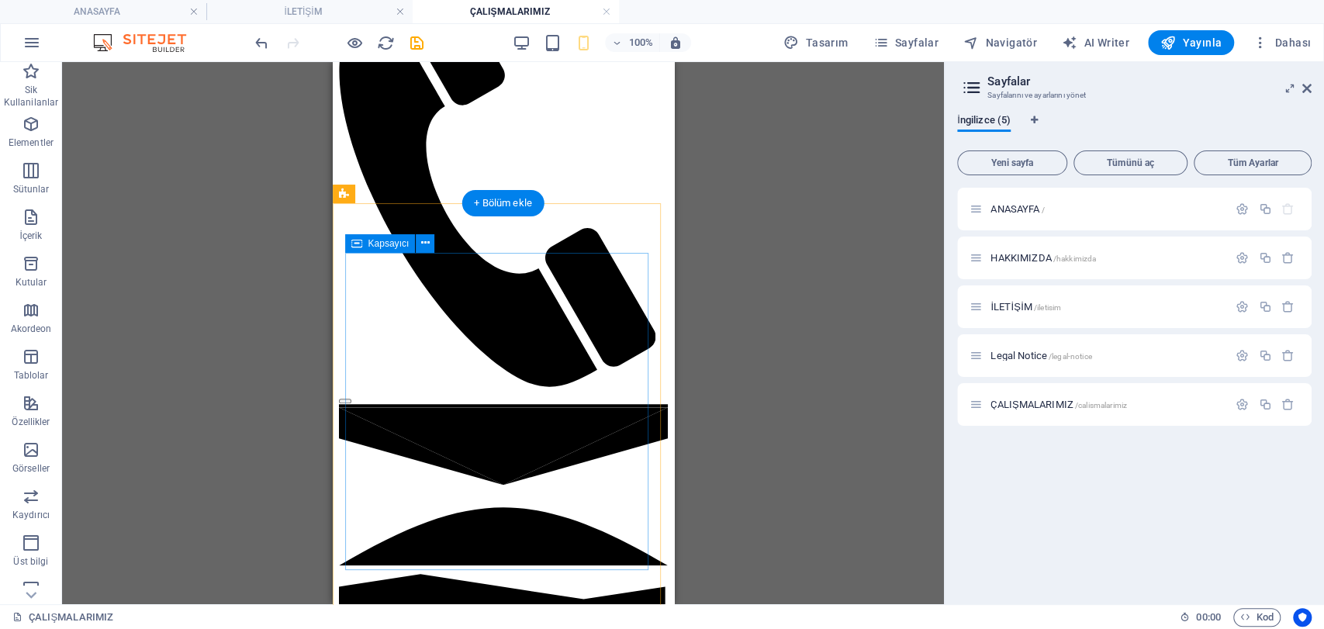
scroll to position [663, 0]
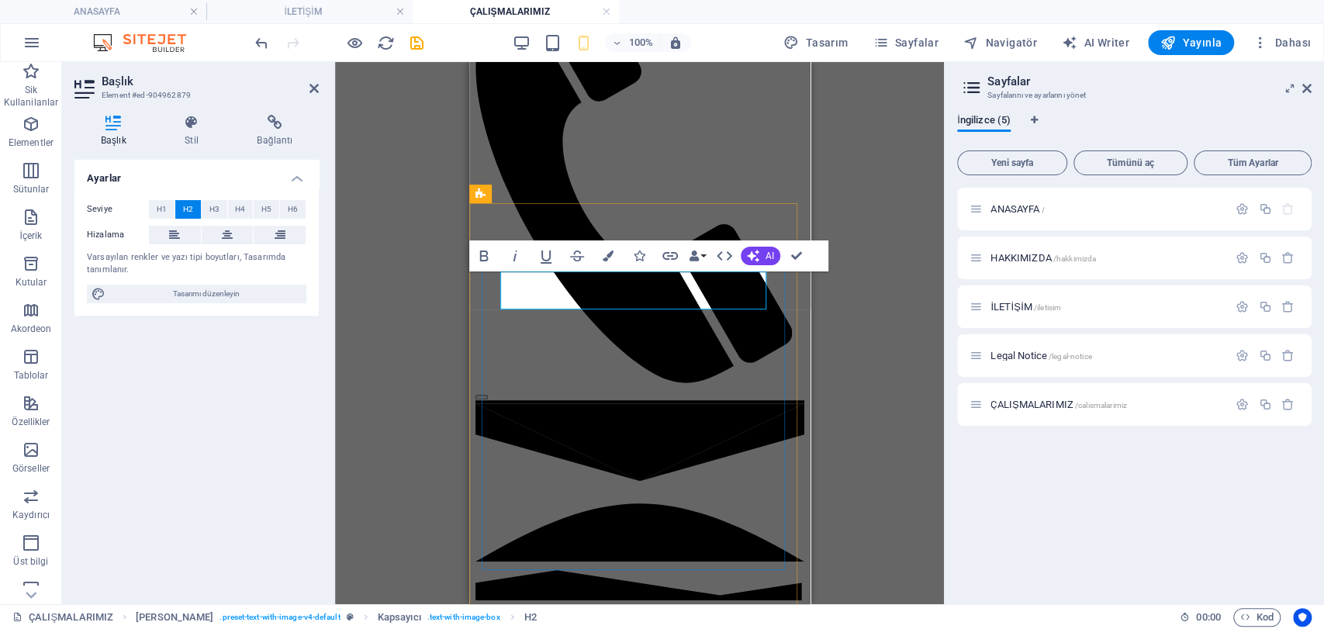
copy h2 "TECO PLUSMAX"
click at [863, 225] on div "H2 Metin Yer Tutucu Ön ayar Kapsayıcı Ön ayar Yer Tutucu Kapsayıcı Ön ayar Kaps…" at bounding box center [639, 333] width 609 height 542
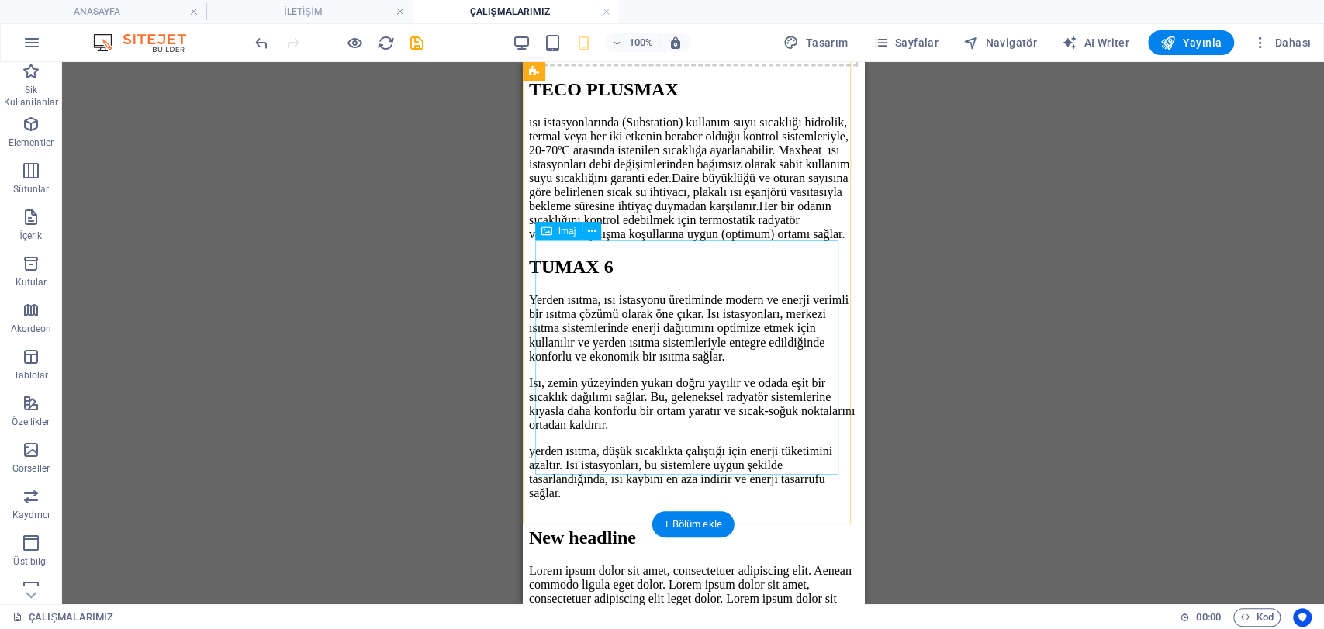
scroll to position [1611, 0]
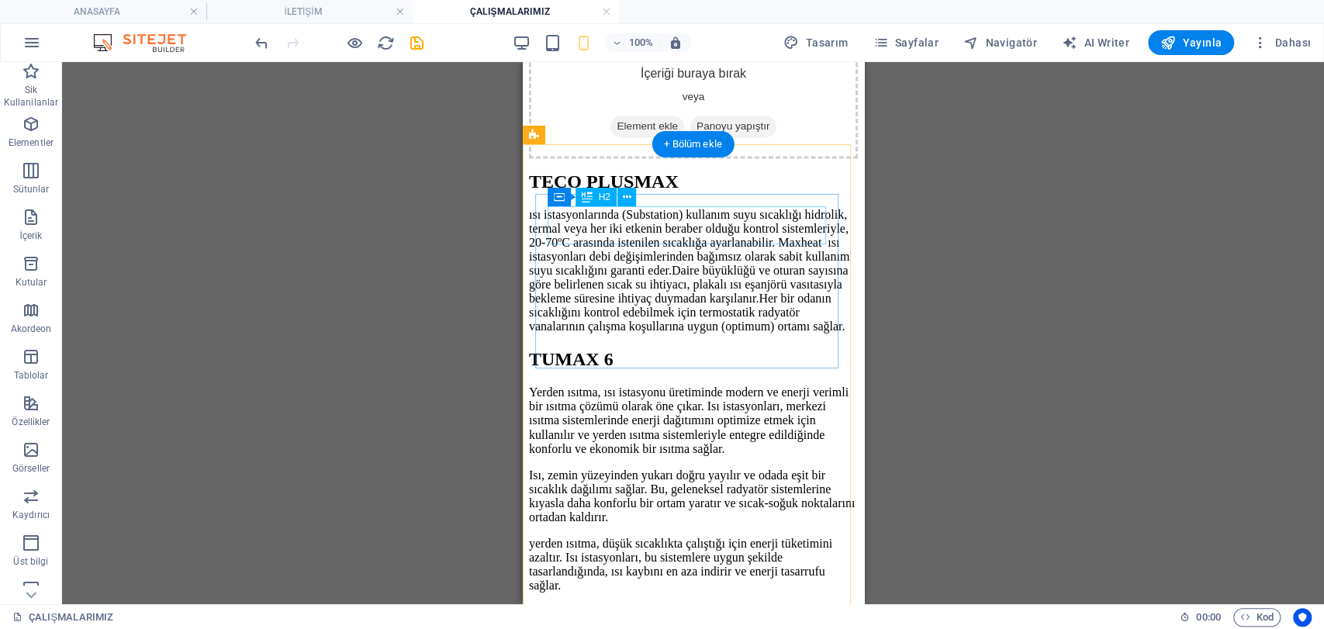
click at [655, 619] on div "New headline" at bounding box center [692, 629] width 329 height 21
click at [655, 233] on div "H2 Metin Yer Tutucu Ön ayar Kapsayıcı Ön ayar Yer Tutucu Kapsayıcı Ön ayar Kaps…" at bounding box center [693, 333] width 1262 height 542
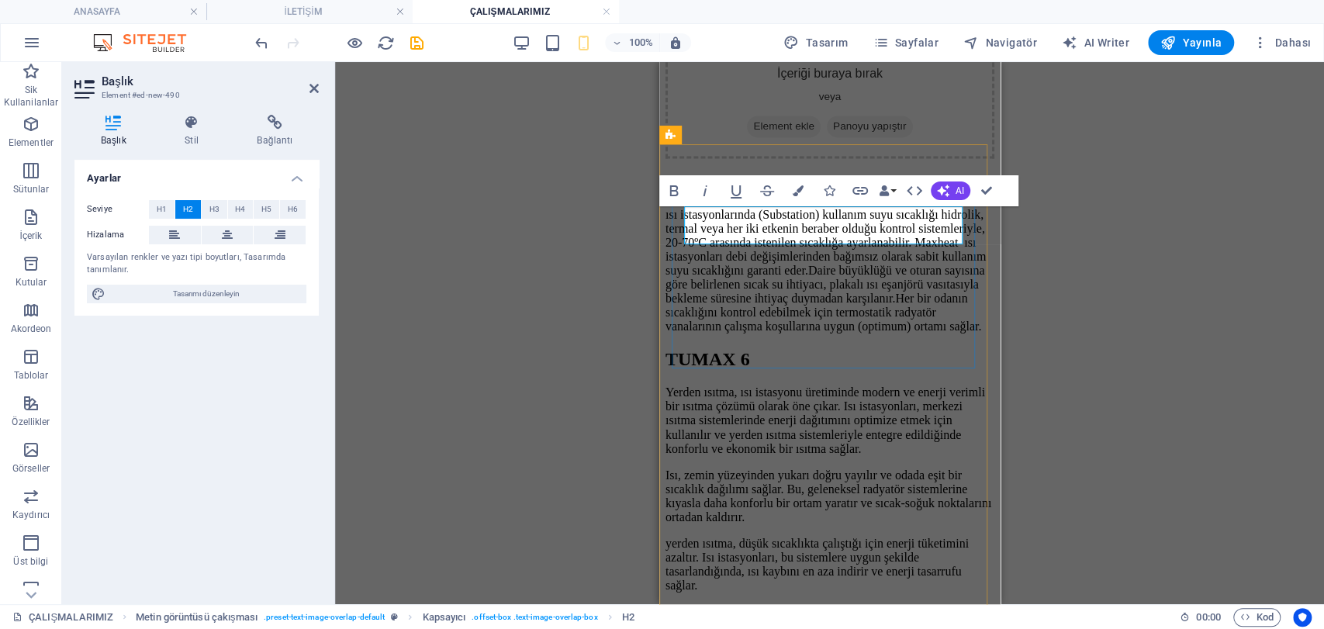
click at [804, 619] on h2 "New headline" at bounding box center [829, 629] width 329 height 21
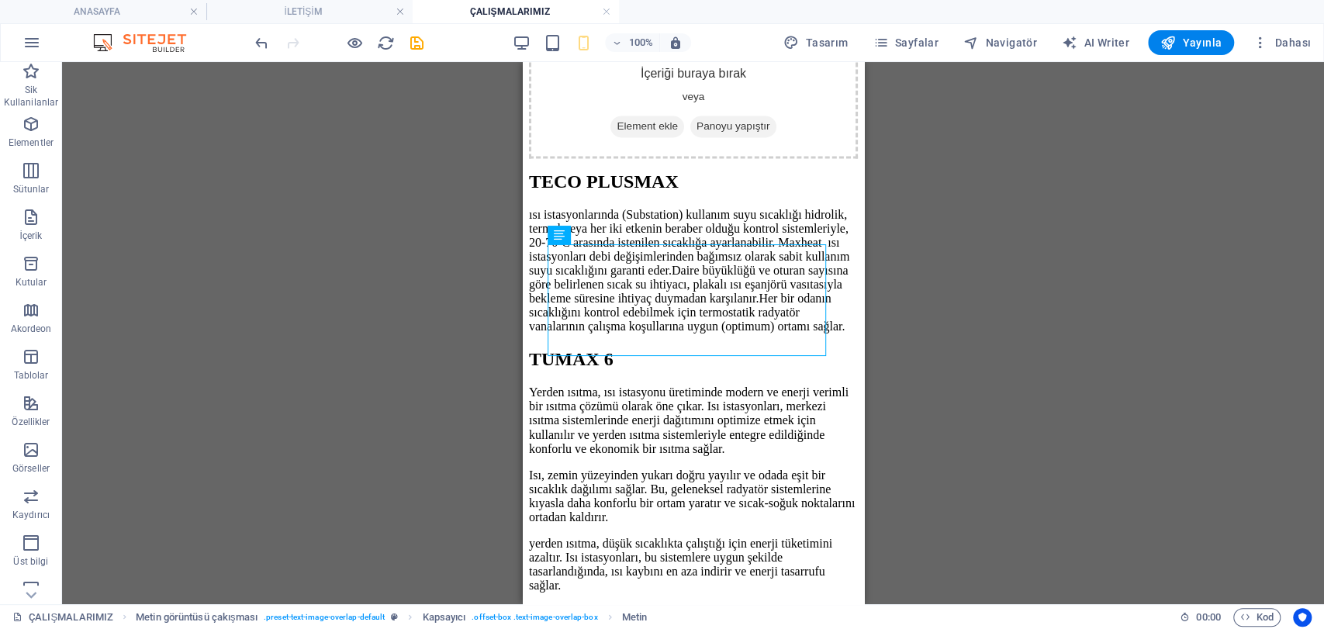
click at [1115, 329] on div "H2 Metin Yer Tutucu Ön ayar Kapsayıcı Ön ayar Yer Tutucu Kapsayıcı Ön ayar Kaps…" at bounding box center [693, 333] width 1262 height 542
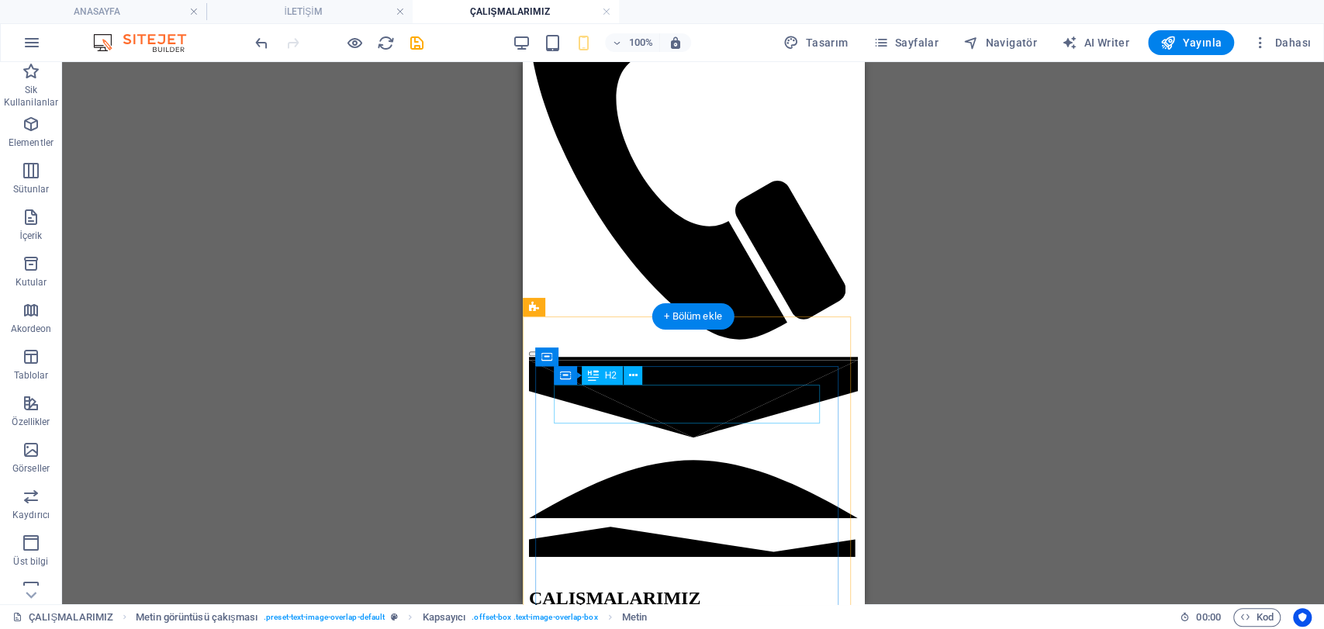
scroll to position [749, 0]
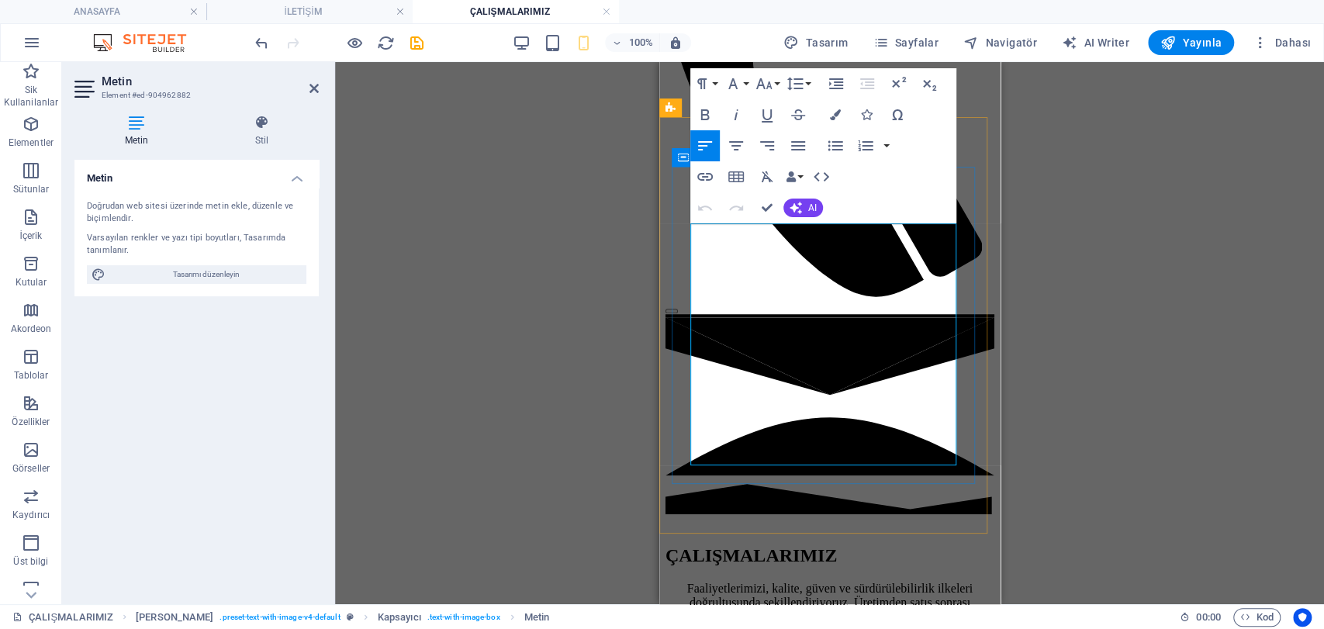
copy p "ısı istasyonlarında (Substation) kullanım suyu sıcaklığı hidrolik, termal veya …"
click at [1120, 209] on div "Mevcut içeriği değiştirmek için buraya sürükleyin. Yeni bir element oluşturmak …" at bounding box center [829, 333] width 989 height 542
click at [1105, 336] on div "Mevcut içeriği değiştirmek için buraya sürükleyin. Yeni bir element oluşturmak …" at bounding box center [829, 333] width 989 height 542
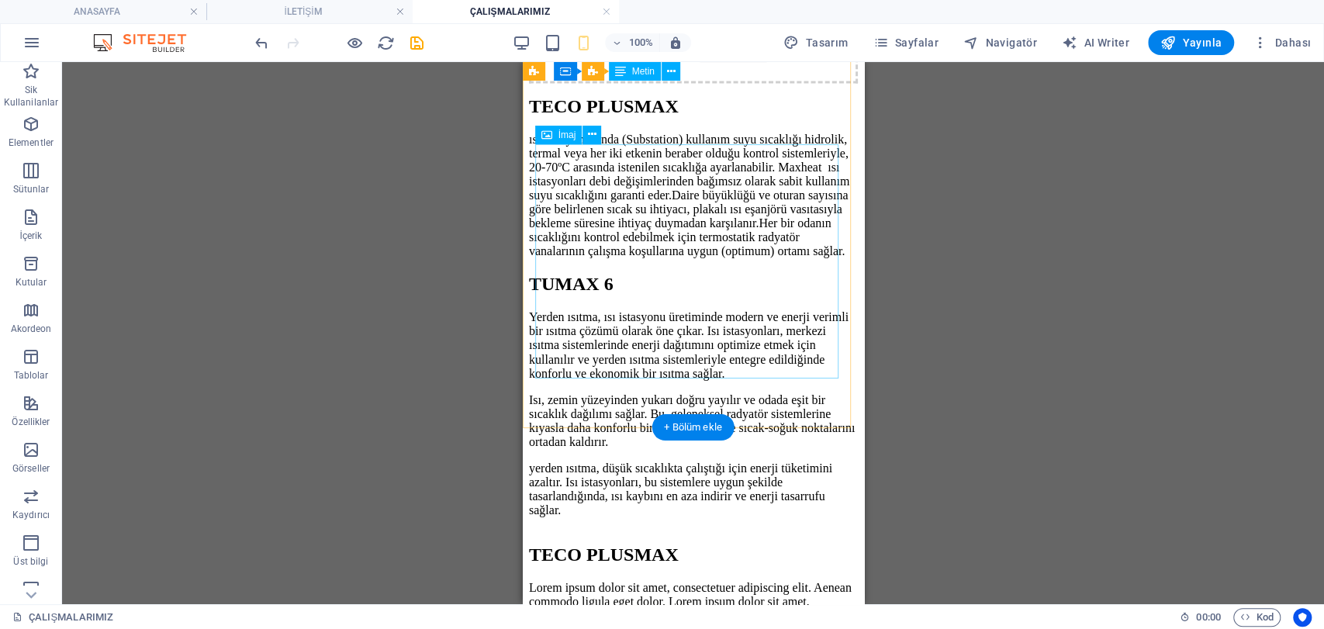
scroll to position [1525, 0]
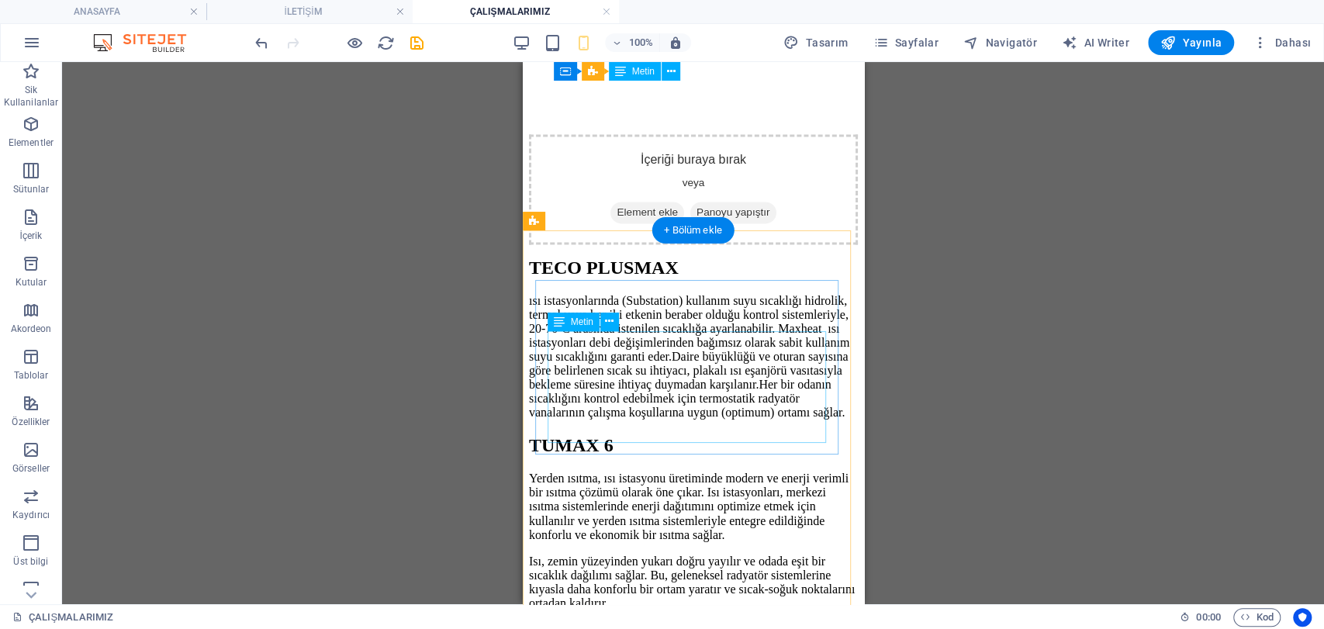
drag, startPoint x: 719, startPoint y: 371, endPoint x: 582, endPoint y: 371, distance: 137.3
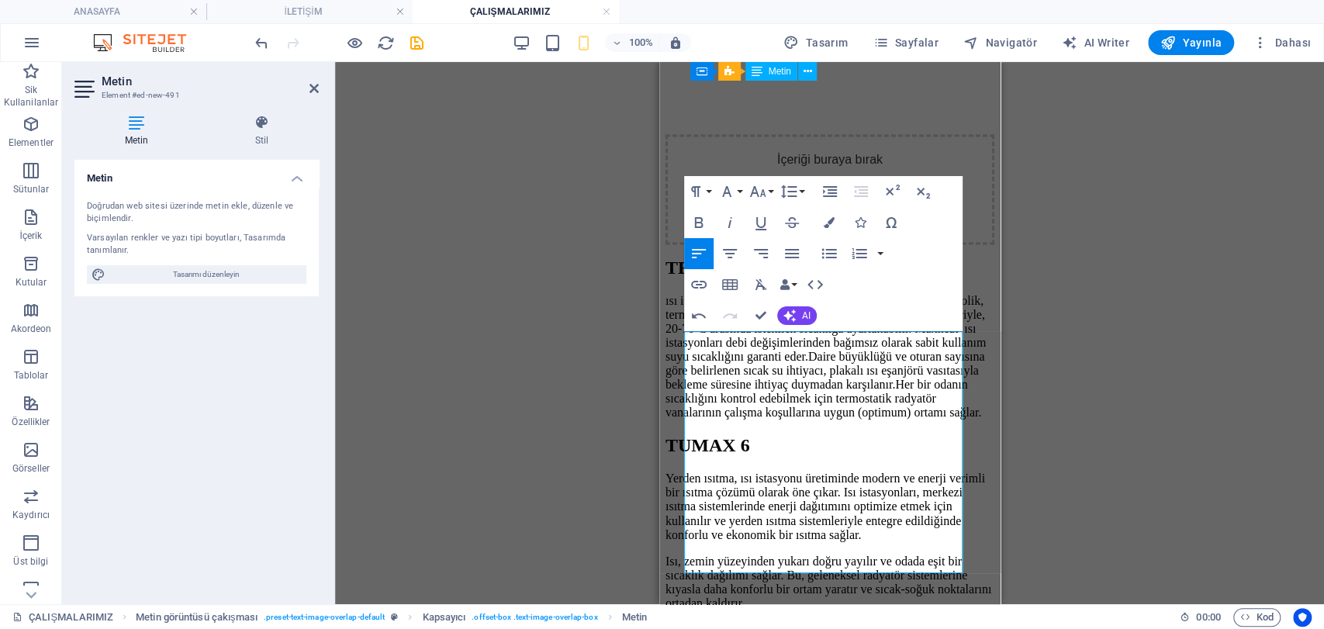
click at [1123, 330] on div "Mevcut içeriği değiştirmek için buraya sürükleyin. Yeni bir element oluşturmak …" at bounding box center [829, 333] width 989 height 542
click at [1033, 195] on div "Mevcut içeriği değiştirmek için buraya sürükleyin. Yeni bir element oluşturmak …" at bounding box center [829, 333] width 989 height 542
click at [304, 87] on h2 "Metin" at bounding box center [210, 81] width 217 height 14
click at [309, 89] on icon at bounding box center [313, 88] width 9 height 12
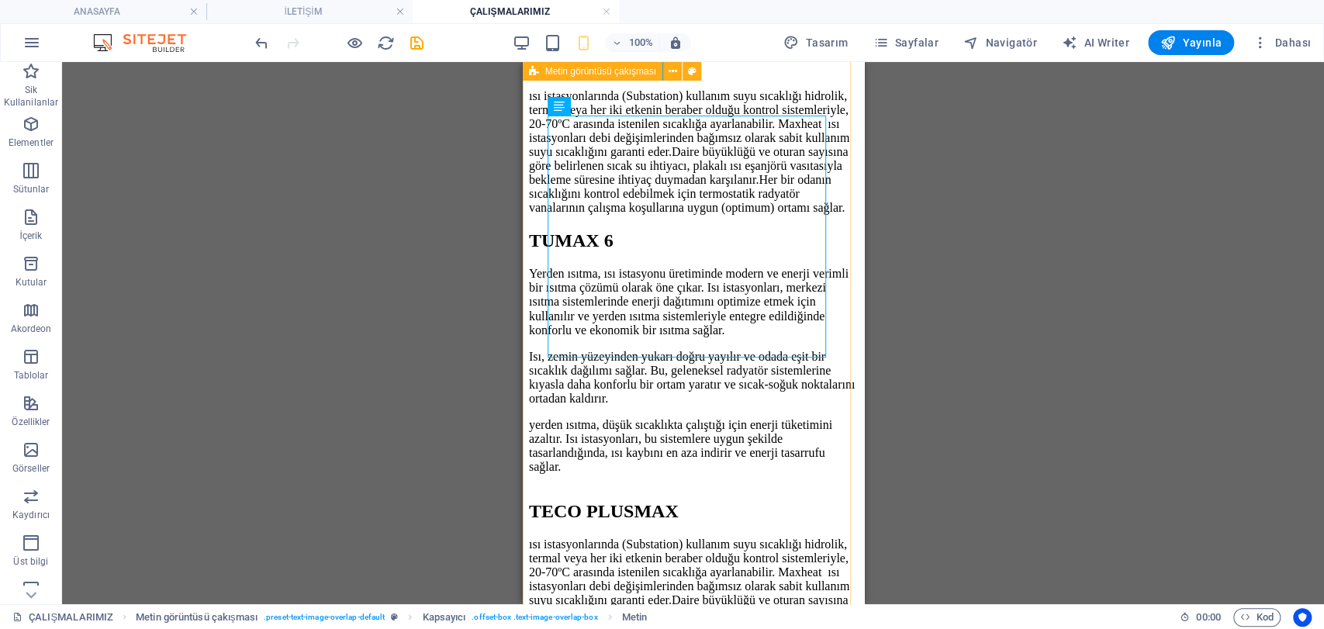
scroll to position [1783, 0]
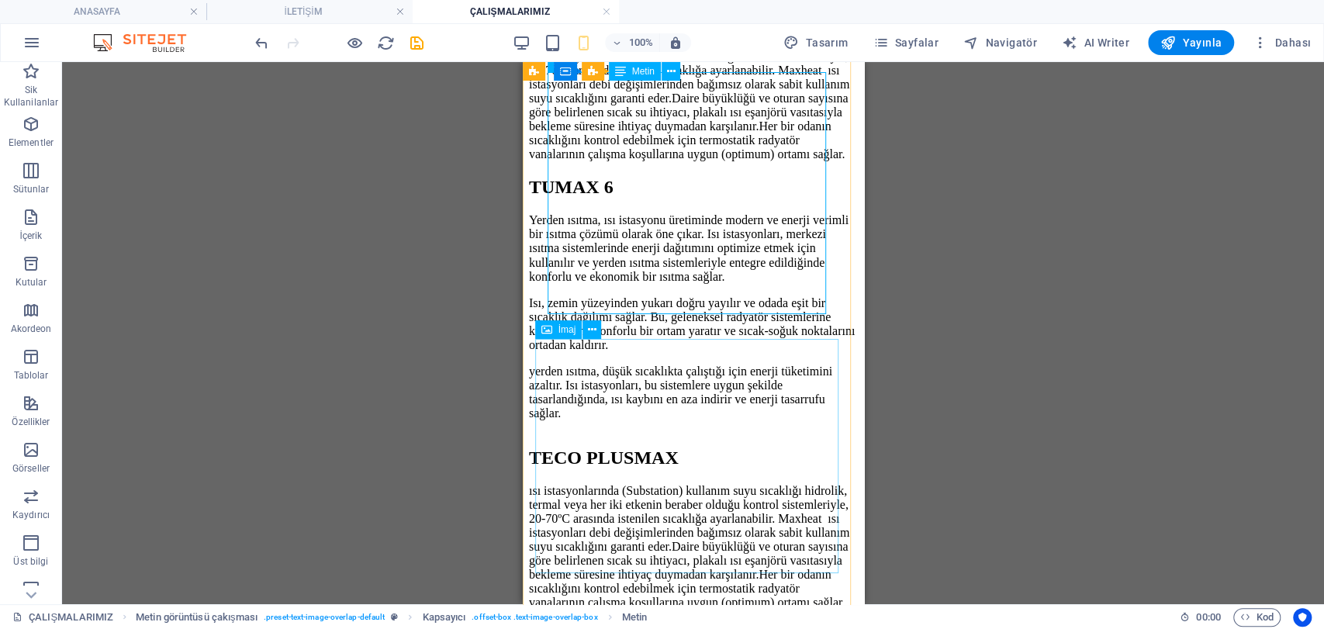
click at [620, 78] on icon at bounding box center [620, 71] width 11 height 19
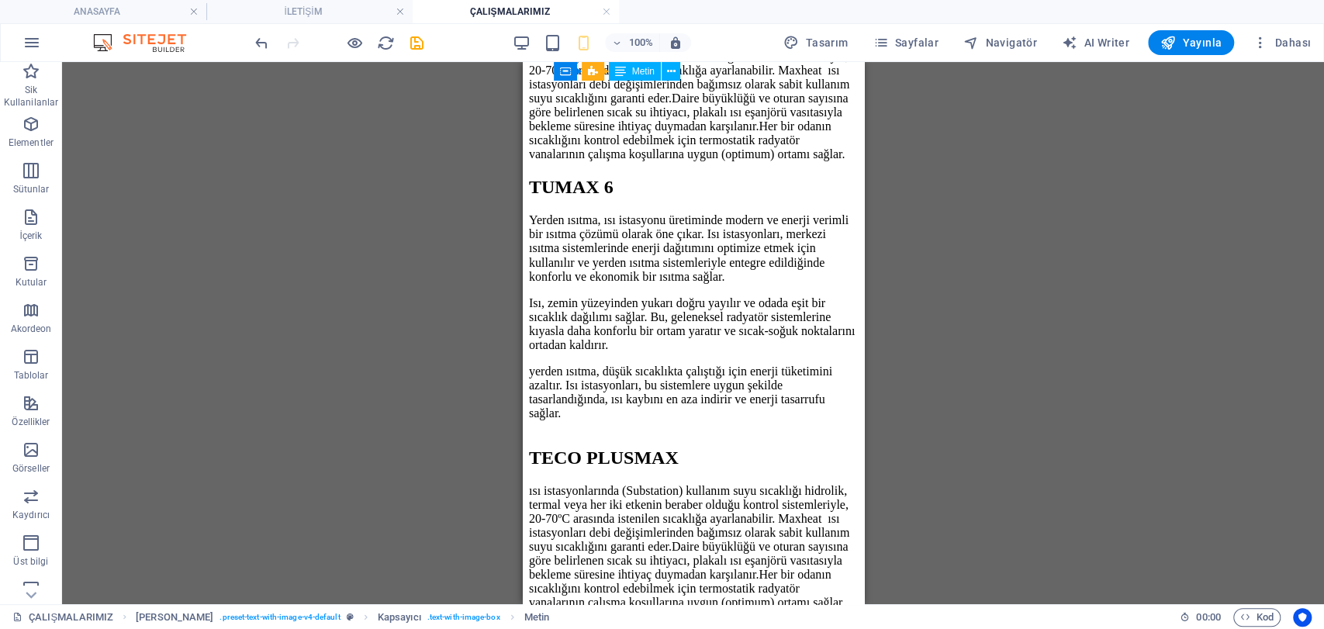
click at [620, 71] on icon at bounding box center [620, 71] width 11 height 19
click at [646, 67] on span "Metin" at bounding box center [643, 71] width 22 height 9
click at [676, 70] on button at bounding box center [671, 71] width 19 height 19
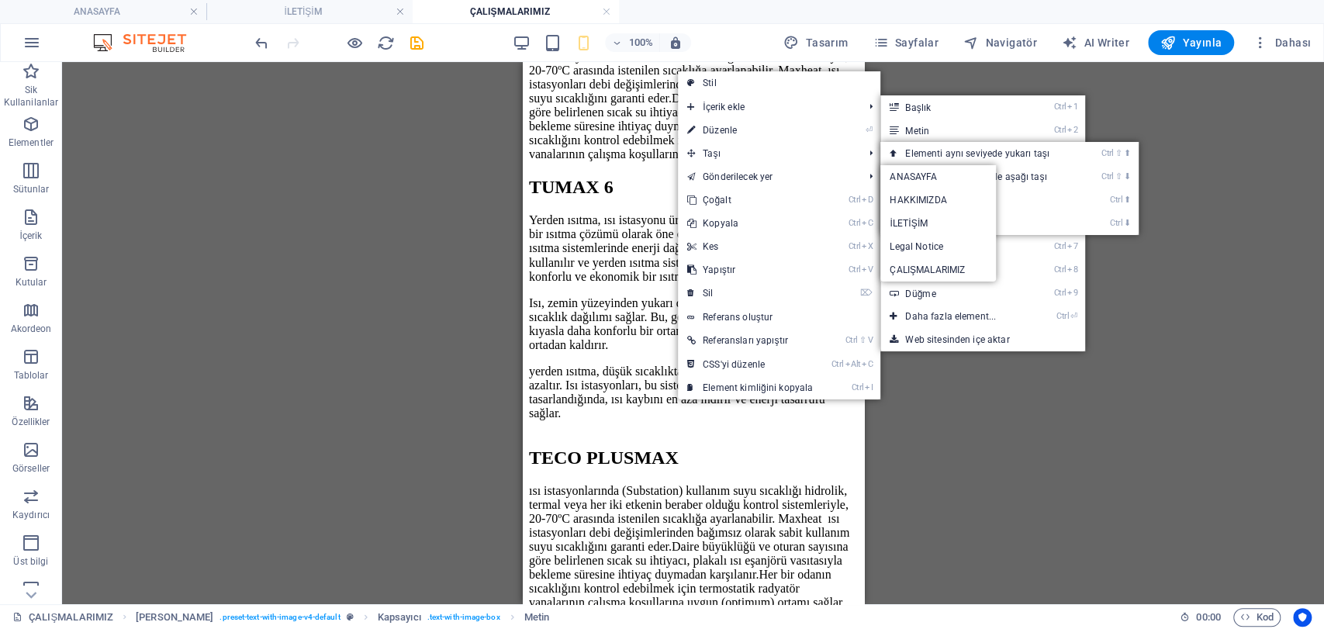
click at [954, 389] on div "Mevcut içeriği değiştirmek için buraya sürükleyin. Yeni bir element oluşturmak …" at bounding box center [693, 333] width 1262 height 542
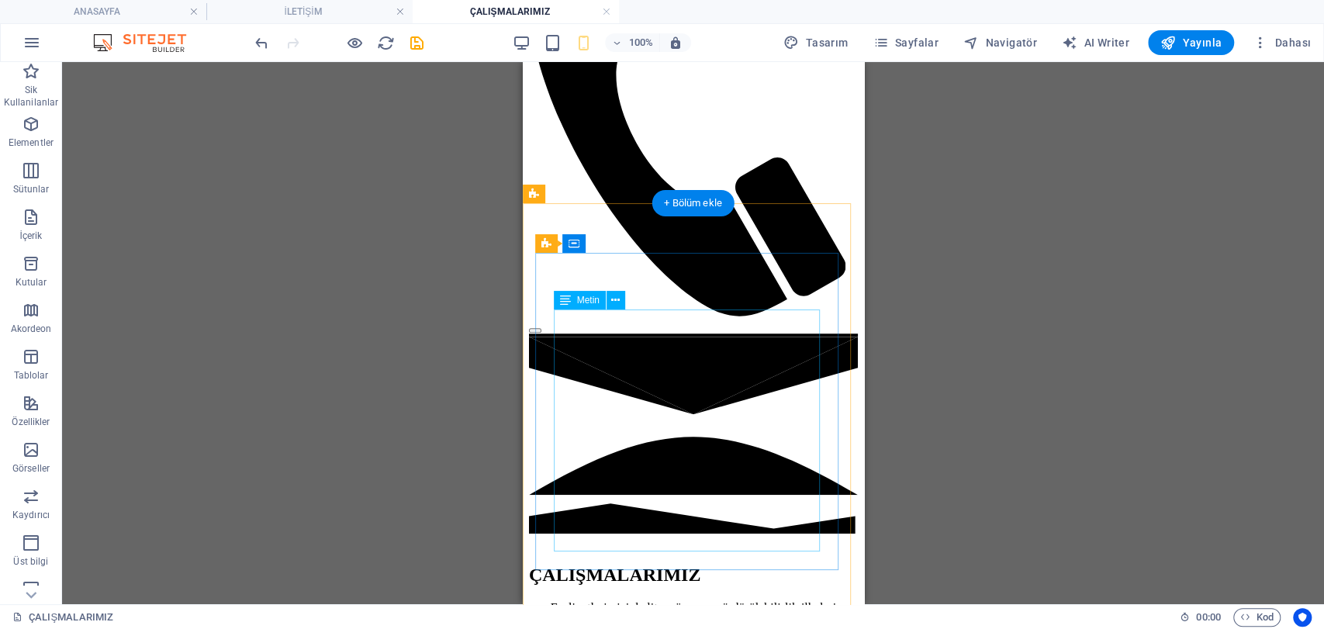
scroll to position [663, 0]
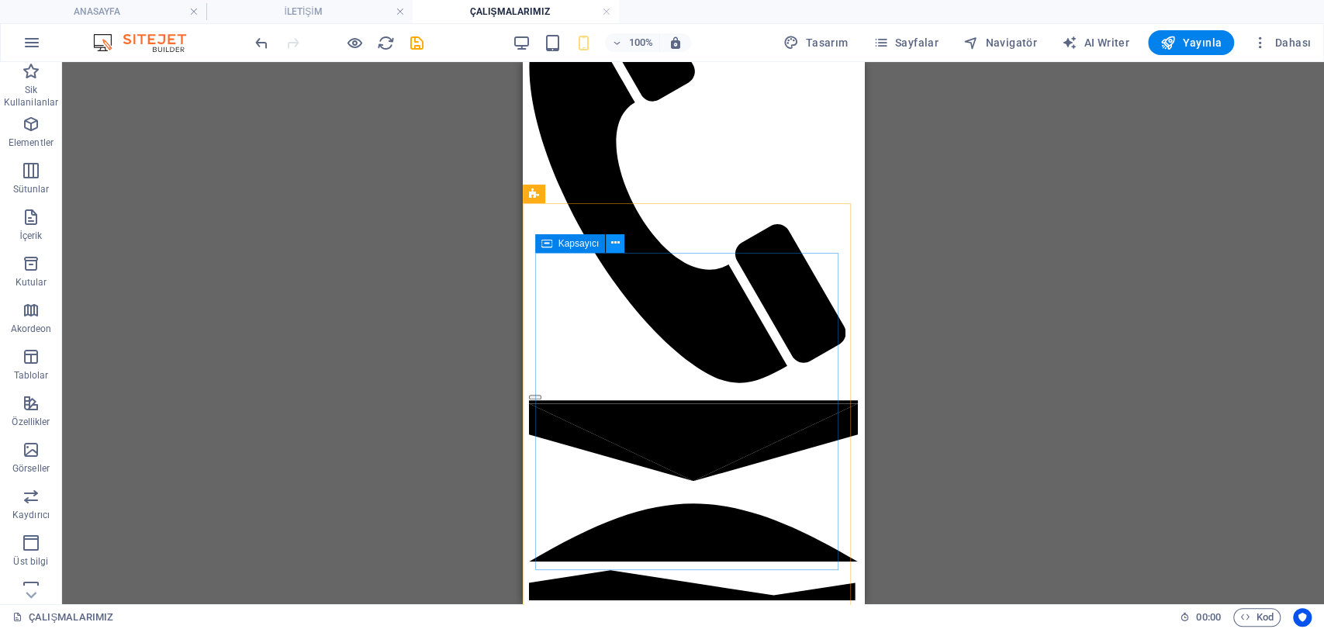
click at [615, 246] on icon at bounding box center [615, 243] width 9 height 16
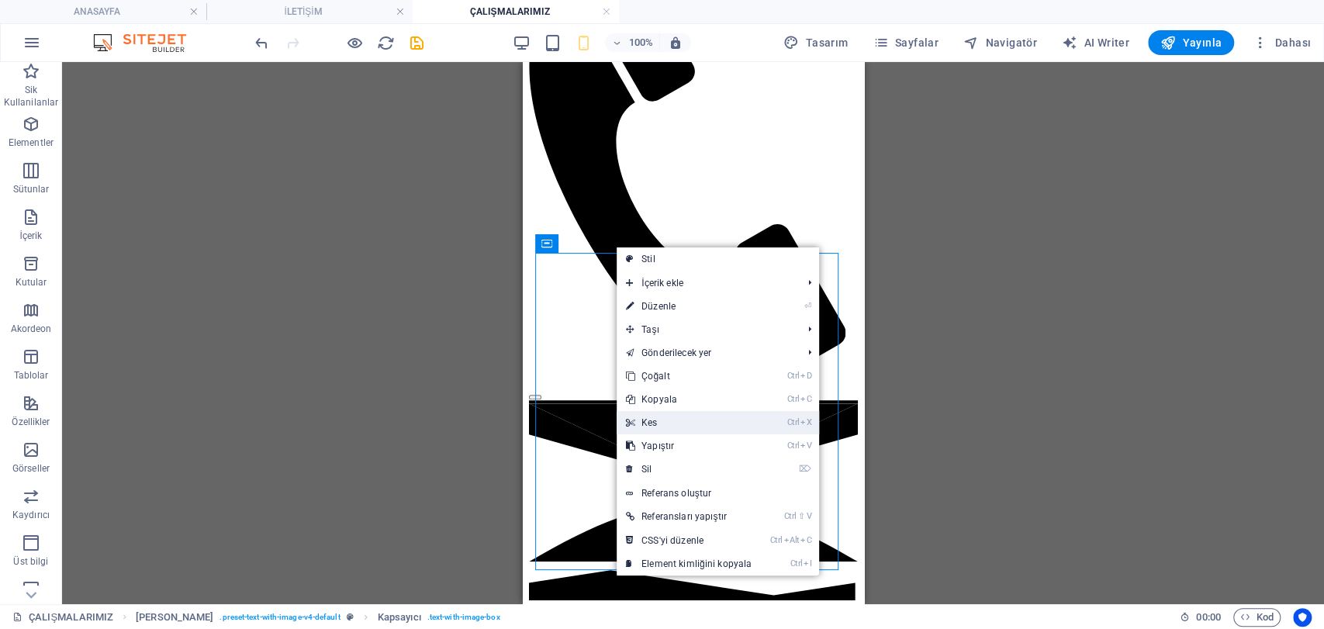
click at [681, 430] on link "Ctrl X Kes" at bounding box center [689, 422] width 144 height 23
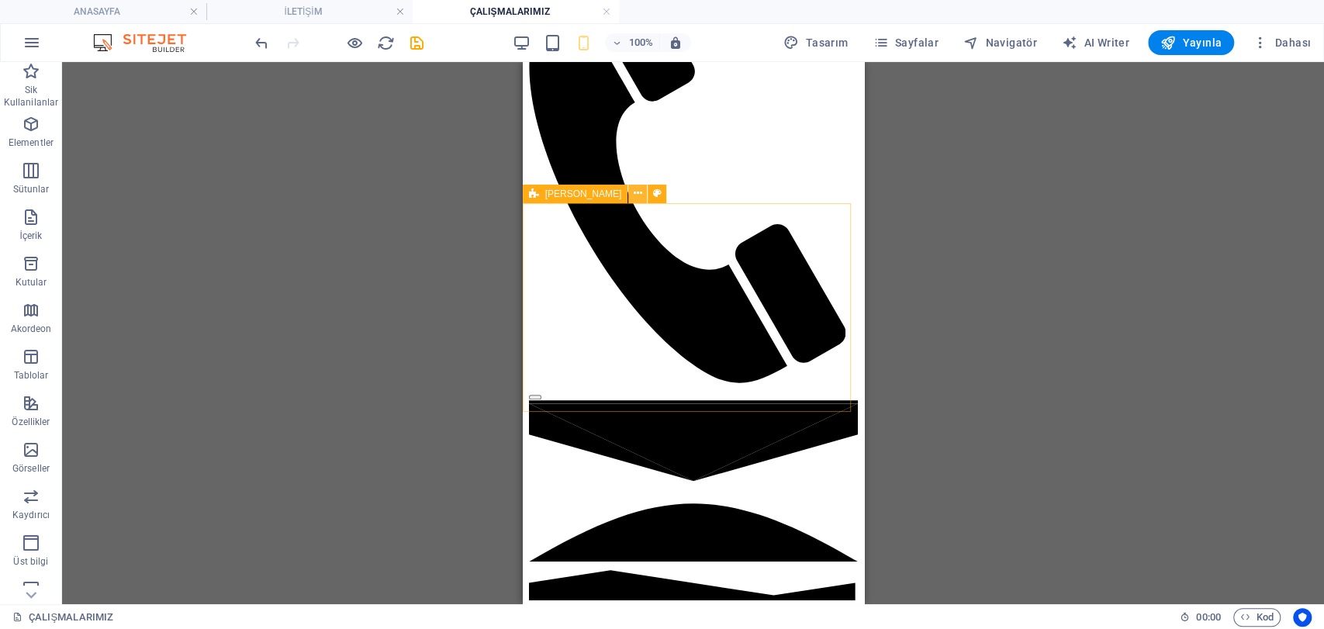
click at [634, 195] on icon at bounding box center [638, 193] width 9 height 16
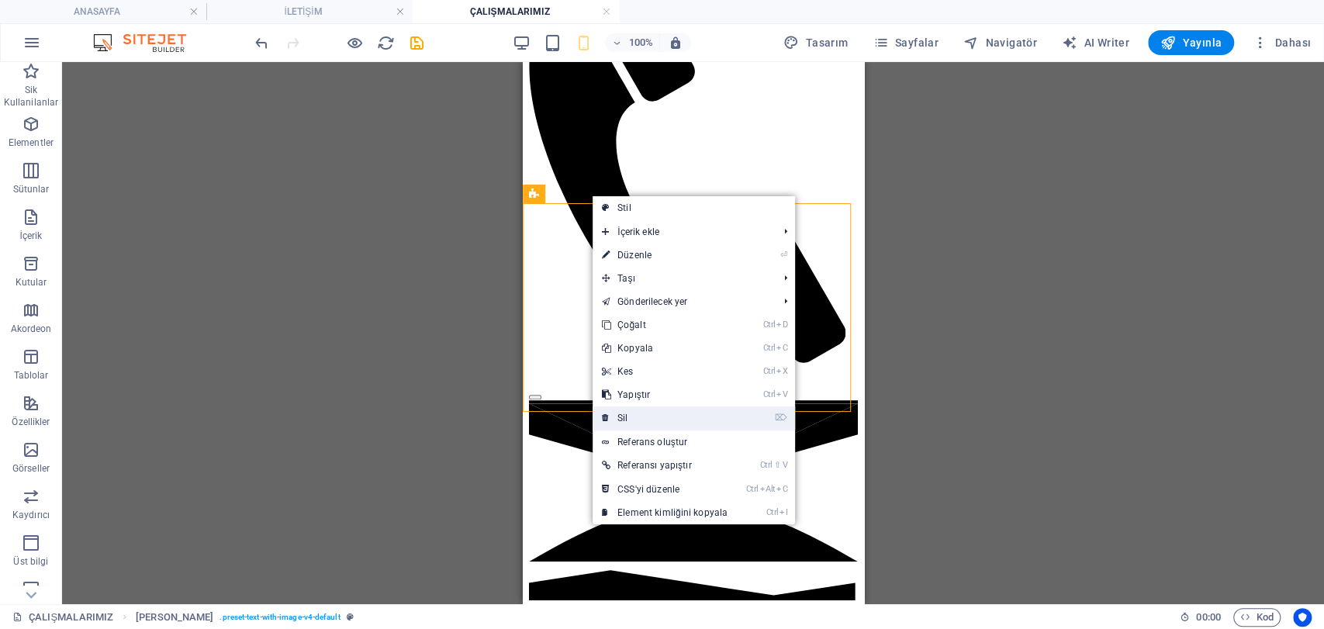
click at [648, 413] on link "⌦ Sil" at bounding box center [665, 417] width 144 height 23
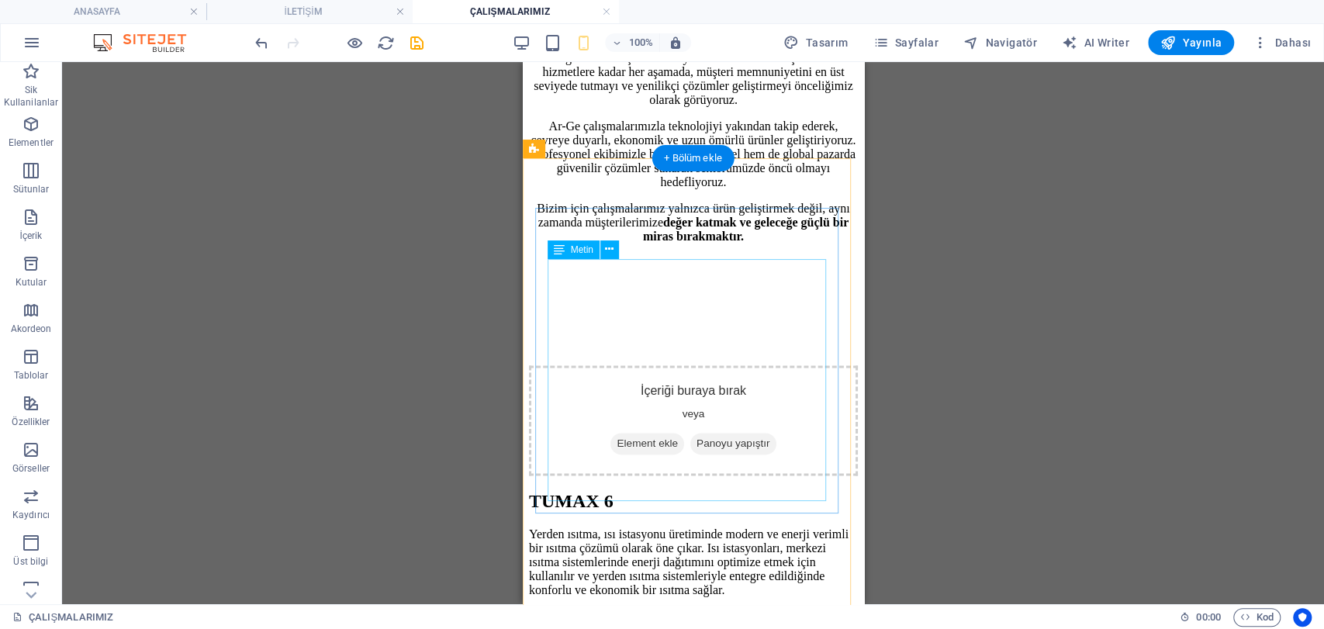
scroll to position [1525, 0]
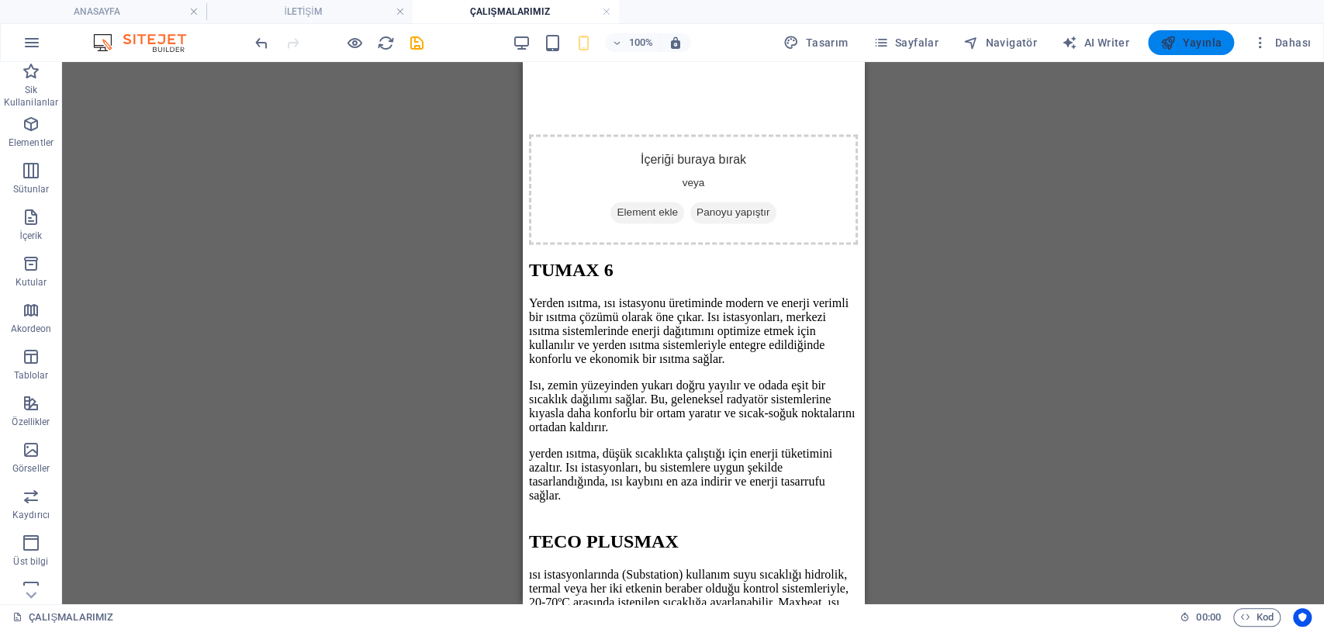
click at [1190, 49] on span "Yayınla" at bounding box center [1190, 43] width 61 height 16
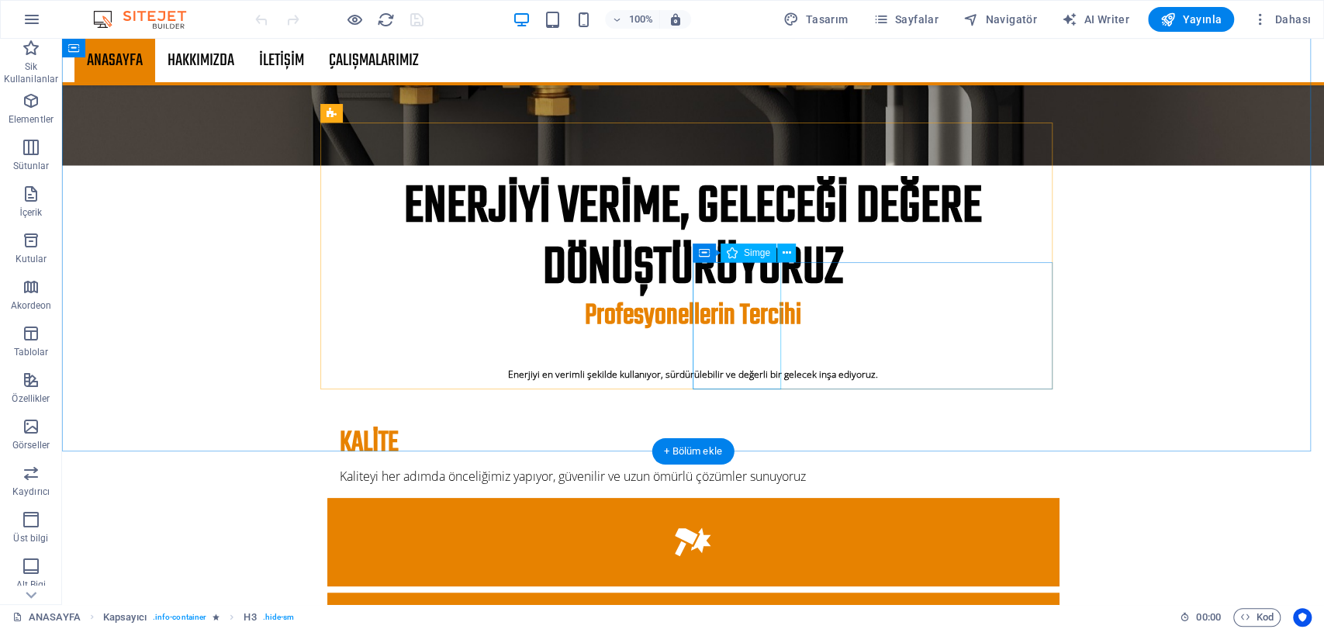
scroll to position [1120, 0]
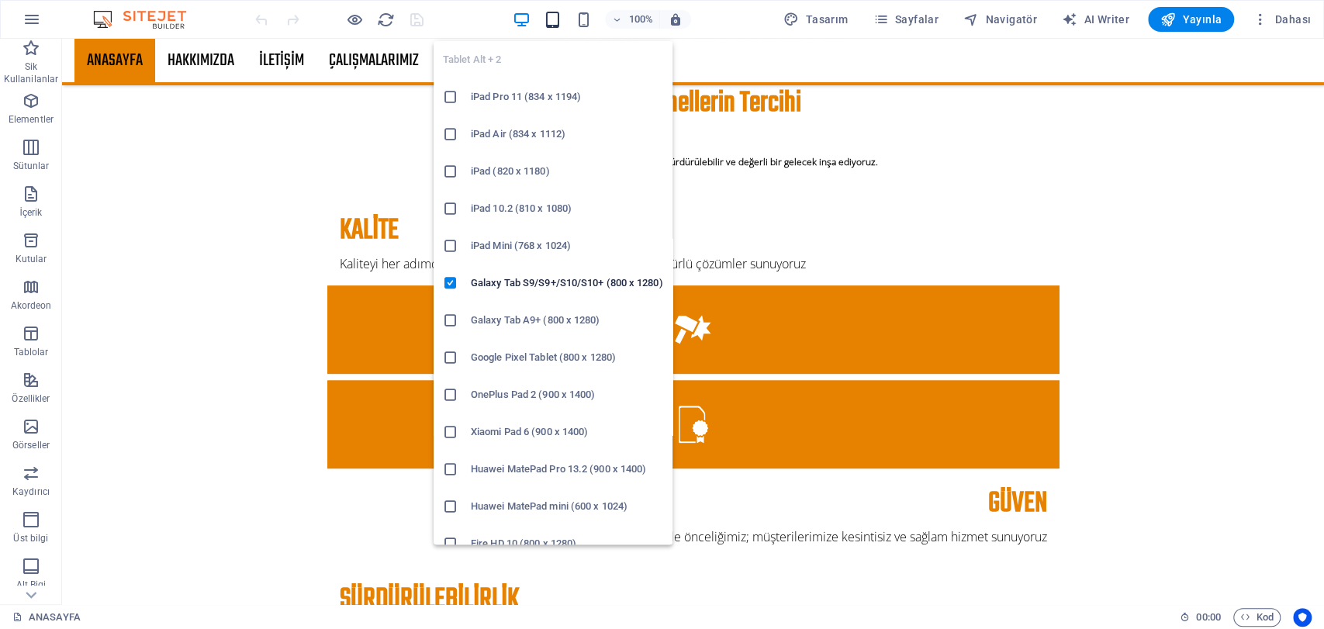
click at [551, 18] on icon "button" at bounding box center [553, 20] width 18 height 18
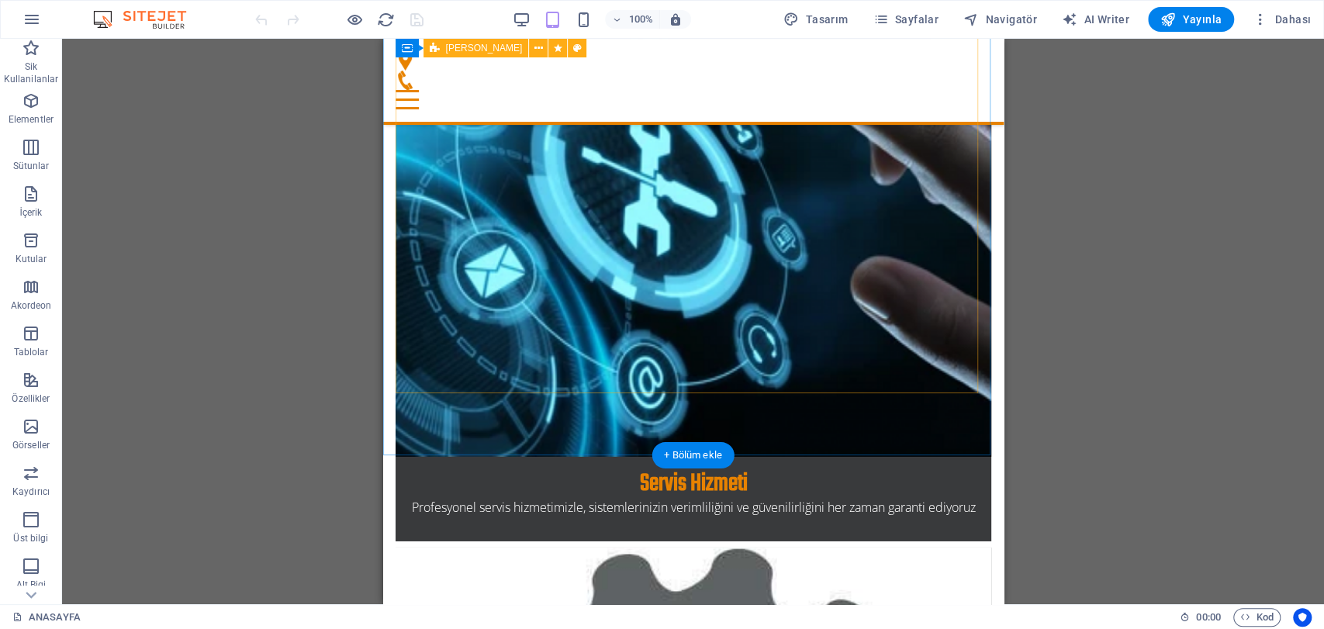
scroll to position [3333, 0]
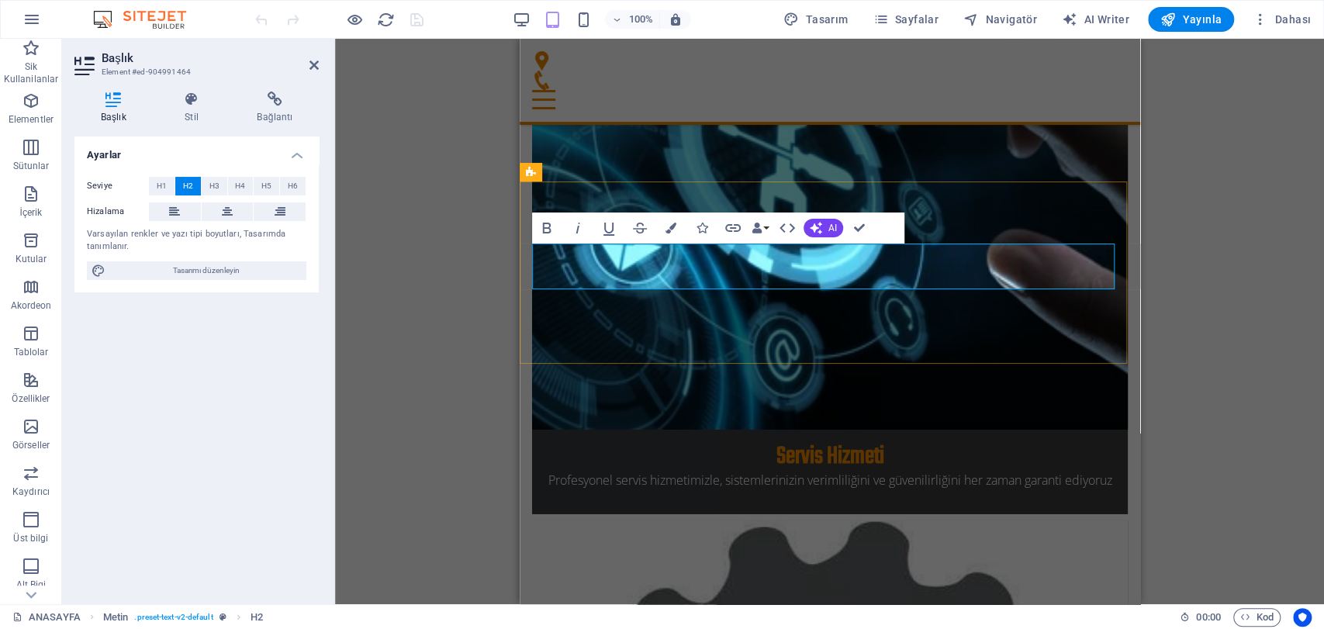
click at [311, 68] on icon at bounding box center [313, 65] width 9 height 12
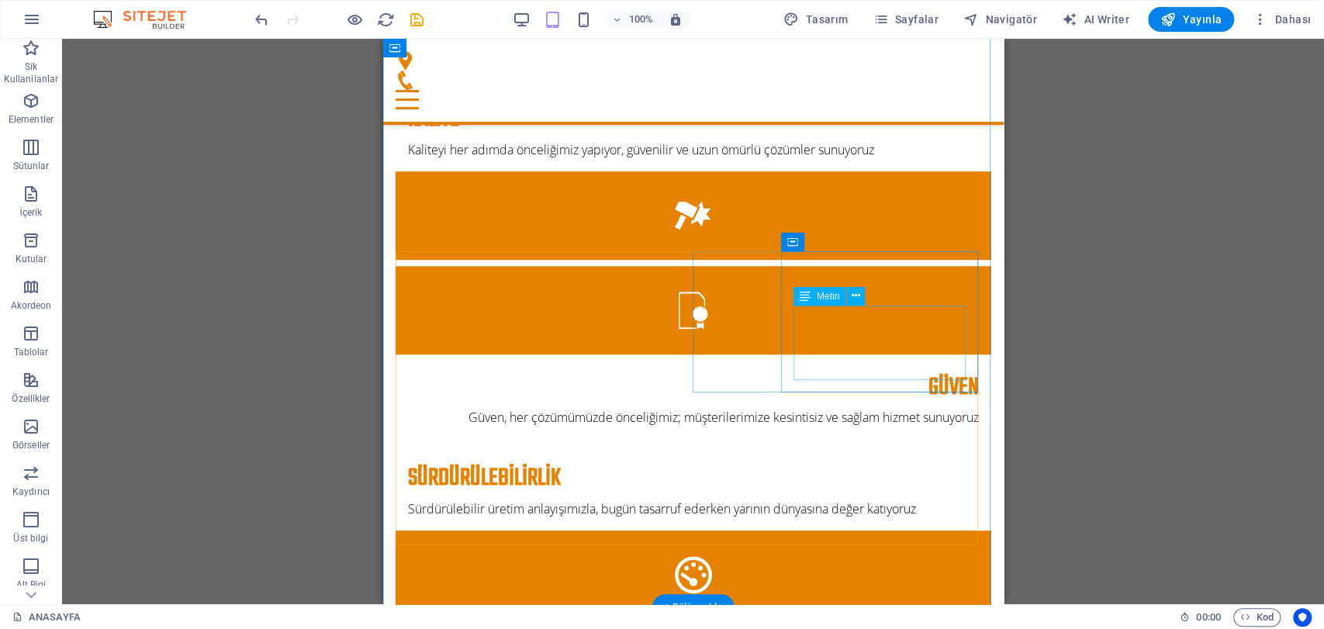
scroll to position [0, 0]
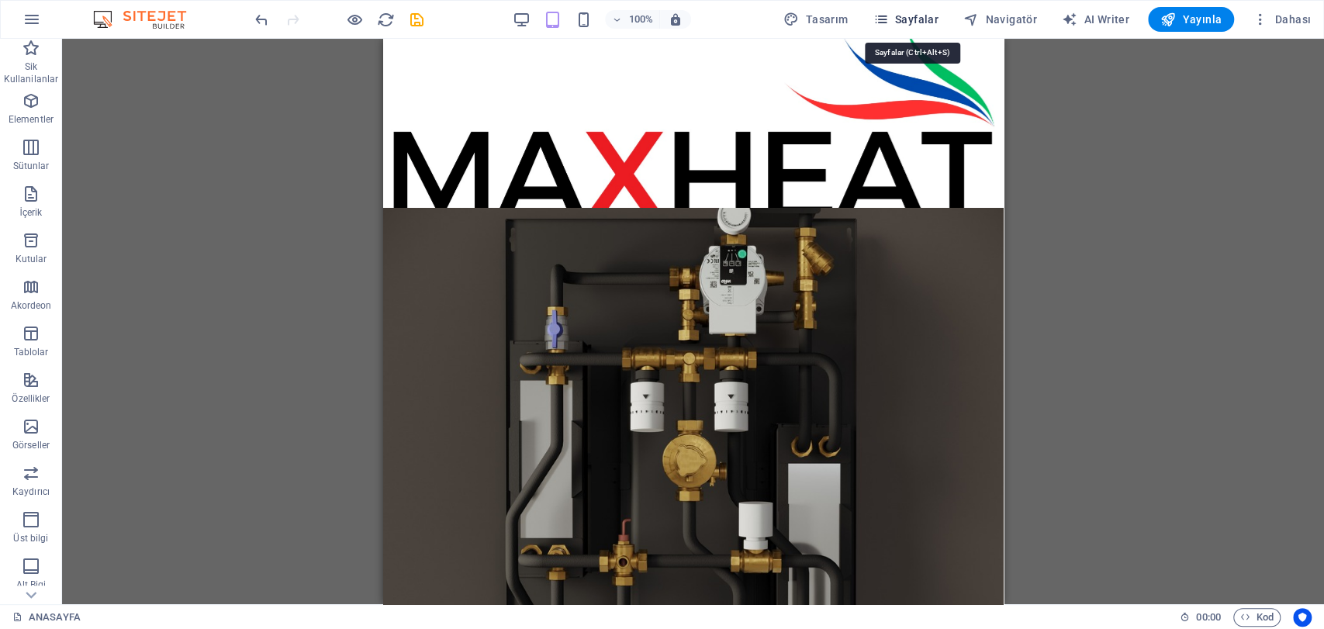
click at [927, 20] on span "Sayfalar" at bounding box center [906, 20] width 66 height 16
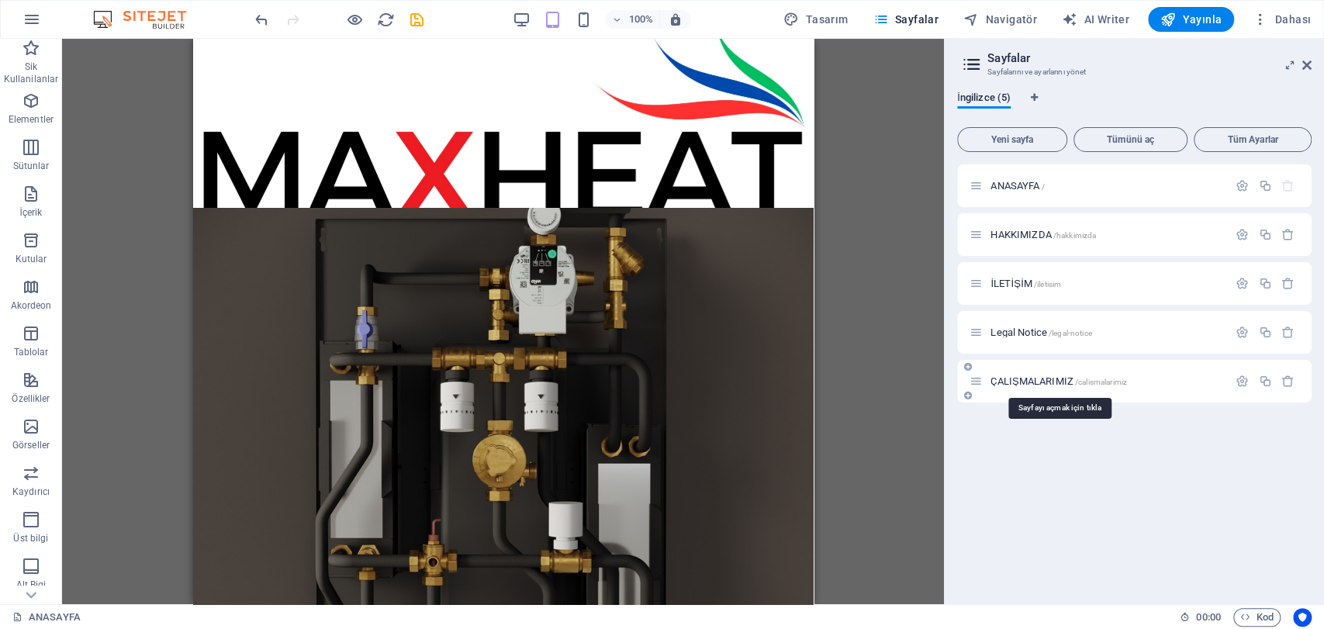
click at [1055, 375] on span "ÇALIŞMALARIMIZ /calismalarimiz" at bounding box center [1059, 381] width 137 height 12
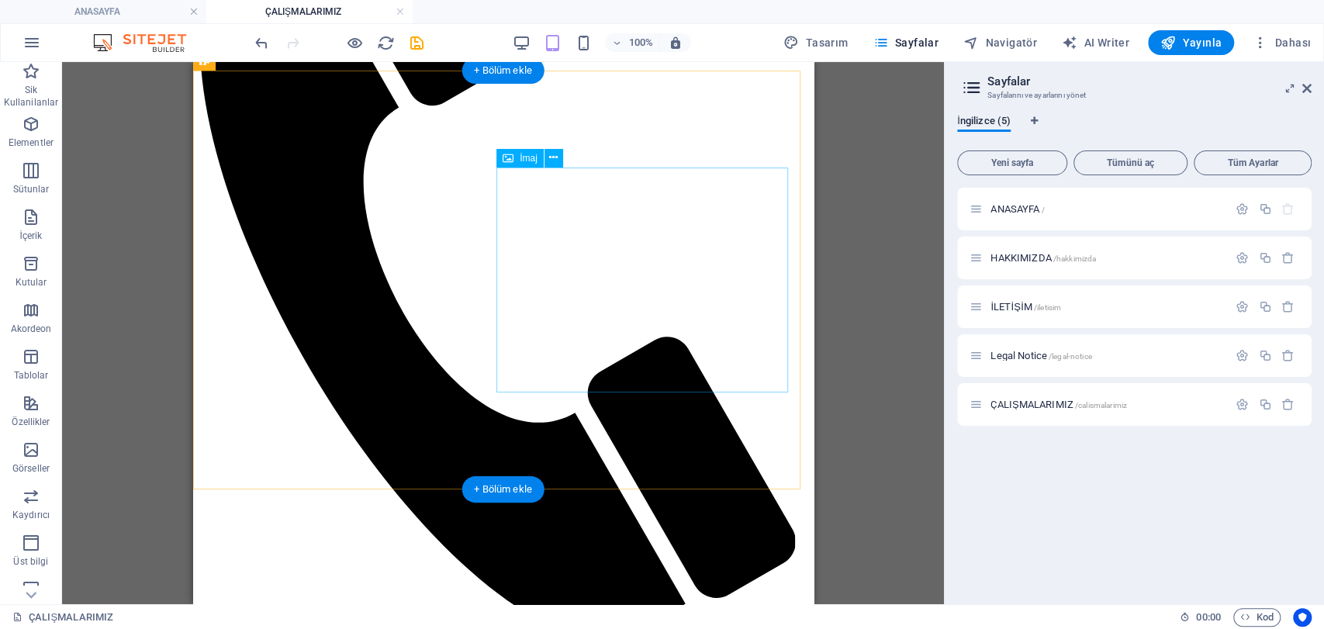
scroll to position [1206, 0]
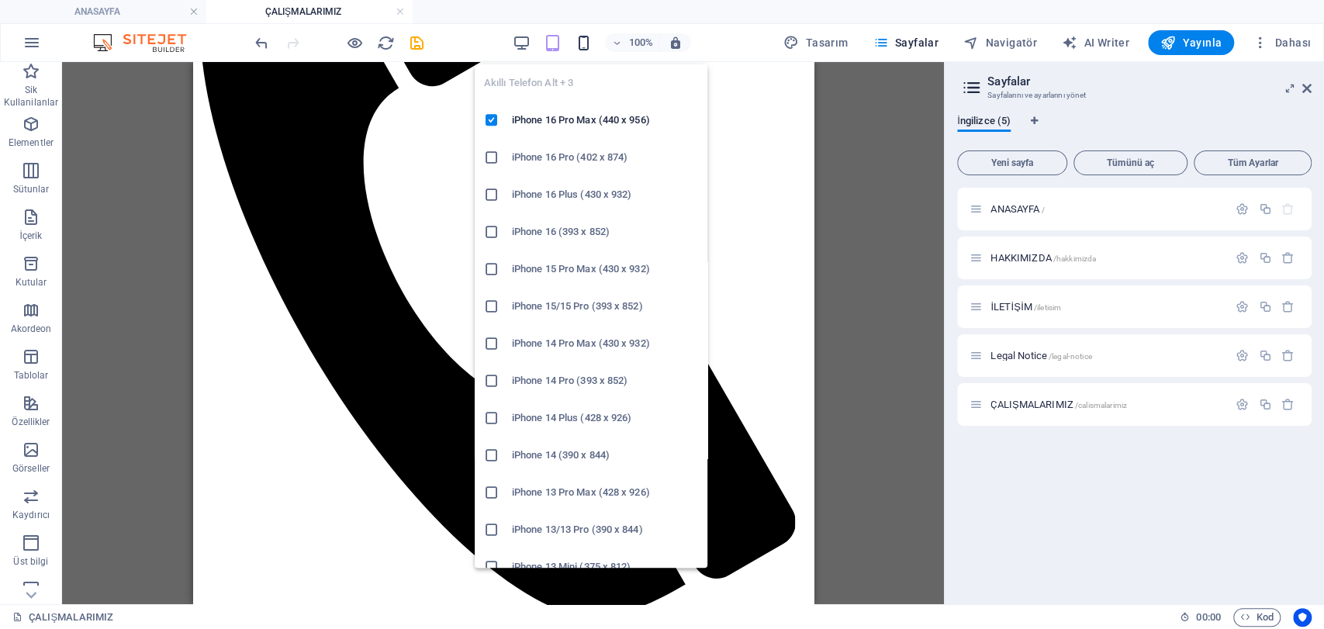
click at [586, 40] on icon "button" at bounding box center [584, 43] width 18 height 18
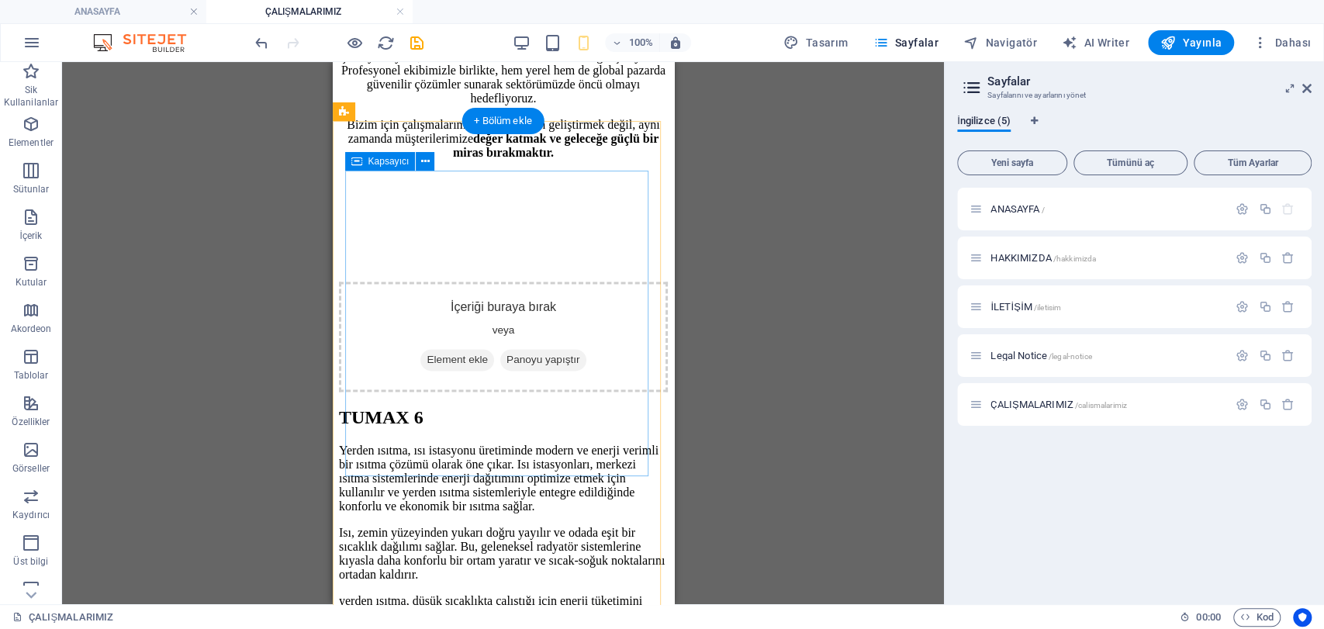
scroll to position [1378, 0]
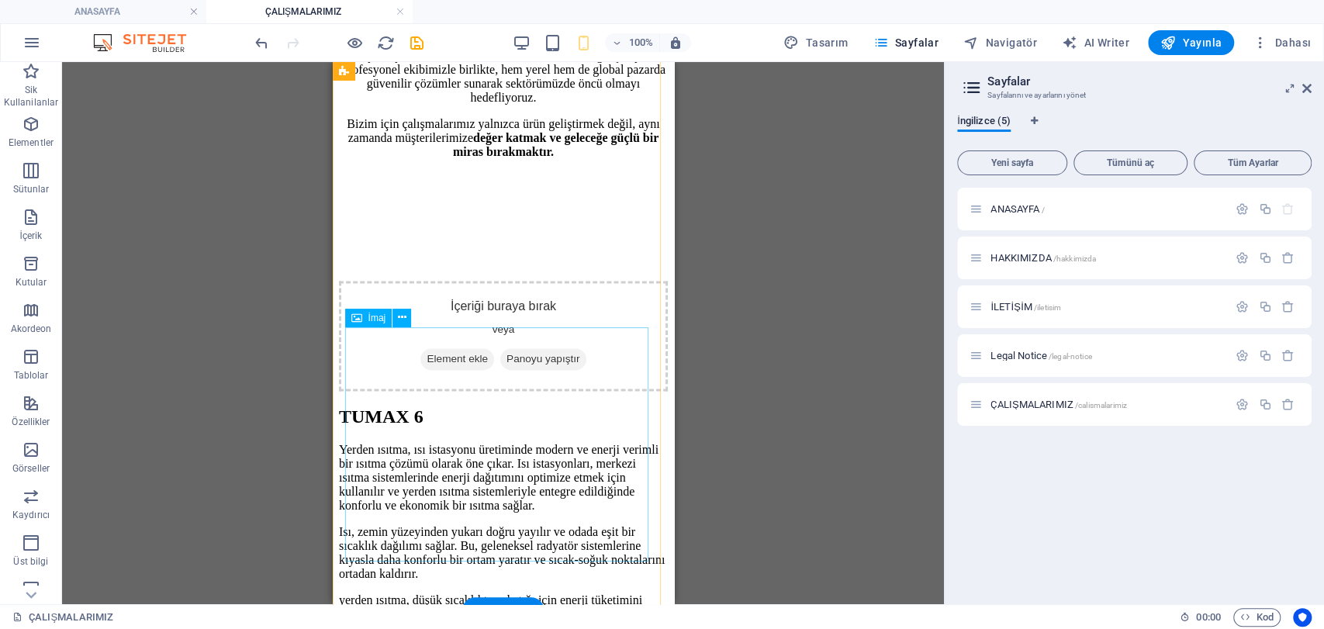
select select "%"
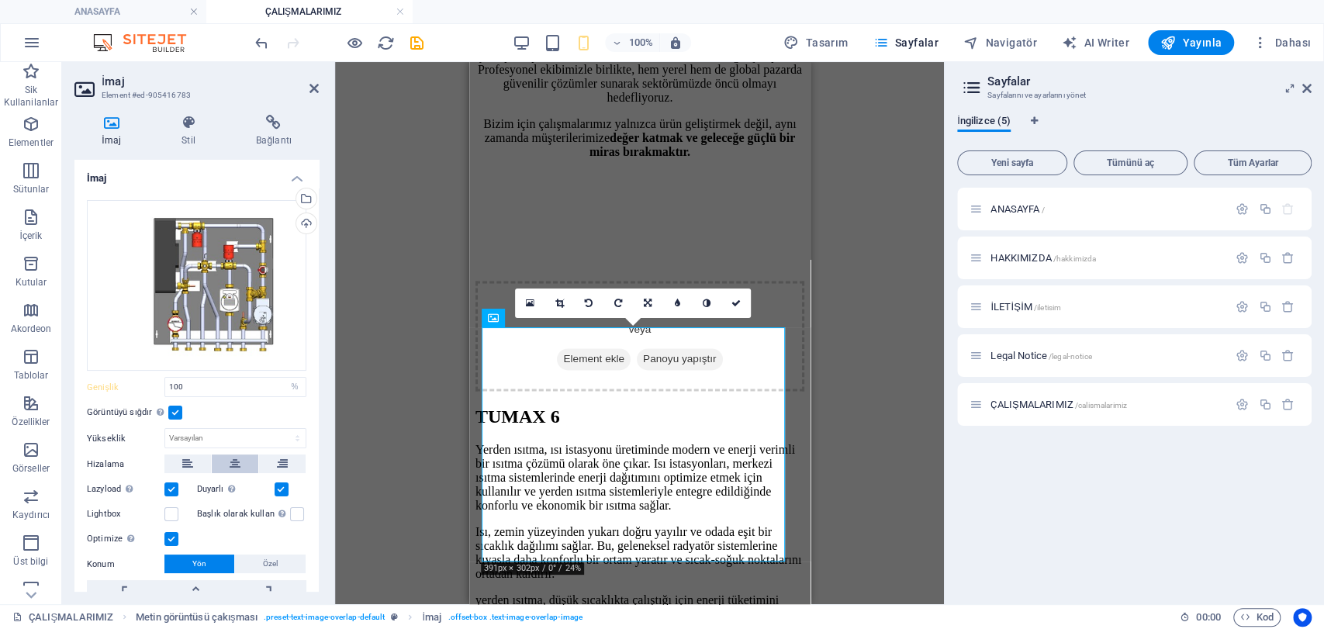
click at [236, 458] on icon at bounding box center [235, 464] width 11 height 19
click at [199, 455] on button at bounding box center [187, 464] width 47 height 19
click at [643, 307] on link at bounding box center [647, 303] width 29 height 29
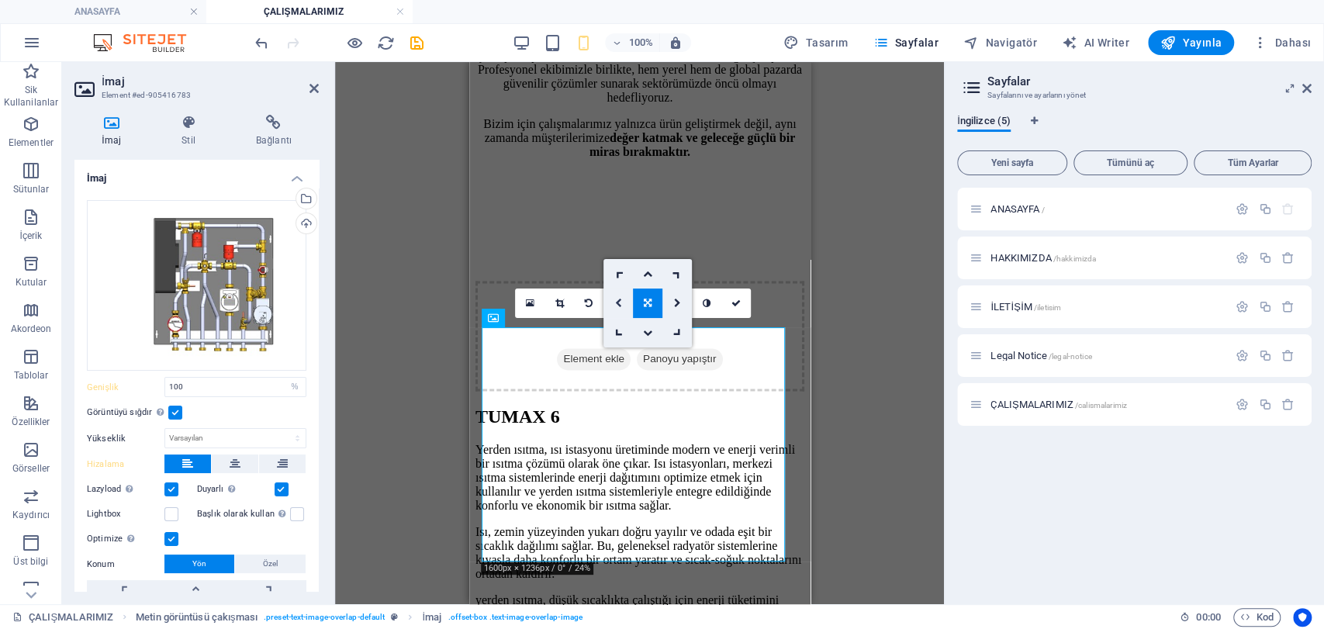
click at [617, 296] on link at bounding box center [617, 303] width 29 height 29
click at [639, 303] on link at bounding box center [647, 303] width 29 height 29
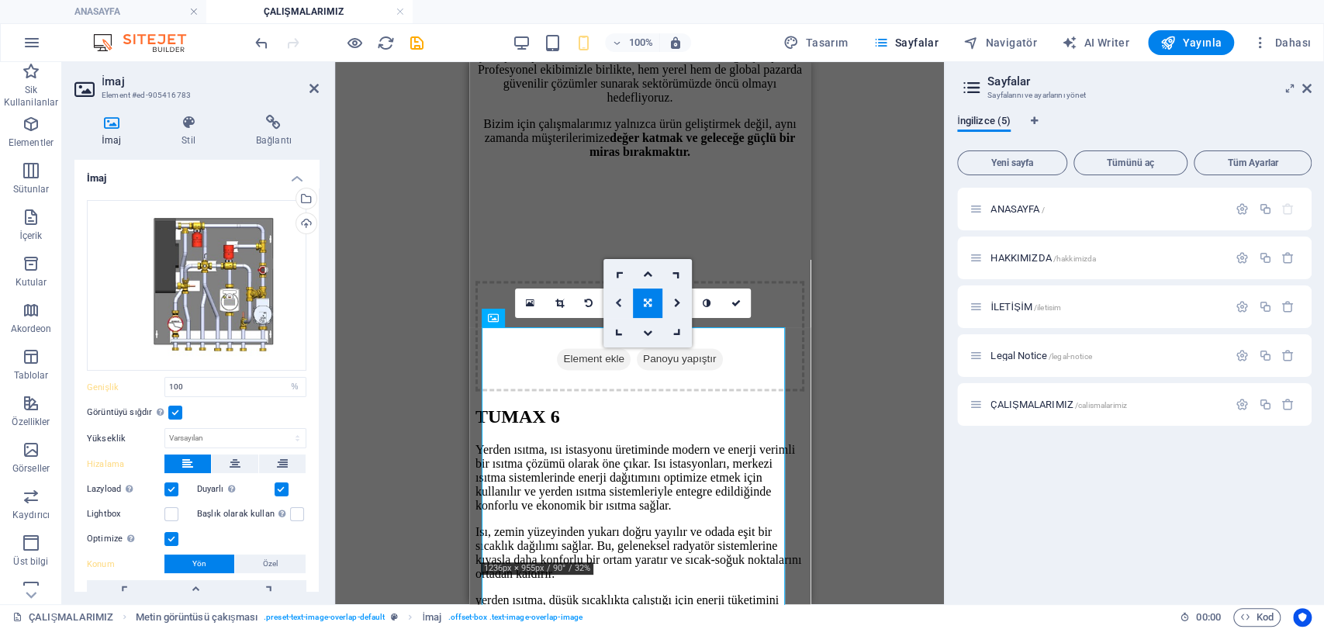
click at [621, 299] on icon at bounding box center [617, 303] width 7 height 9
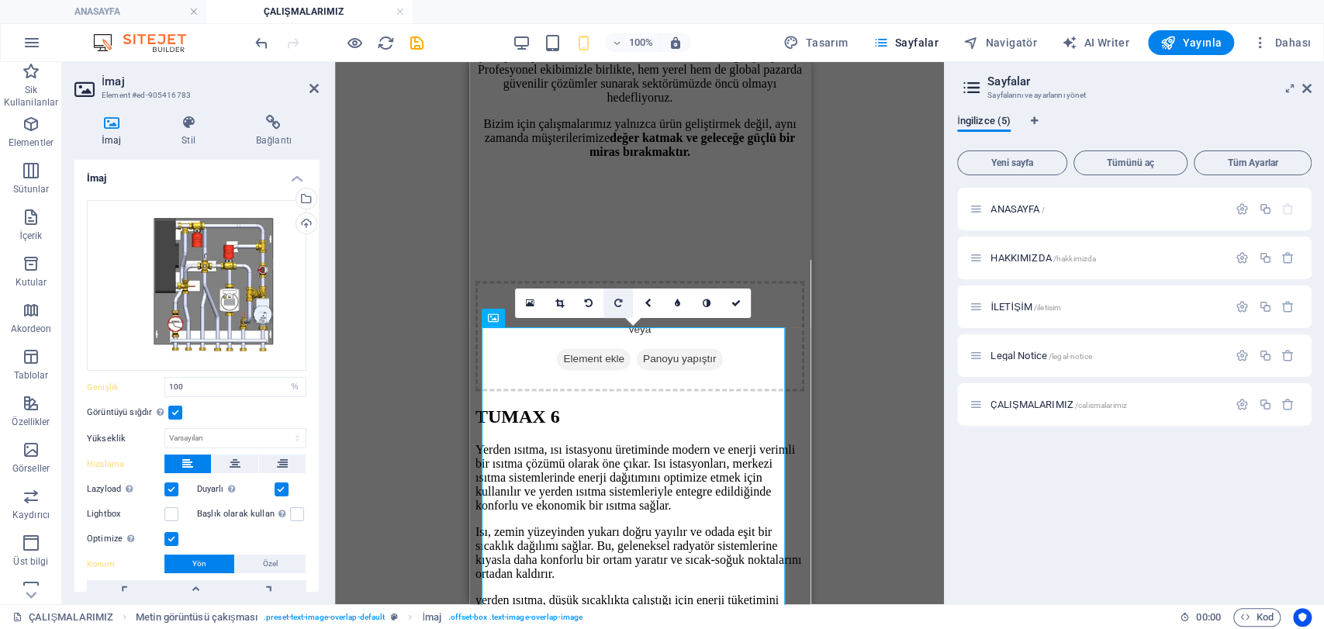
click at [626, 299] on link at bounding box center [617, 303] width 29 height 29
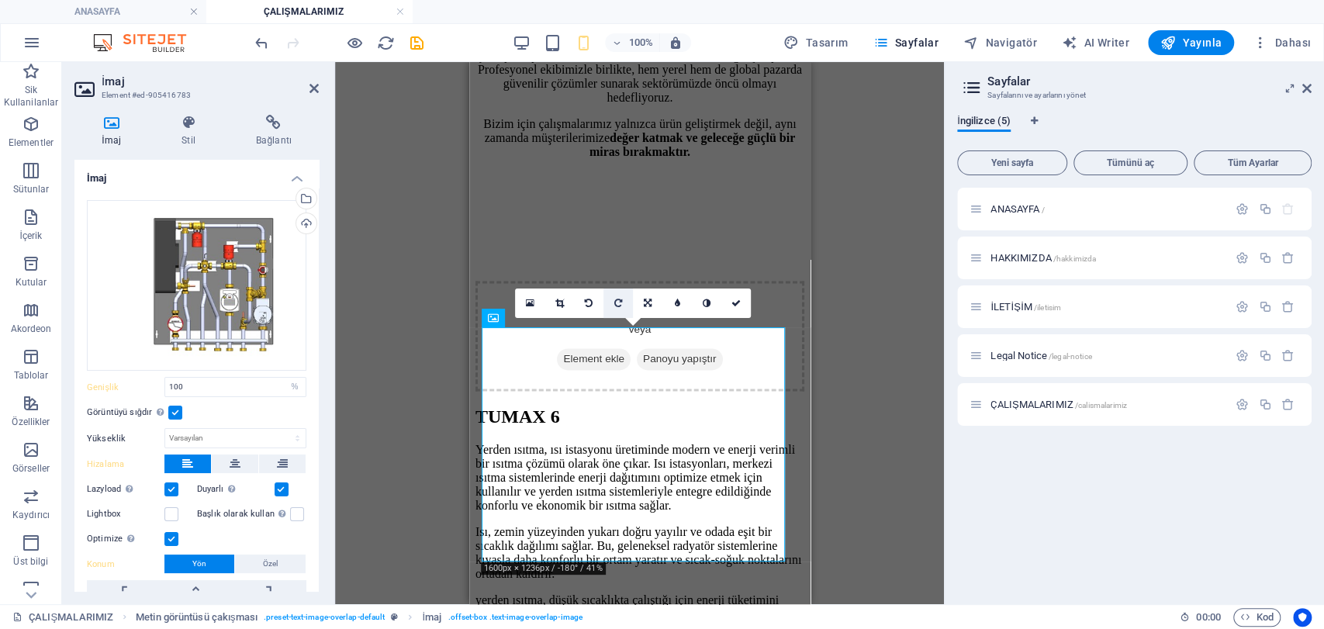
click at [619, 299] on icon at bounding box center [618, 303] width 8 height 9
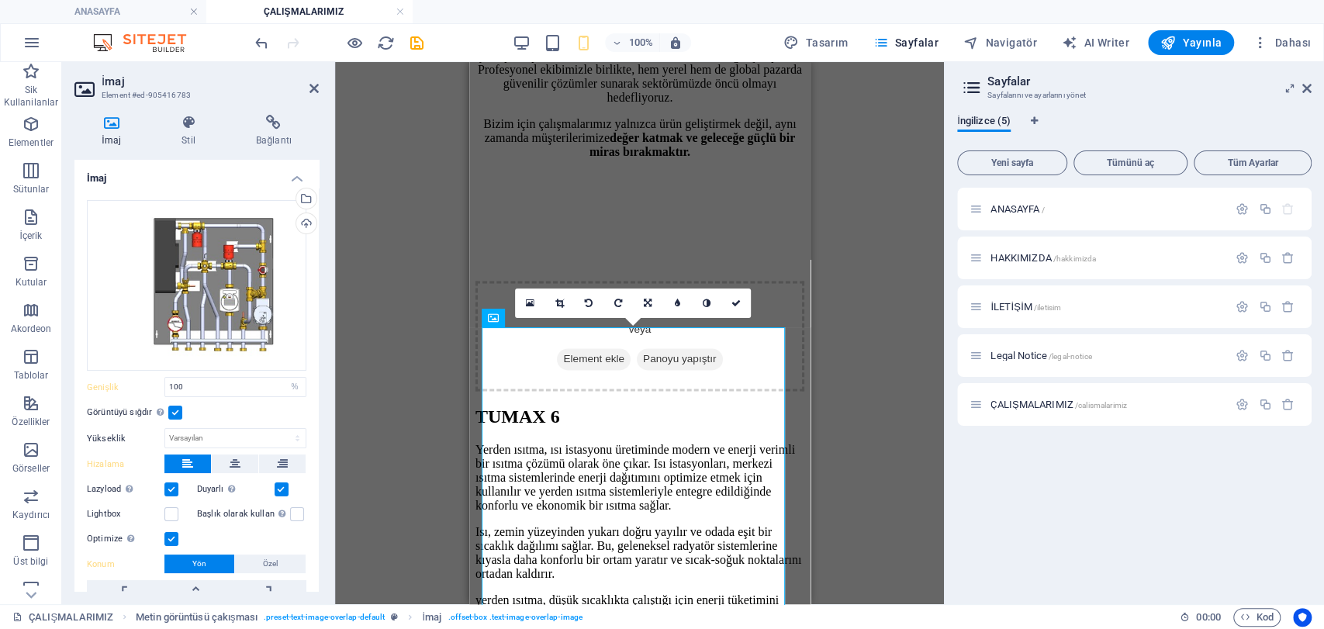
click at [619, 299] on icon at bounding box center [618, 303] width 8 height 9
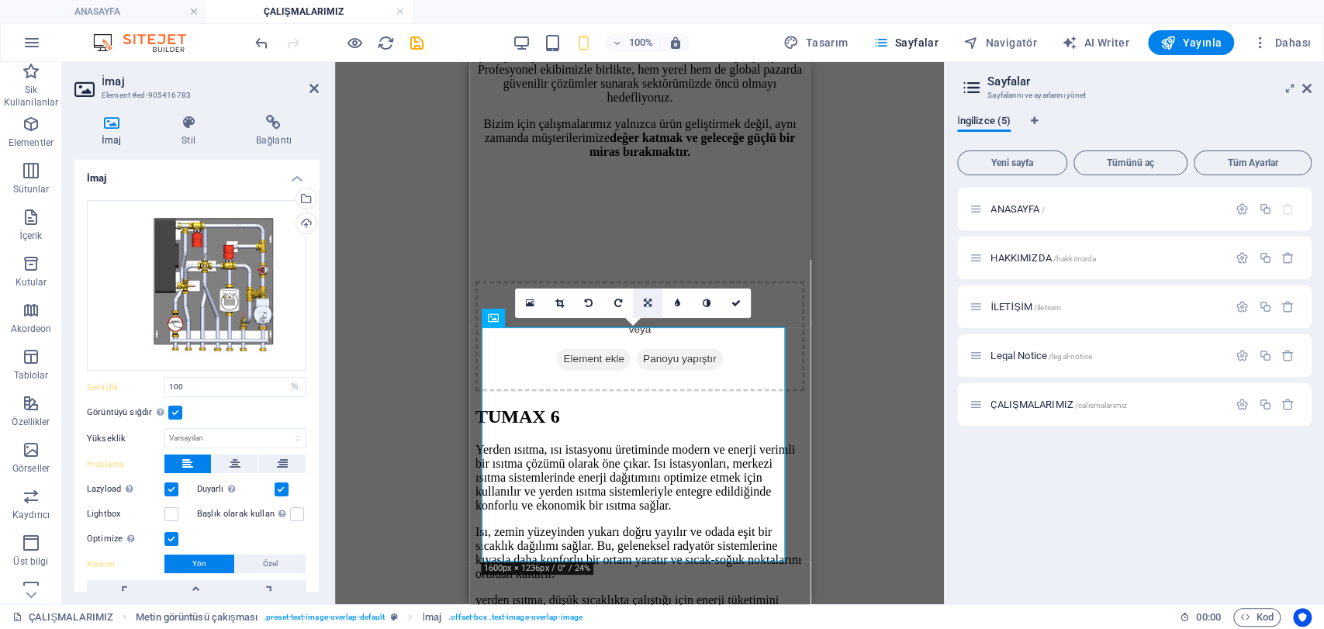
click at [648, 299] on icon at bounding box center [648, 303] width 8 height 9
click at [617, 305] on icon at bounding box center [617, 303] width 7 height 9
click at [645, 303] on icon at bounding box center [647, 303] width 7 height 9
click at [645, 306] on icon at bounding box center [648, 303] width 8 height 9
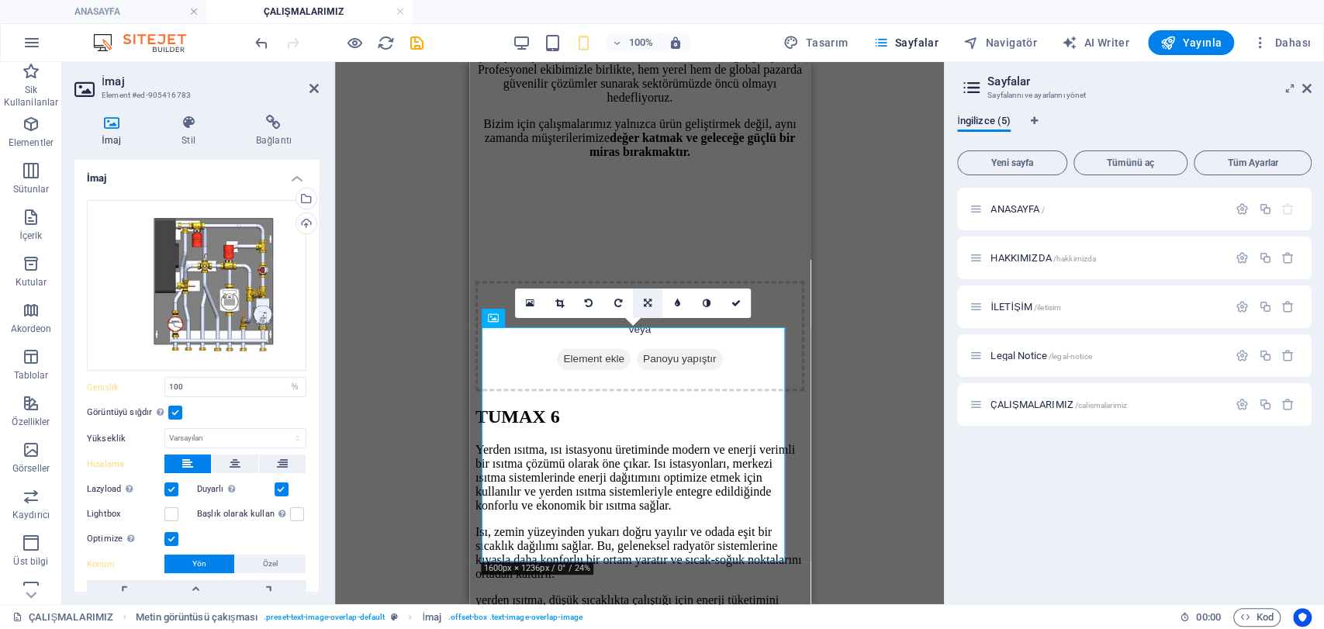
click at [652, 304] on link at bounding box center [647, 303] width 29 height 29
click at [620, 333] on icon at bounding box center [617, 332] width 13 height 13
click at [888, 361] on div "Mevcut içeriği değiştirmek için buraya sürükleyin. Yeni bir element oluşturmak …" at bounding box center [639, 333] width 609 height 542
click at [1303, 86] on icon at bounding box center [1306, 88] width 9 height 12
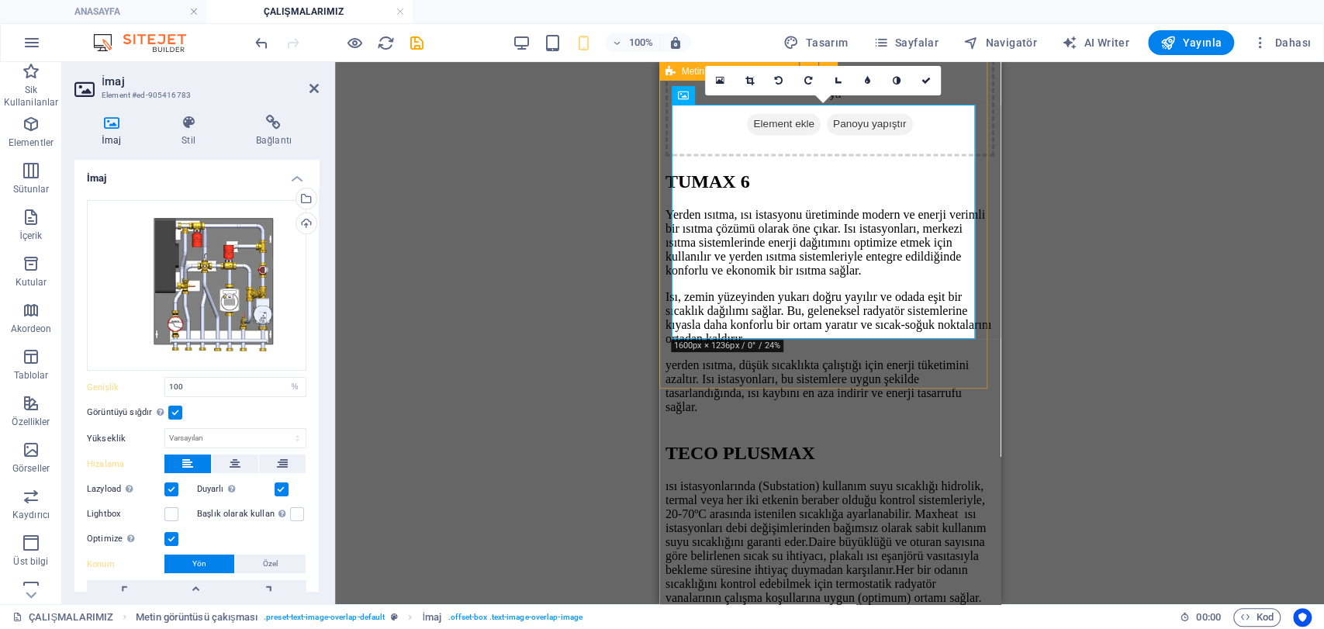
scroll to position [1551, 0]
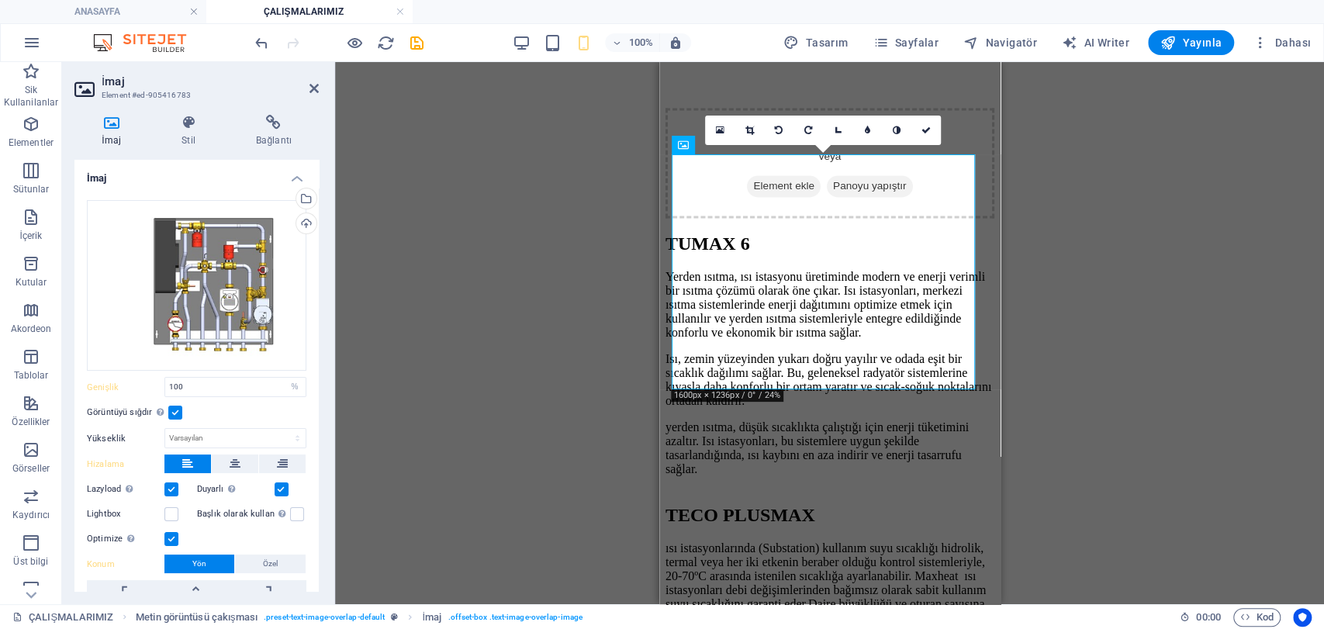
click at [1088, 318] on div "Mevcut içeriği değiştirmek için buraya sürükleyin. Yeni bir element oluşturmak …" at bounding box center [829, 333] width 989 height 542
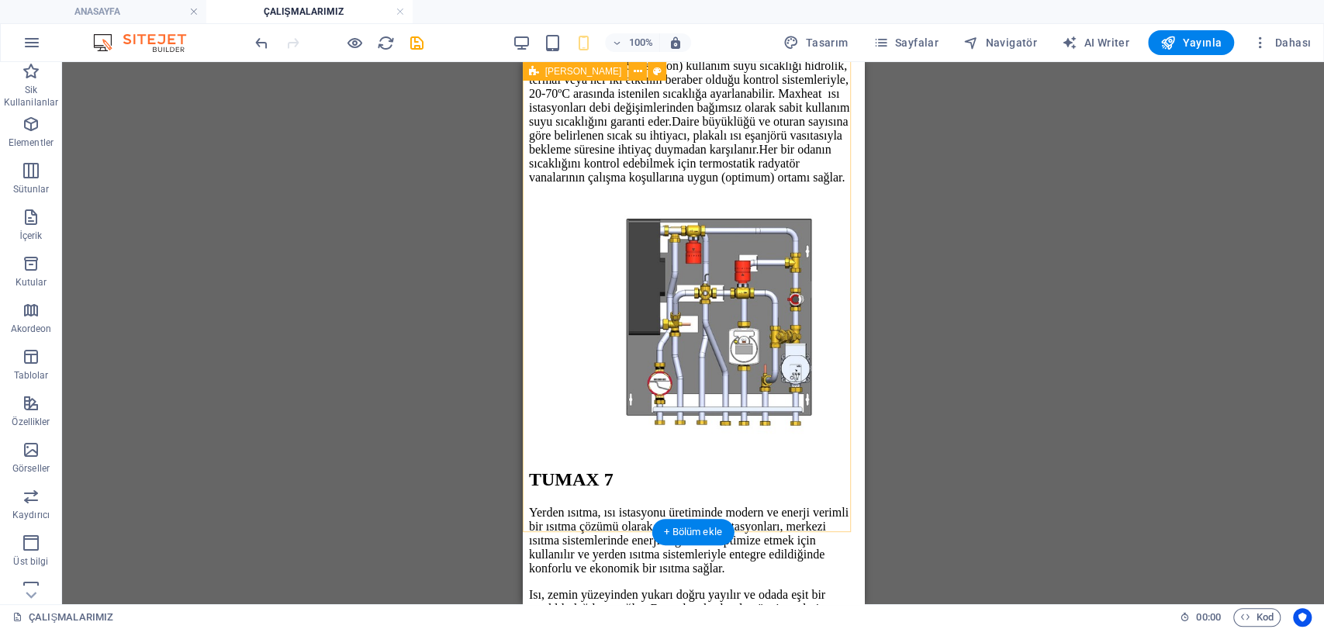
scroll to position [2068, 0]
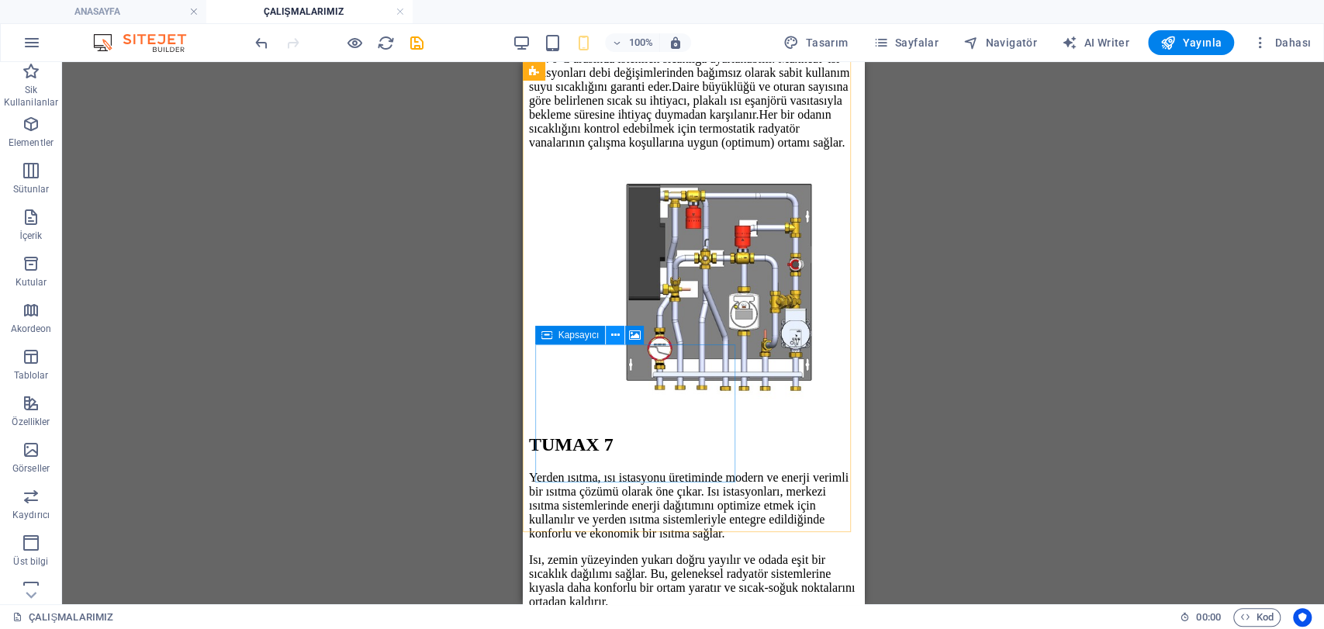
click at [613, 333] on icon at bounding box center [615, 335] width 9 height 16
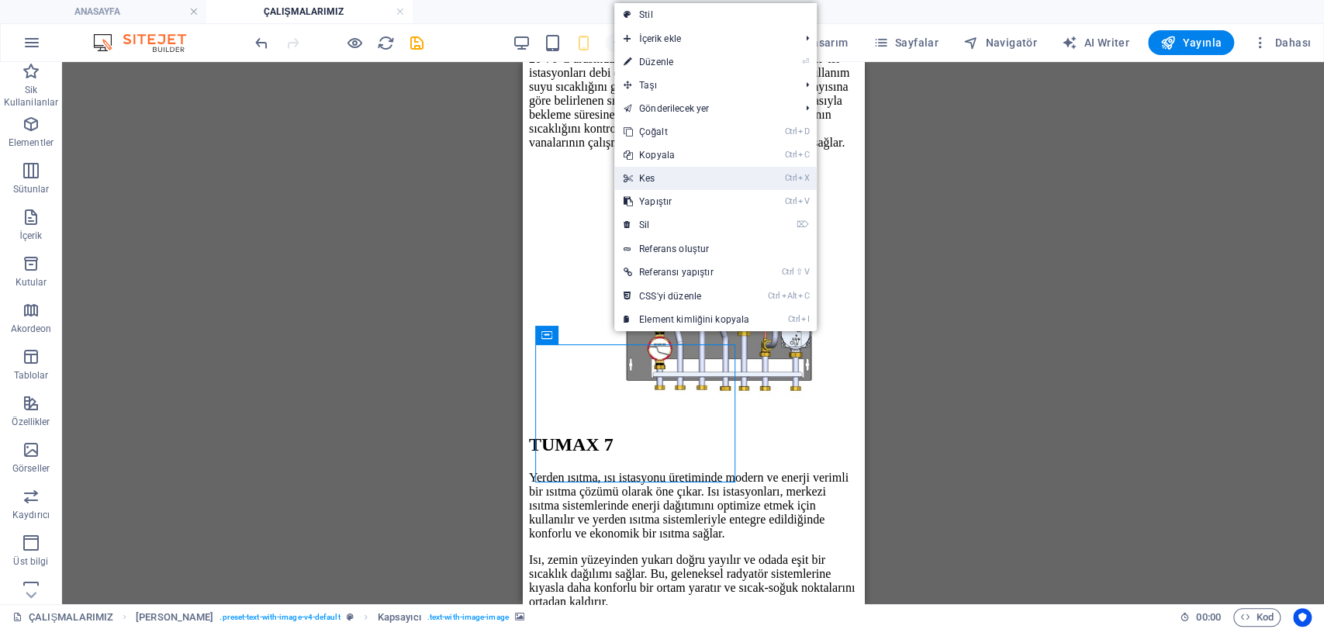
click at [664, 185] on link "Ctrl X Kes" at bounding box center [686, 178] width 144 height 23
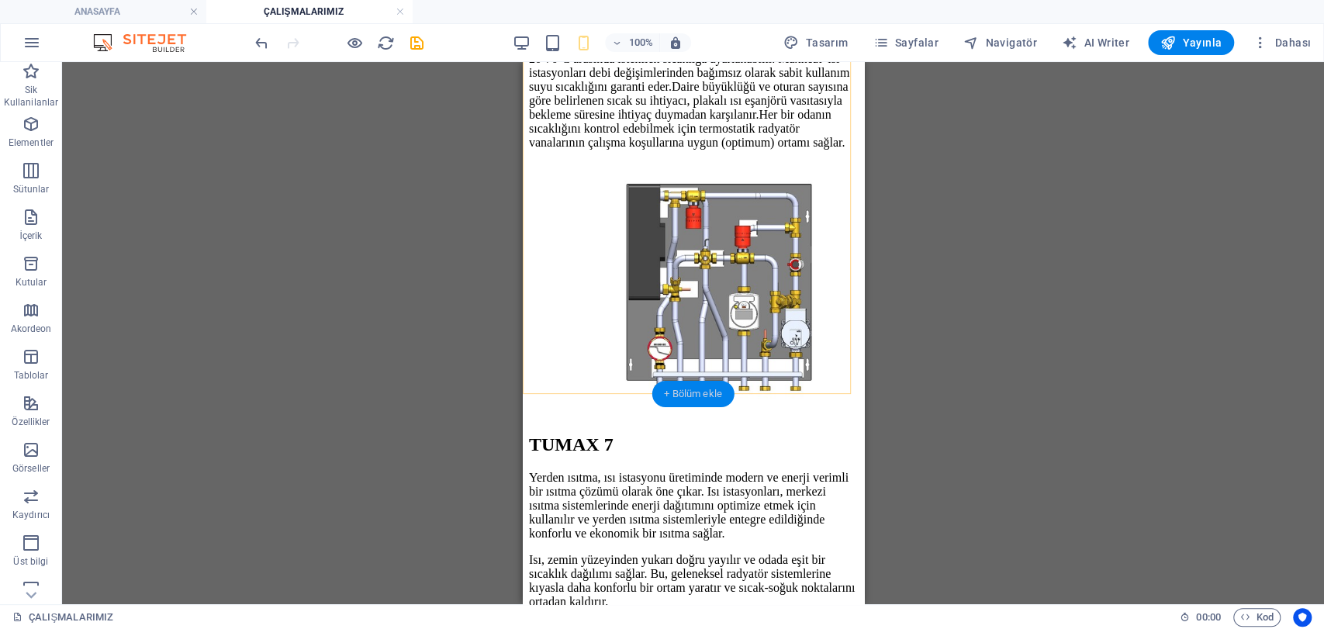
click at [700, 392] on div "+ Bölüm ekle" at bounding box center [693, 394] width 83 height 26
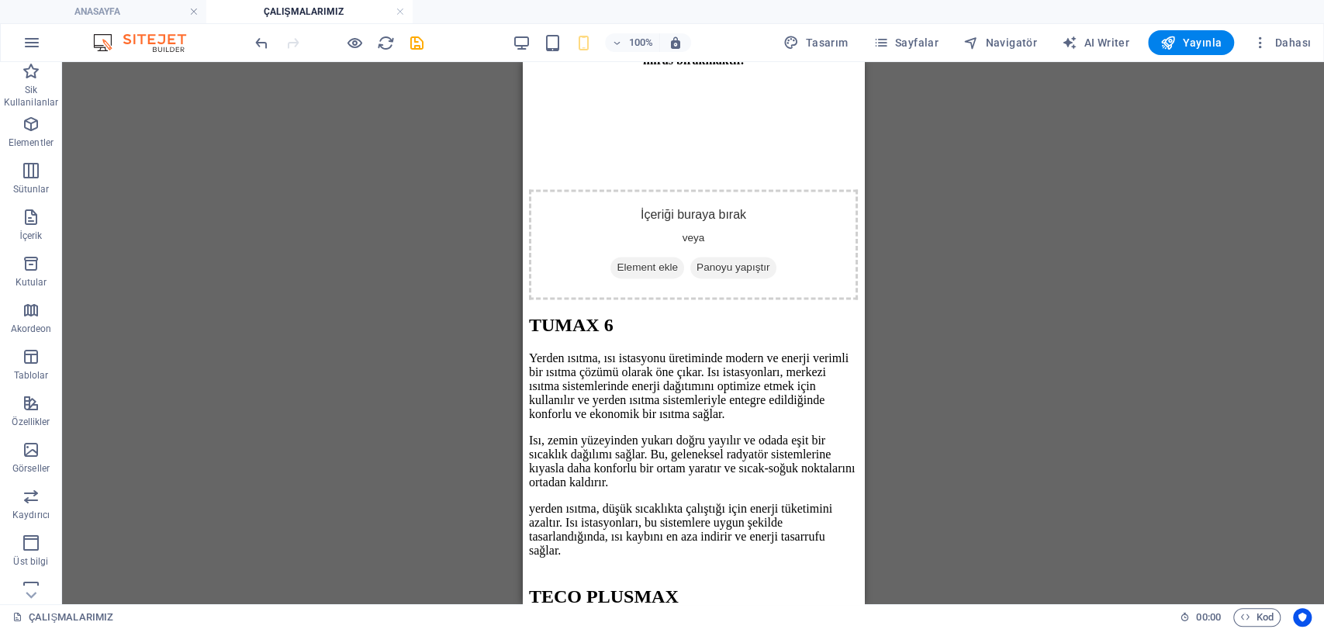
scroll to position [1464, 0]
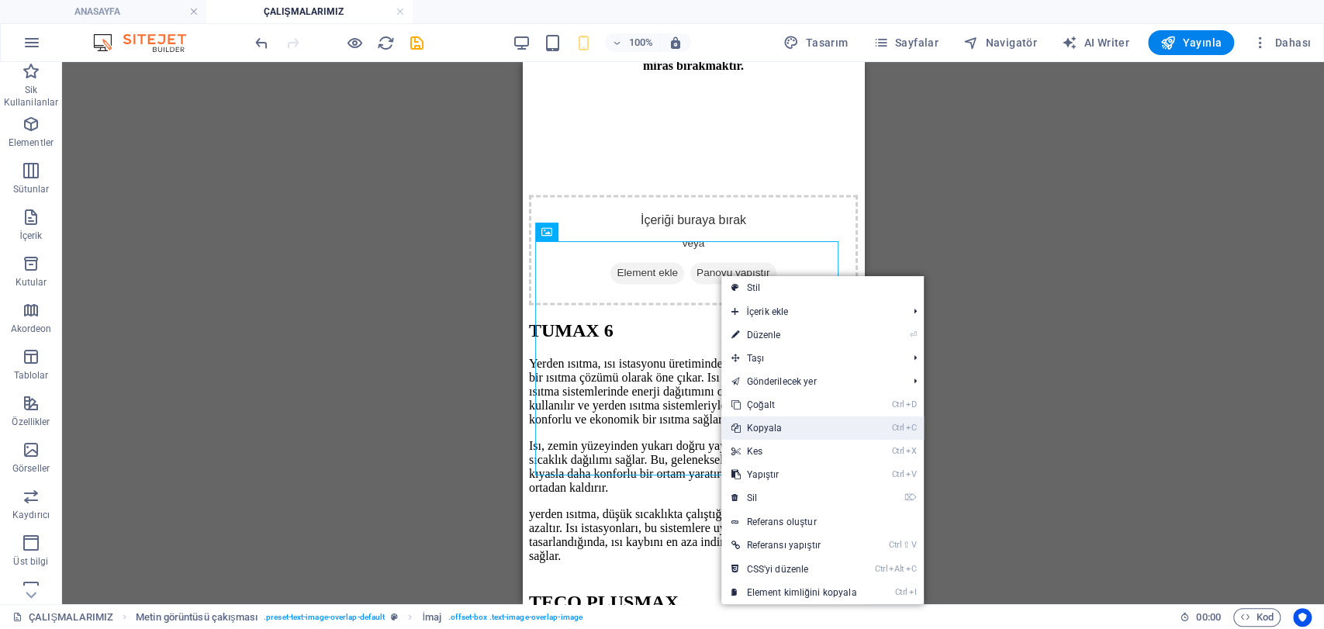
click at [797, 417] on link "Ctrl C Kopyala" at bounding box center [793, 428] width 144 height 23
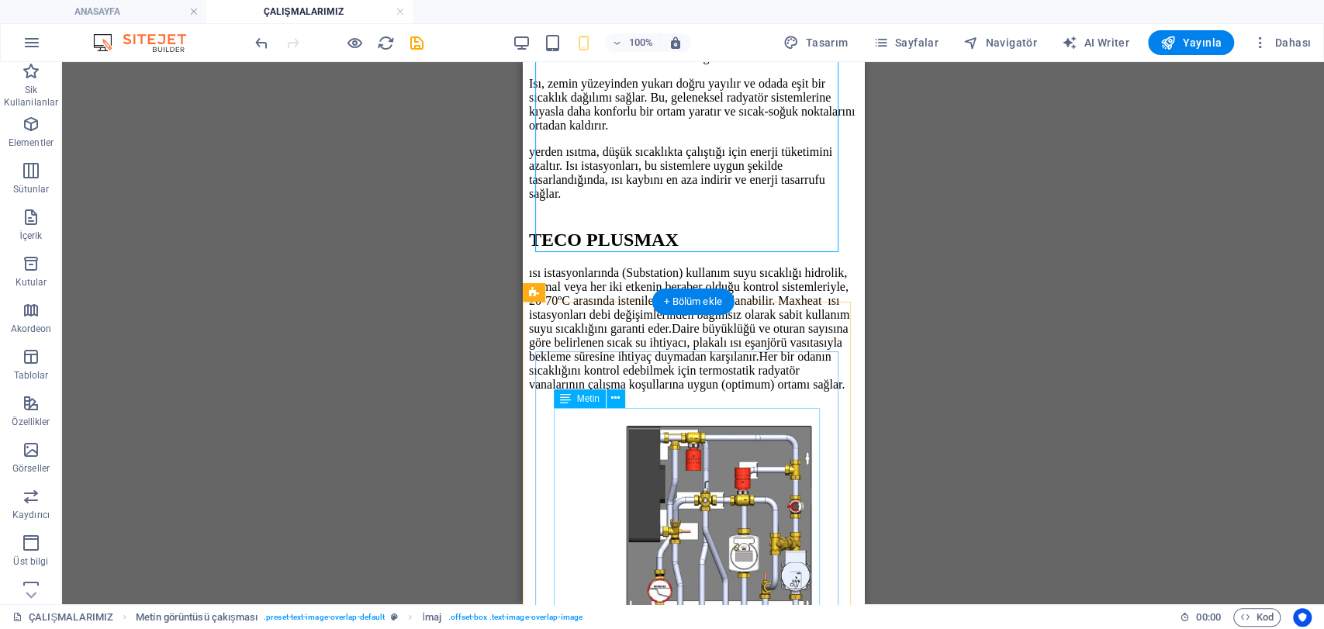
scroll to position [1896, 0]
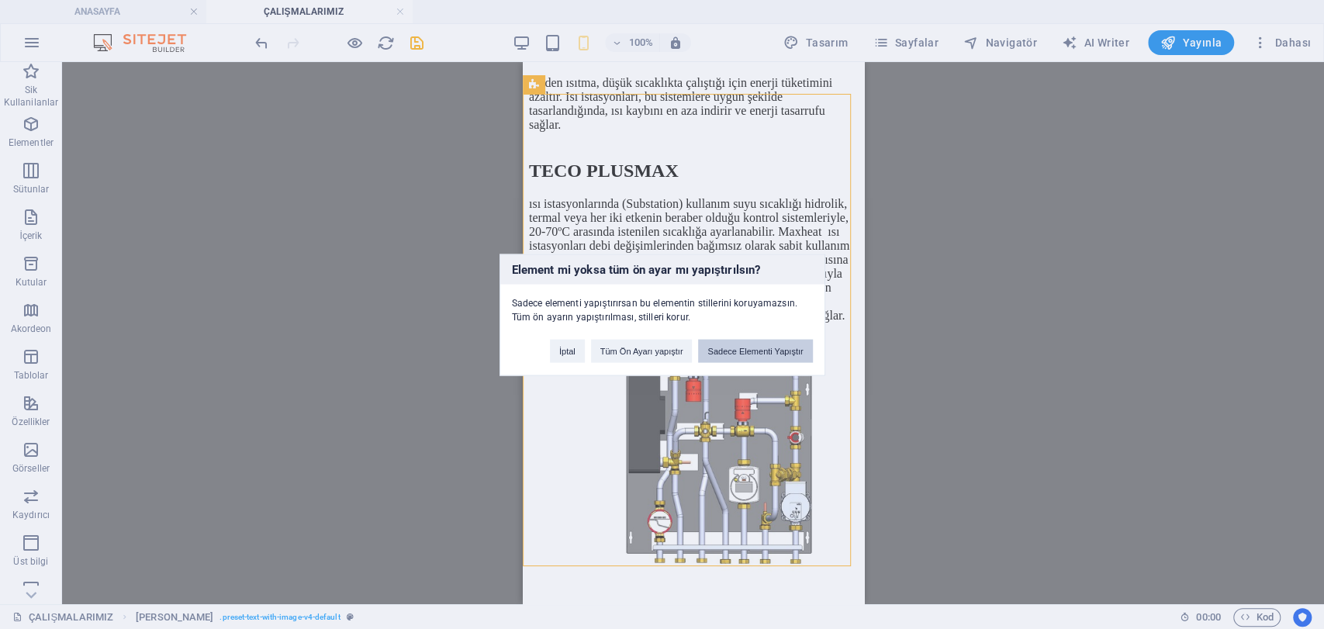
click at [754, 355] on button "Sadece Elementi Yapıştır" at bounding box center [755, 350] width 114 height 23
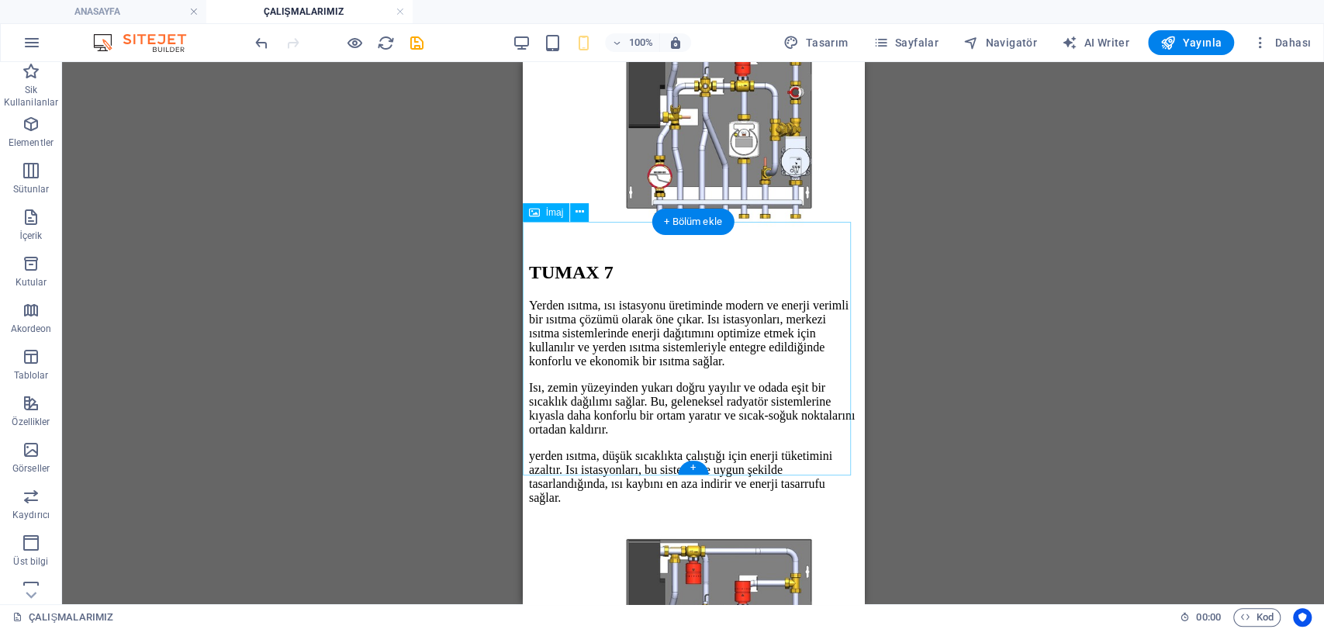
scroll to position [2240, 0]
select select "%"
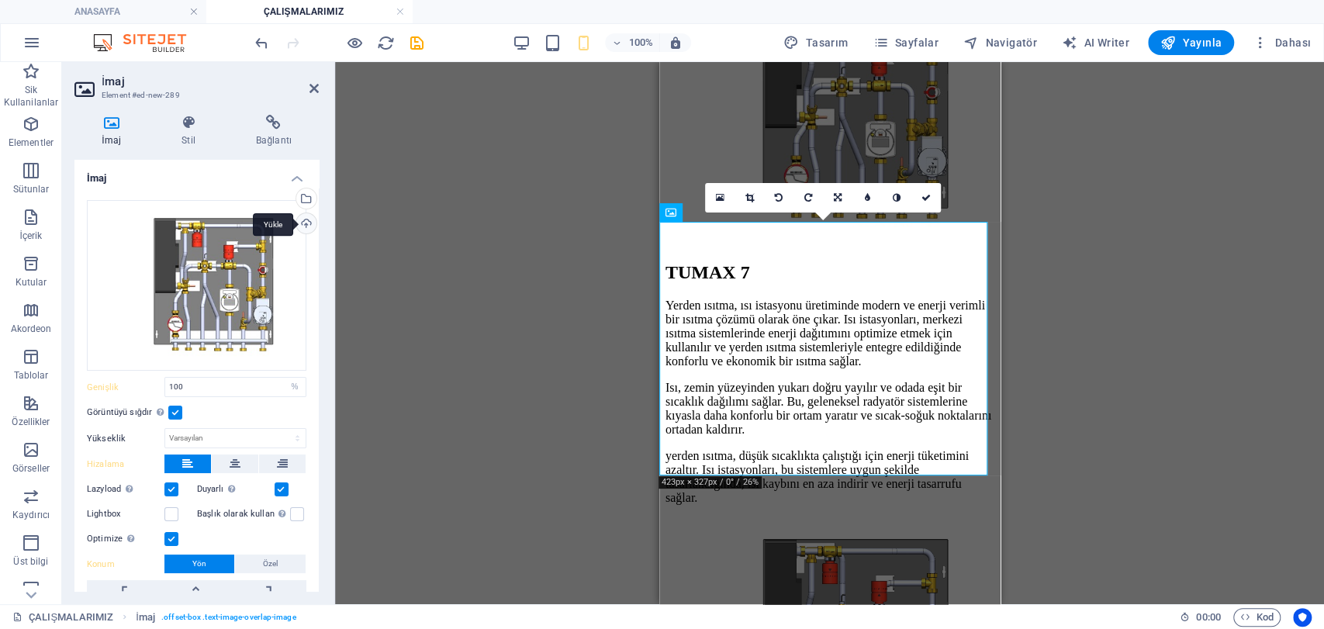
click at [304, 219] on div "Yükle" at bounding box center [304, 224] width 23 height 23
click at [293, 198] on div "Dosya yöneticisinden, stok fotoğraflardan dosyalar seçin veya dosya(lar) yükley…" at bounding box center [242, 200] width 101 height 58
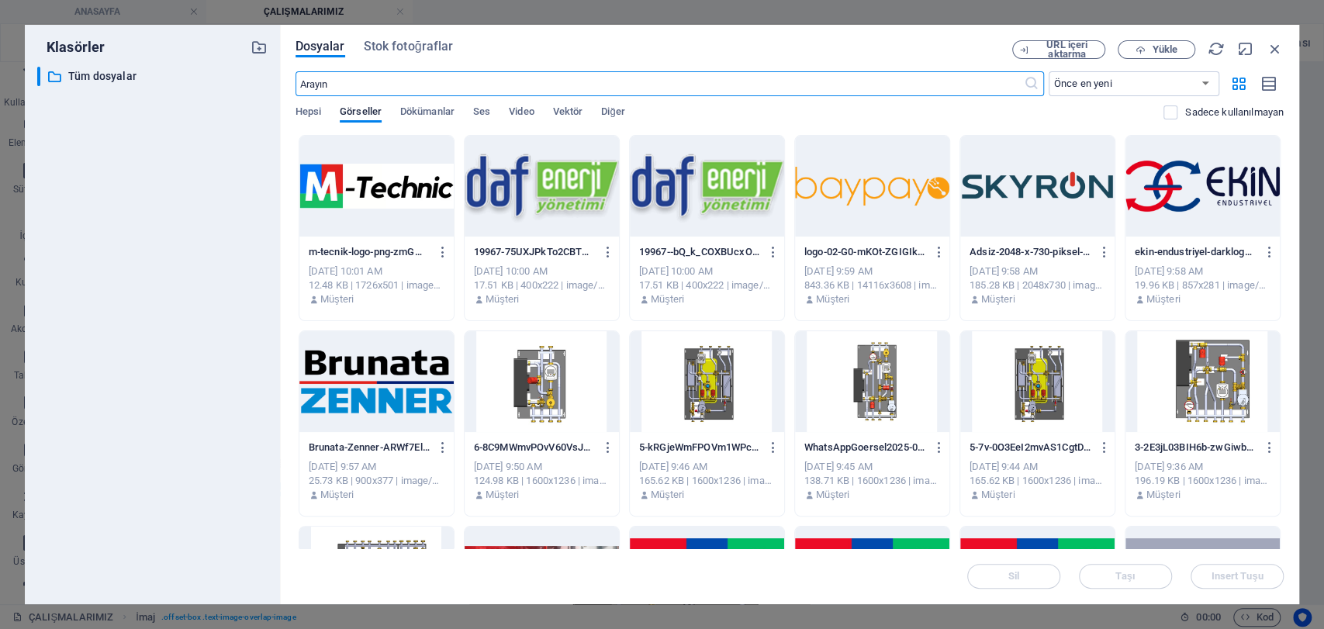
click at [880, 375] on div at bounding box center [872, 381] width 154 height 101
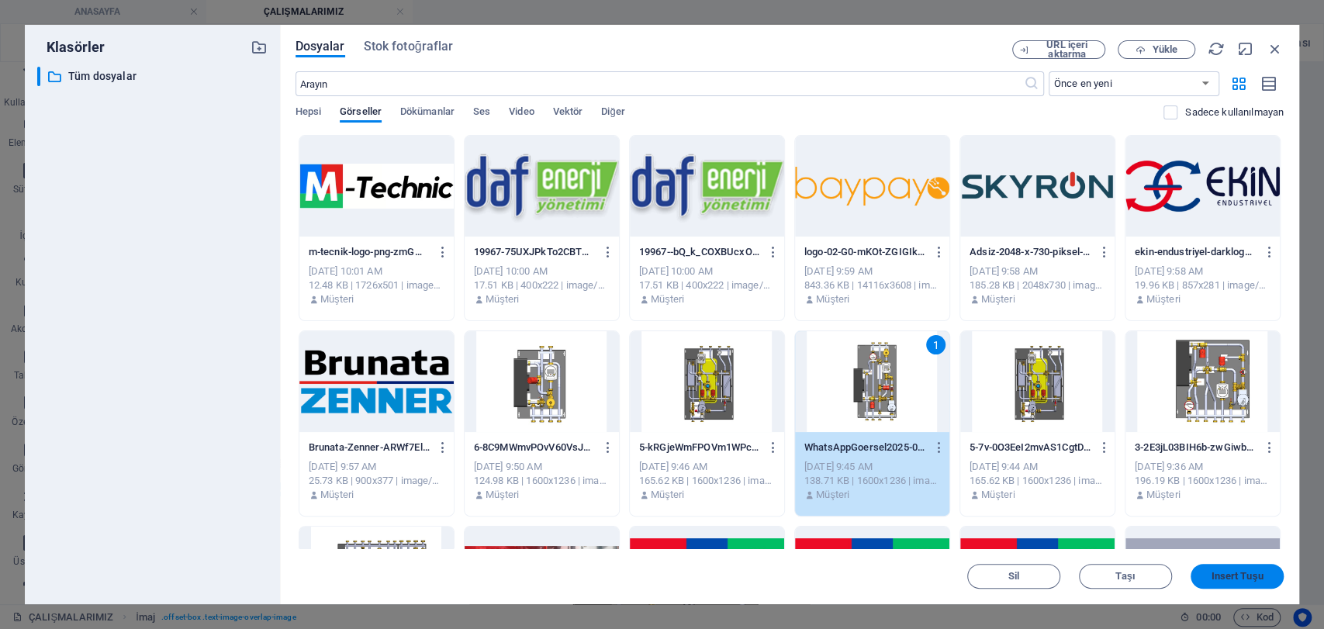
click at [1260, 573] on span "Insert Tuşu" at bounding box center [1237, 576] width 52 height 9
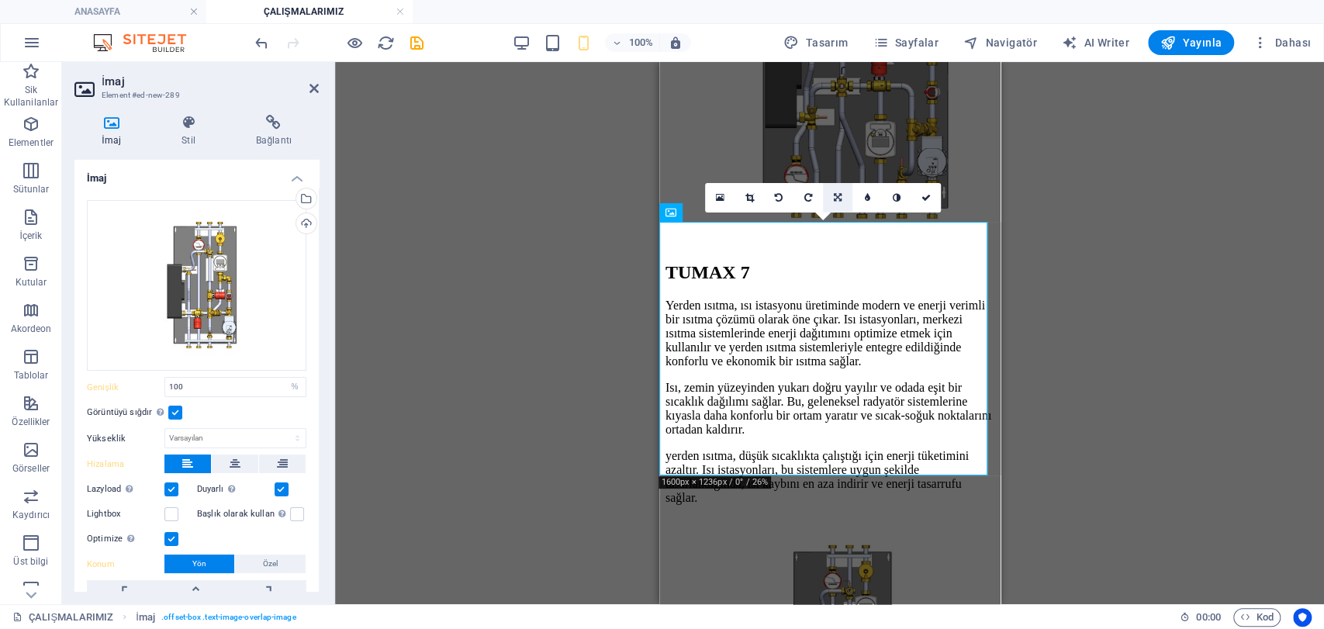
click at [836, 199] on icon at bounding box center [838, 197] width 8 height 9
click at [813, 199] on link at bounding box center [807, 197] width 29 height 29
click at [925, 195] on icon at bounding box center [925, 197] width 9 height 9
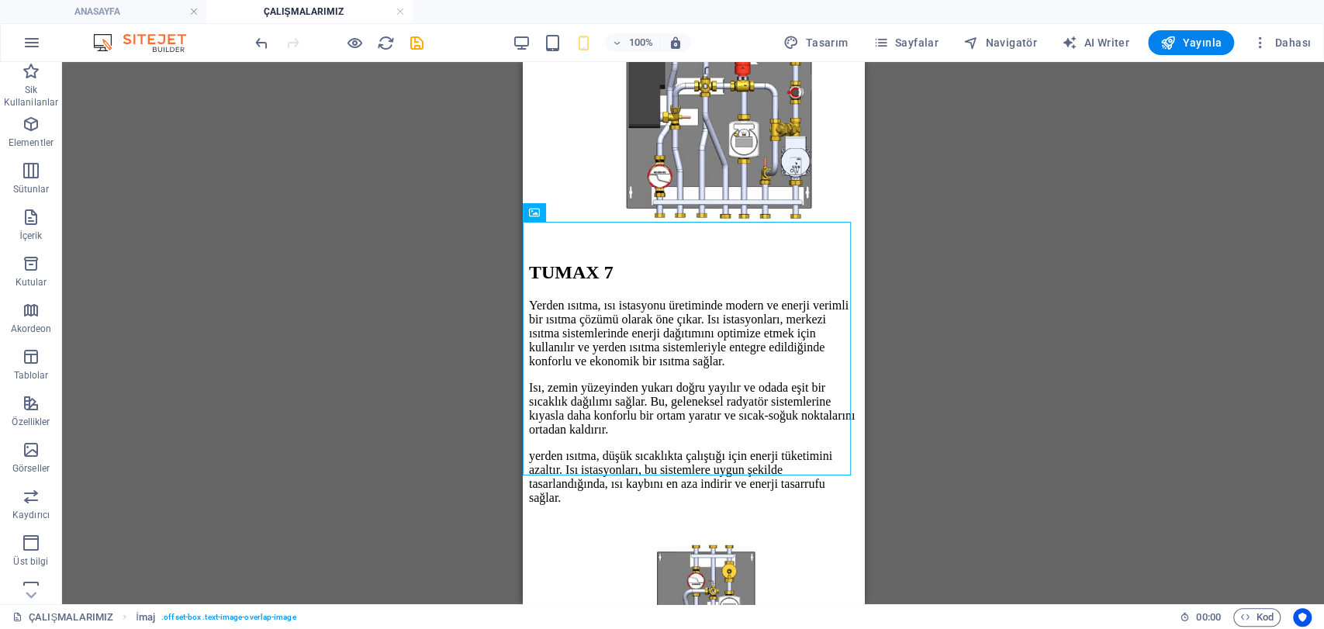
click at [1087, 311] on div "Mevcut içeriği değiştirmek için buraya sürükleyin. Yeni bir element oluşturmak …" at bounding box center [693, 333] width 1262 height 542
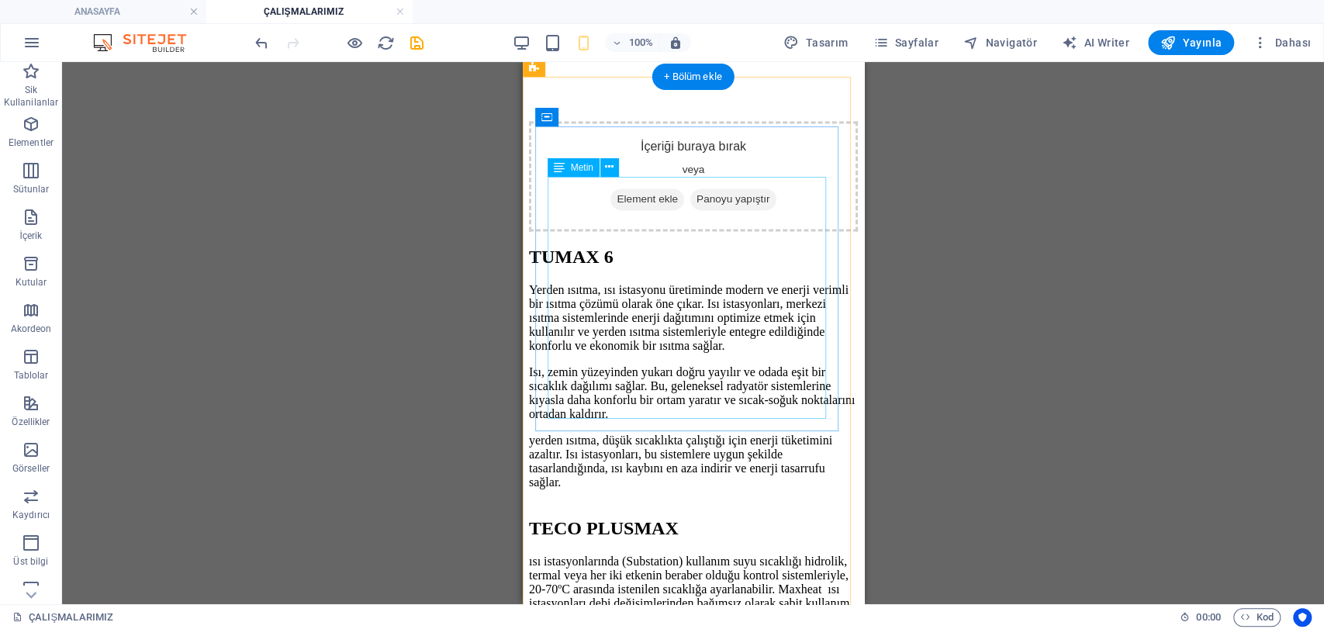
scroll to position [1551, 0]
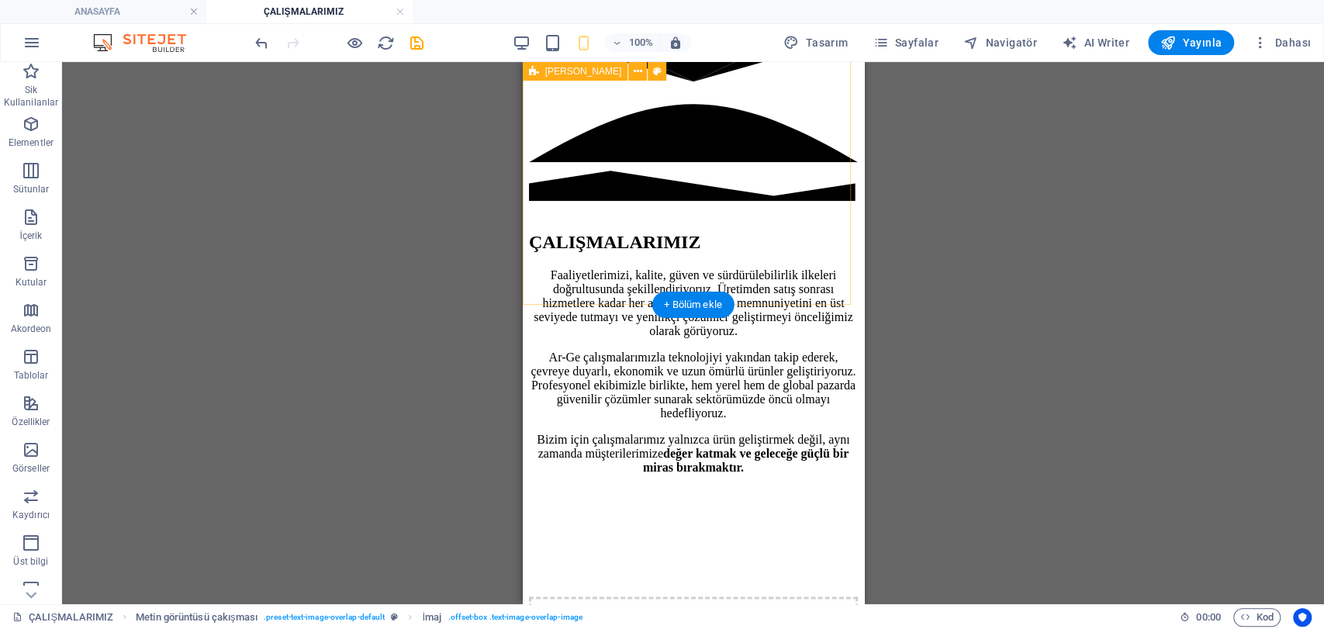
scroll to position [1034, 0]
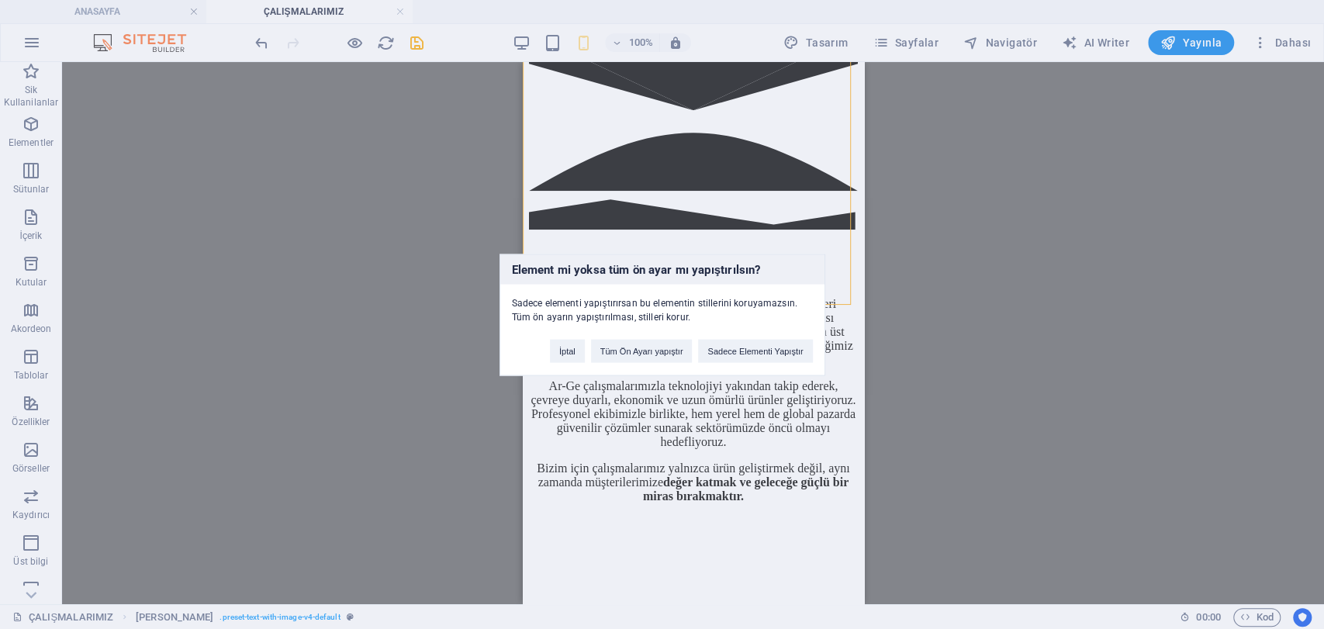
click at [772, 337] on div "İptal Tüm Ön Ayarı yapıştır Sadece Elementi Yapıştır" at bounding box center [681, 343] width 286 height 40
click at [776, 345] on button "Sadece Elementi Yapıştır" at bounding box center [755, 350] width 114 height 23
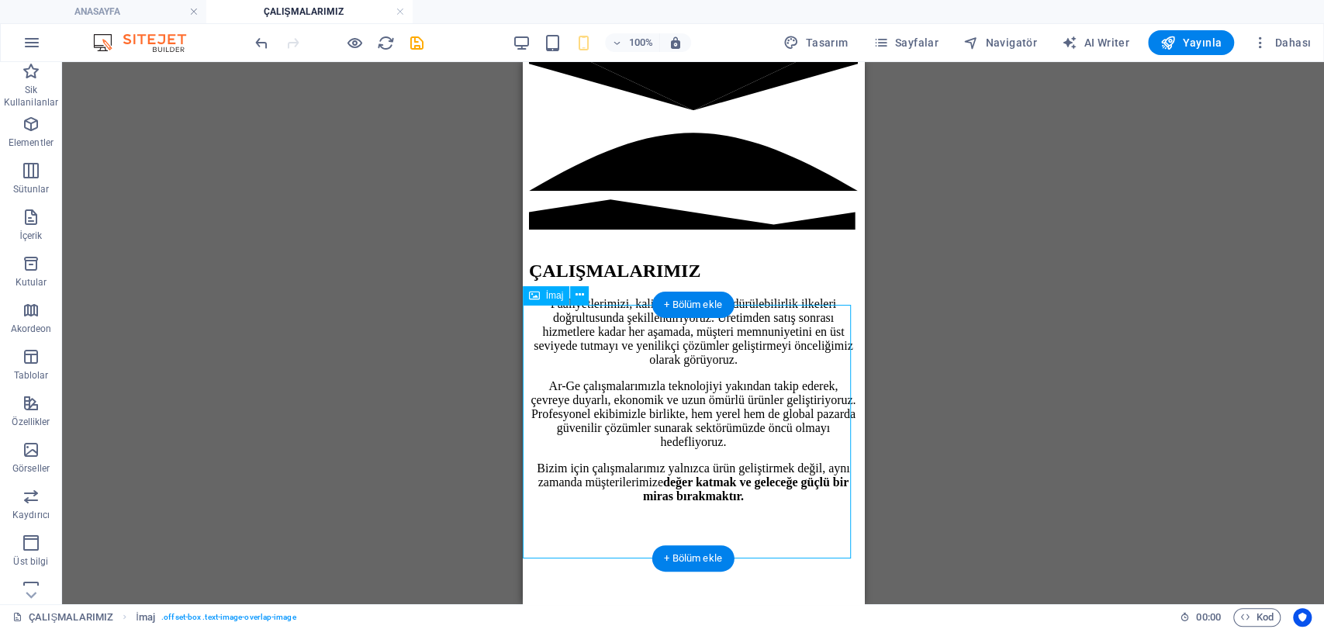
select select "%"
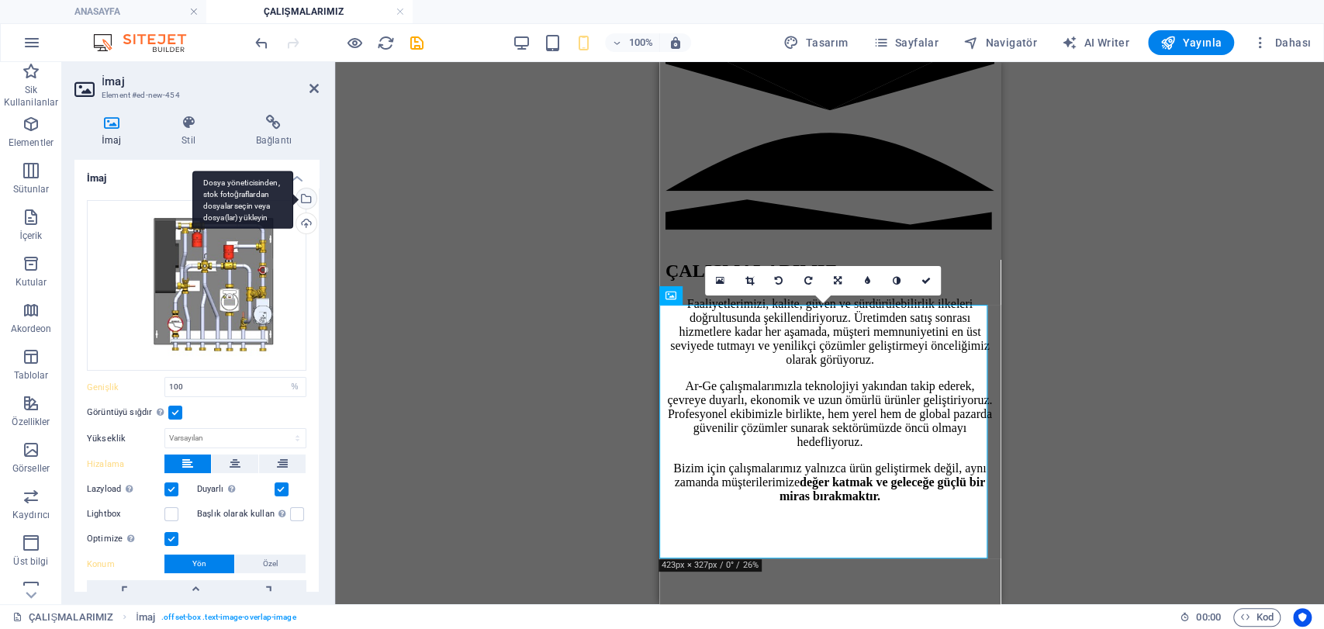
click at [306, 195] on div "Dosya yöneticisinden, stok fotoğraflardan dosyalar seçin veya dosya(lar) yükley…" at bounding box center [304, 199] width 23 height 23
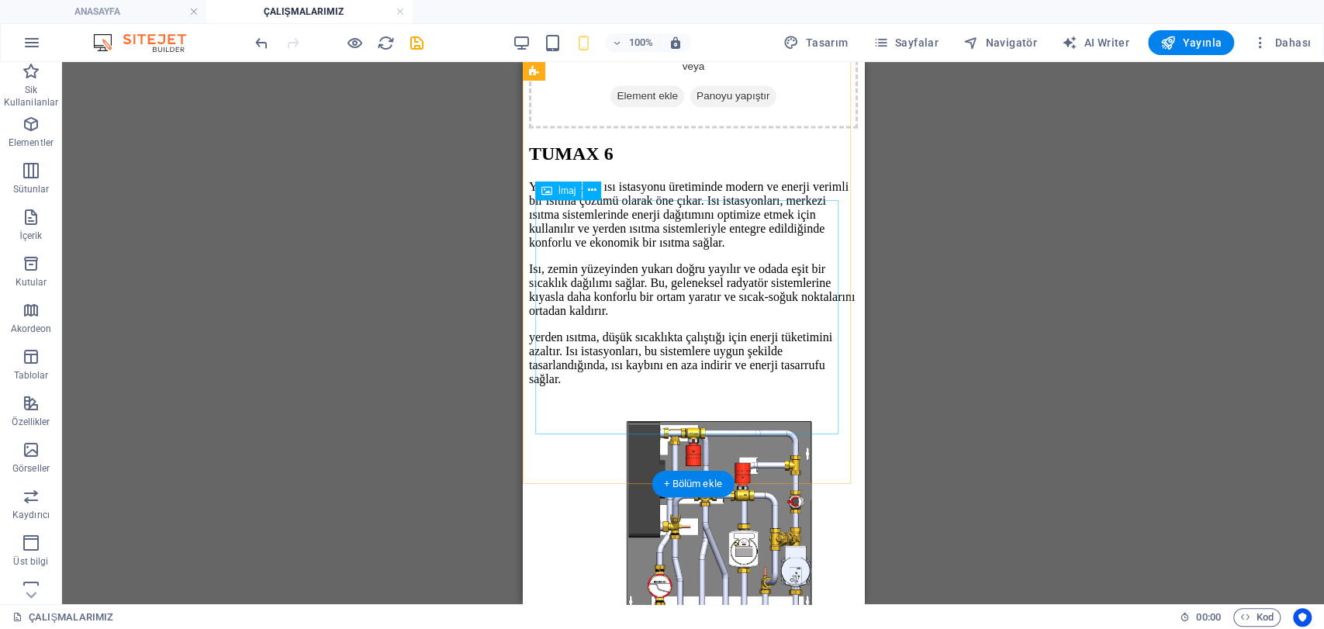
scroll to position [1637, 0]
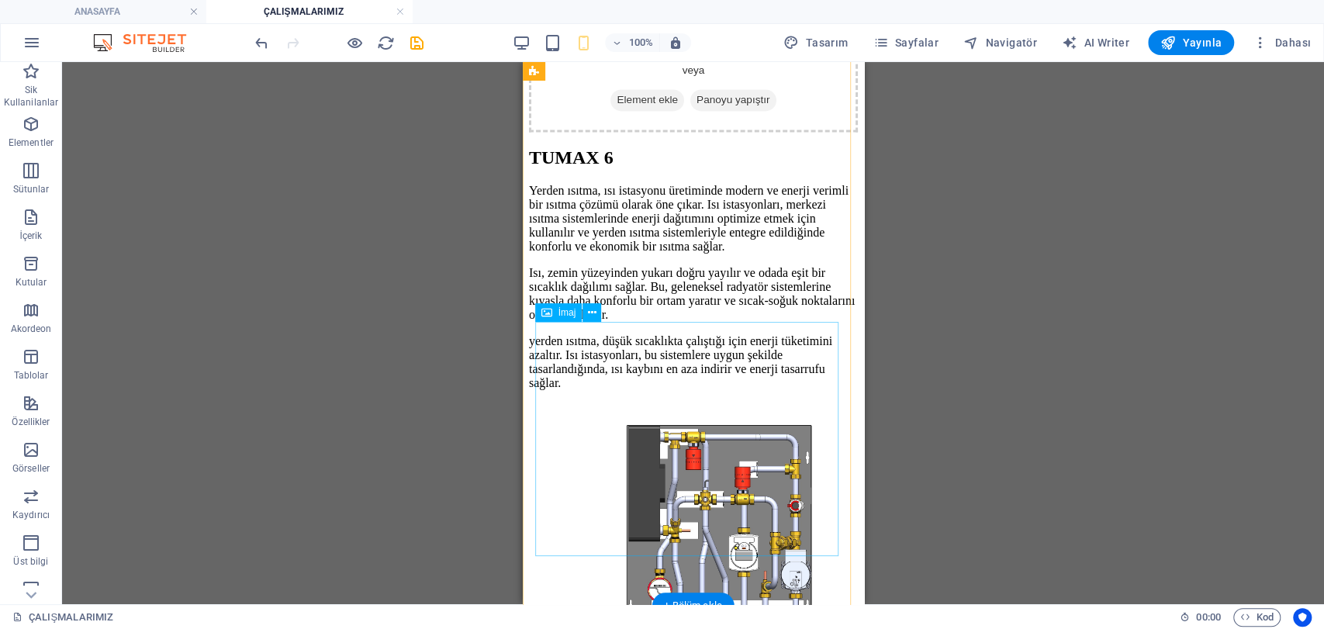
select select "%"
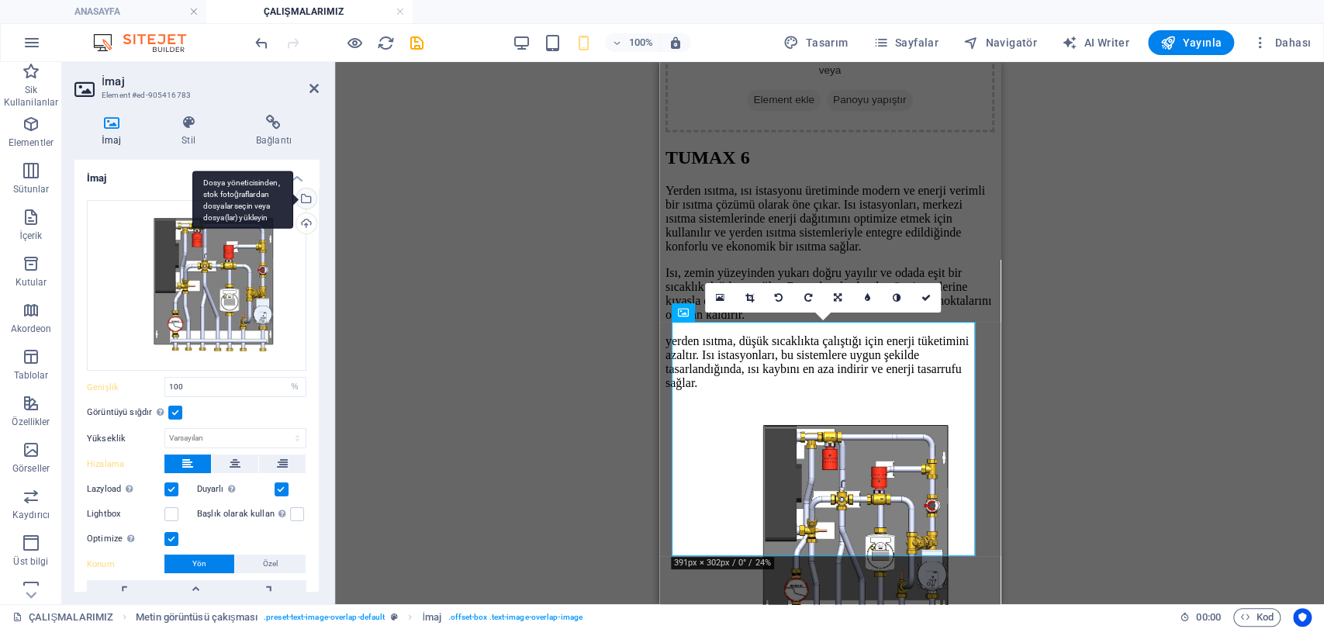
click at [308, 202] on div "Dosya yöneticisinden, stok fotoğraflardan dosyalar seçin veya dosya(lar) yükley…" at bounding box center [304, 199] width 23 height 23
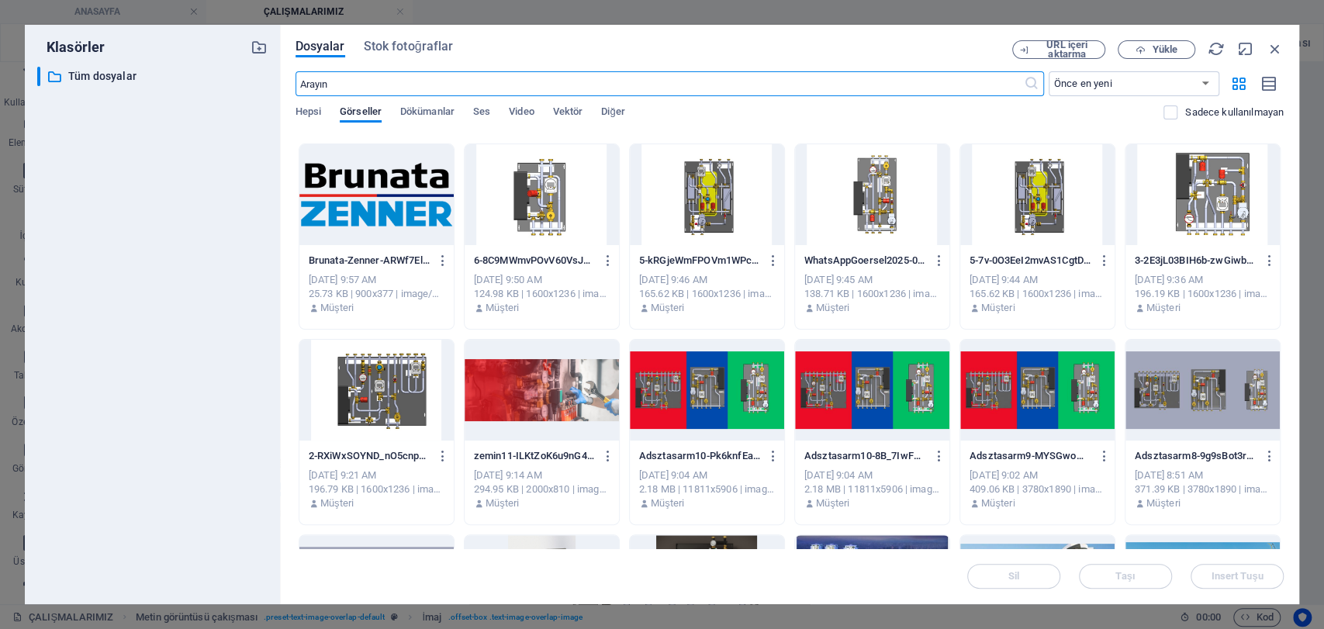
scroll to position [258, 0]
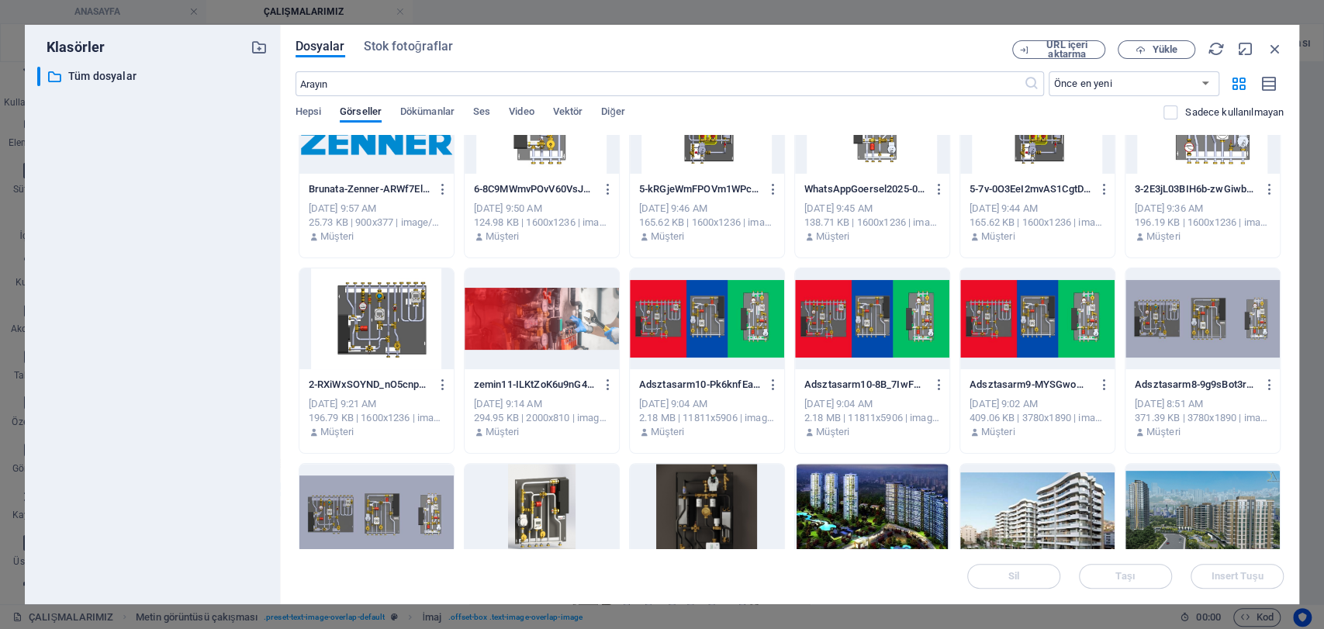
click at [392, 305] on div at bounding box center [376, 318] width 154 height 101
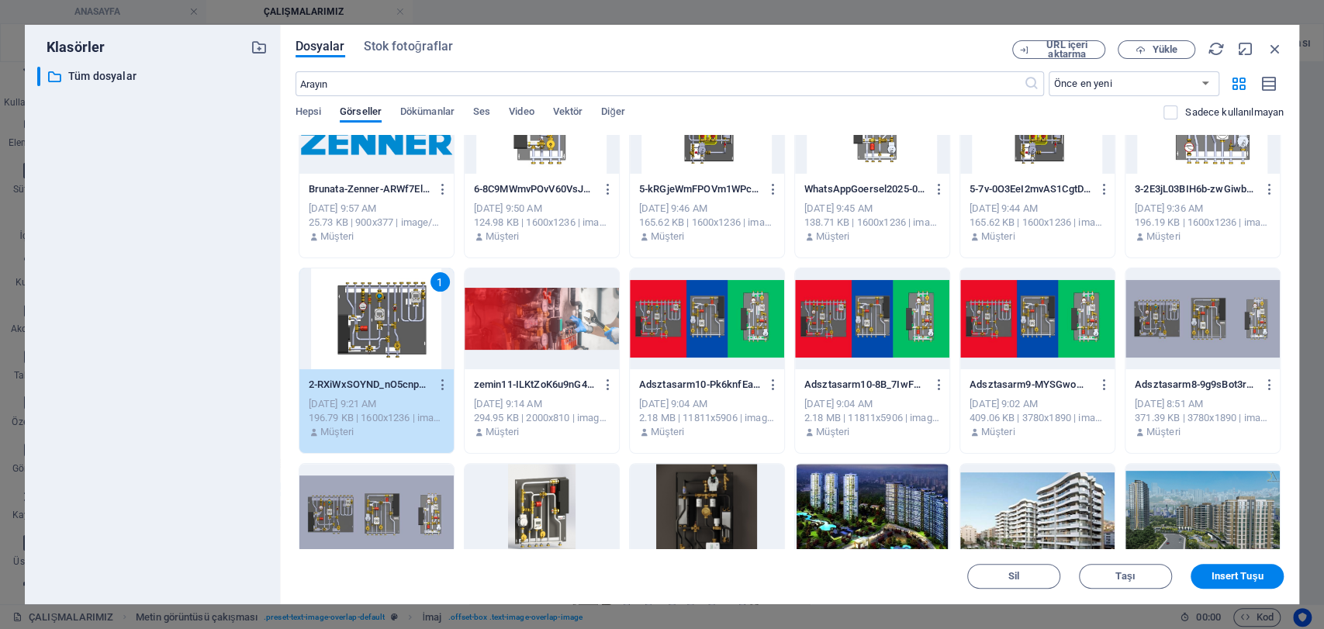
click at [1240, 577] on span "Insert Tuşu" at bounding box center [1237, 576] width 52 height 9
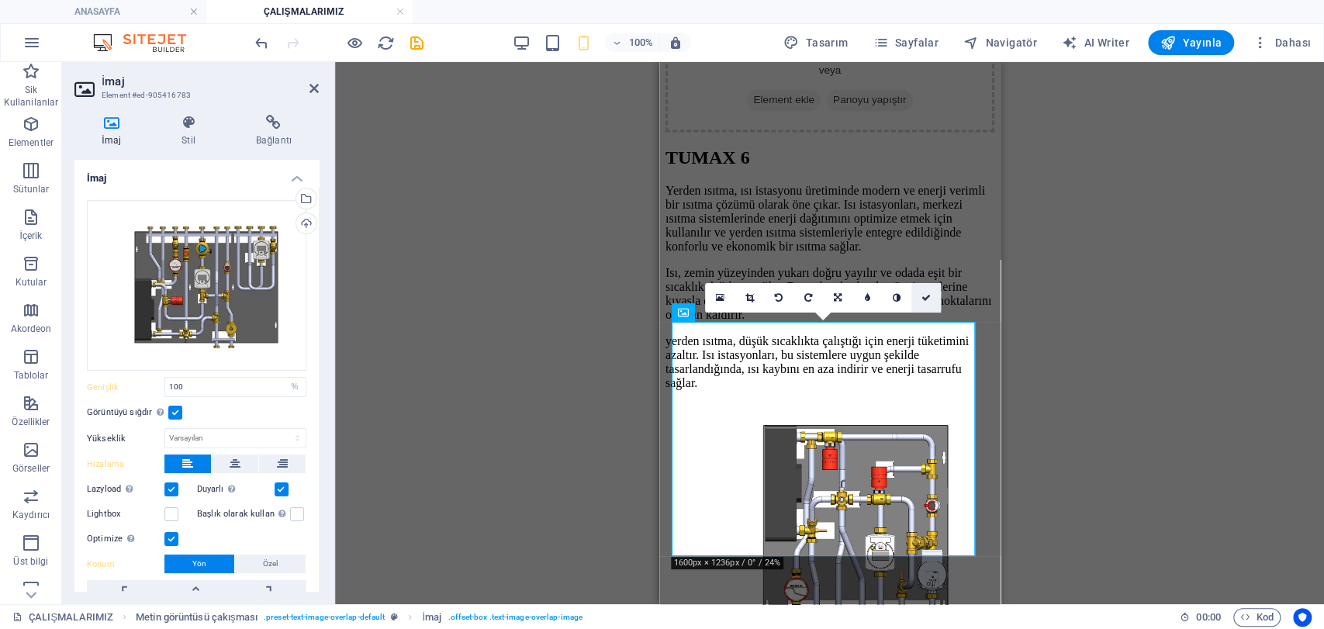
click at [931, 296] on link at bounding box center [925, 297] width 29 height 29
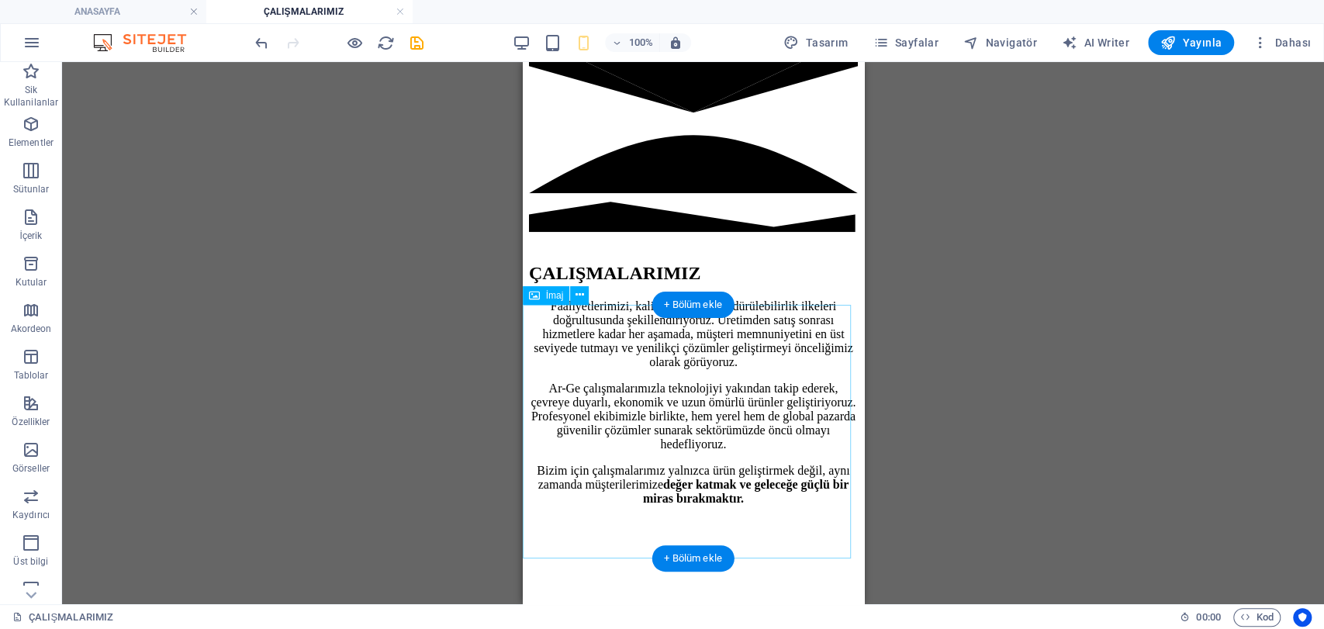
scroll to position [1034, 0]
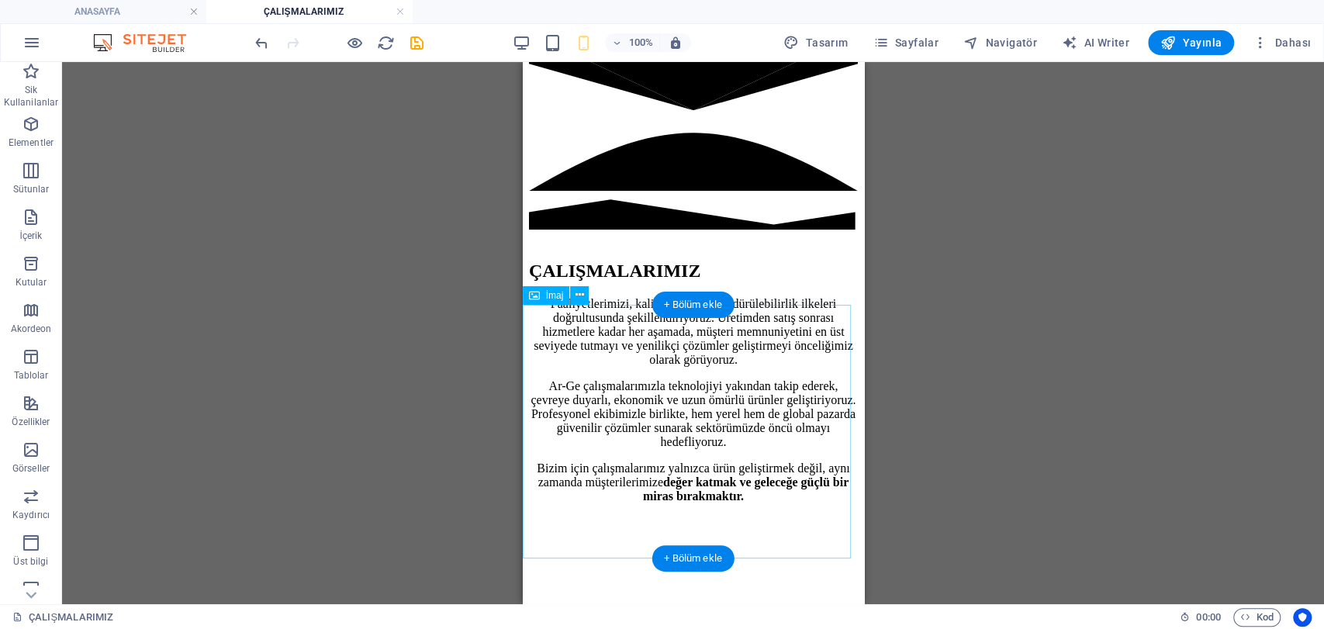
select select "%"
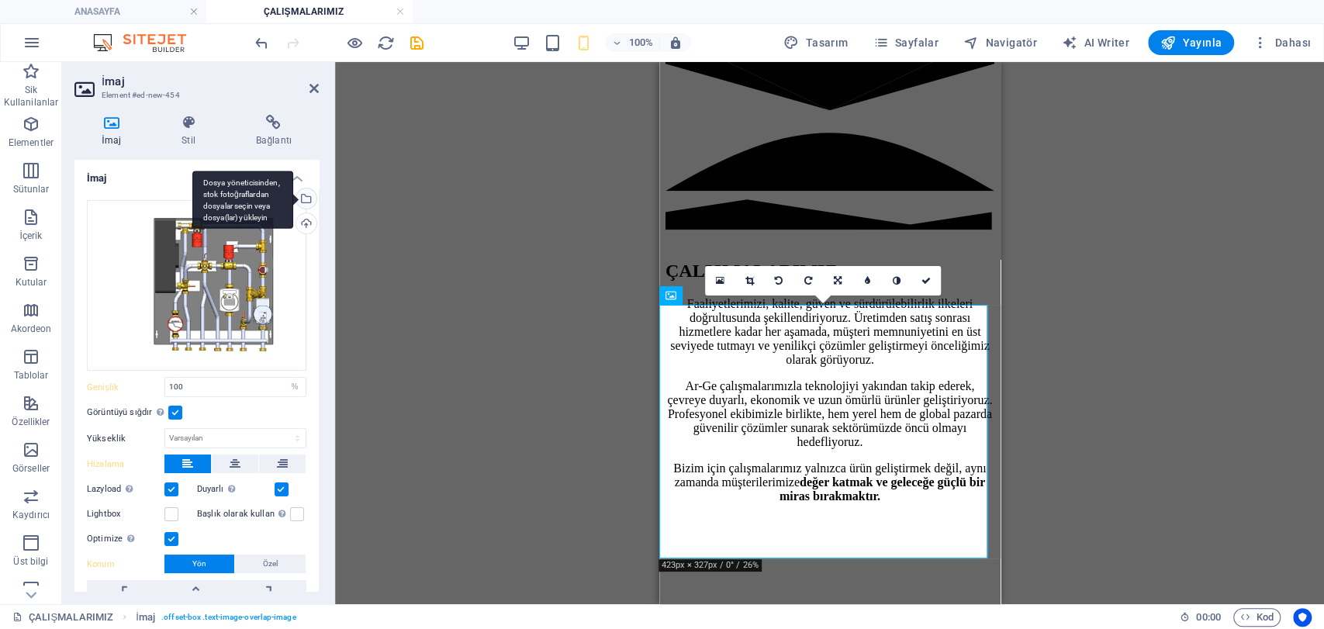
click at [309, 195] on div "Dosya yöneticisinden, stok fotoğraflardan dosyalar seçin veya dosya(lar) yükley…" at bounding box center [304, 199] width 23 height 23
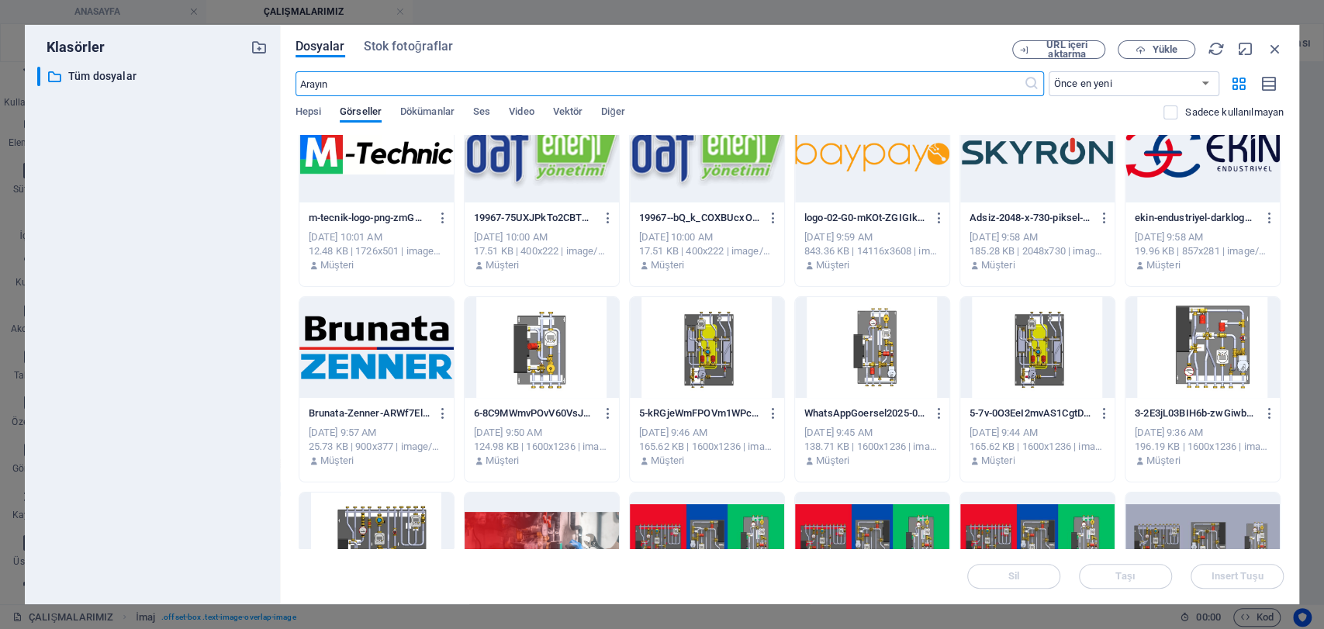
scroll to position [86, 0]
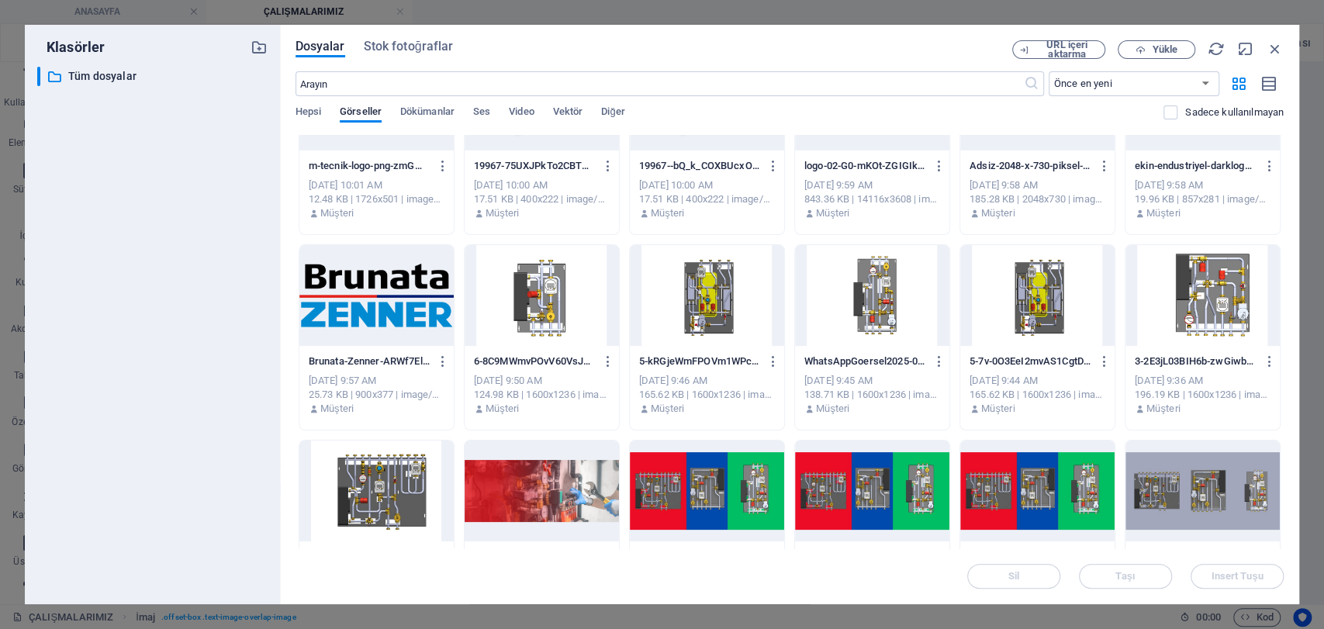
click at [527, 299] on div at bounding box center [542, 295] width 154 height 101
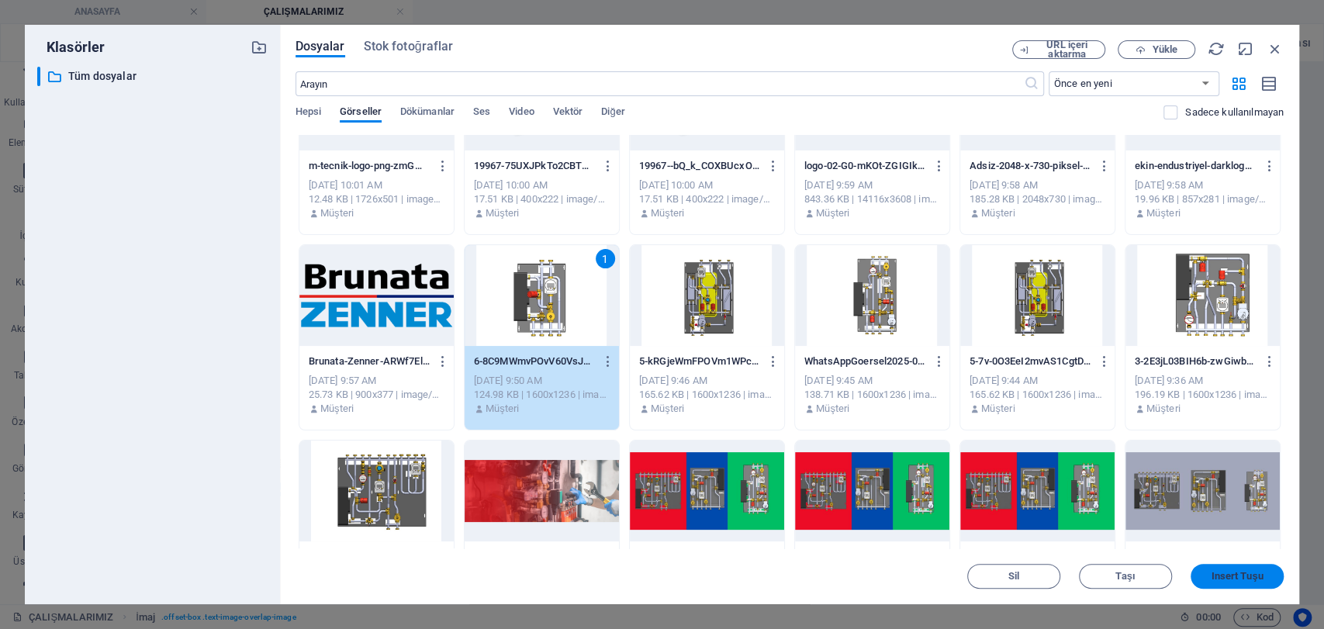
click at [1261, 579] on span "Insert Tuşu" at bounding box center [1237, 576] width 52 height 9
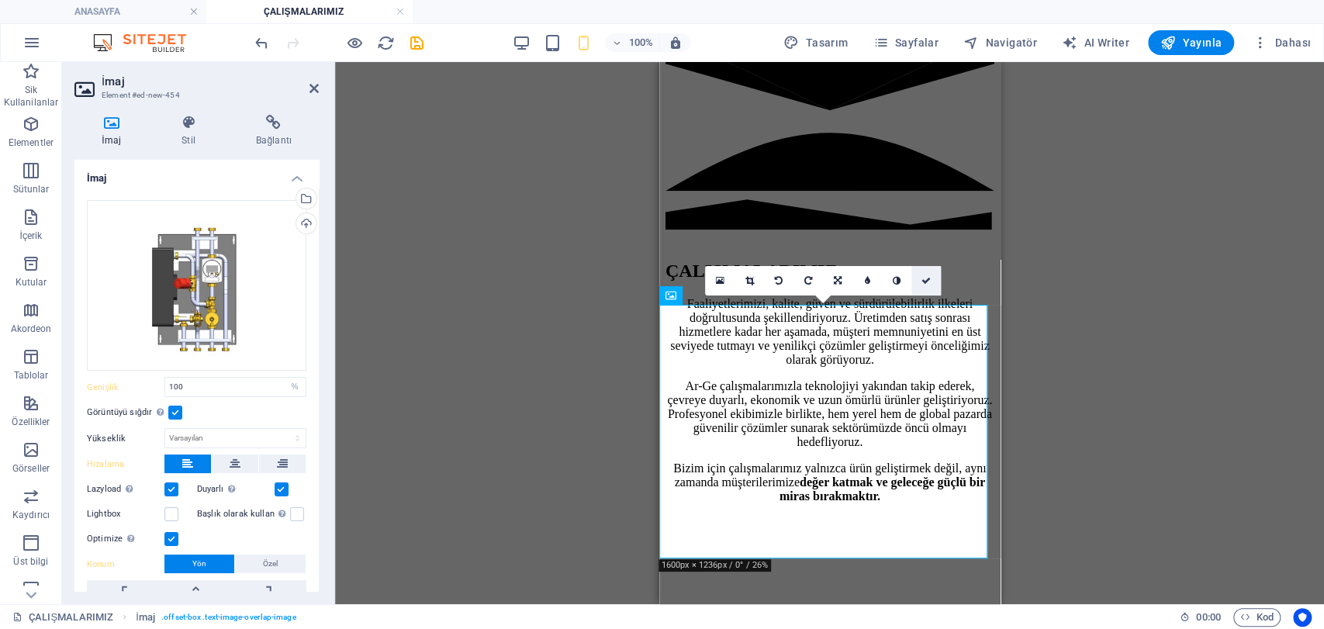
click at [934, 285] on link at bounding box center [925, 280] width 29 height 29
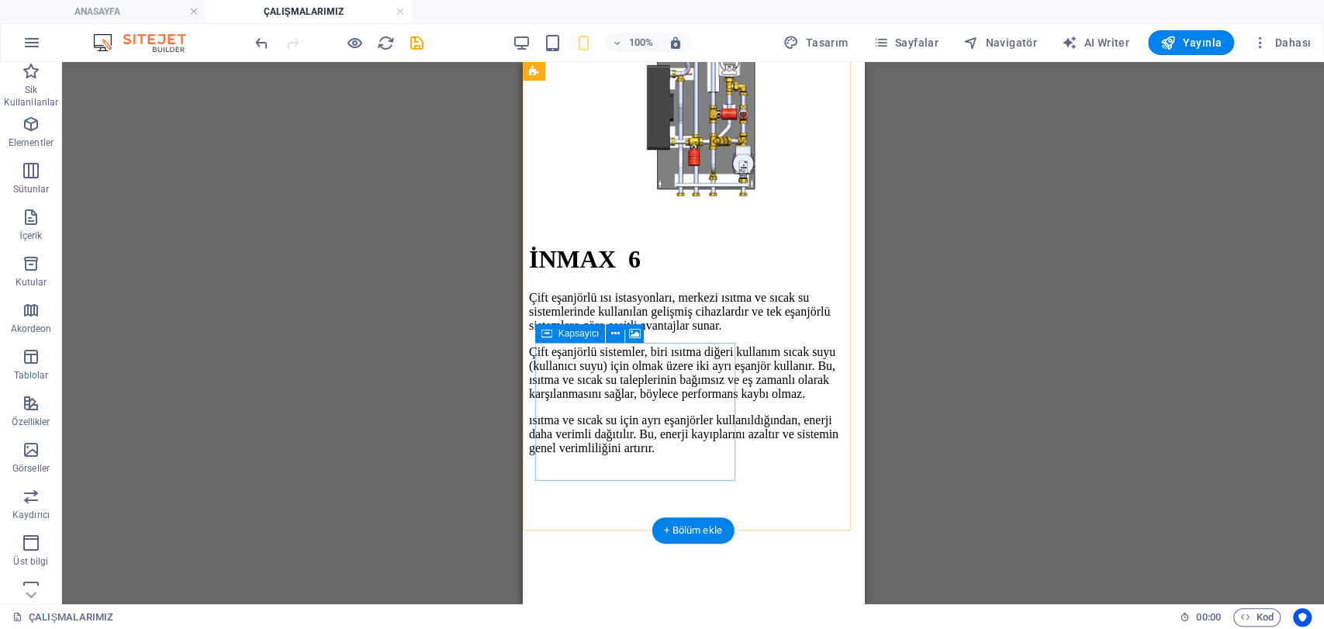
scroll to position [3016, 0]
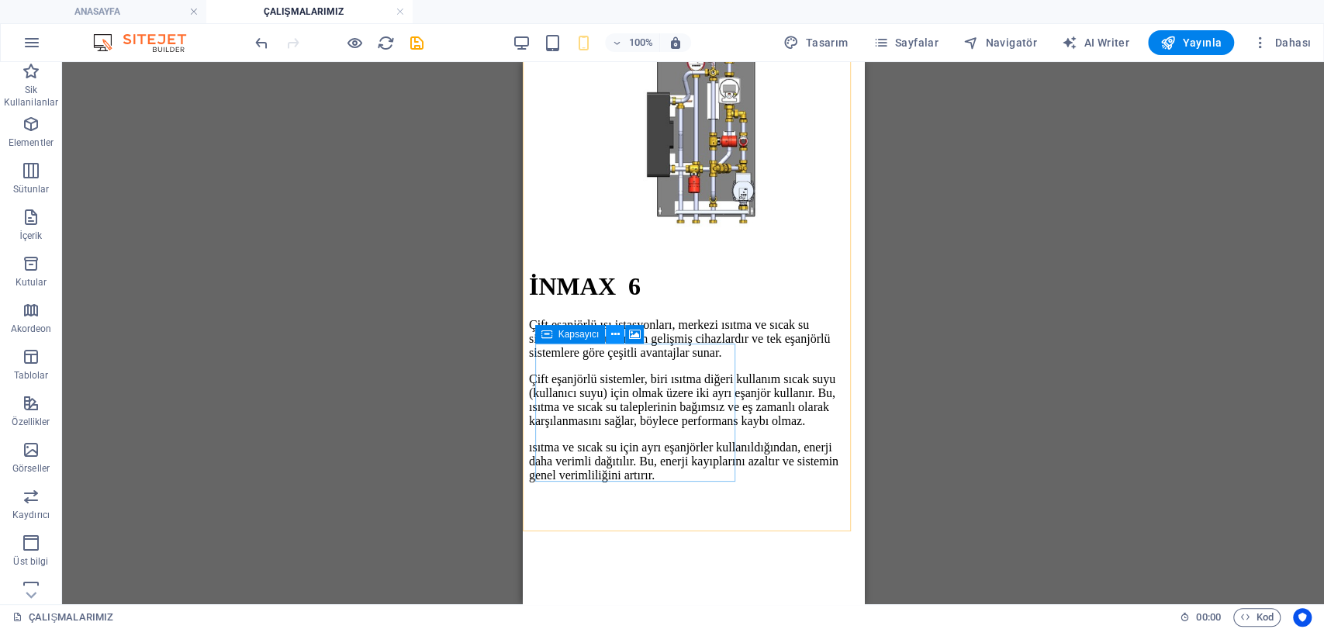
click at [614, 334] on icon at bounding box center [615, 335] width 9 height 16
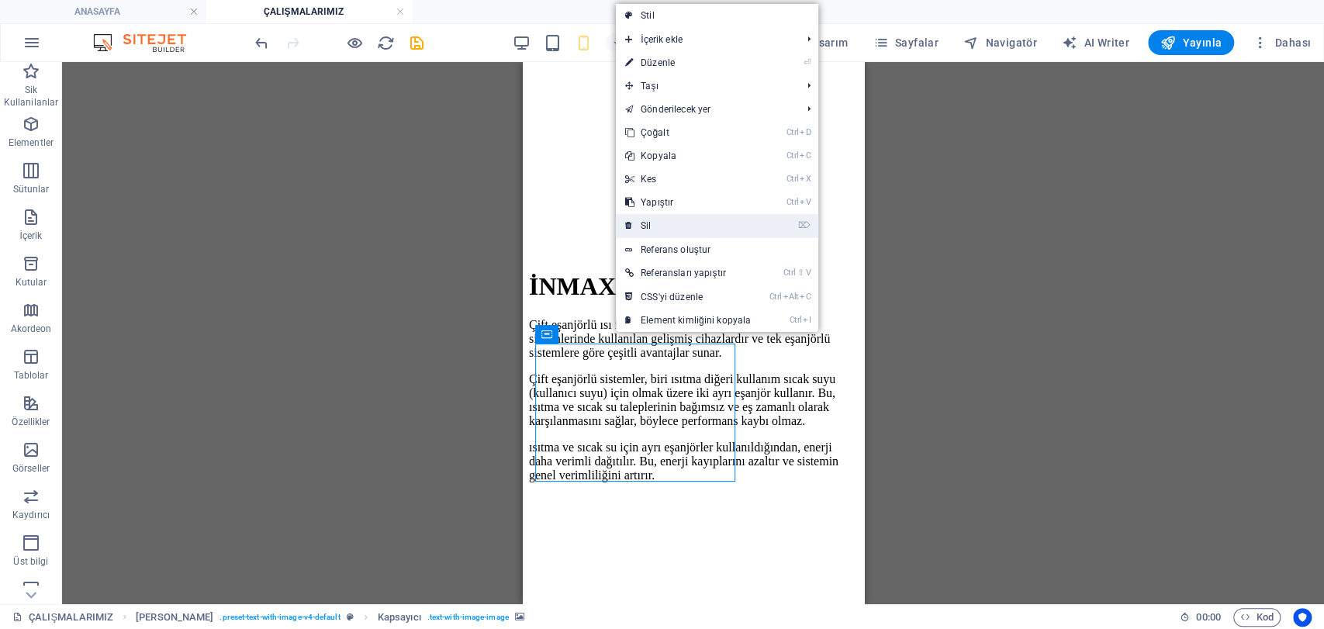
click at [669, 219] on link "⌦ Sil" at bounding box center [688, 225] width 144 height 23
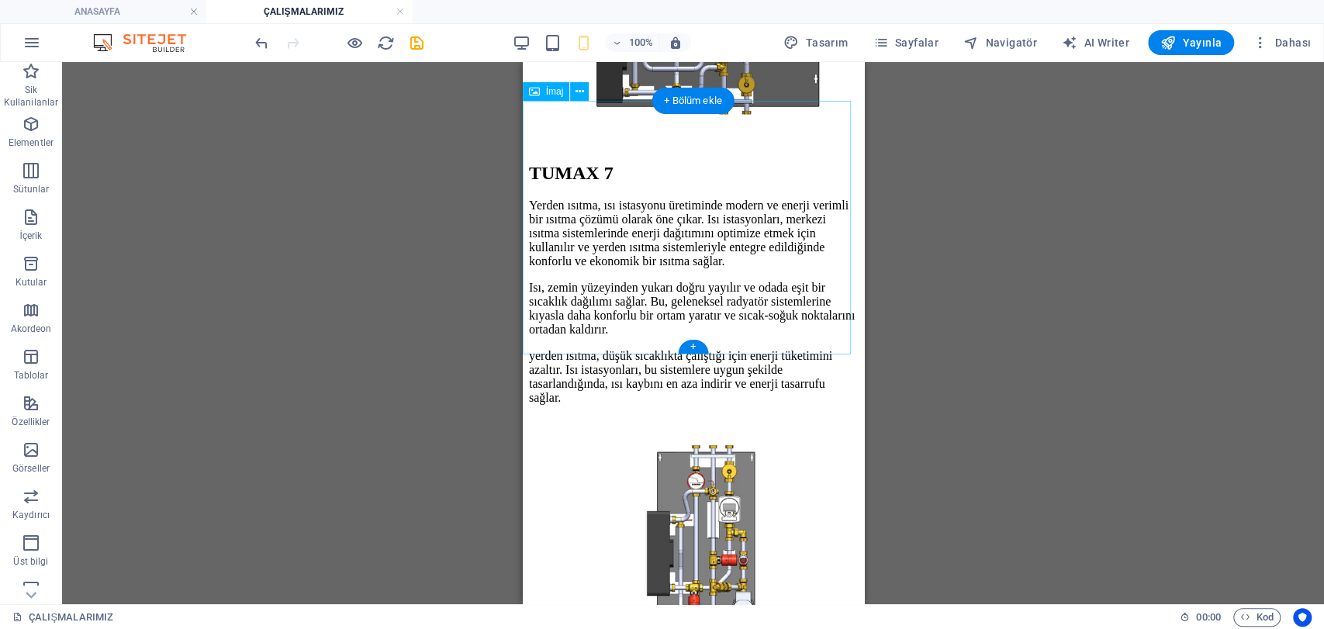
scroll to position [2585, 0]
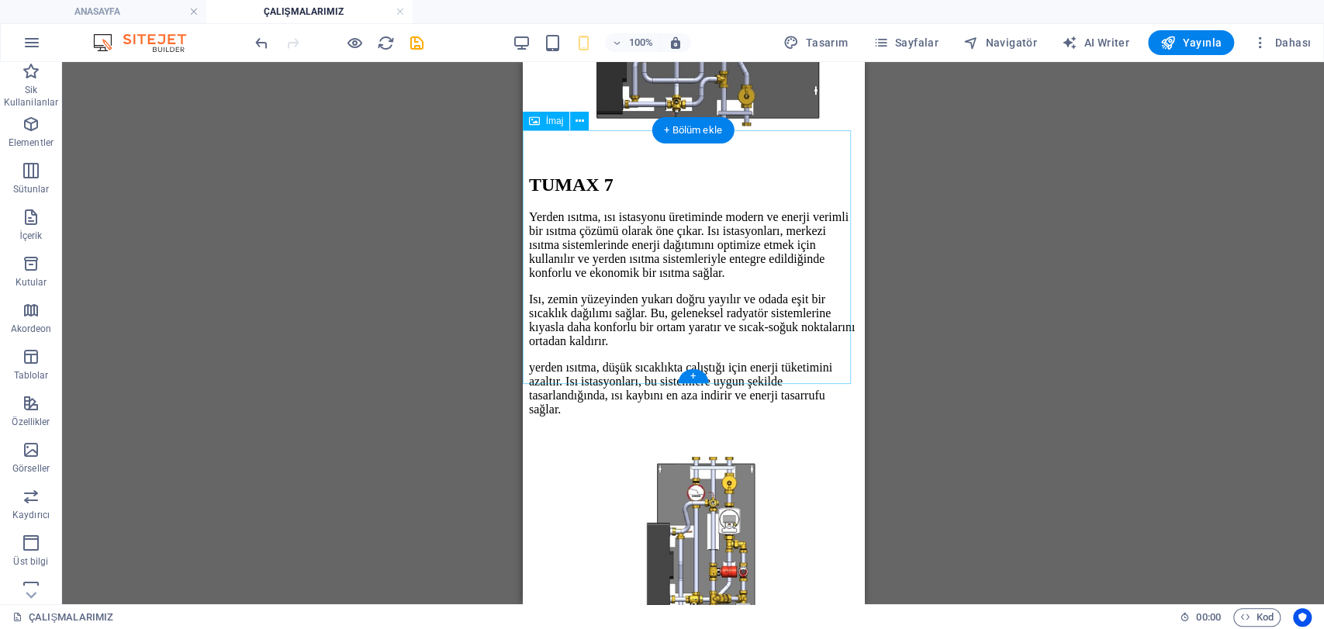
click at [728, 429] on figure at bounding box center [692, 558] width 329 height 258
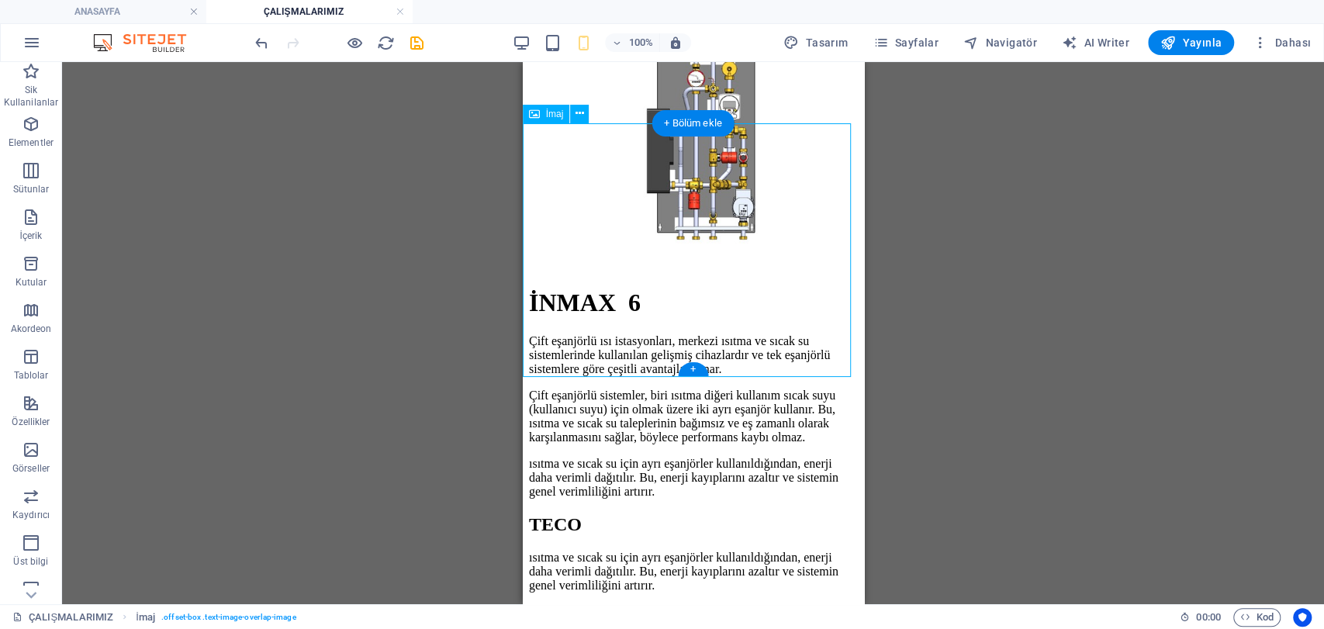
scroll to position [3016, 0]
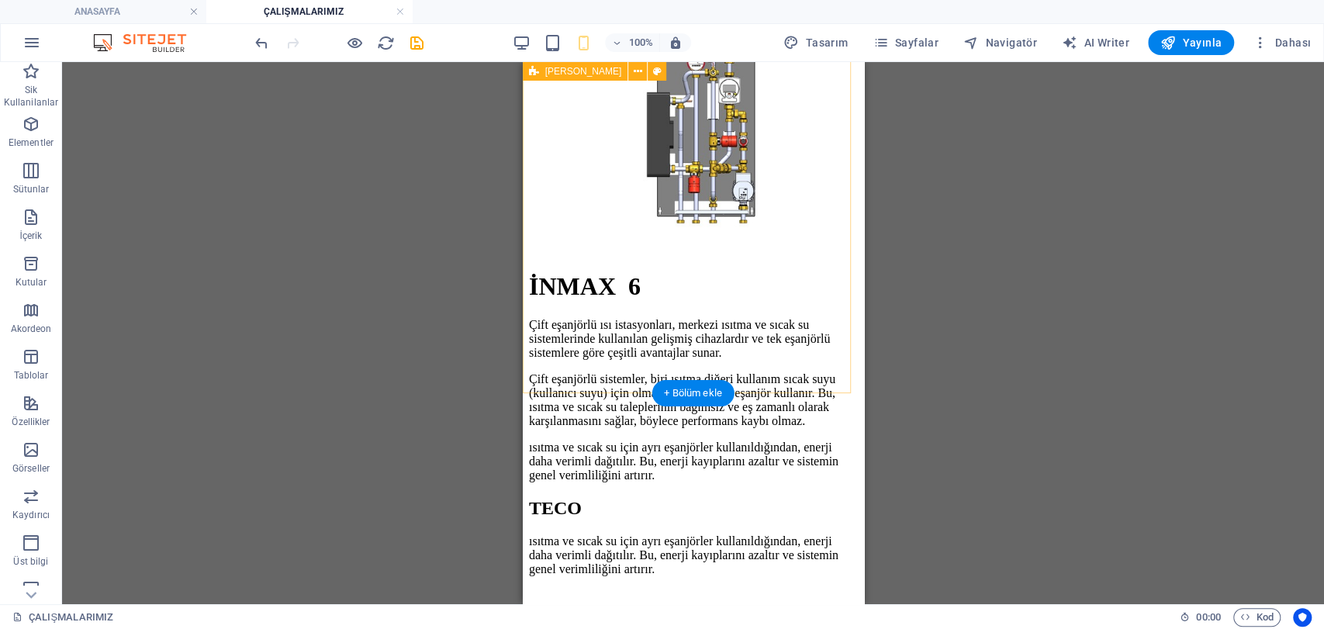
click at [719, 365] on div "İNMAX 6 Çift eşanjörlü ısı istasyonları, merkezi ısıtma ve sıcak su sistemlerin…" at bounding box center [692, 376] width 329 height 209
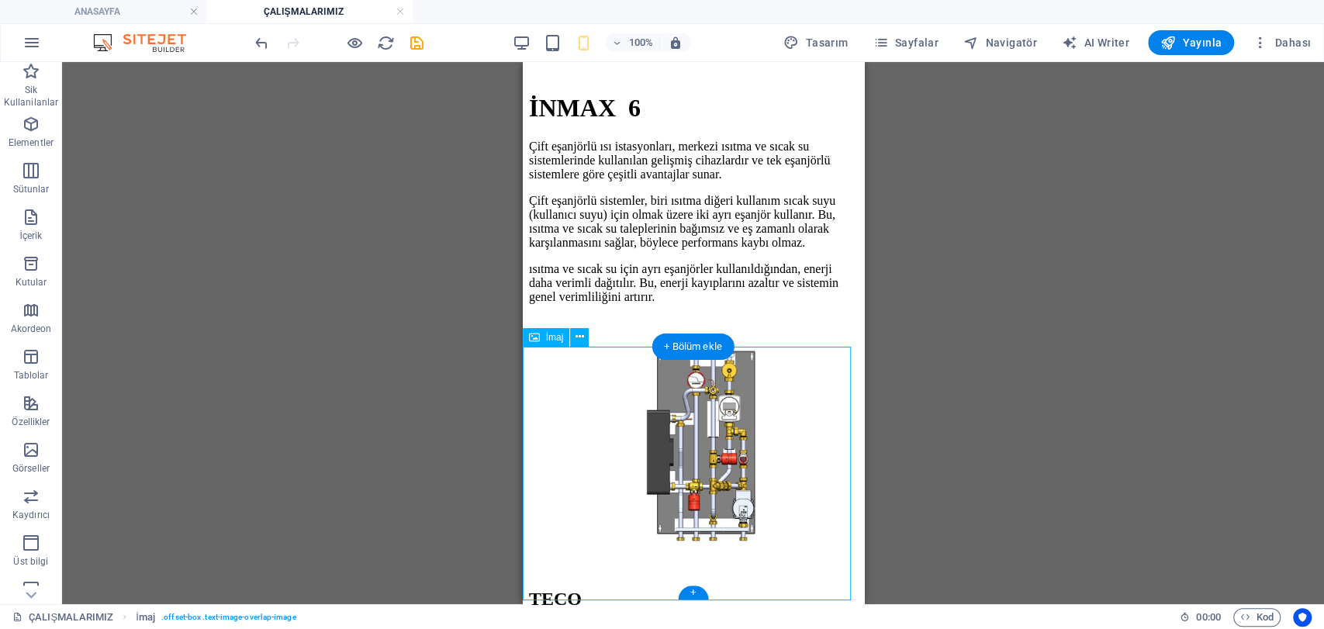
scroll to position [3275, 0]
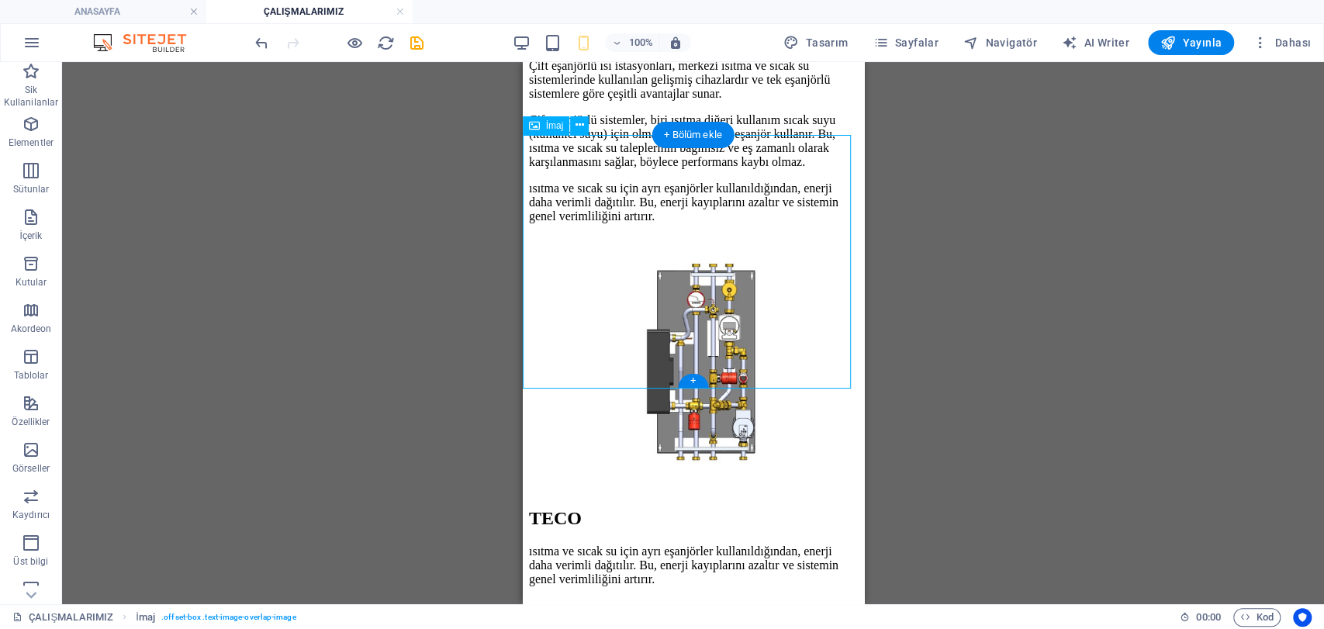
click at [680, 282] on figure at bounding box center [692, 365] width 329 height 258
drag, startPoint x: 680, startPoint y: 282, endPoint x: 1160, endPoint y: 341, distance: 483.7
click at [680, 282] on figure at bounding box center [692, 365] width 329 height 258
select select "%"
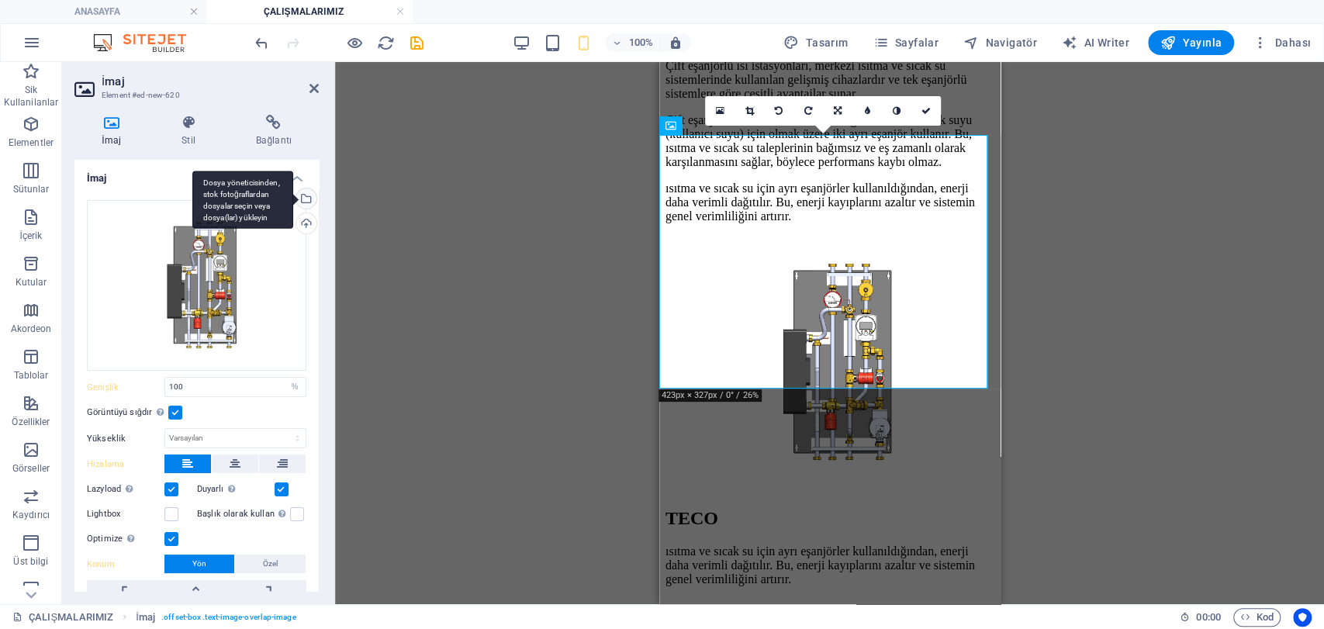
click at [305, 197] on div "Dosya yöneticisinden, stok fotoğraflardan dosyalar seçin veya dosya(lar) yükley…" at bounding box center [304, 199] width 23 height 23
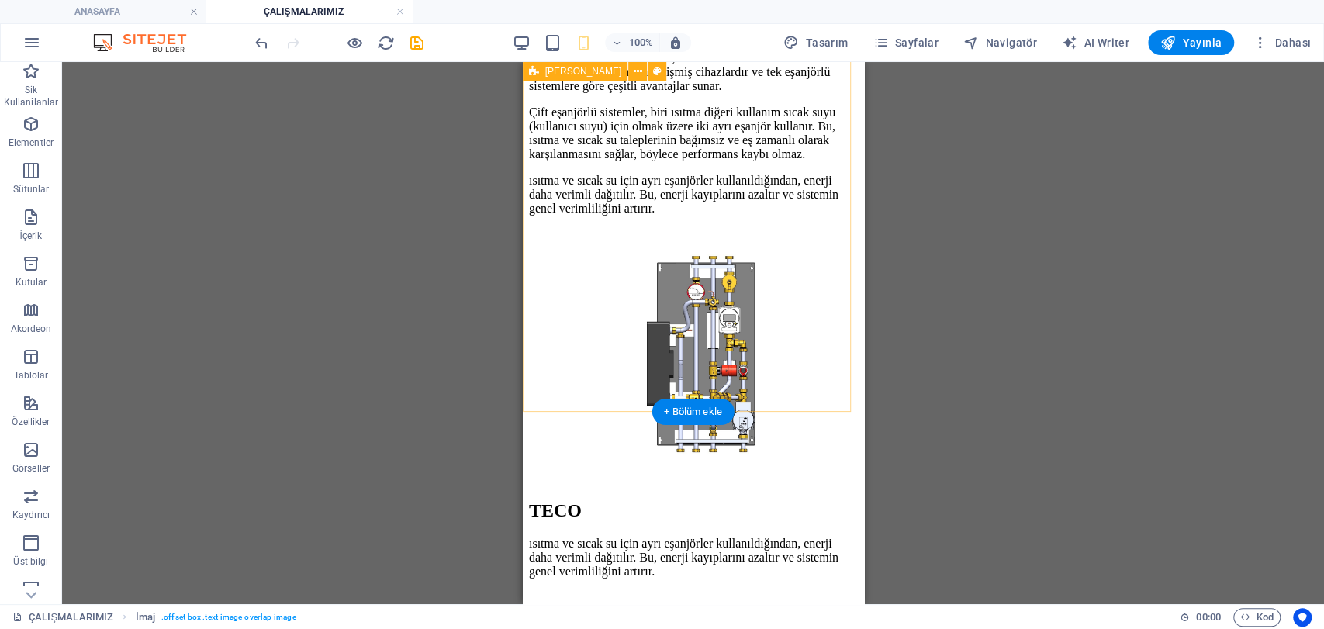
scroll to position [3240, 0]
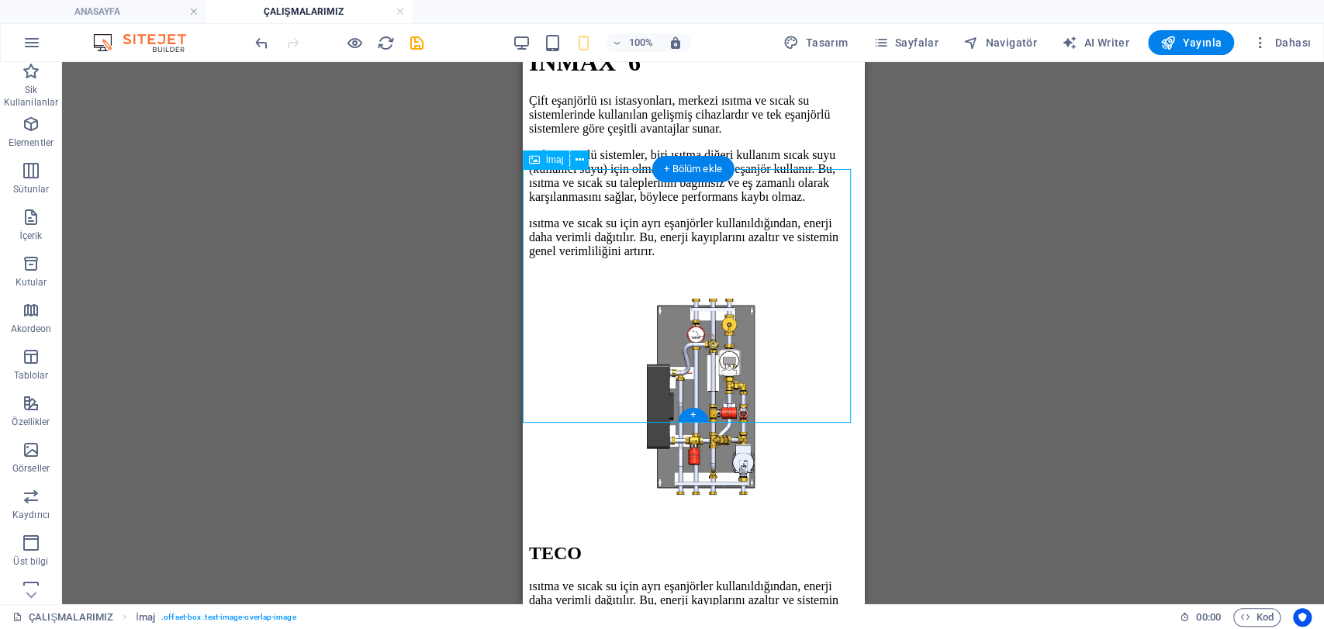
click at [688, 306] on figure at bounding box center [692, 400] width 329 height 258
select select "%"
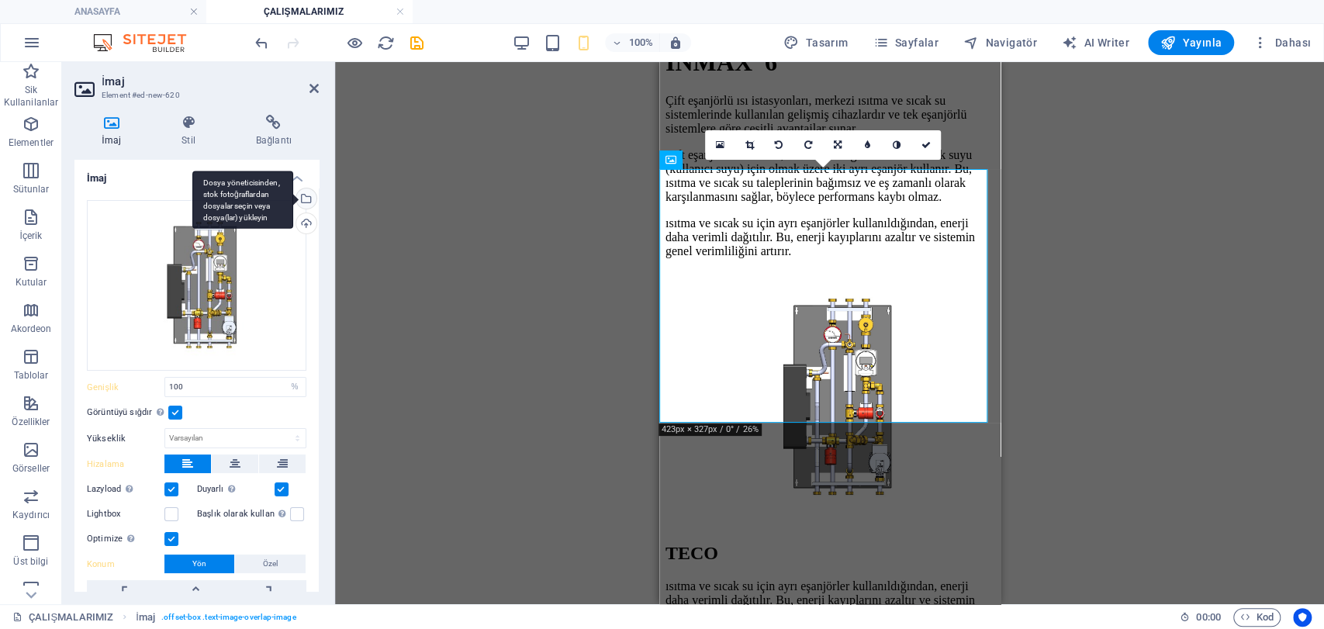
click at [293, 199] on div "Dosya yöneticisinden, stok fotoğraflardan dosyalar seçin veya dosya(lar) yükley…" at bounding box center [242, 200] width 101 height 58
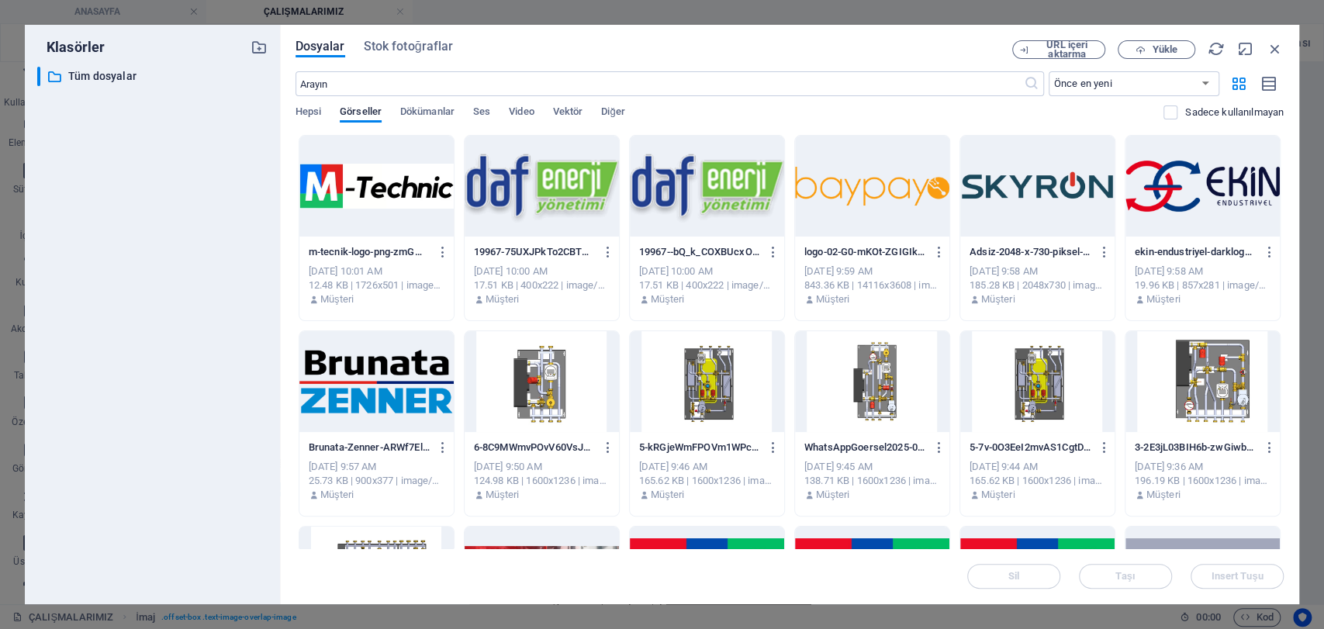
click at [720, 356] on div at bounding box center [707, 381] width 154 height 101
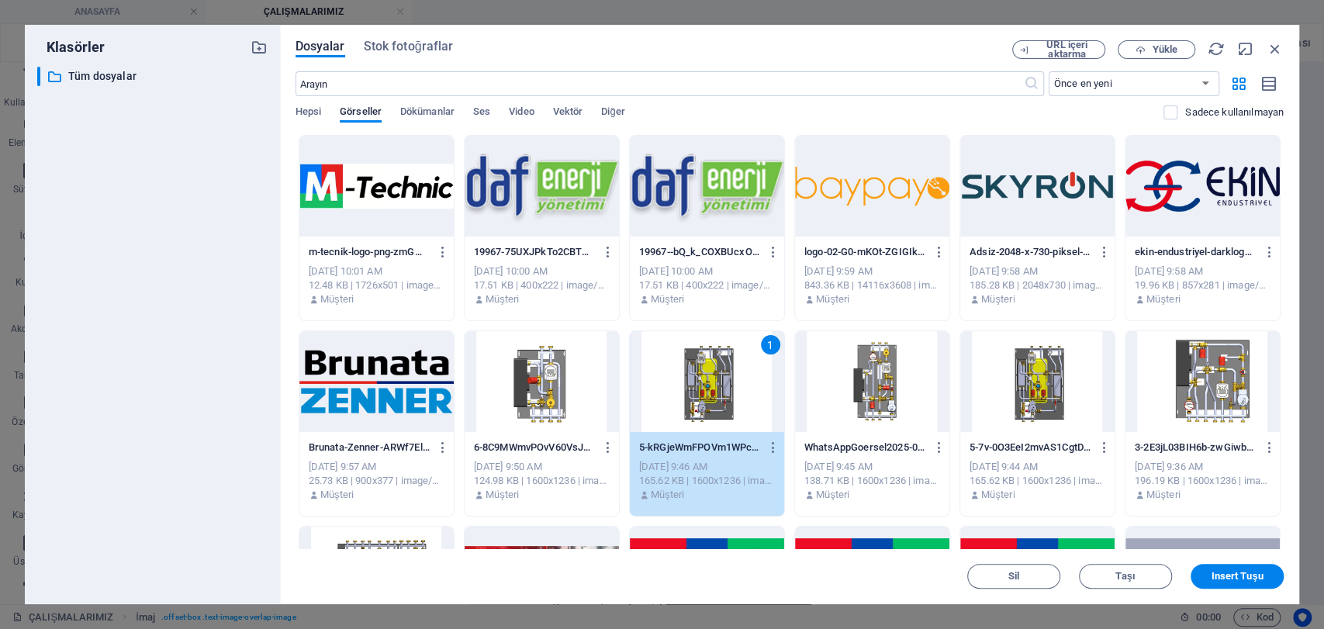
click at [679, 394] on div "1" at bounding box center [707, 381] width 154 height 101
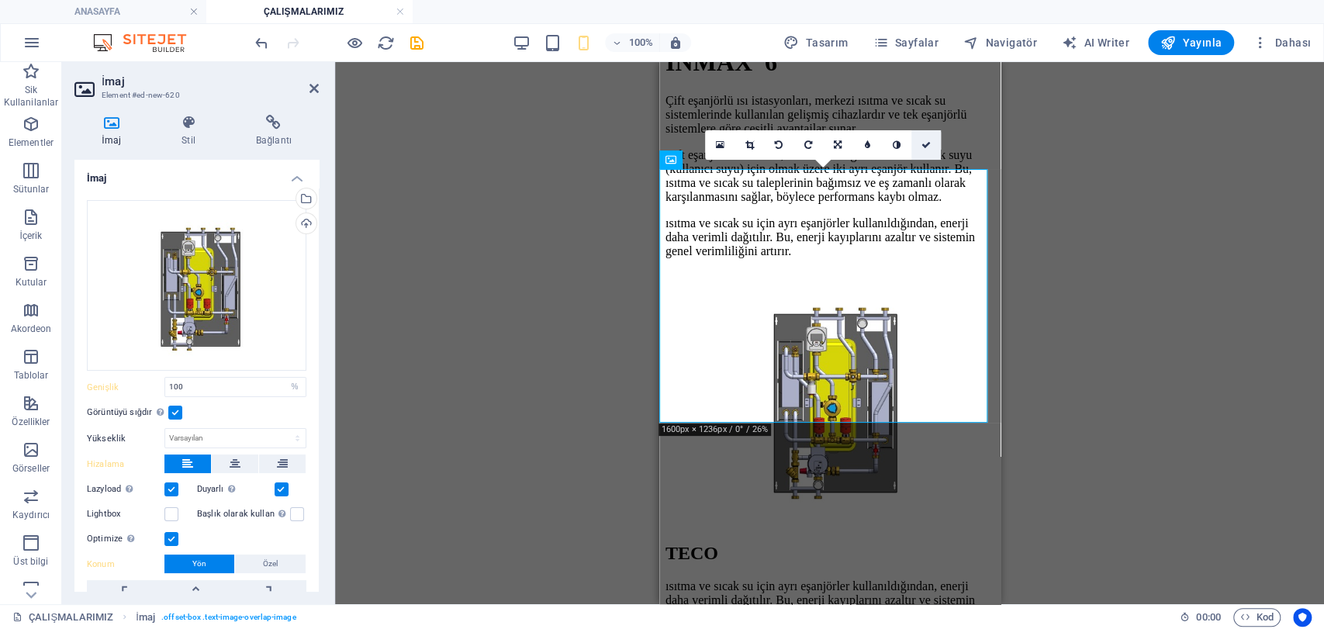
click at [925, 140] on icon at bounding box center [925, 144] width 9 height 9
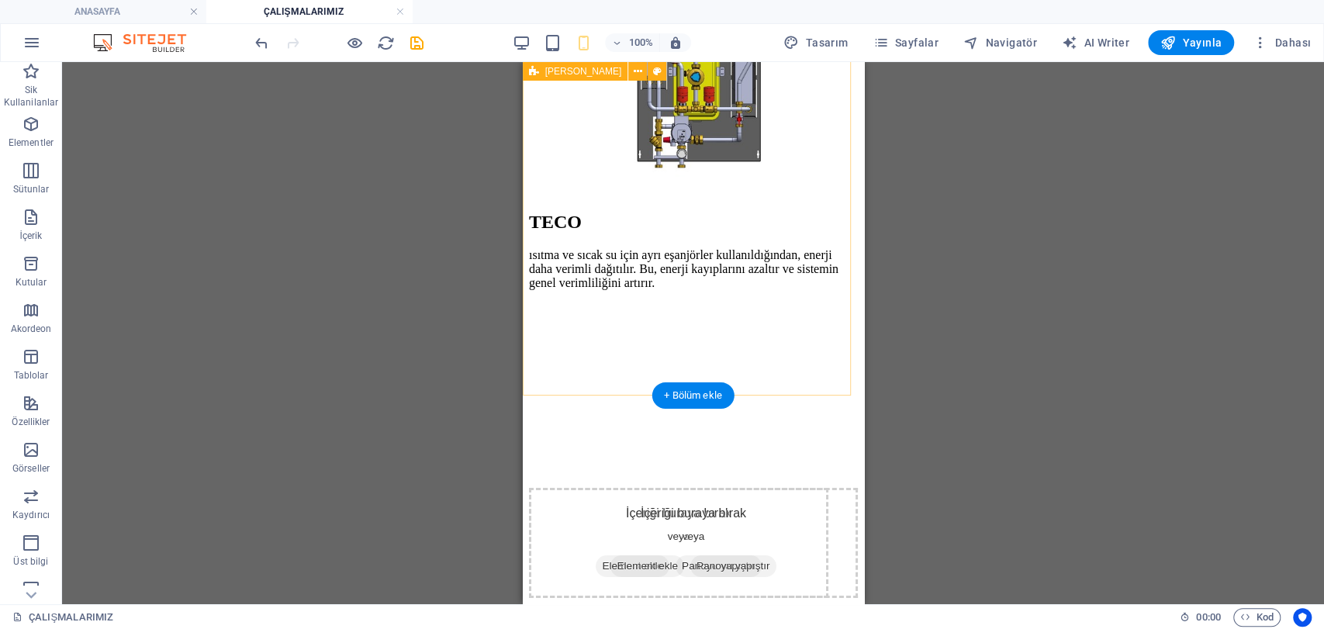
scroll to position [3671, 0]
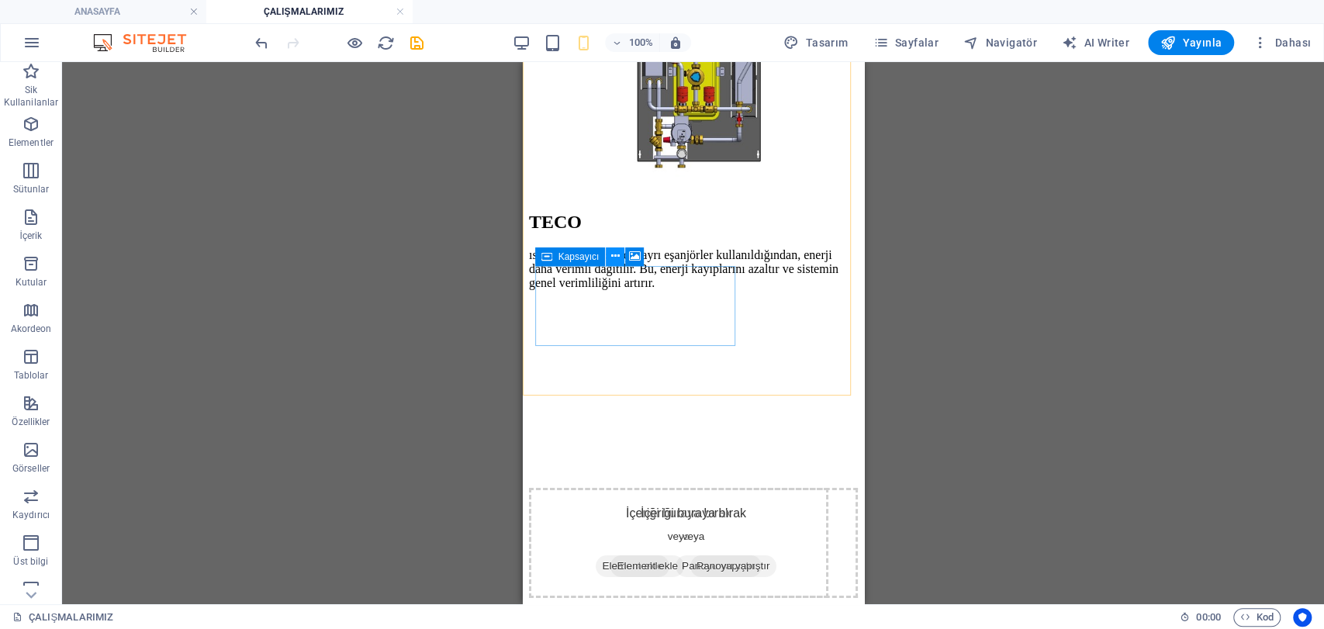
click at [614, 251] on icon at bounding box center [615, 256] width 9 height 16
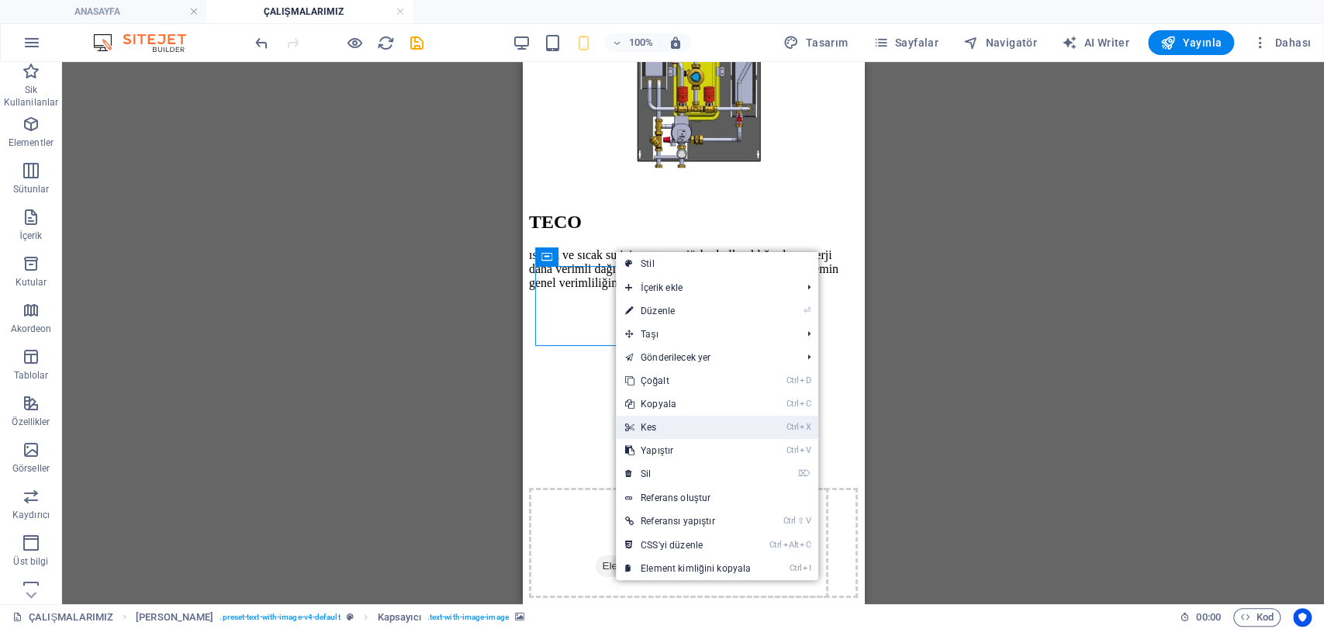
click at [667, 427] on link "Ctrl X Kes" at bounding box center [688, 427] width 144 height 23
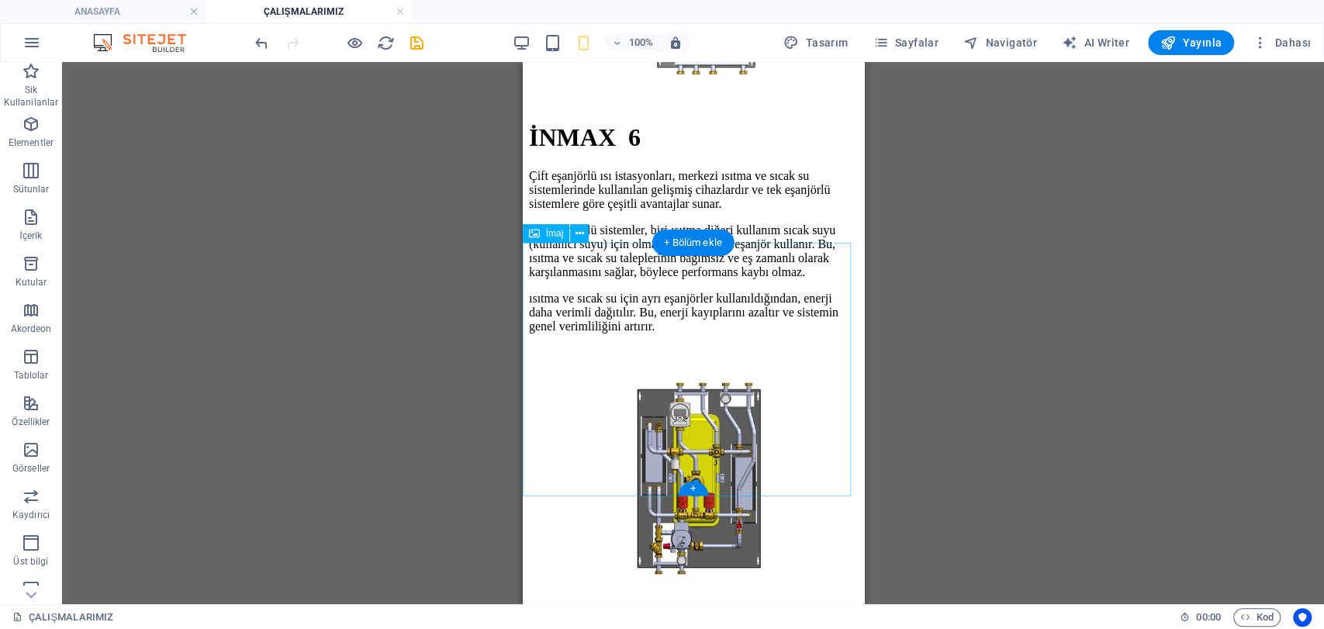
scroll to position [3161, 0]
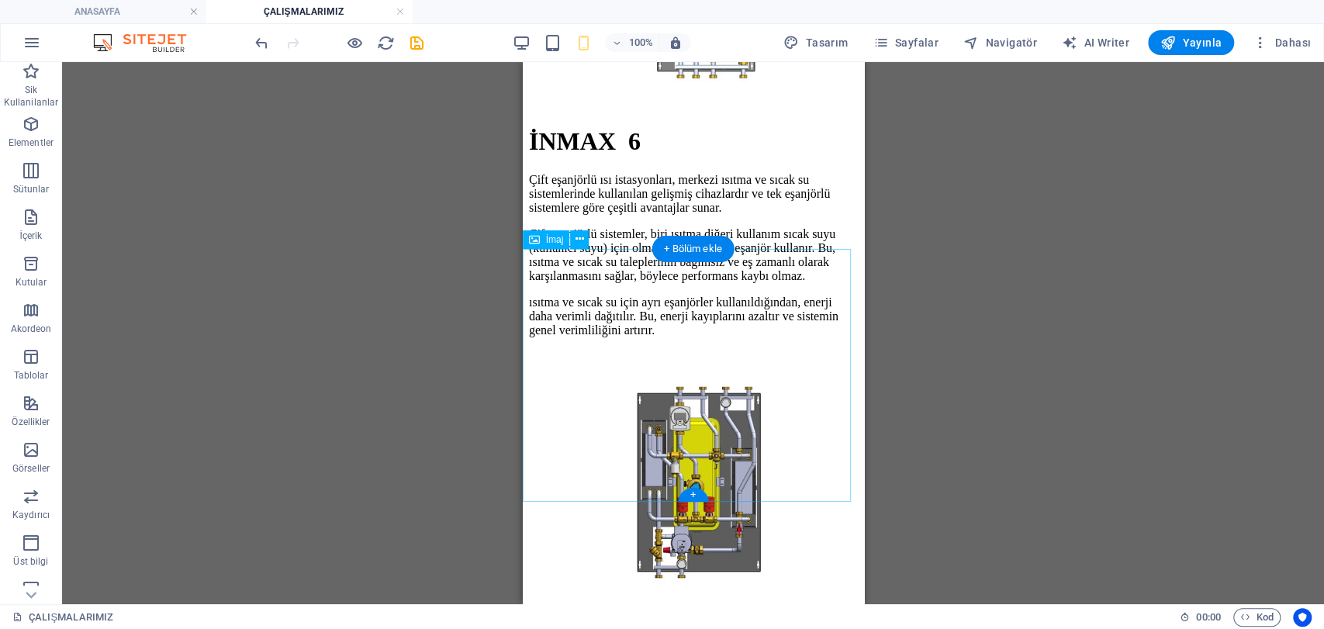
click at [771, 350] on figure at bounding box center [692, 479] width 329 height 258
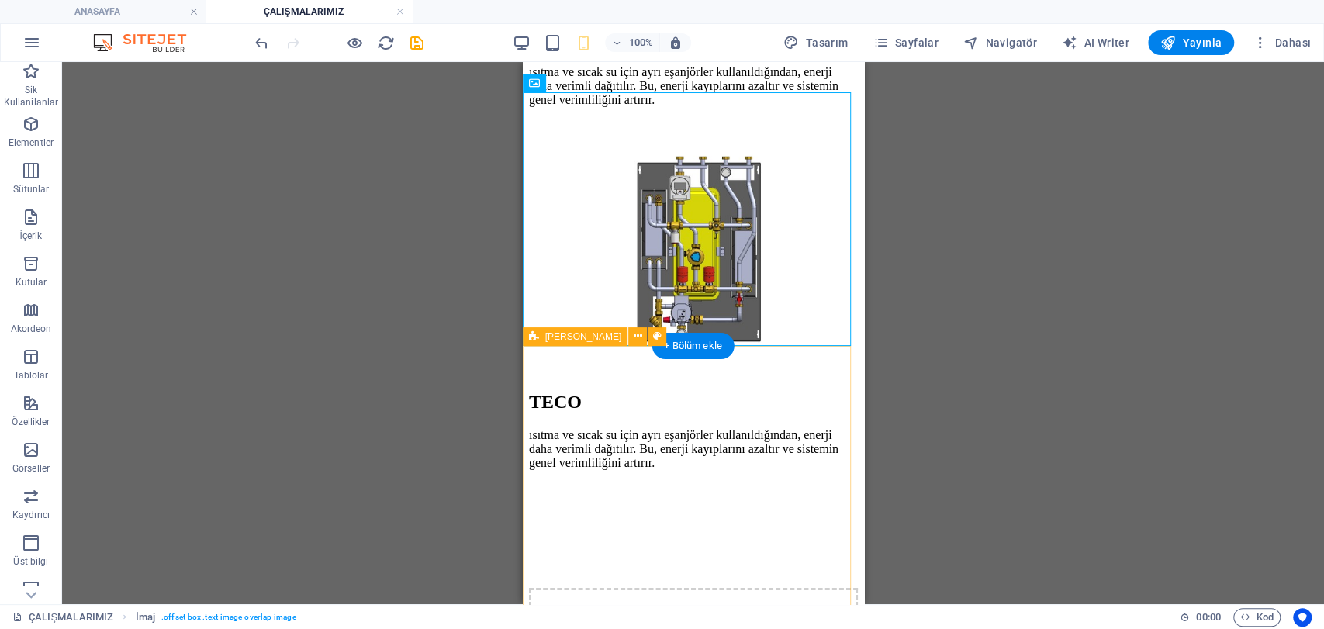
scroll to position [3592, 0]
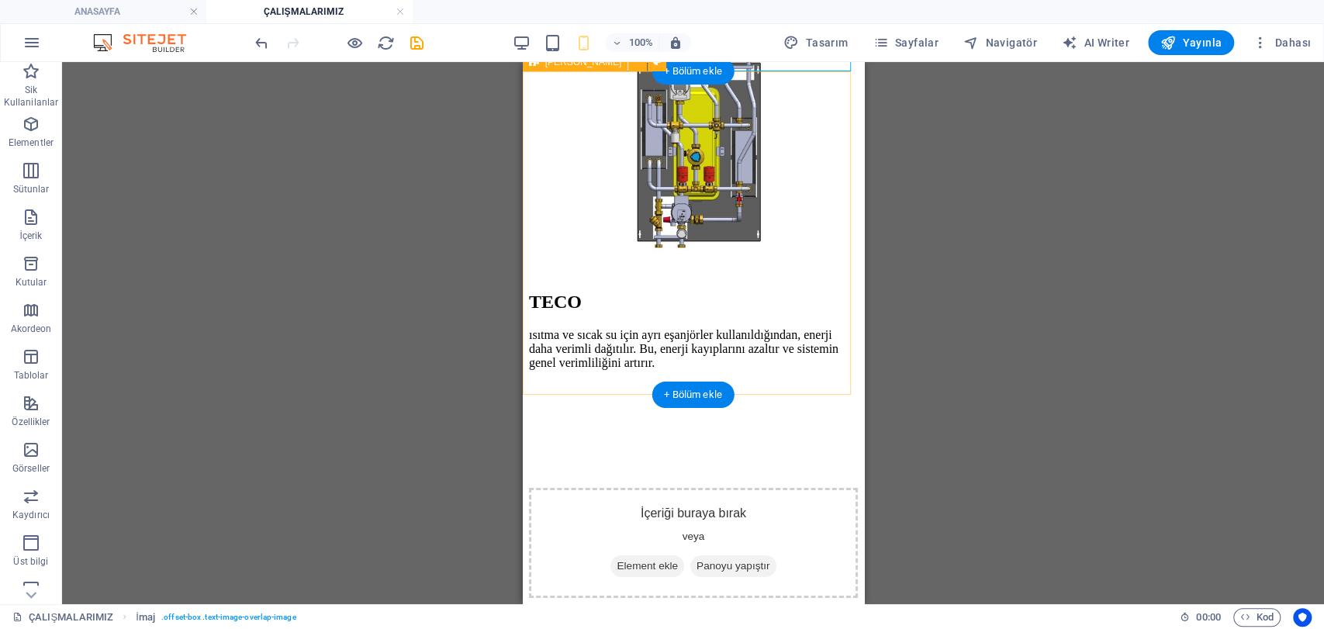
click at [728, 361] on div "TECO ısıtma ve sıcak su için ayrı eşanjörler kullanıldığından, enerji daha veri…" at bounding box center [692, 384] width 329 height 184
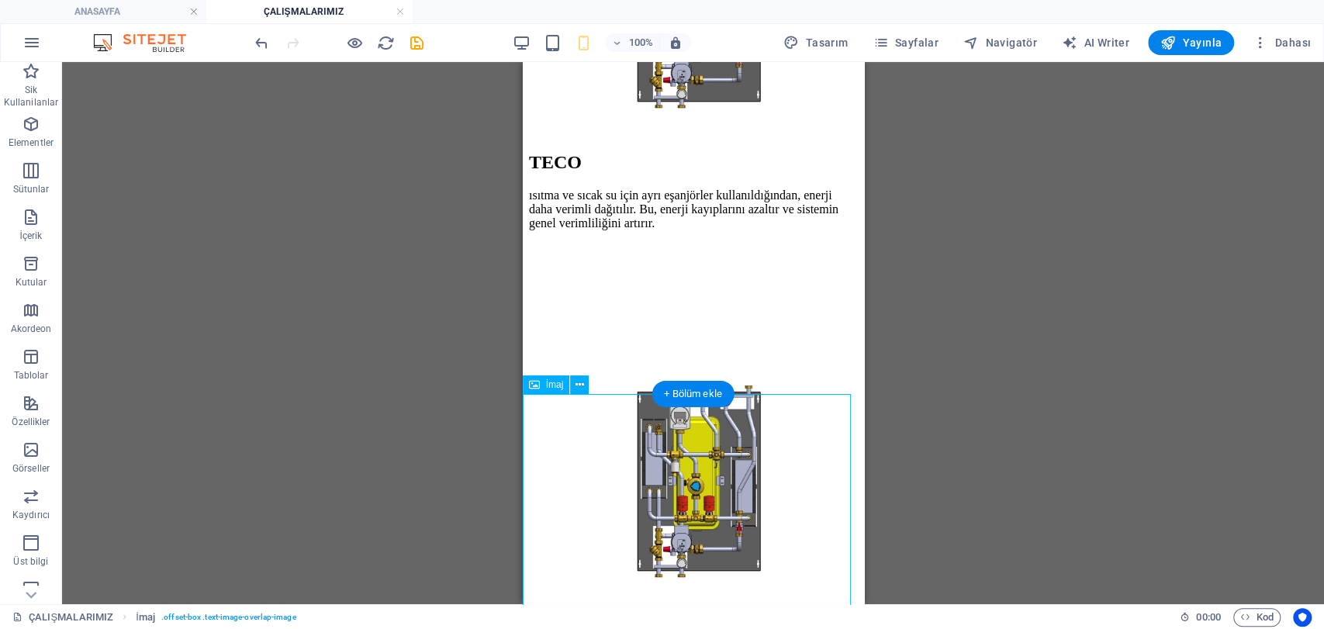
scroll to position [3764, 0]
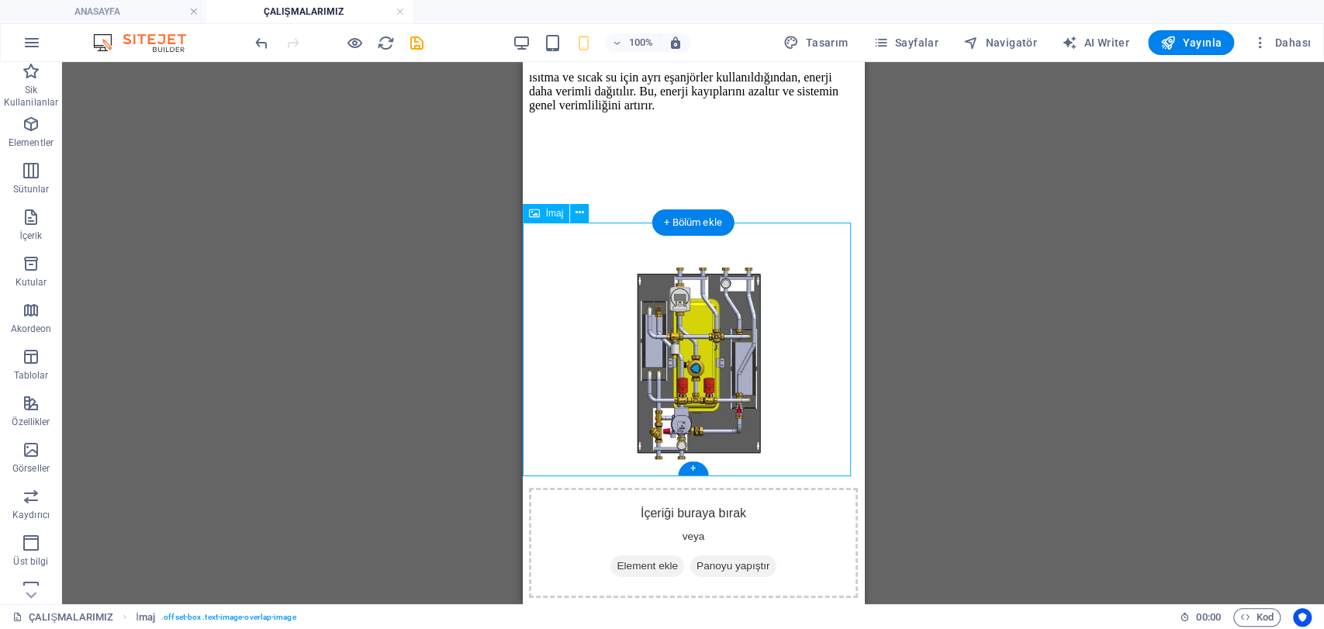
click at [710, 349] on figure at bounding box center [692, 359] width 329 height 258
select select "%"
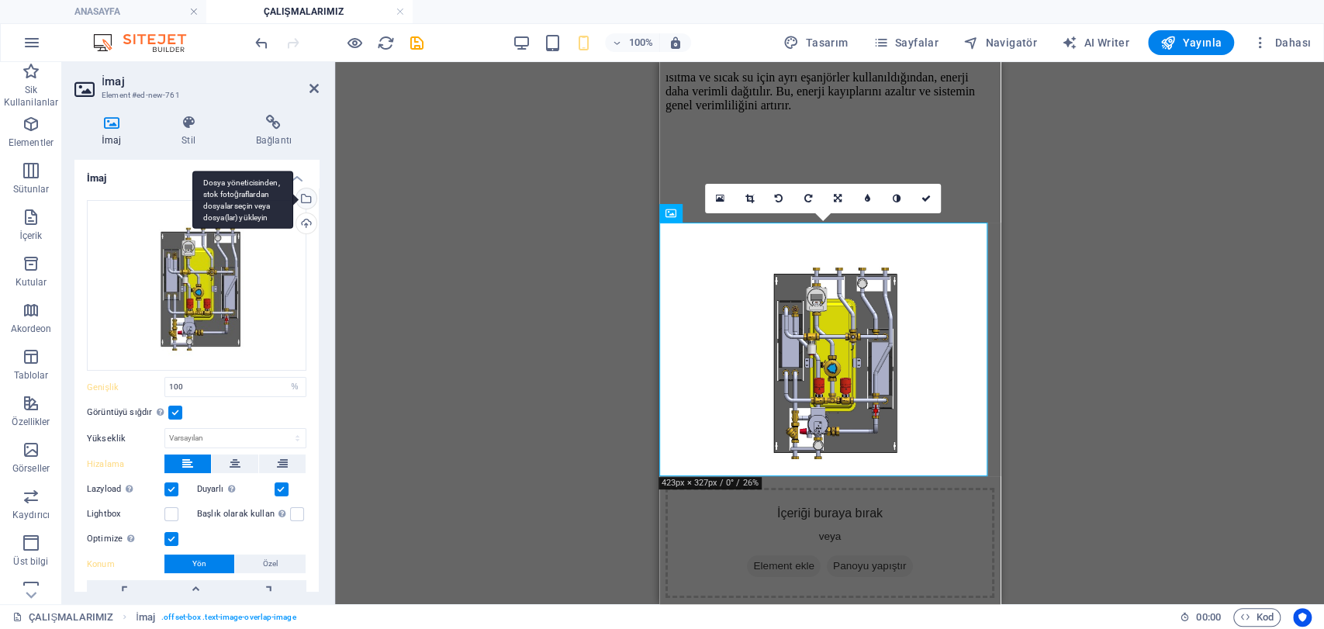
click at [306, 197] on div "Dosya yöneticisinden, stok fotoğraflardan dosyalar seçin veya dosya(lar) yükley…" at bounding box center [304, 199] width 23 height 23
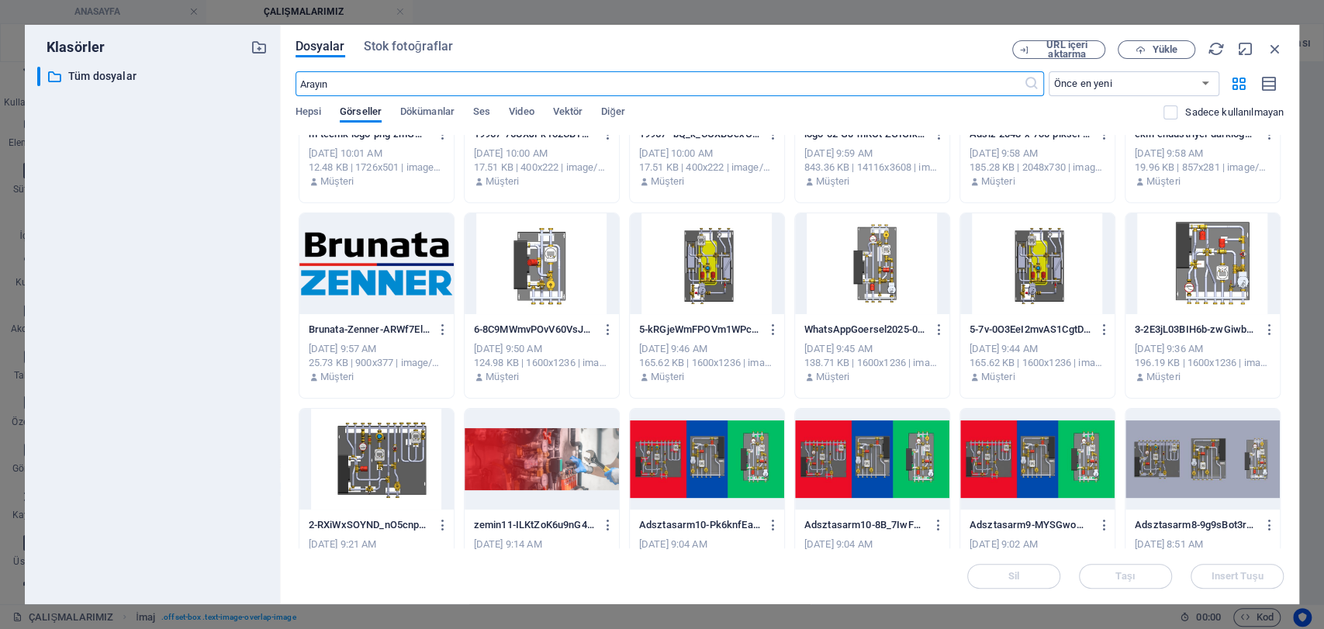
scroll to position [172, 0]
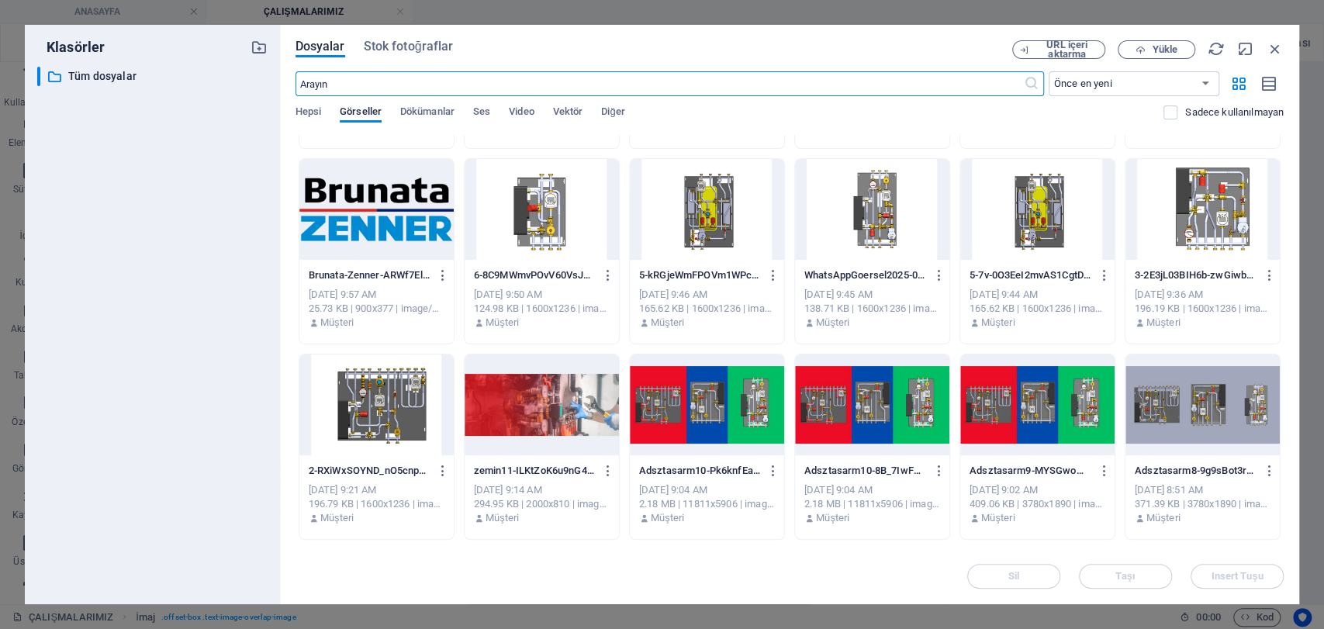
click at [541, 202] on div at bounding box center [542, 209] width 154 height 101
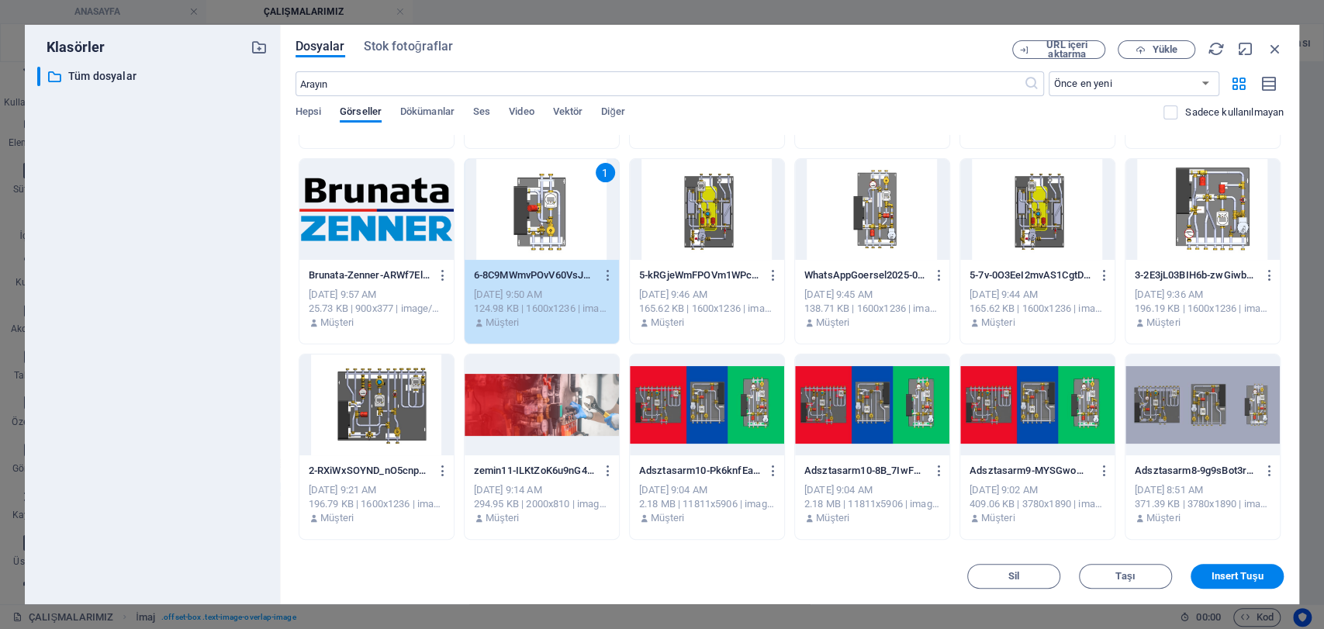
click at [541, 202] on div "1" at bounding box center [542, 209] width 154 height 101
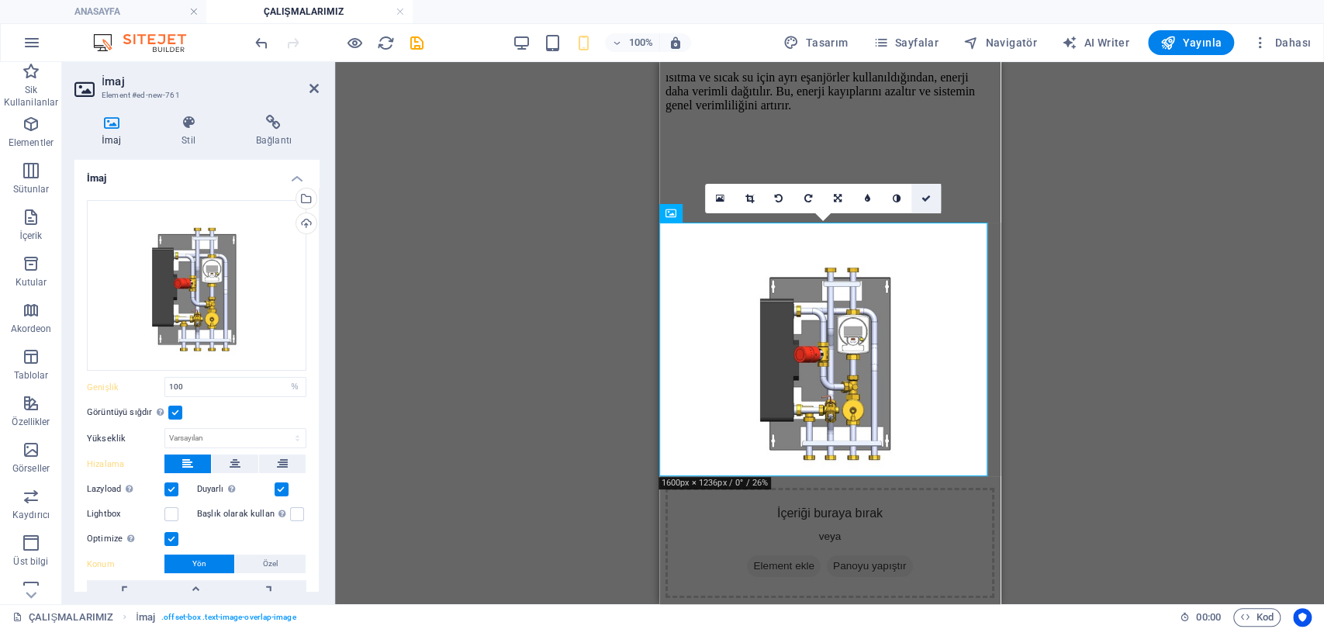
click at [925, 188] on link at bounding box center [925, 198] width 29 height 29
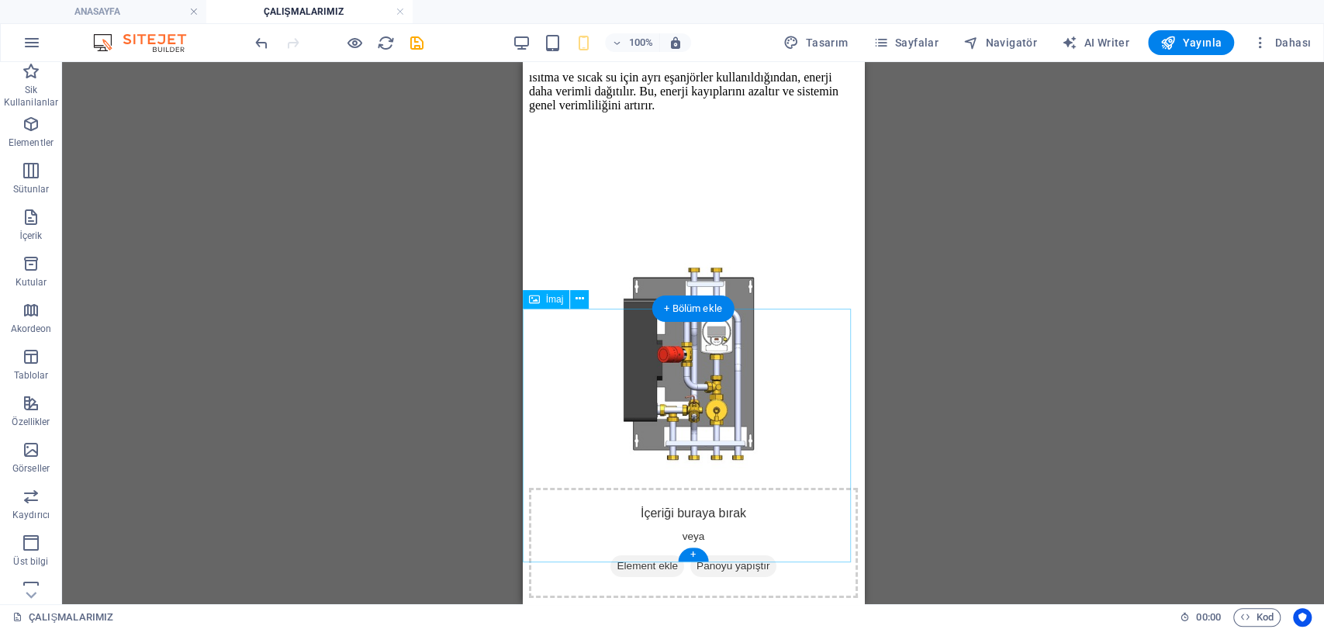
scroll to position [3759, 0]
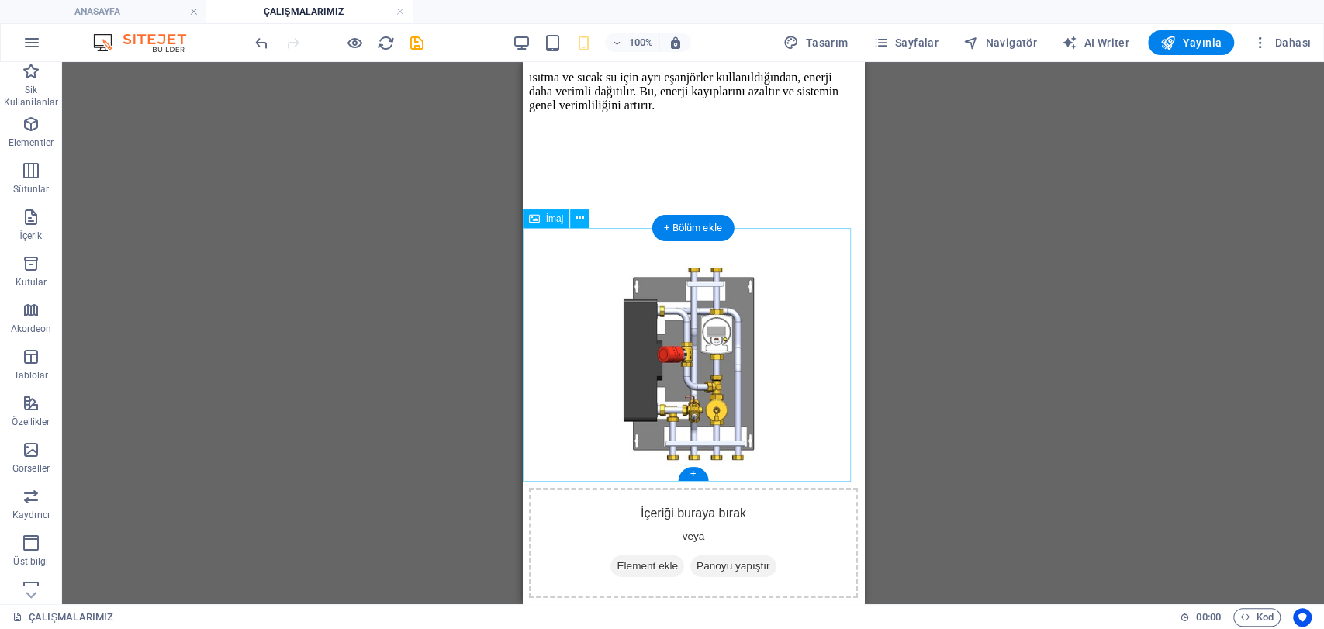
click at [688, 337] on figure at bounding box center [692, 359] width 329 height 258
select select "%"
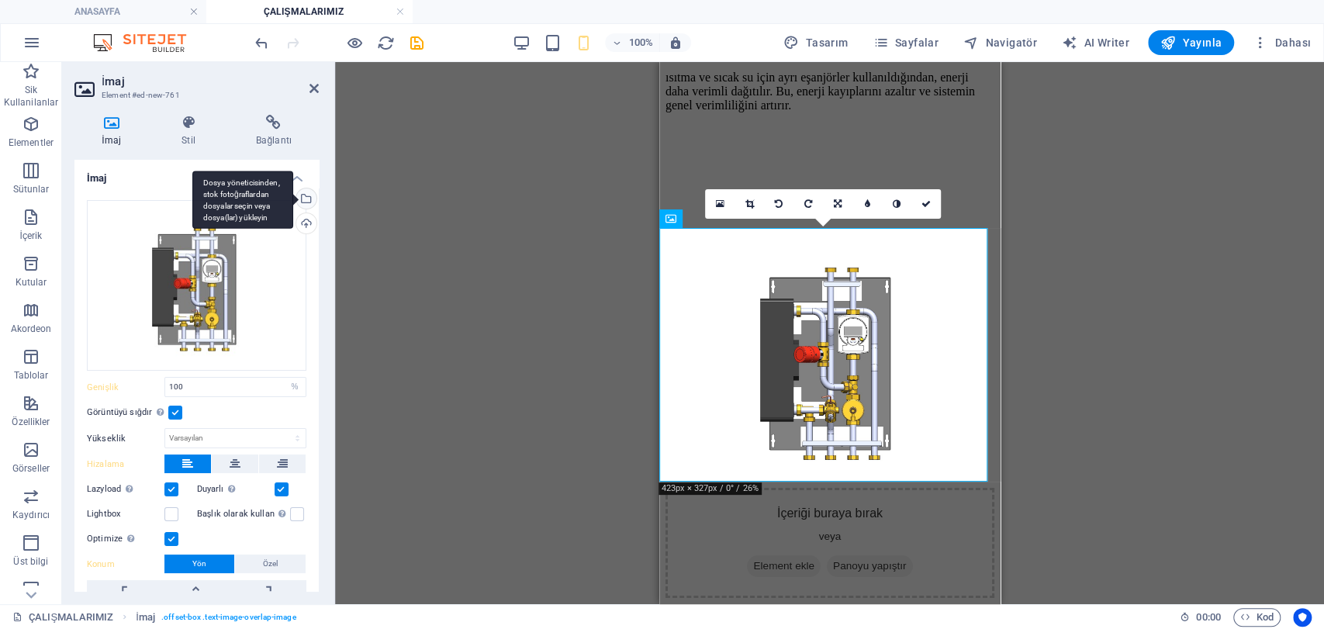
click at [303, 197] on div "Dosya yöneticisinden, stok fotoğraflardan dosyalar seçin veya dosya(lar) yükley…" at bounding box center [304, 199] width 23 height 23
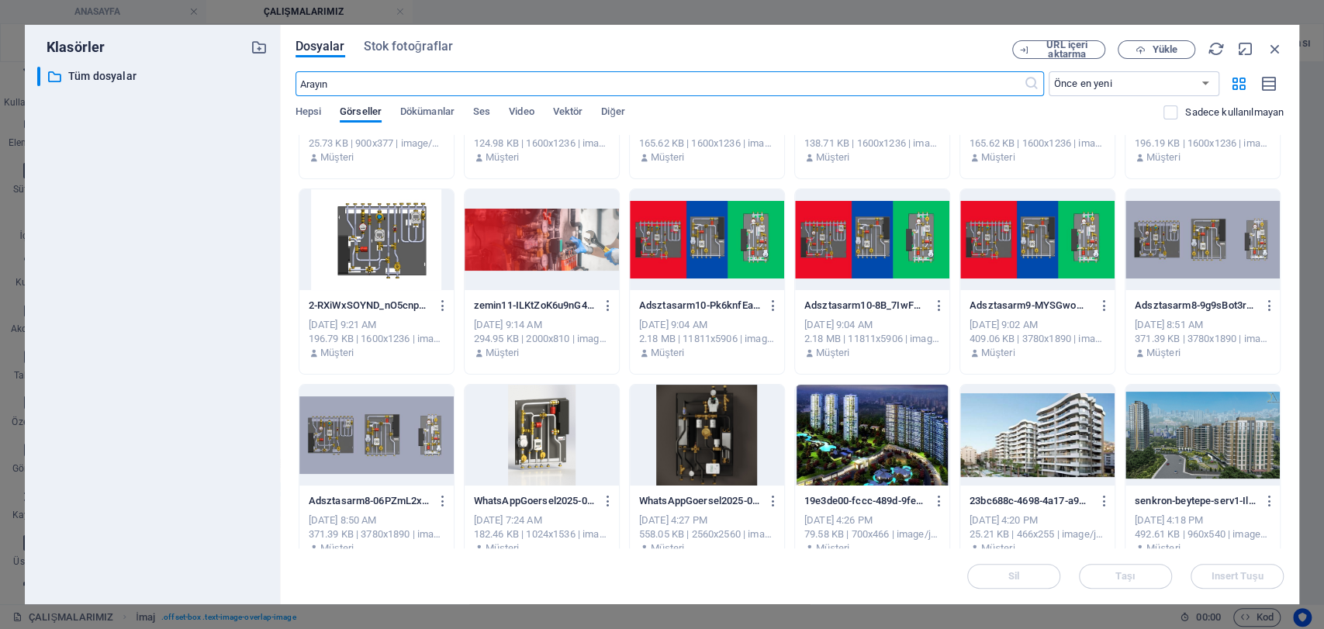
scroll to position [0, 0]
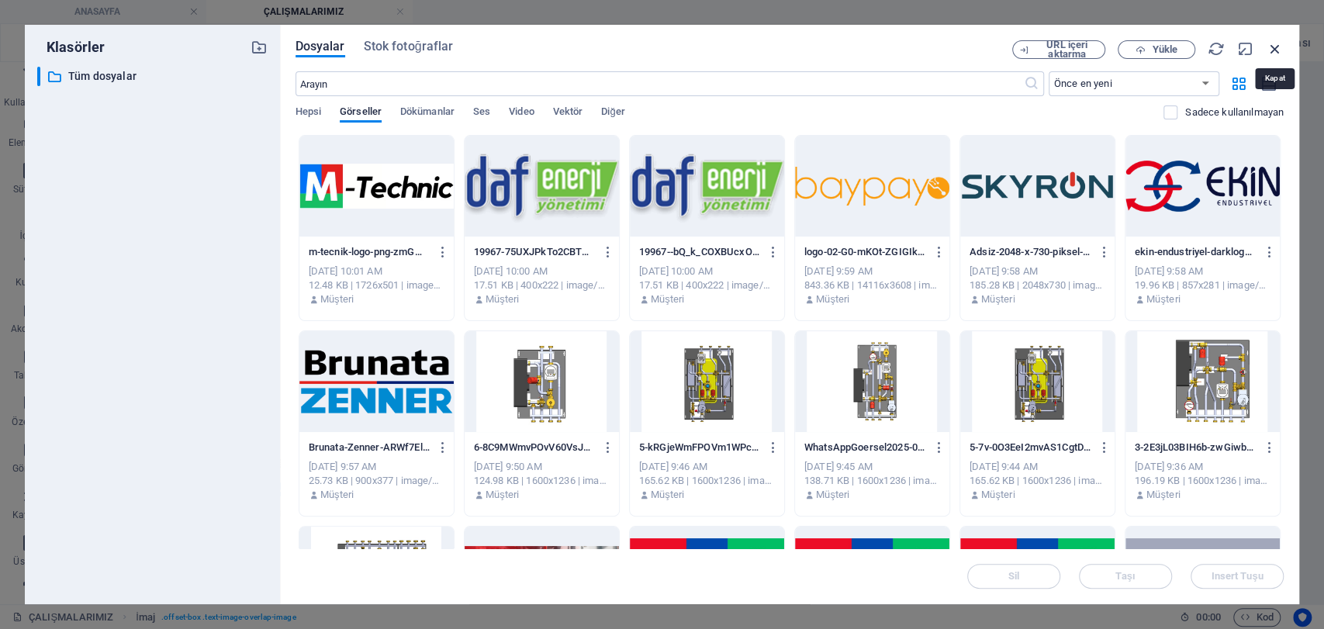
click at [1271, 54] on icon "button" at bounding box center [1275, 48] width 17 height 17
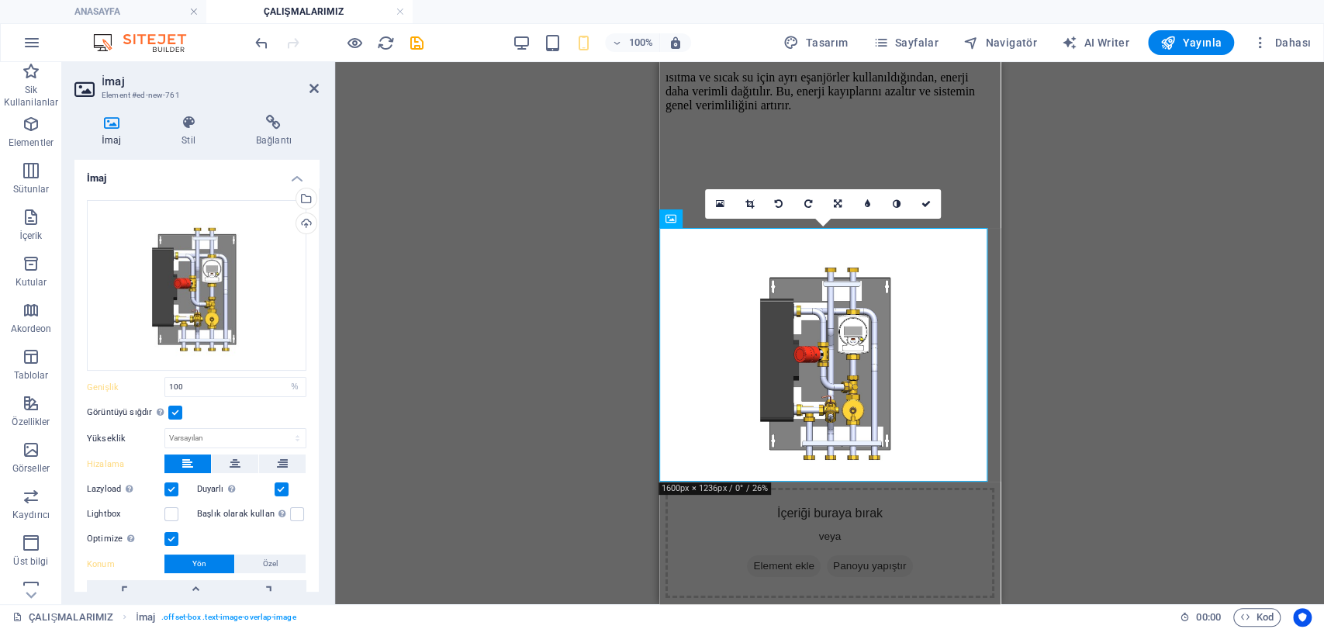
click at [1065, 281] on div "Mevcut içeriği değiştirmek için buraya sürükleyin. Yeni bir element oluşturmak …" at bounding box center [829, 333] width 989 height 542
click at [923, 196] on link at bounding box center [925, 203] width 29 height 29
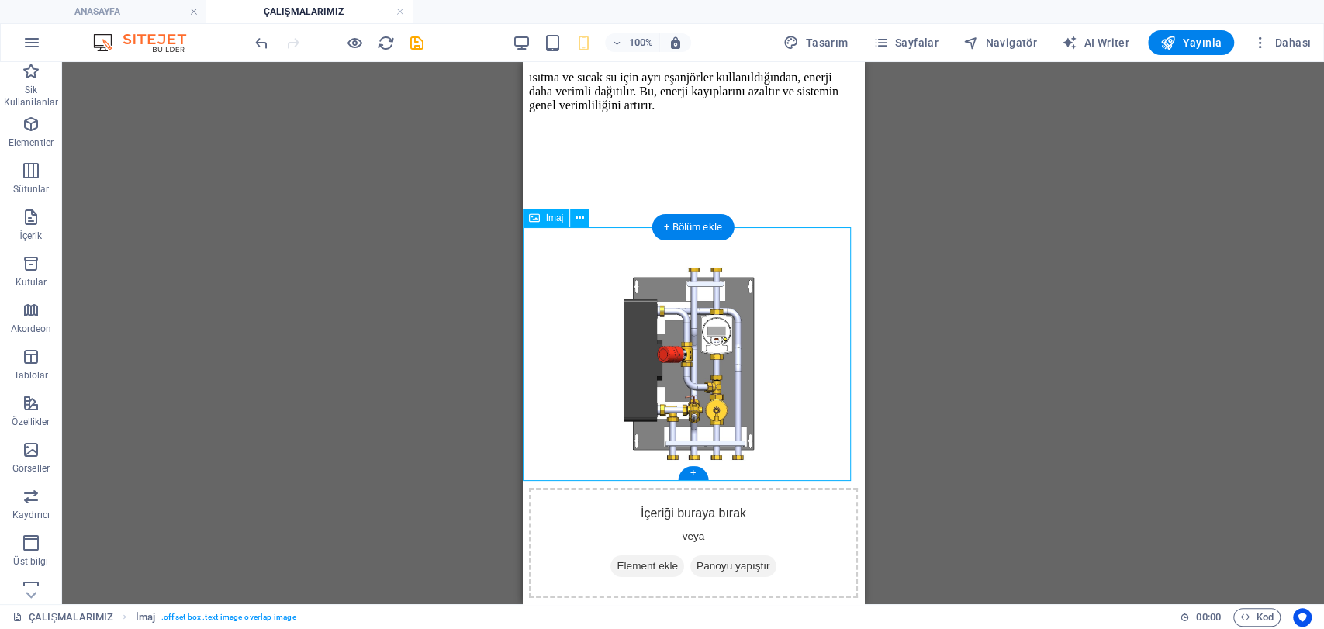
scroll to position [3845, 0]
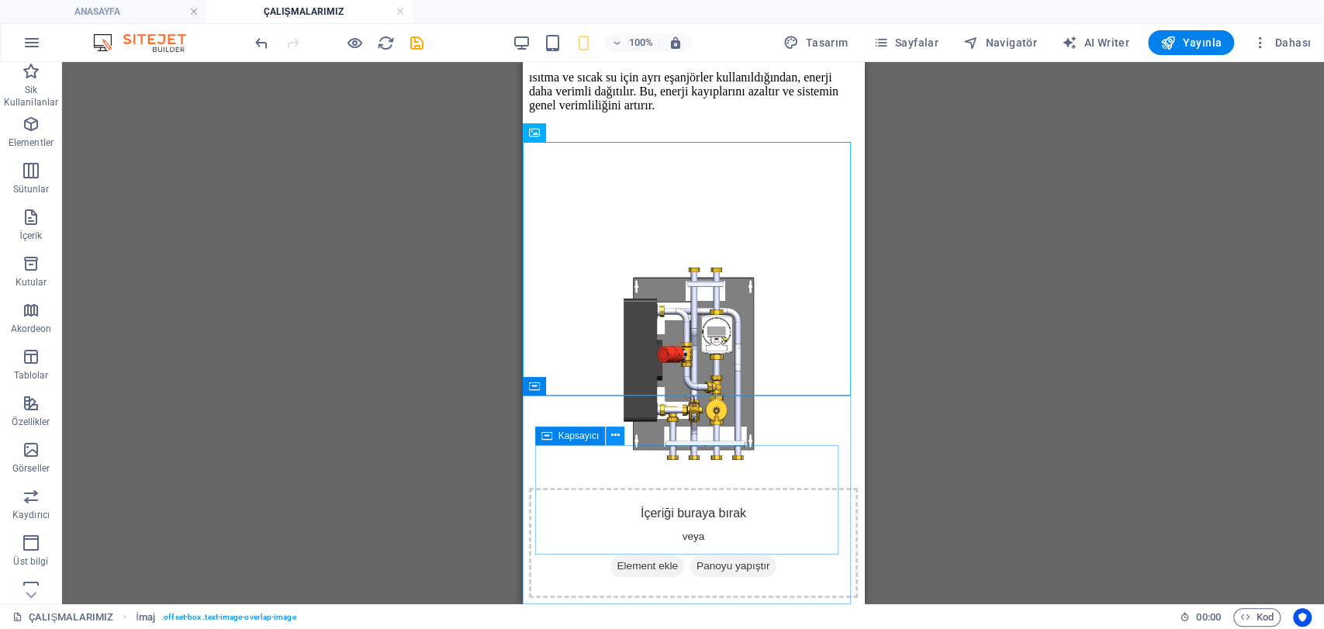
click at [617, 437] on icon at bounding box center [615, 435] width 9 height 16
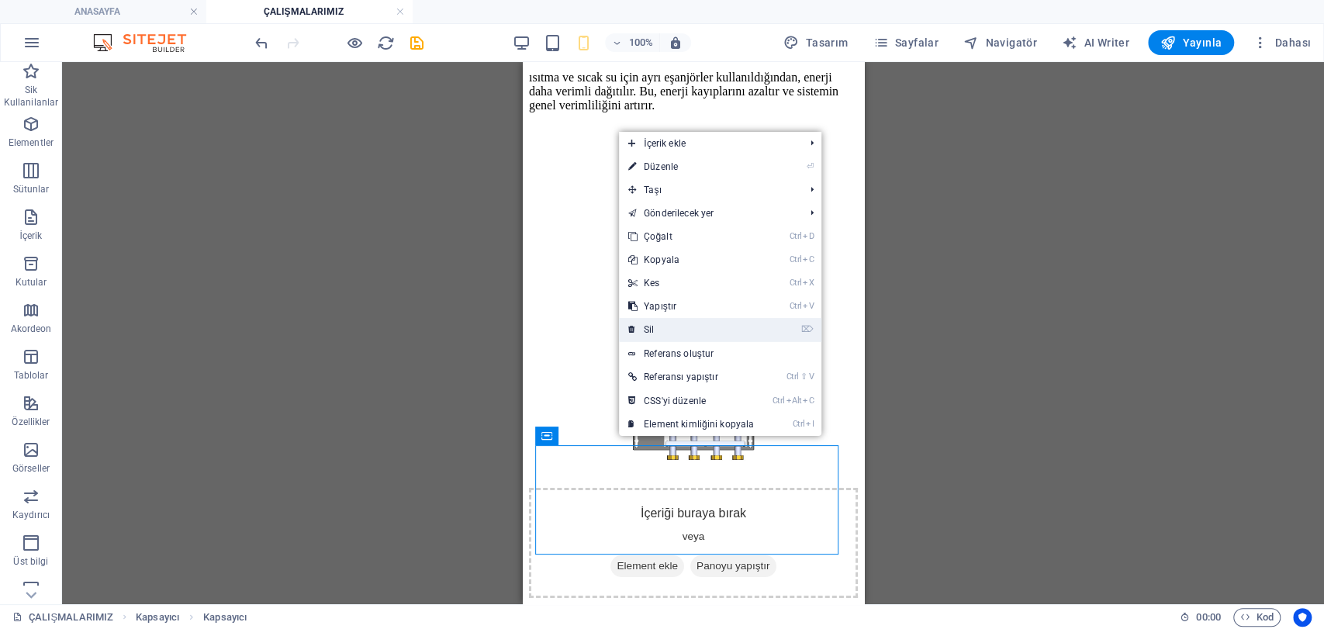
click at [676, 334] on link "⌦ Sil" at bounding box center [691, 329] width 144 height 23
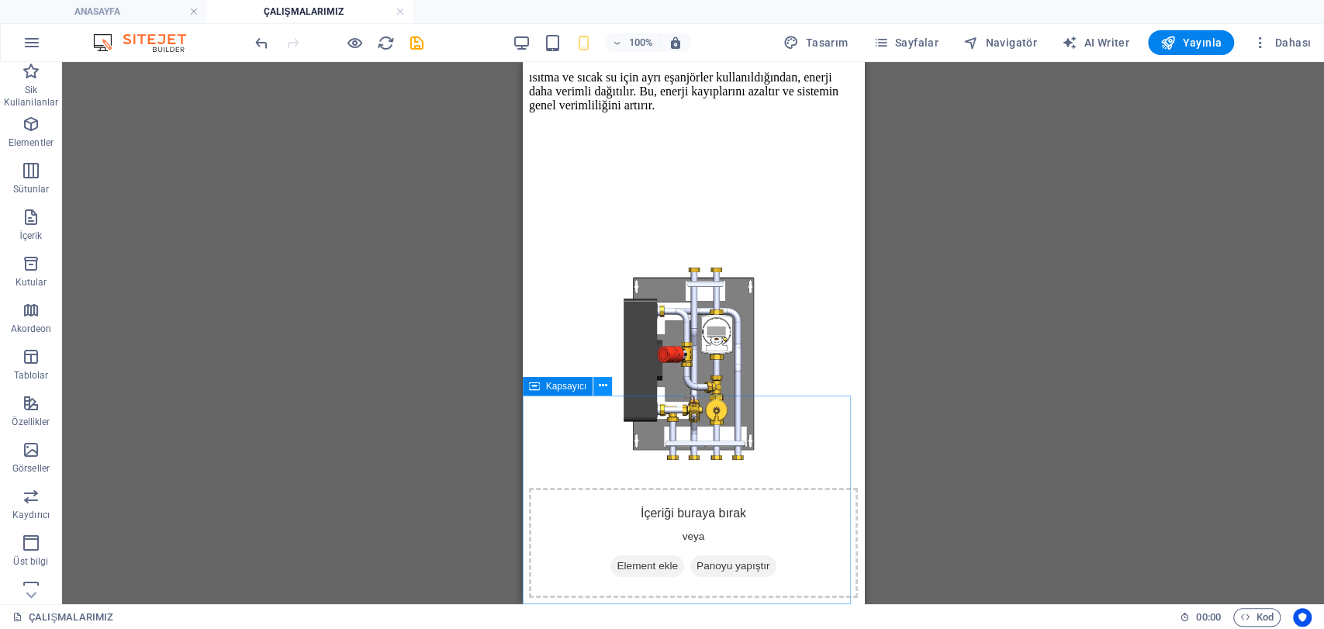
click at [607, 382] on button at bounding box center [602, 386] width 19 height 19
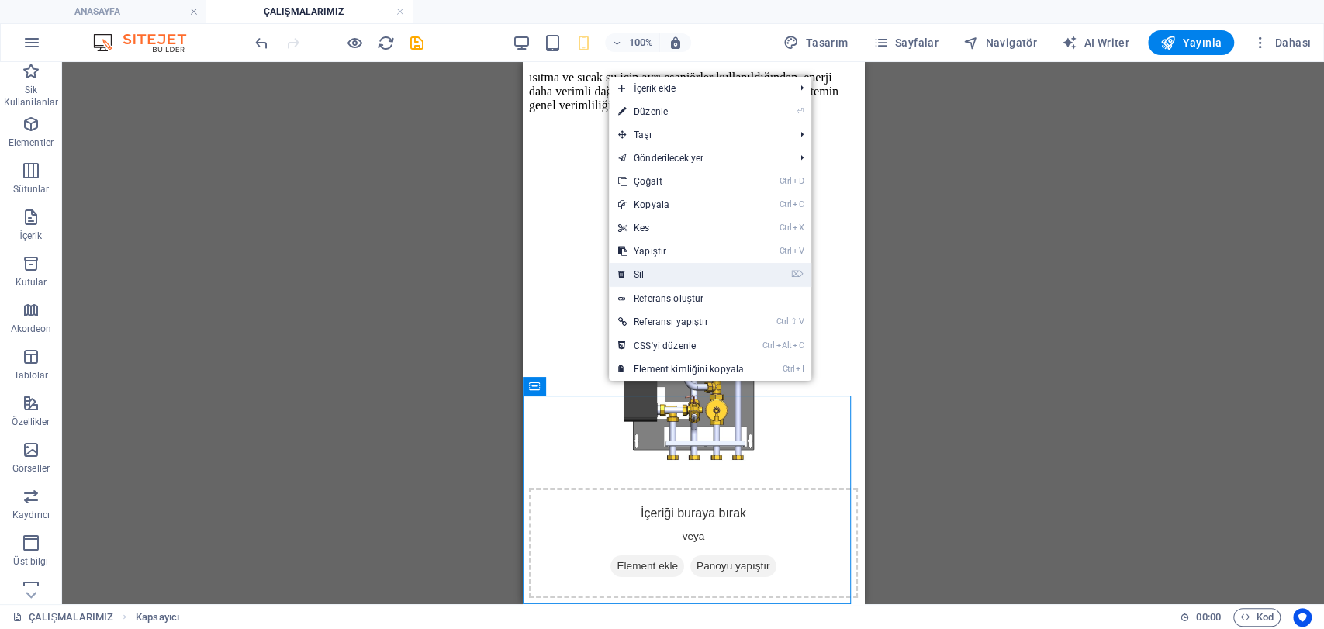
click at [647, 274] on link "⌦ Sil" at bounding box center [681, 274] width 144 height 23
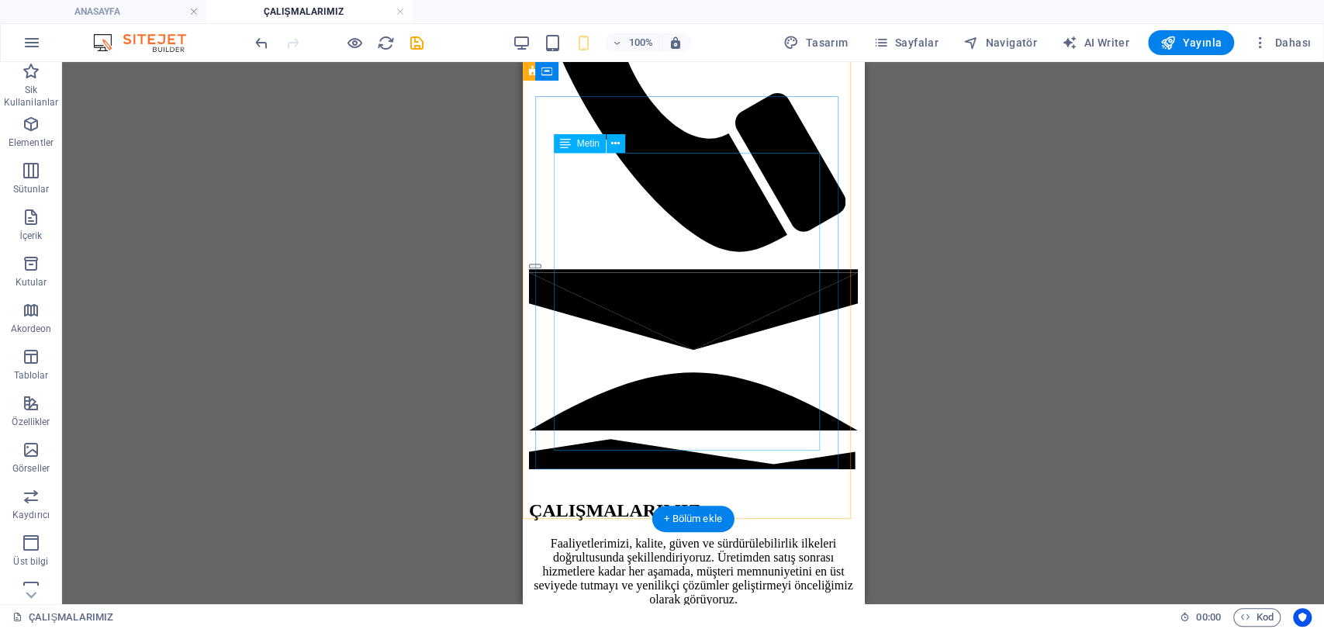
scroll to position [792, 0]
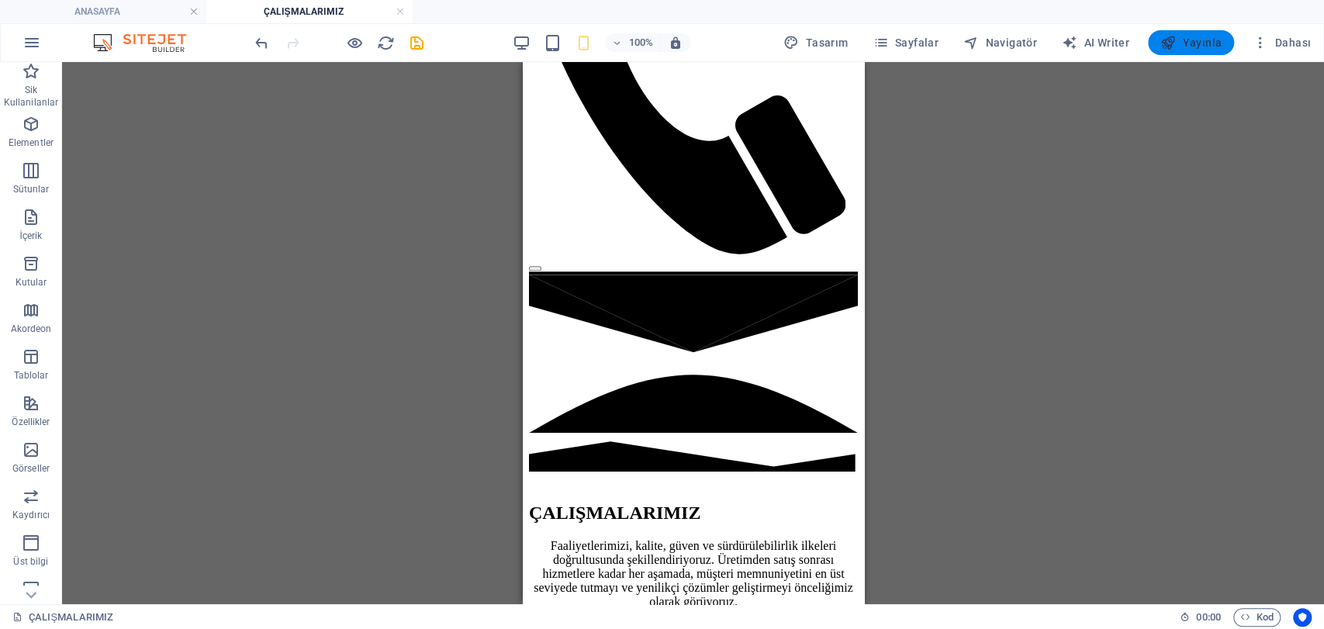
click at [1176, 48] on icon "button" at bounding box center [1168, 43] width 16 height 16
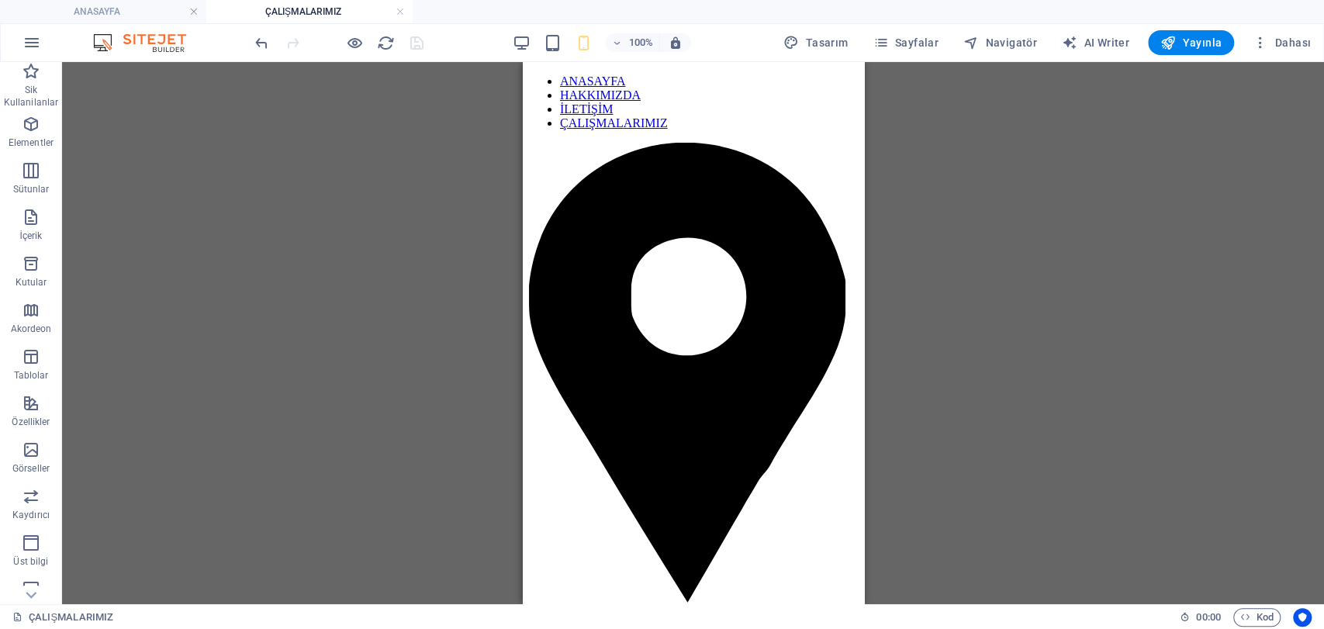
scroll to position [16, 0]
